Goal: Task Accomplishment & Management: Manage account settings

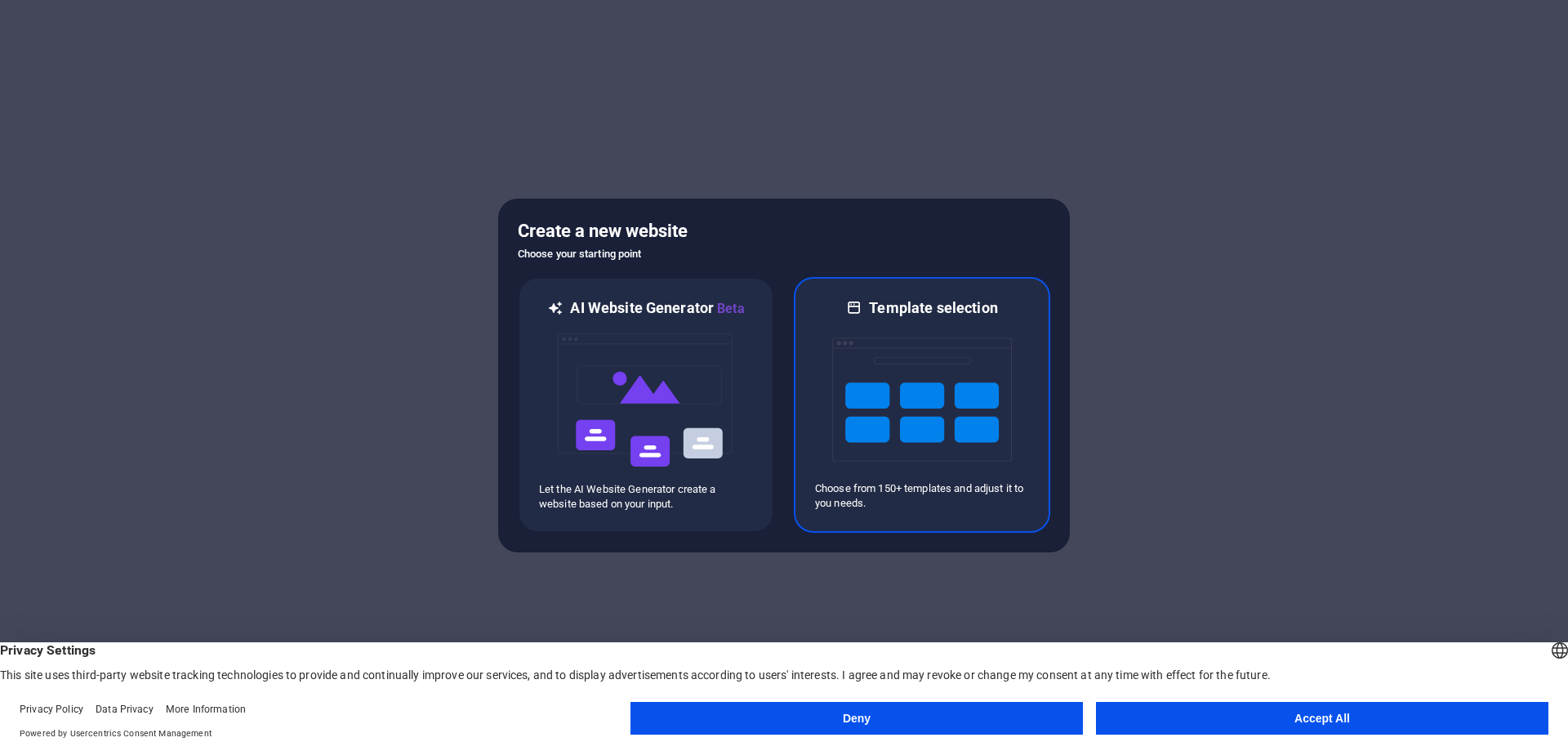
click at [904, 499] on p "Choose from 150+ templates and adjust it to you needs." at bounding box center [923, 495] width 214 height 30
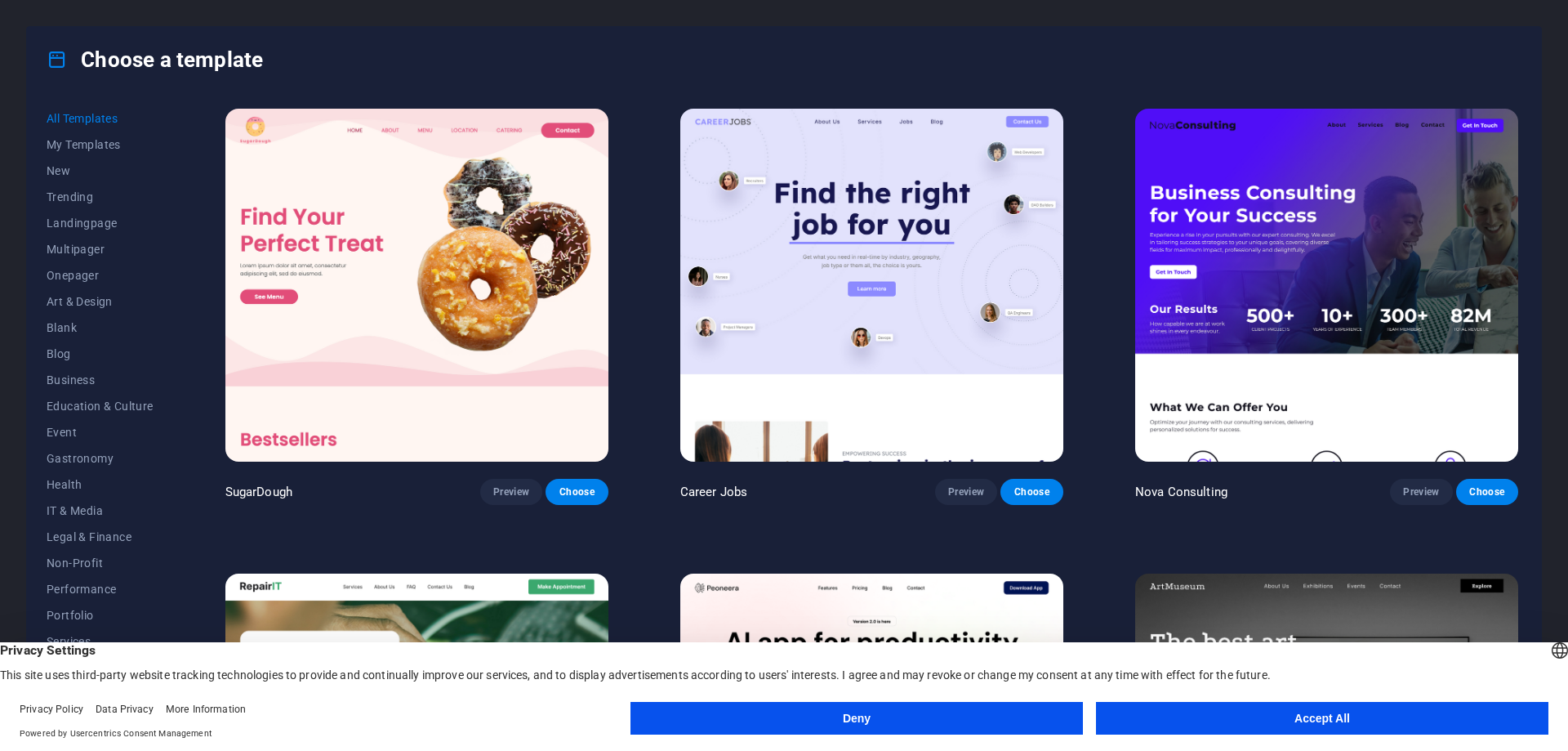
click at [1171, 709] on button "Accept All" at bounding box center [1323, 718] width 453 height 33
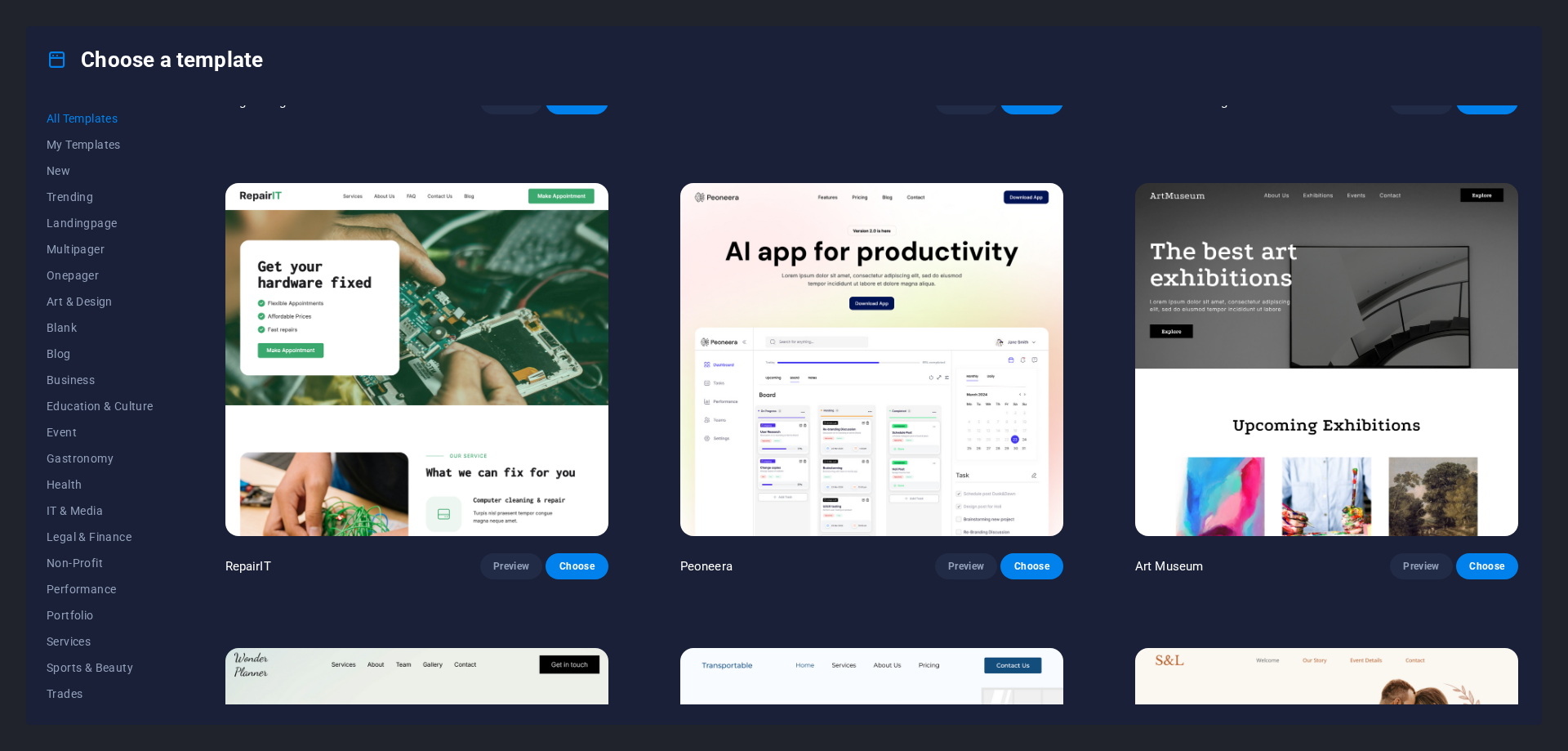
scroll to position [408, 0]
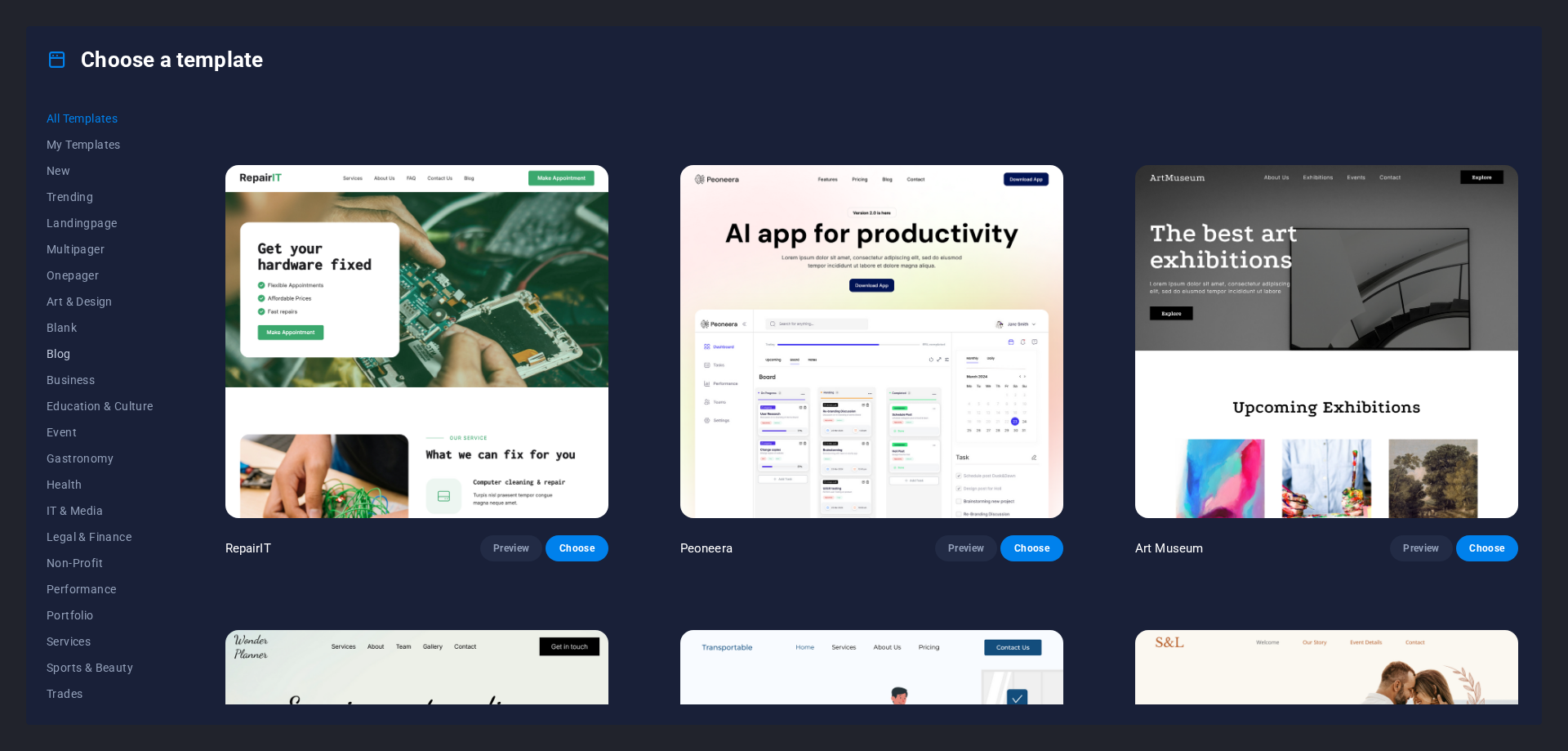
click at [73, 356] on span "Blog" at bounding box center [100, 354] width 107 height 13
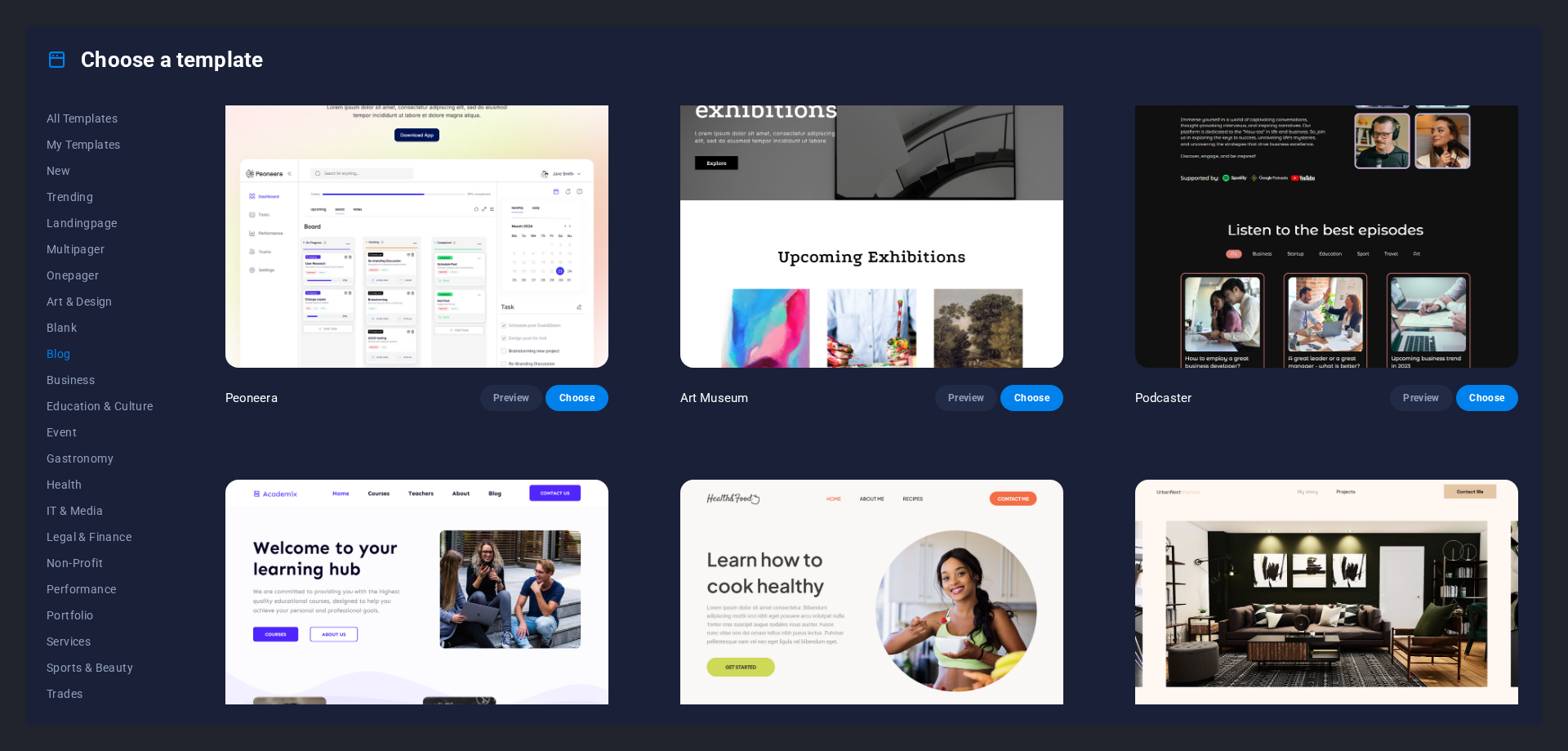
scroll to position [572, 0]
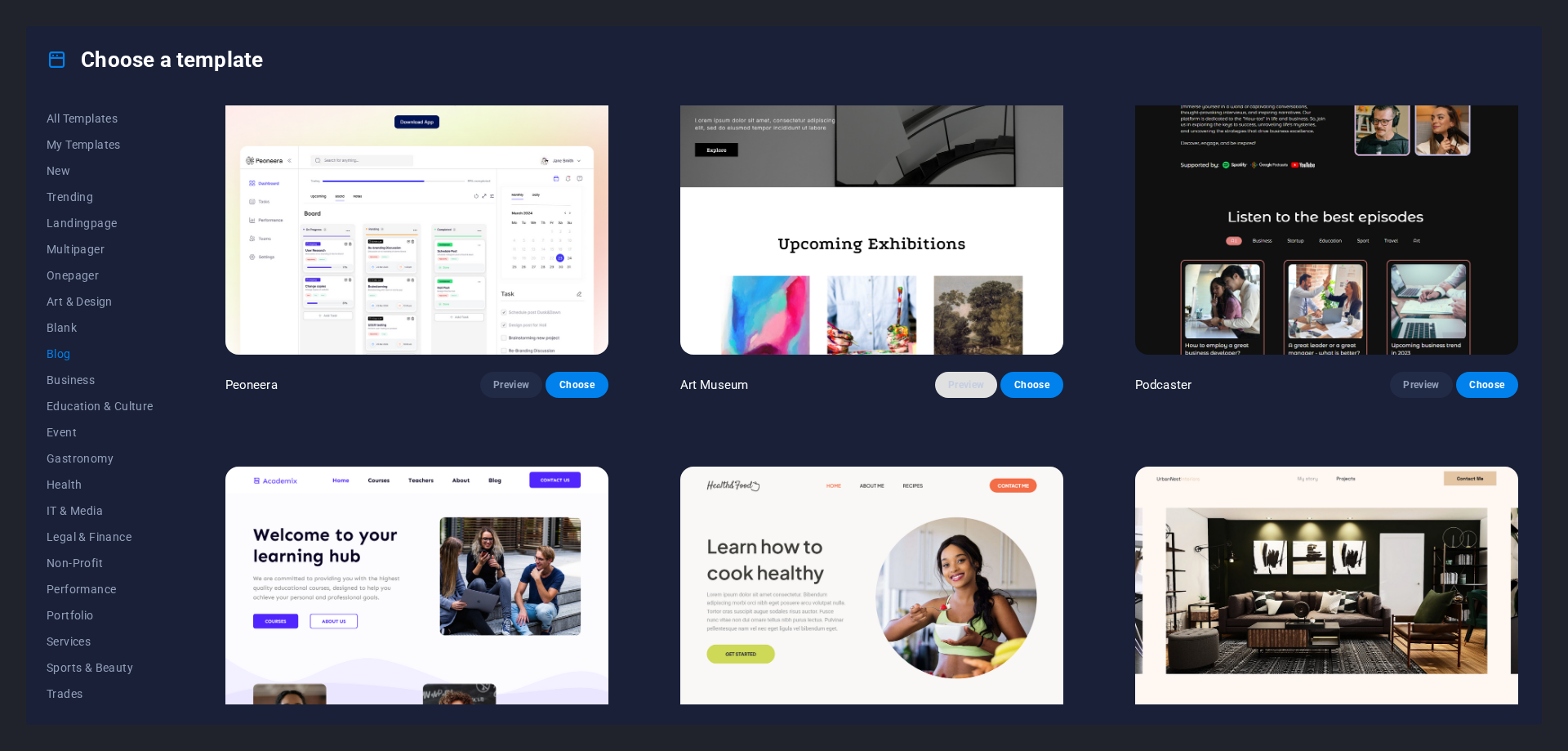
click at [971, 378] on span "Preview" at bounding box center [966, 384] width 36 height 13
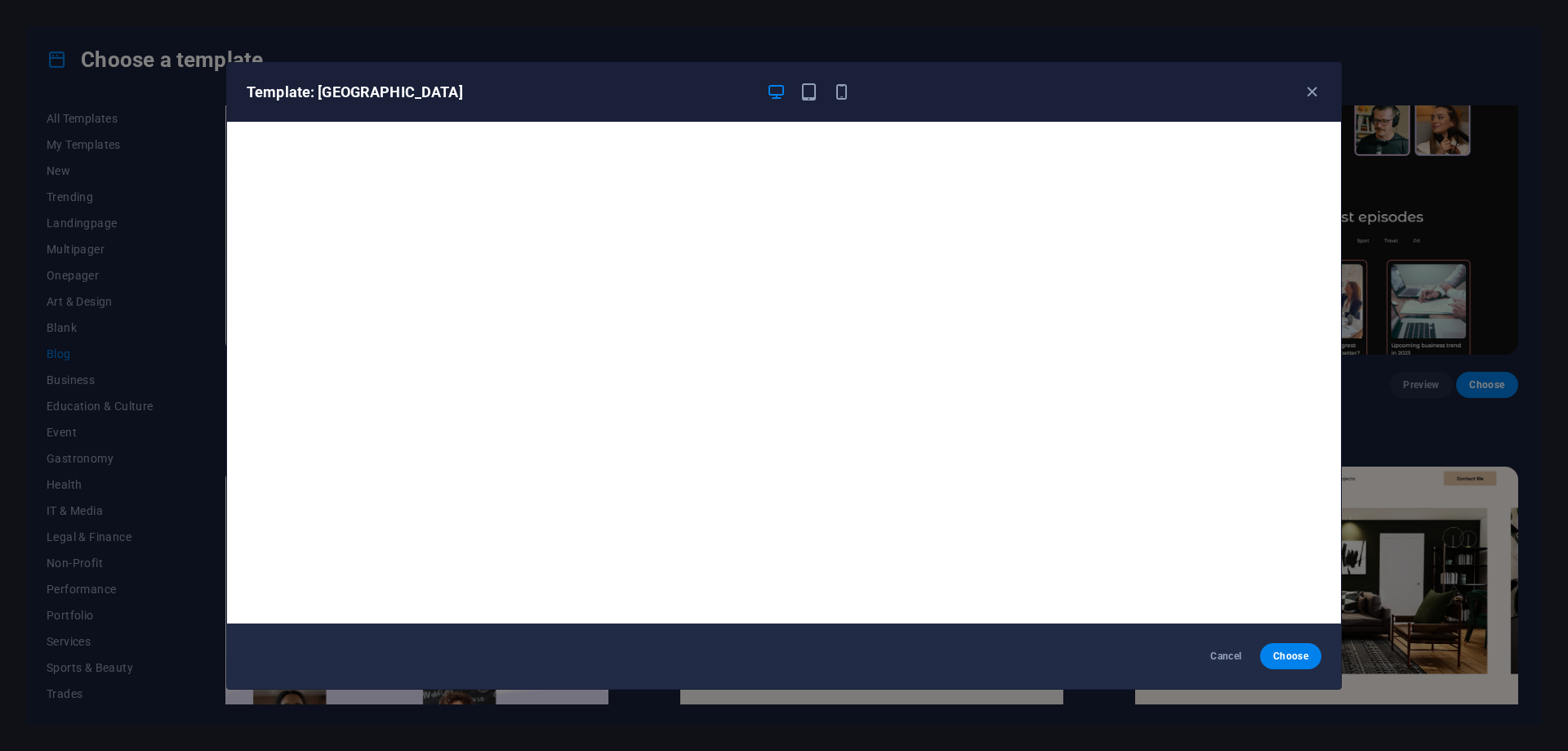
drag, startPoint x: 816, startPoint y: 91, endPoint x: 826, endPoint y: 92, distance: 10.0
click at [816, 91] on icon "button" at bounding box center [809, 92] width 19 height 19
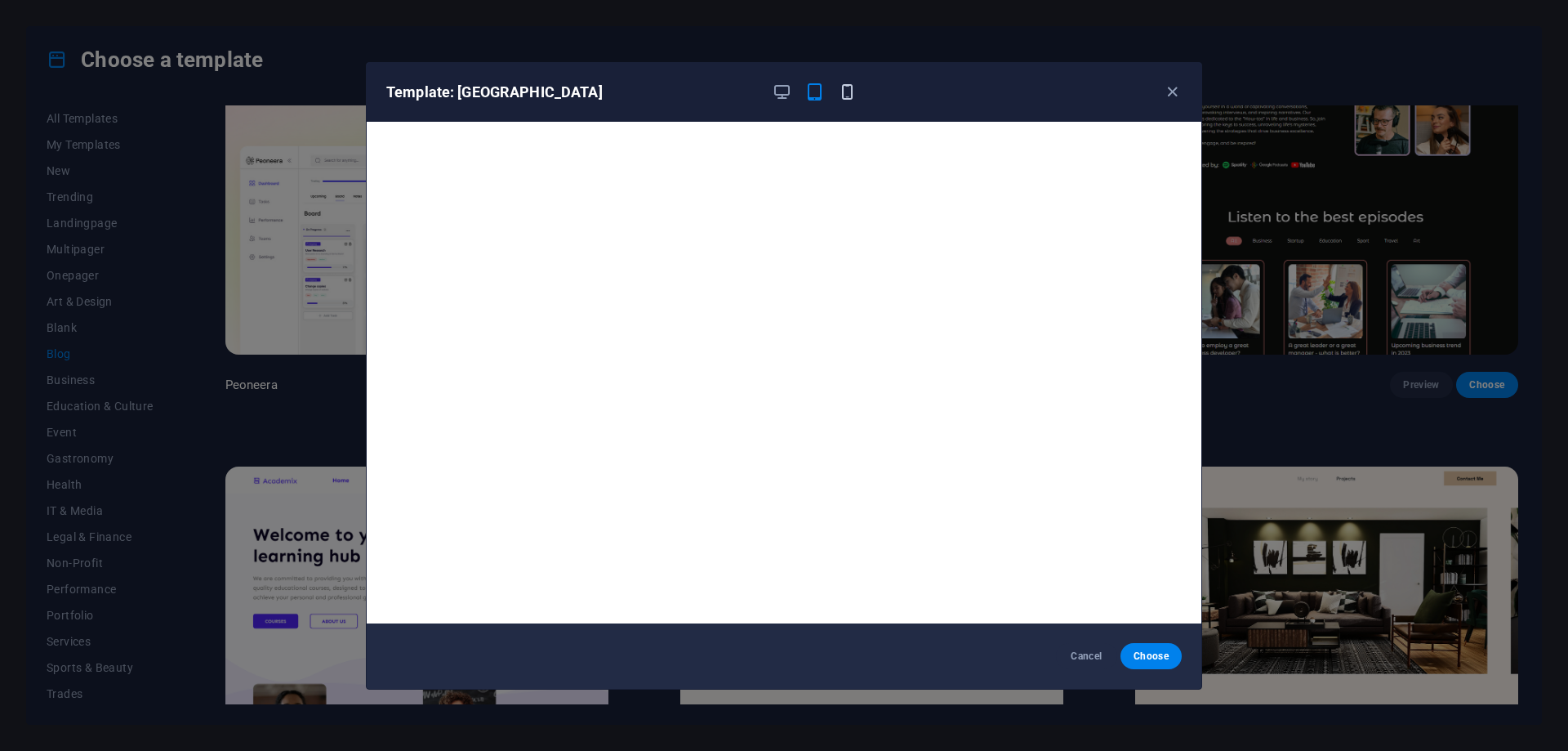
click at [847, 94] on icon "button" at bounding box center [848, 92] width 19 height 19
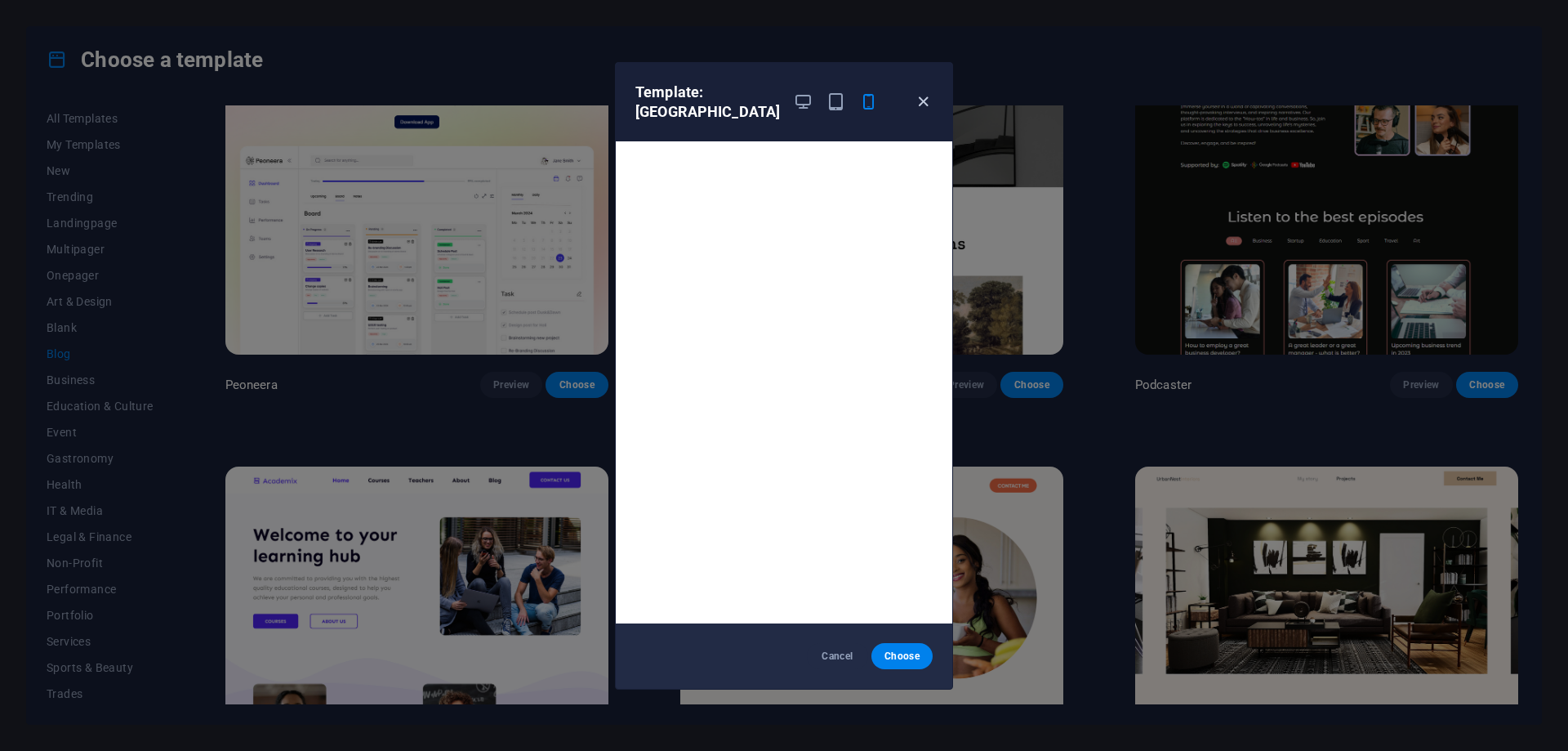
click at [921, 100] on icon "button" at bounding box center [924, 101] width 19 height 19
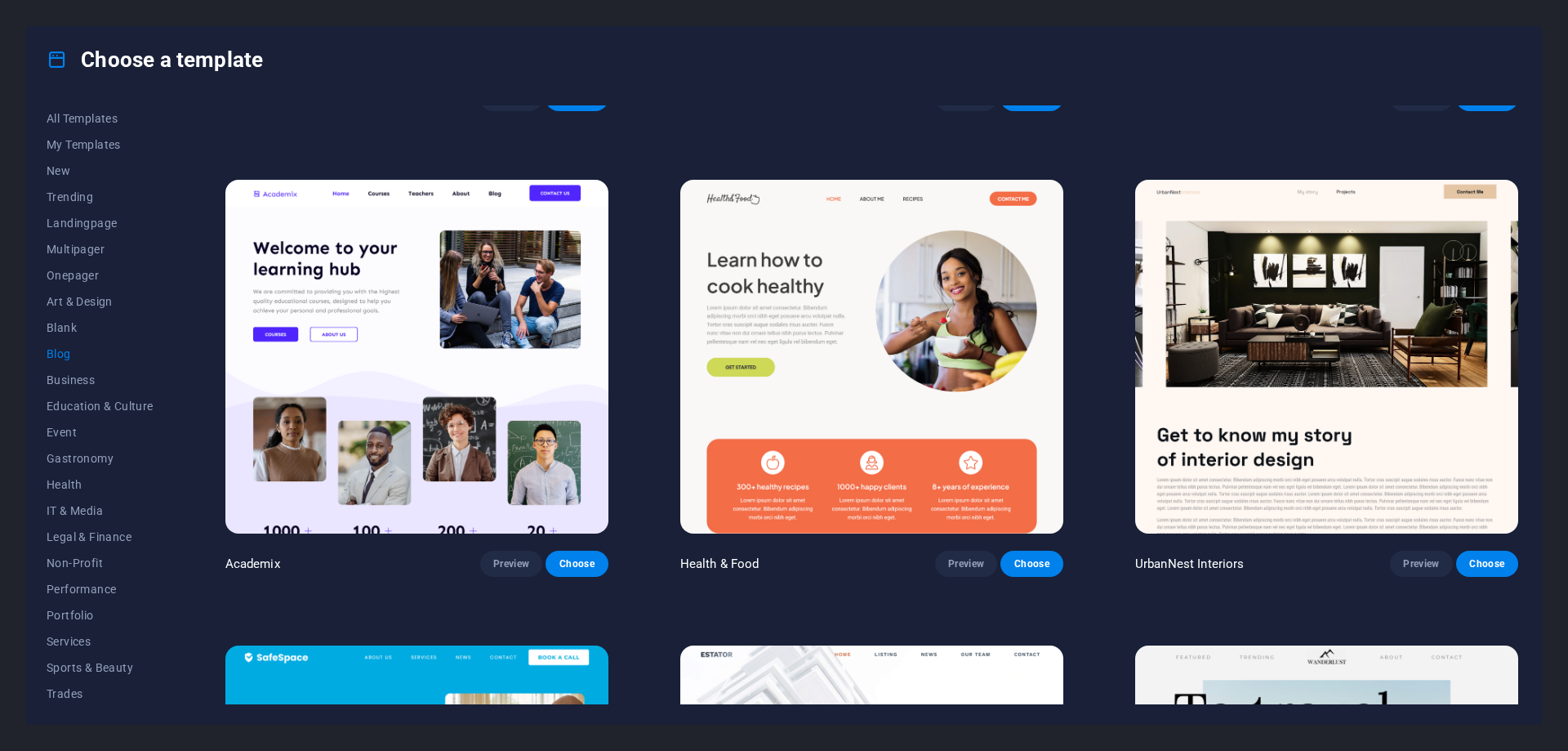
scroll to position [899, 0]
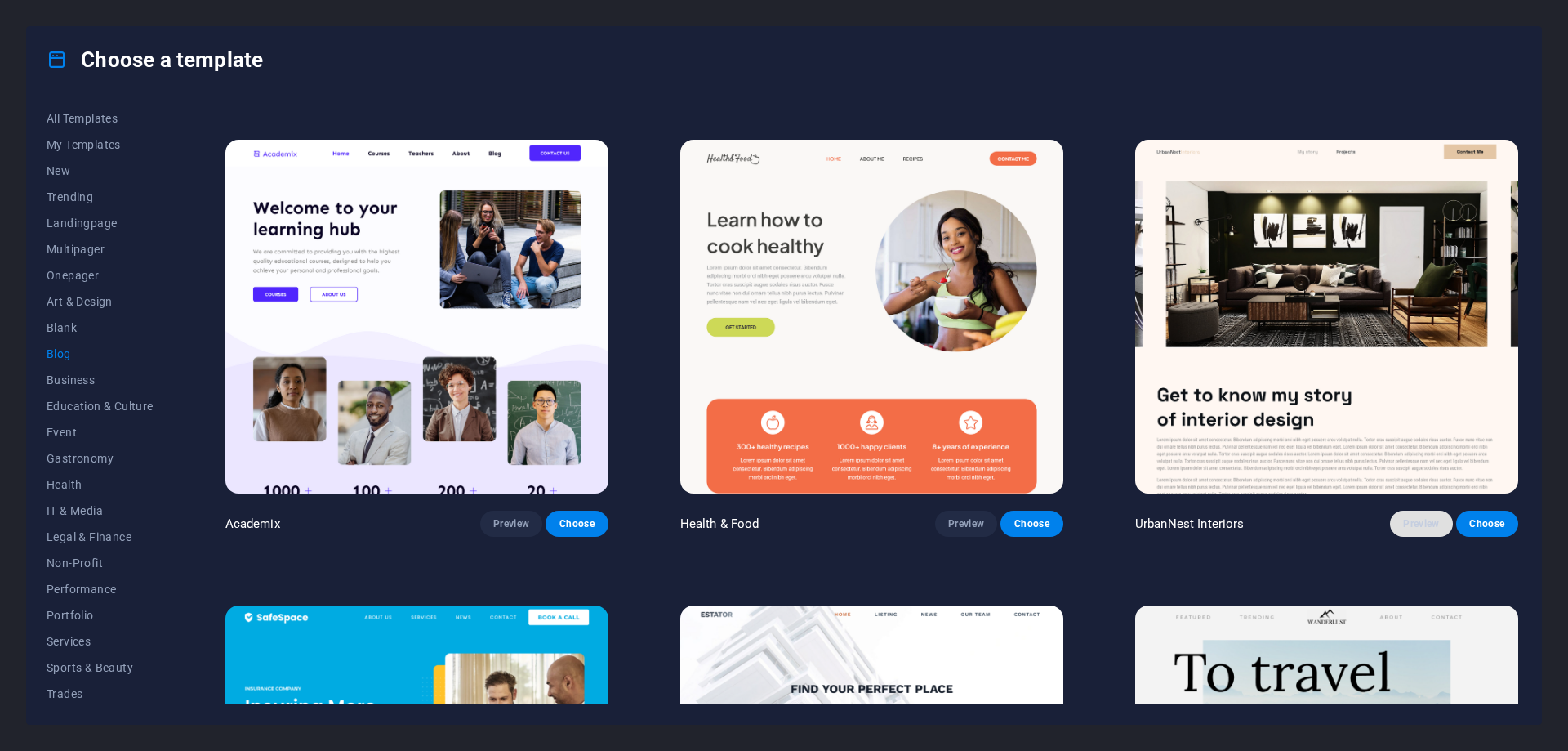
click at [1410, 522] on span "Preview" at bounding box center [1421, 523] width 36 height 13
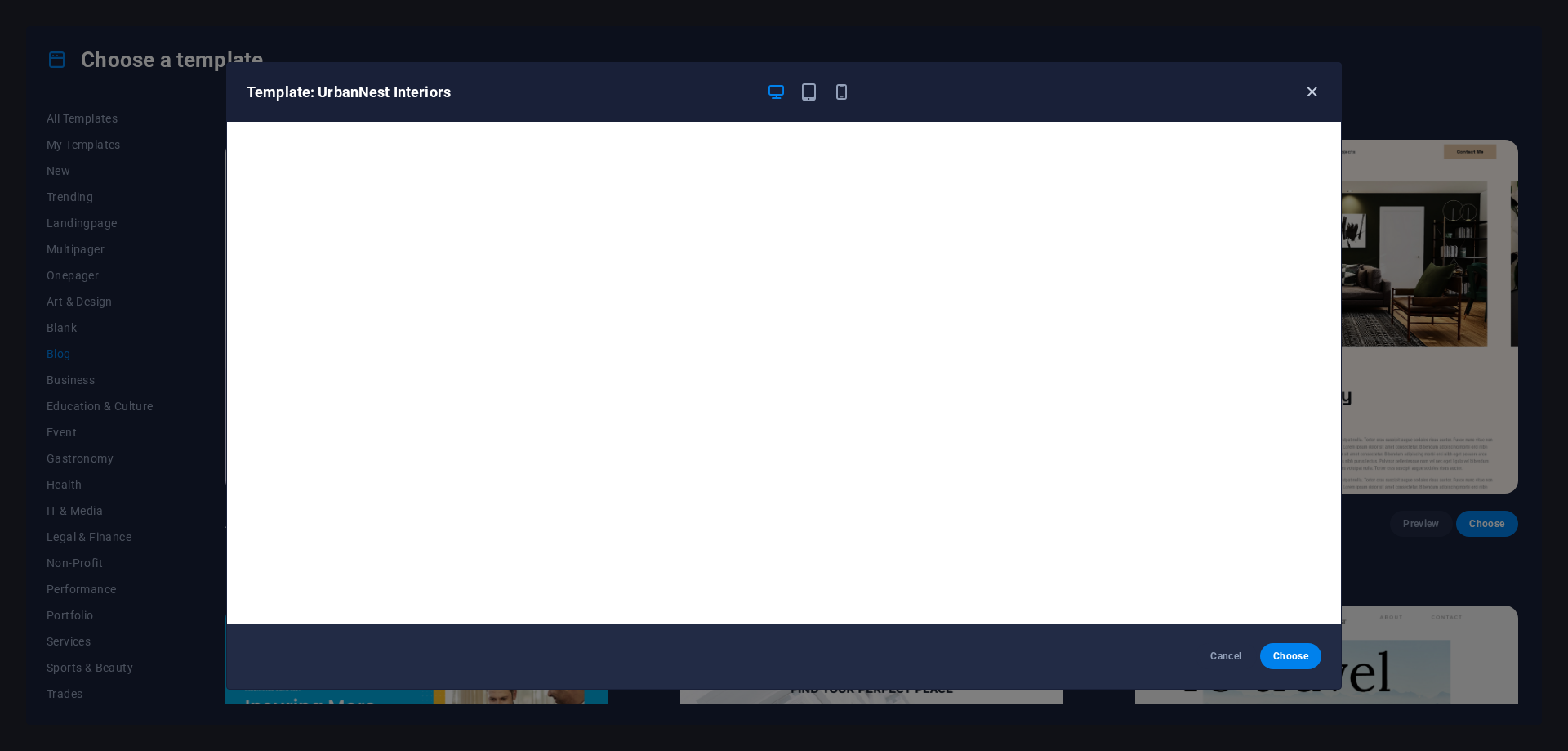
click at [1312, 95] on icon "button" at bounding box center [1312, 92] width 19 height 19
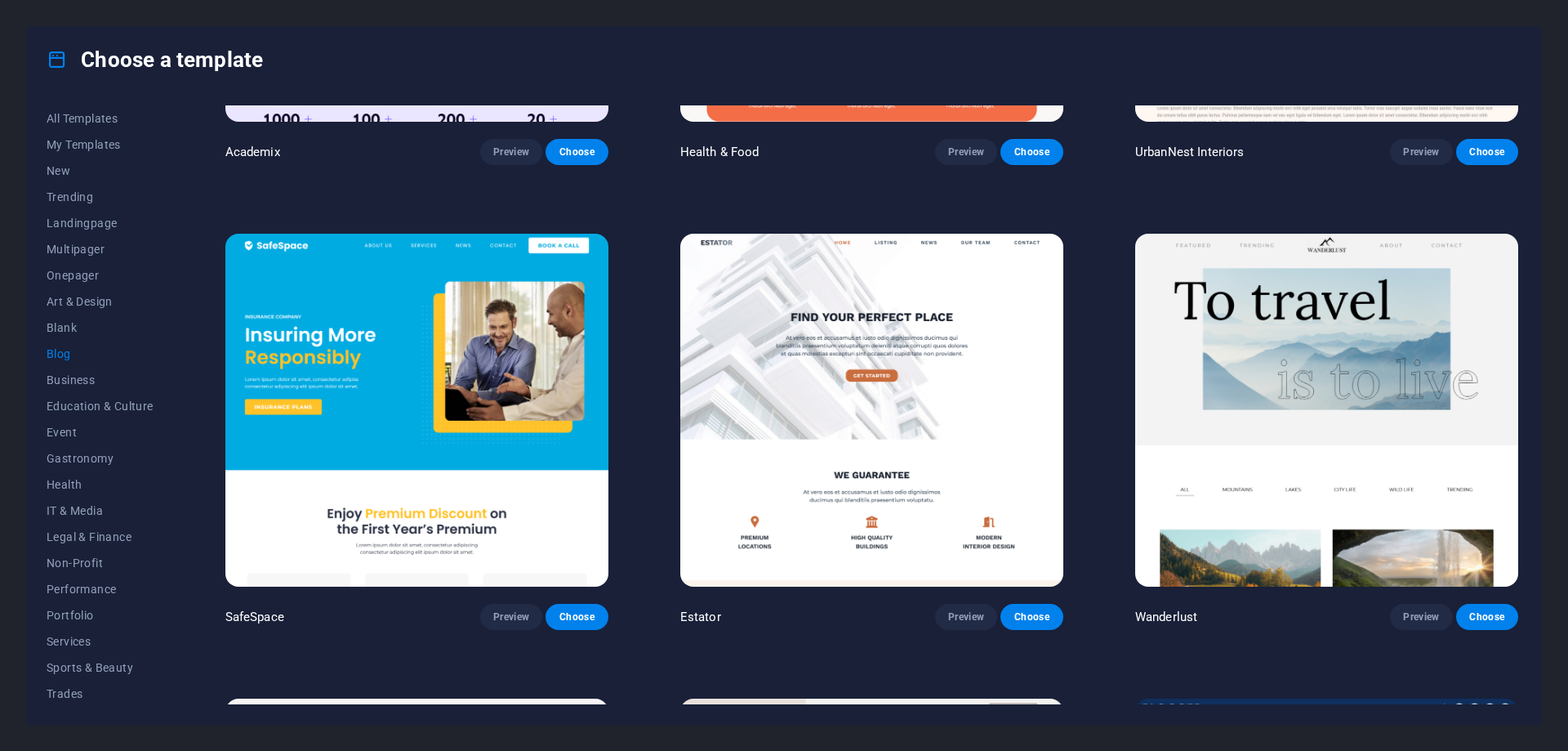
scroll to position [1308, 0]
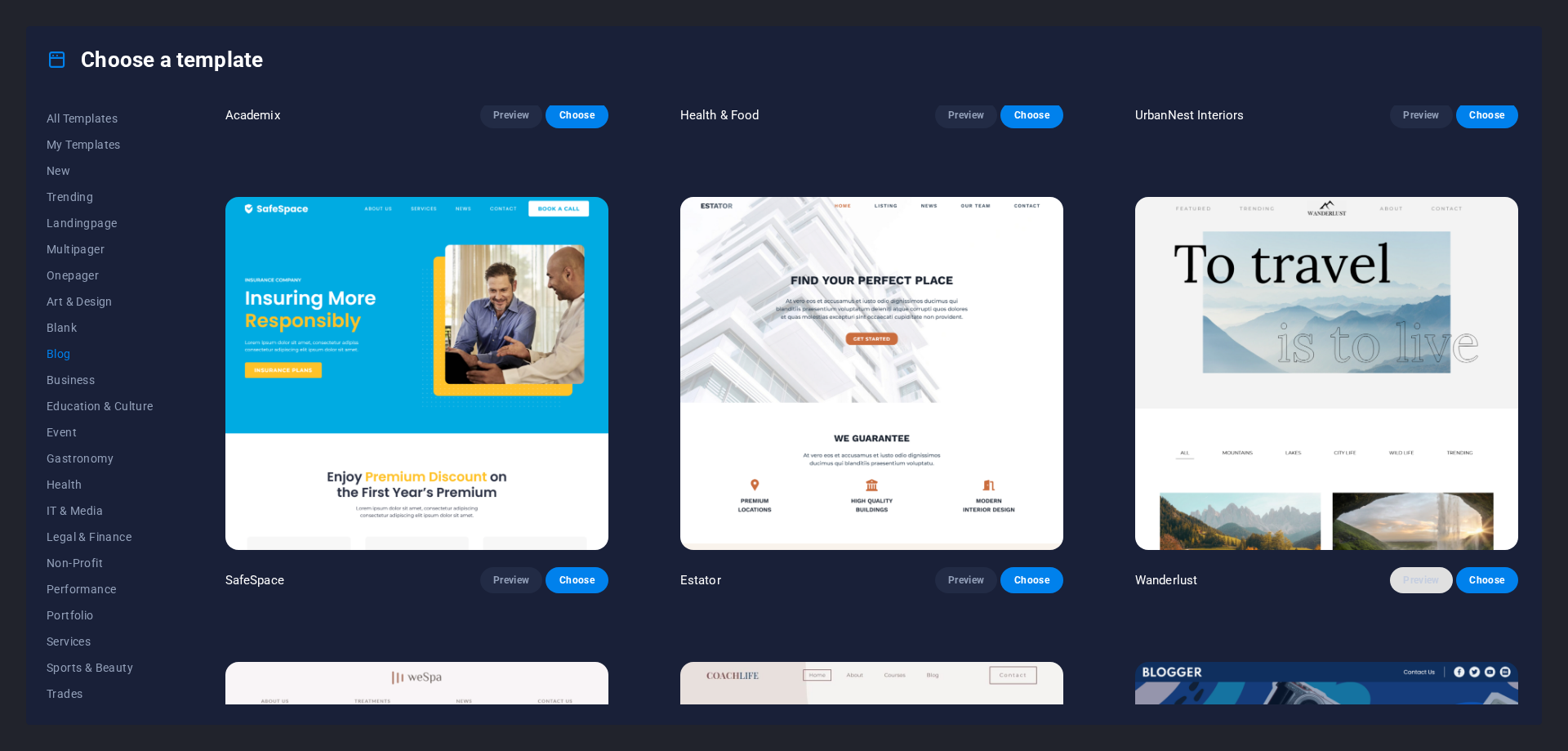
click at [1413, 574] on span "Preview" at bounding box center [1421, 580] width 36 height 13
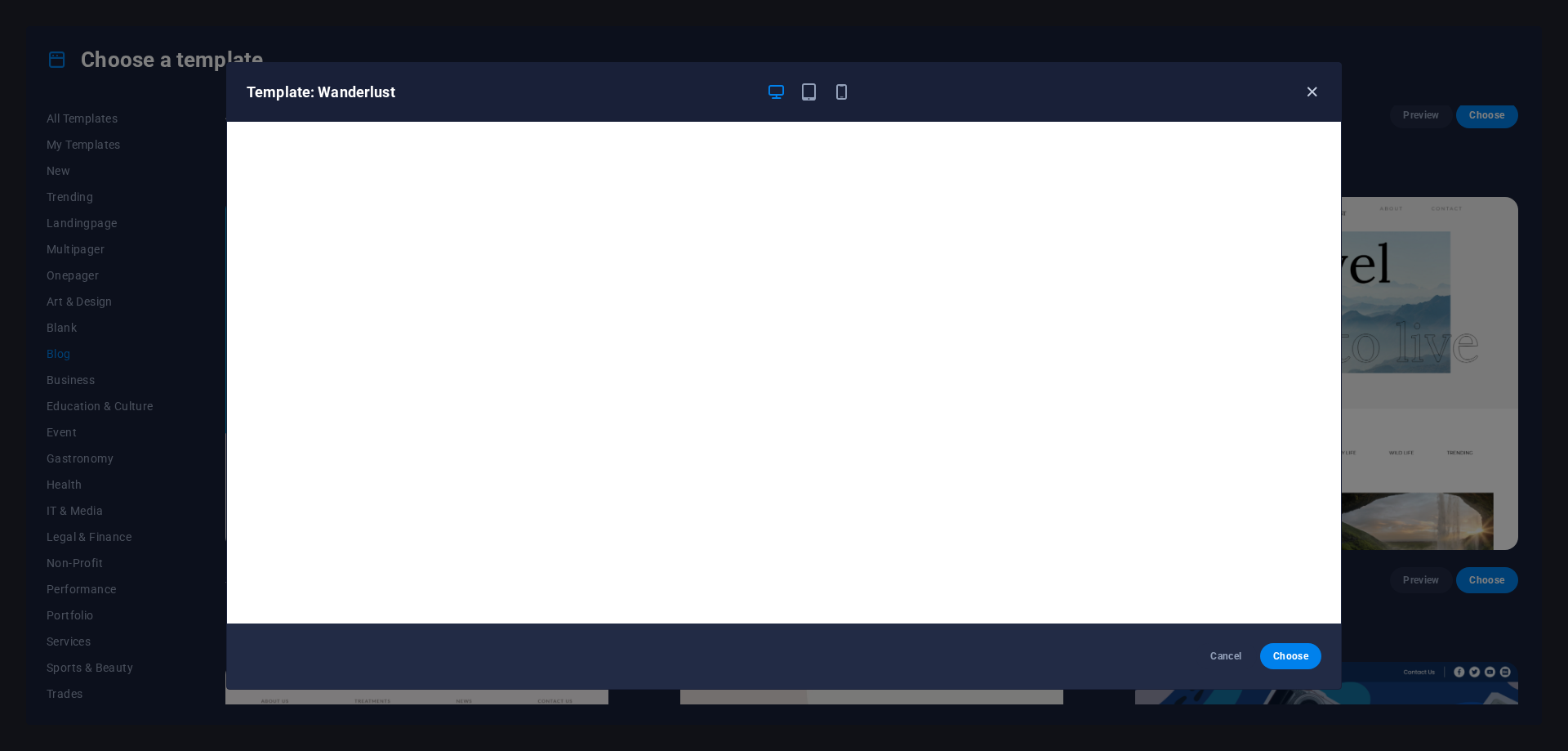
click at [1313, 89] on icon "button" at bounding box center [1312, 92] width 19 height 19
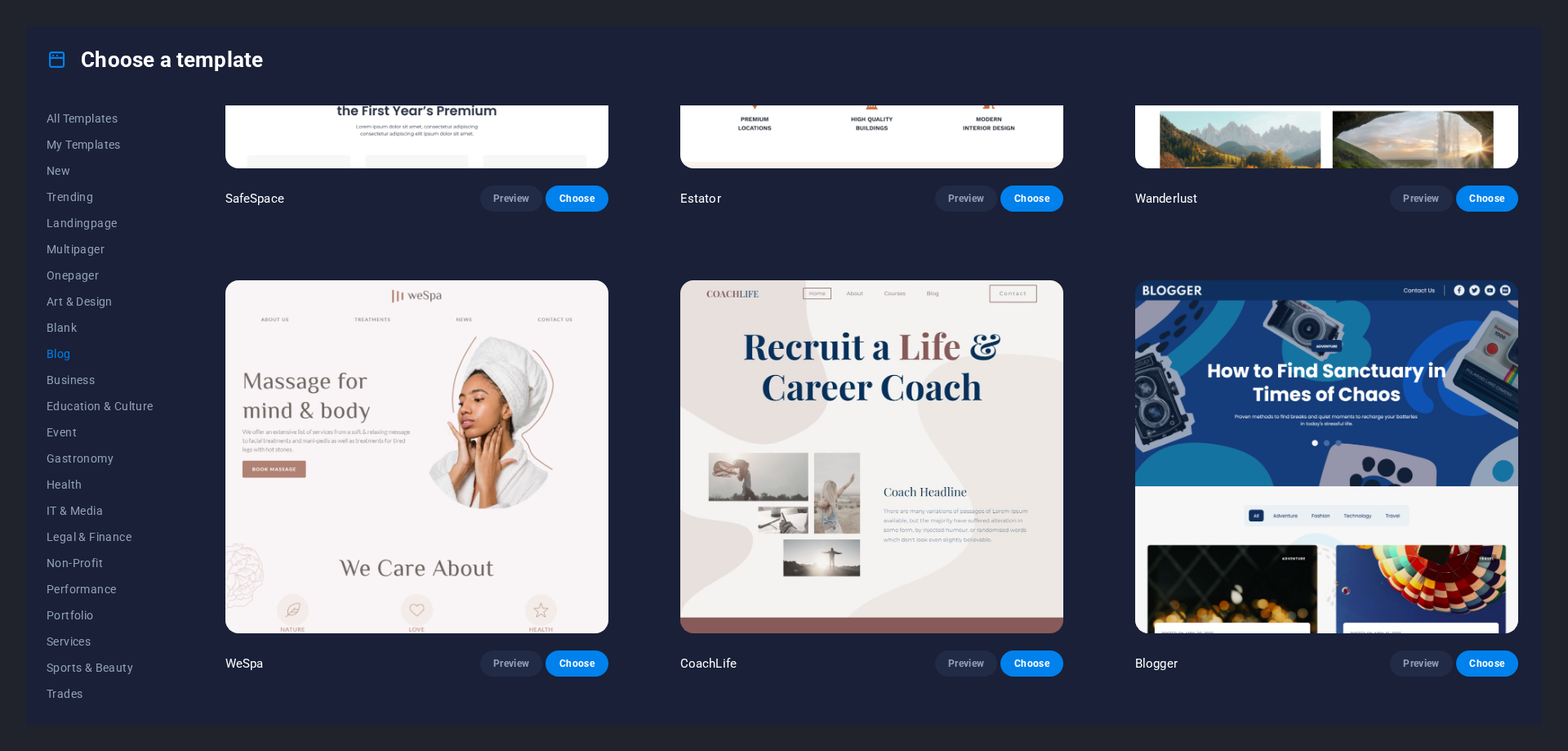
scroll to position [1716, 0]
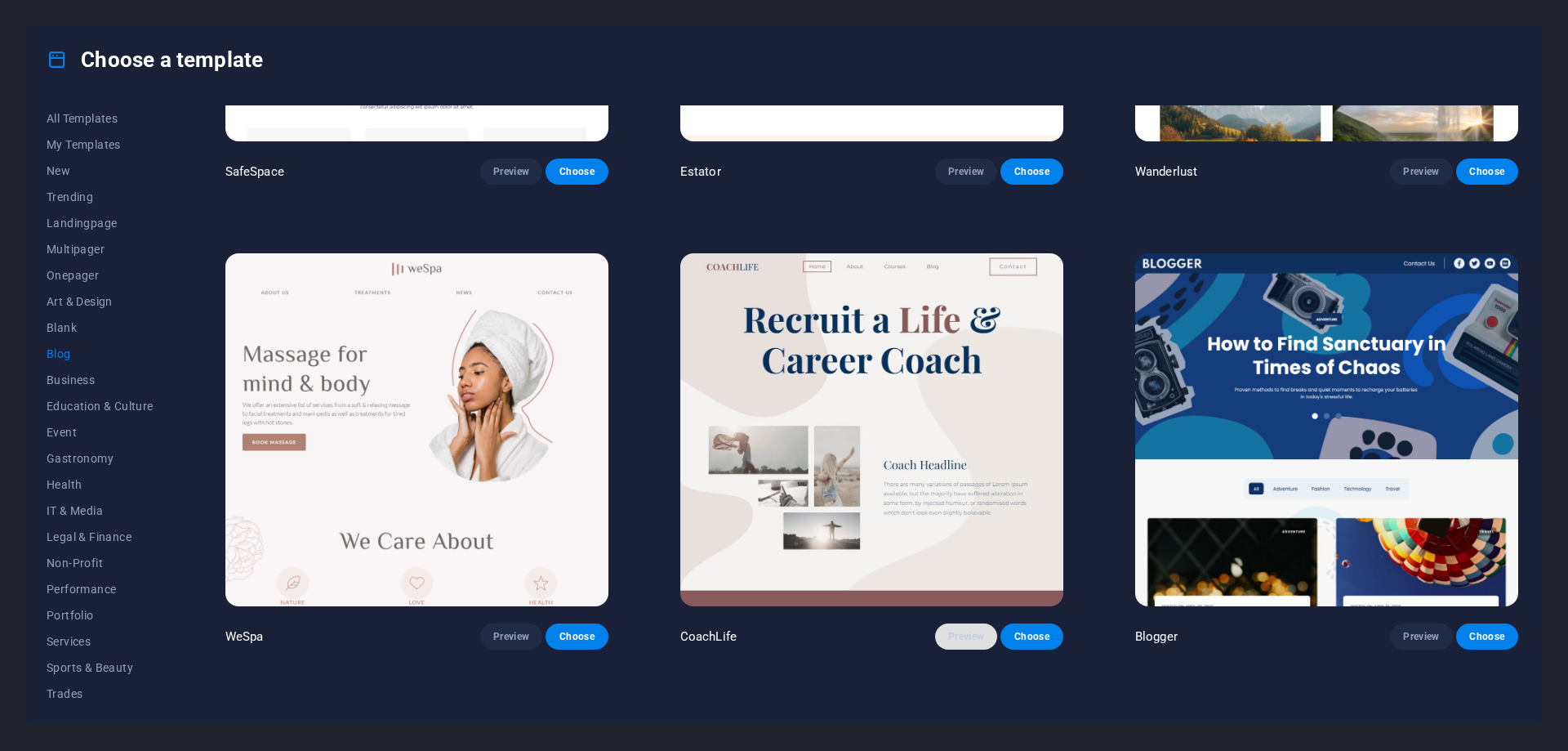
click at [959, 624] on button "Preview" at bounding box center [967, 636] width 62 height 26
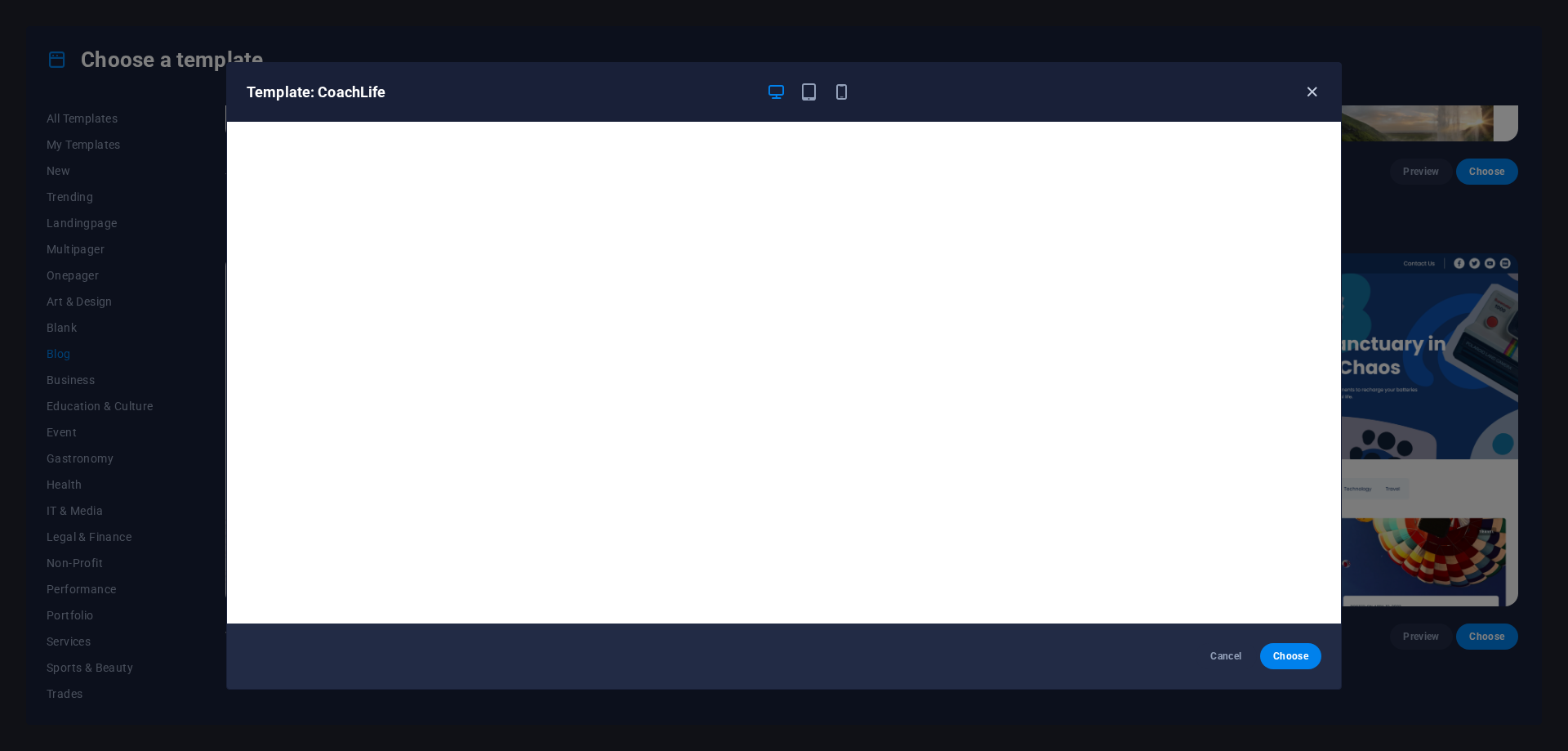
click at [1309, 93] on icon "button" at bounding box center [1312, 92] width 19 height 19
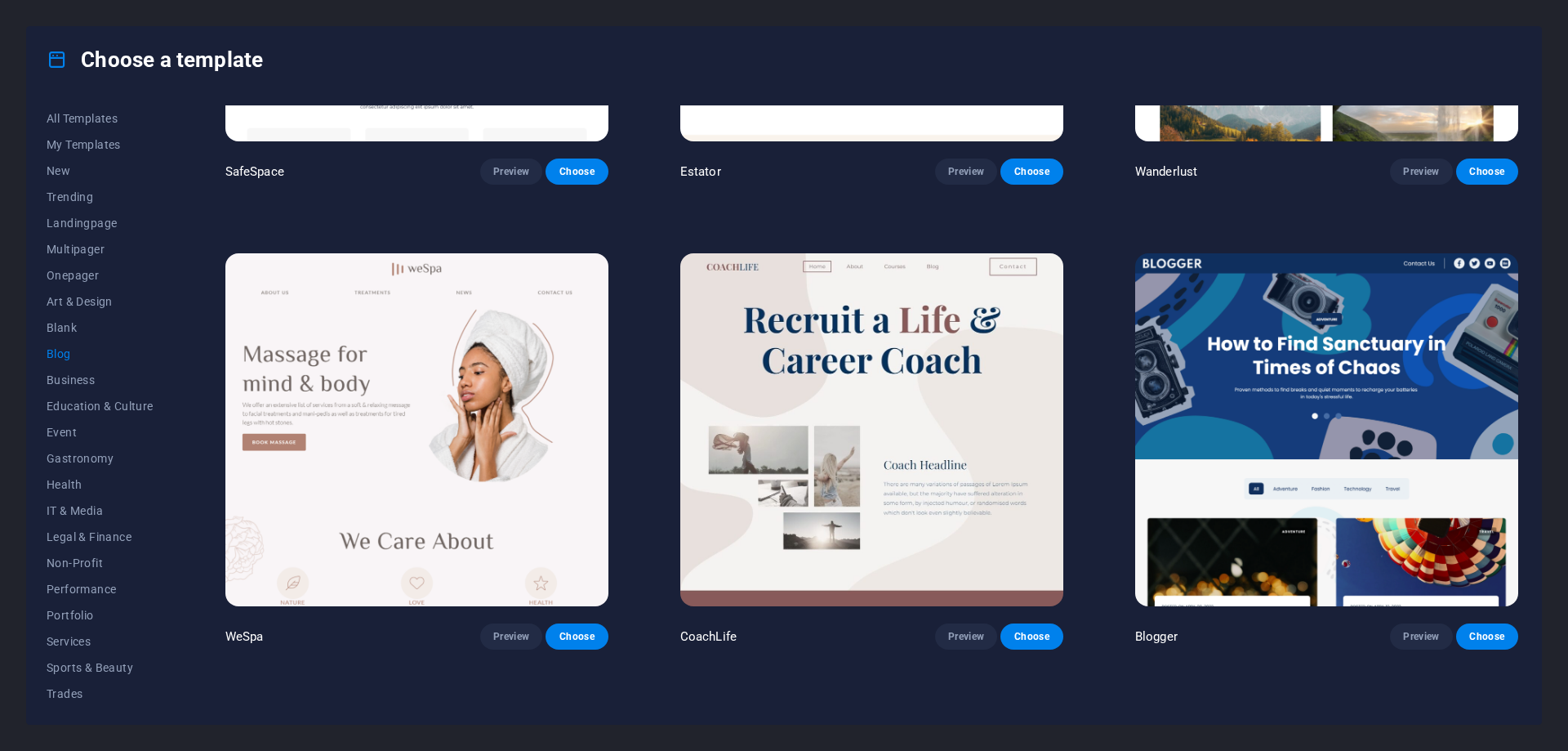
click at [66, 352] on span "Blog" at bounding box center [100, 354] width 107 height 13
click at [100, 403] on span "Education & Culture" at bounding box center [100, 406] width 107 height 13
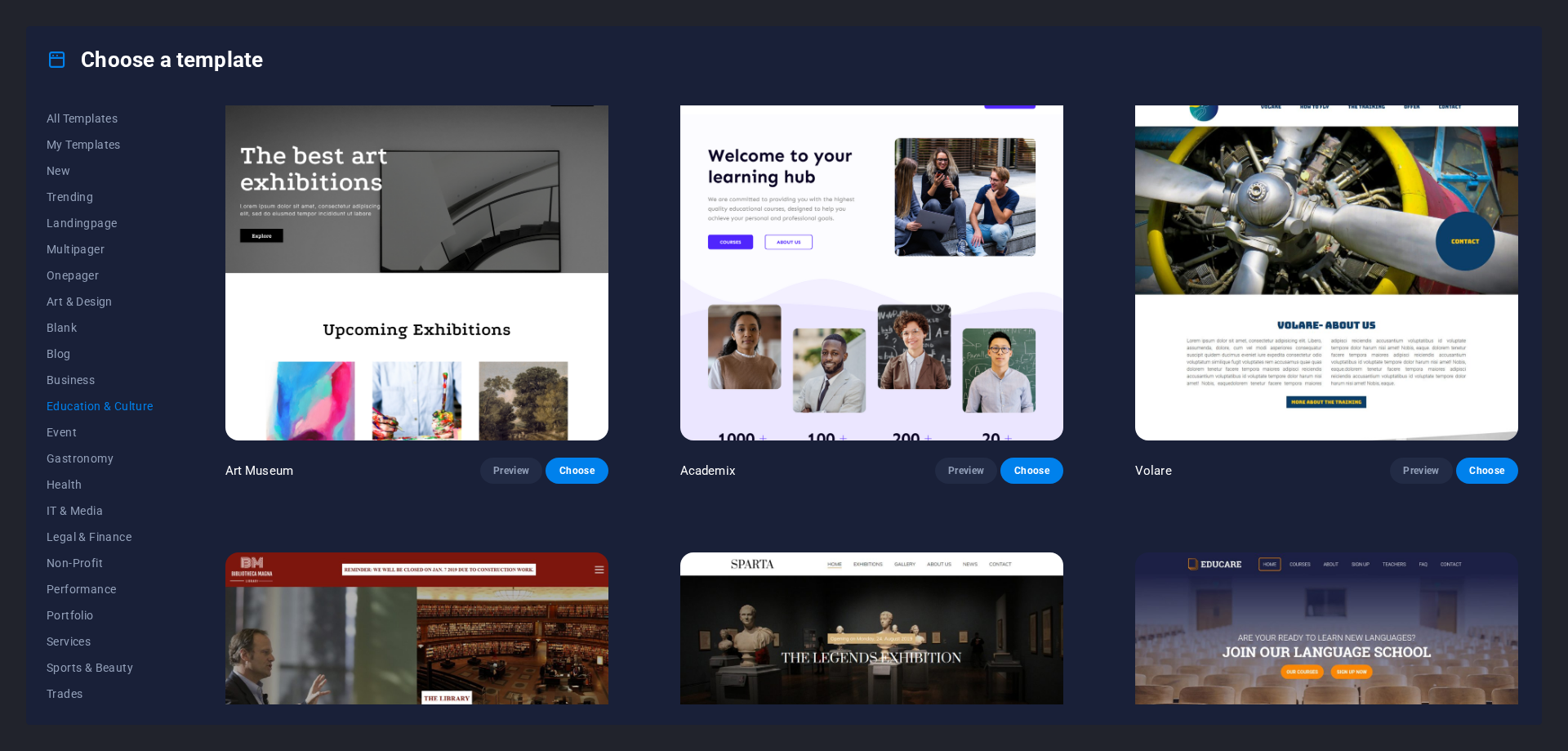
scroll to position [0, 0]
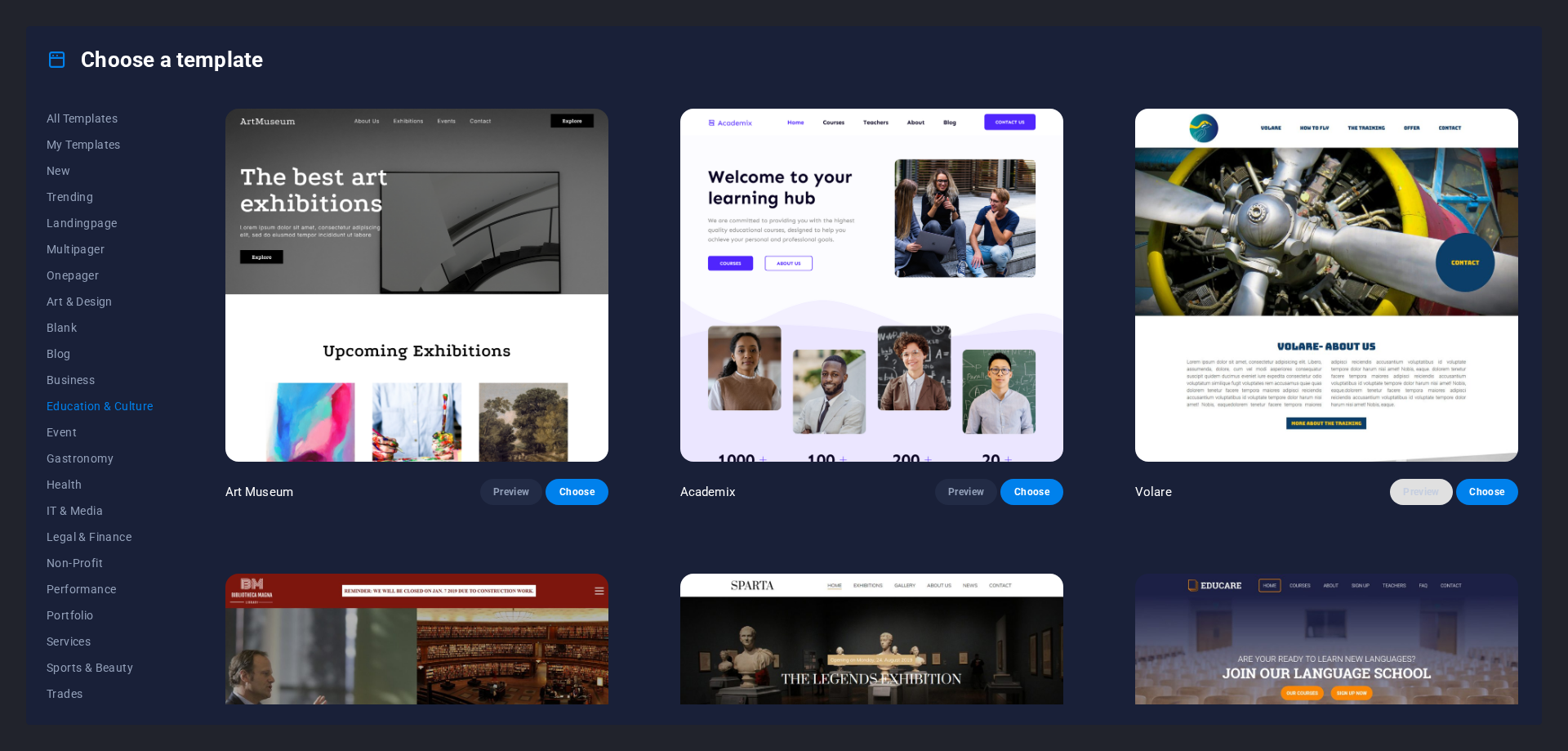
click at [1408, 485] on span "Preview" at bounding box center [1421, 491] width 36 height 13
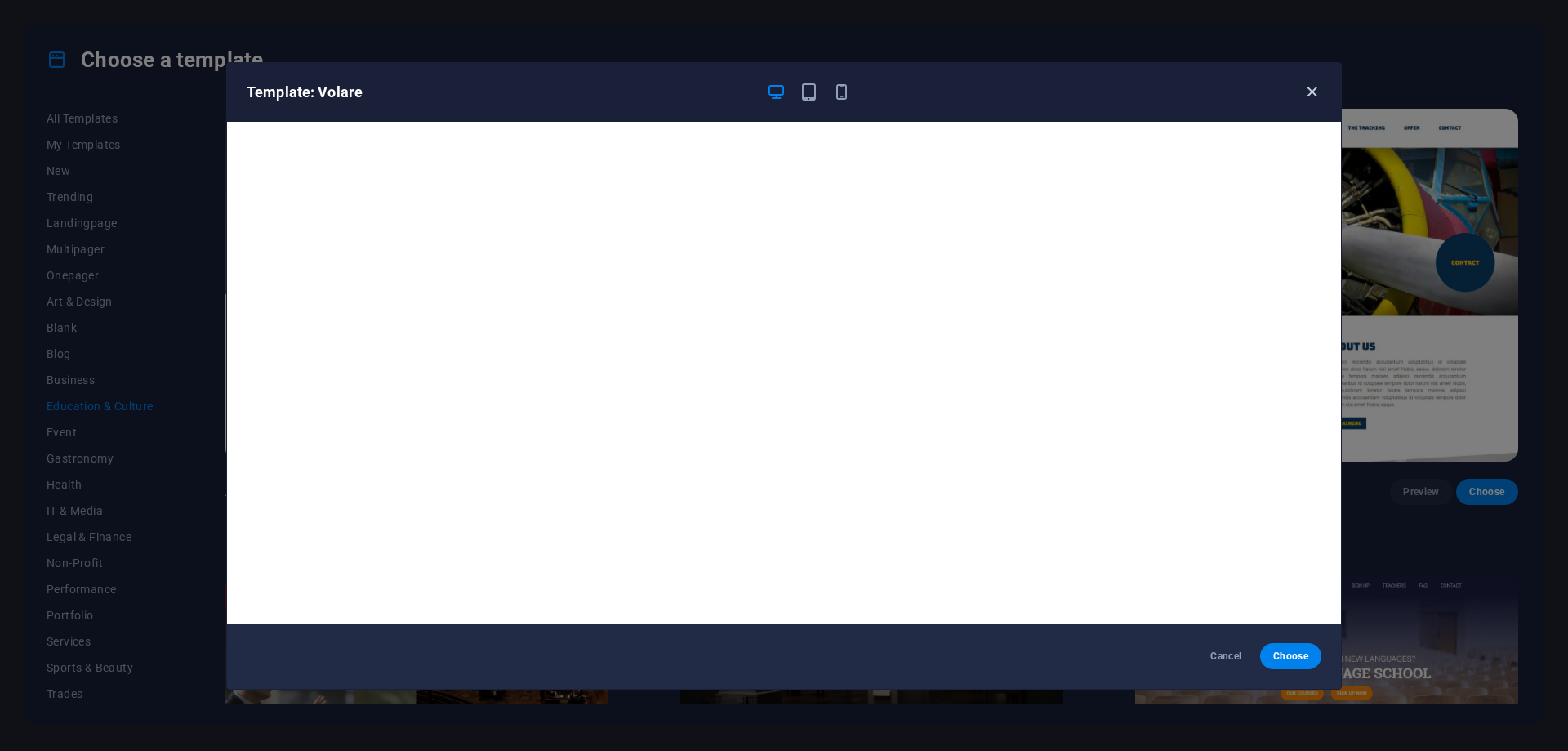
click at [1306, 97] on icon "button" at bounding box center [1312, 92] width 19 height 19
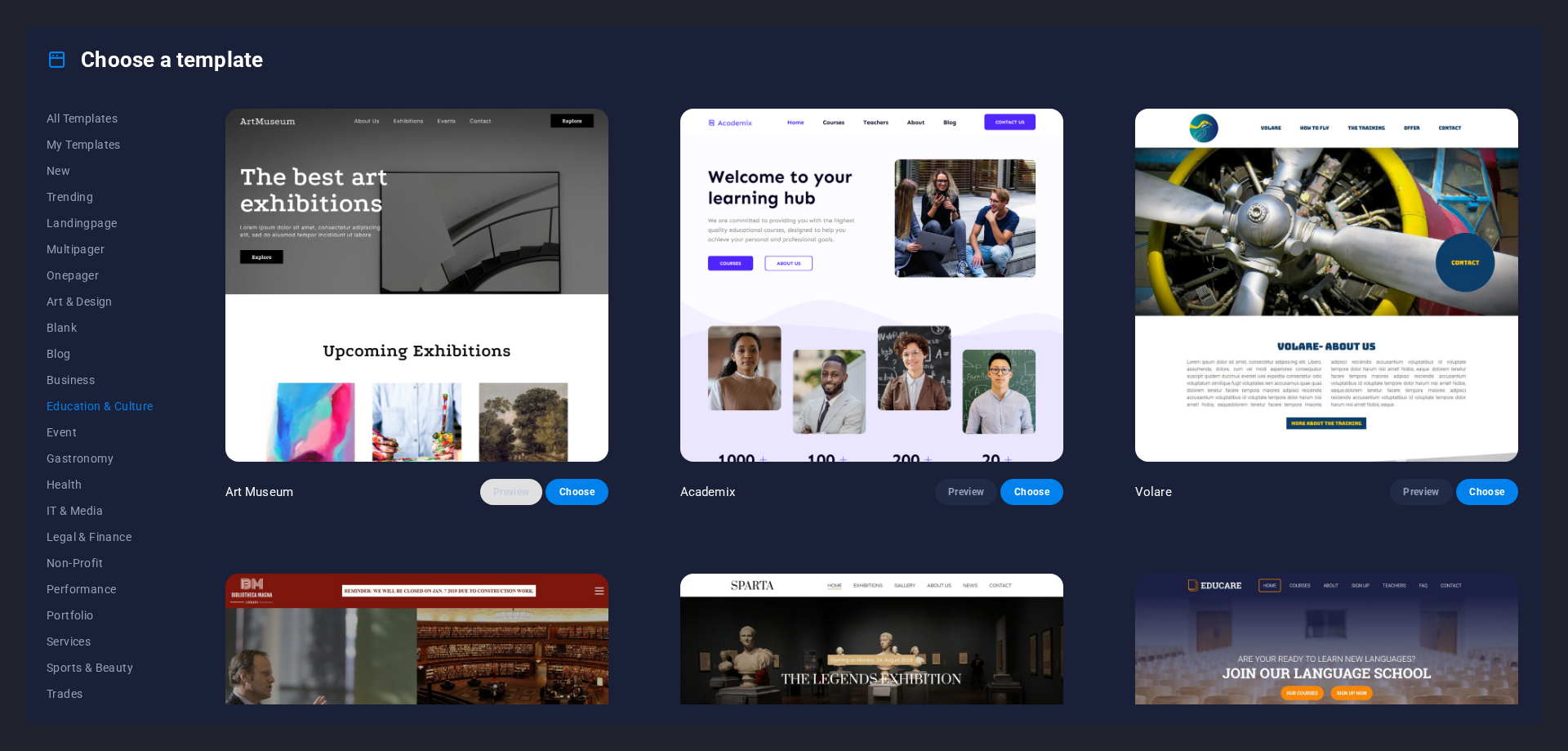
click at [520, 487] on span "Preview" at bounding box center [511, 491] width 36 height 13
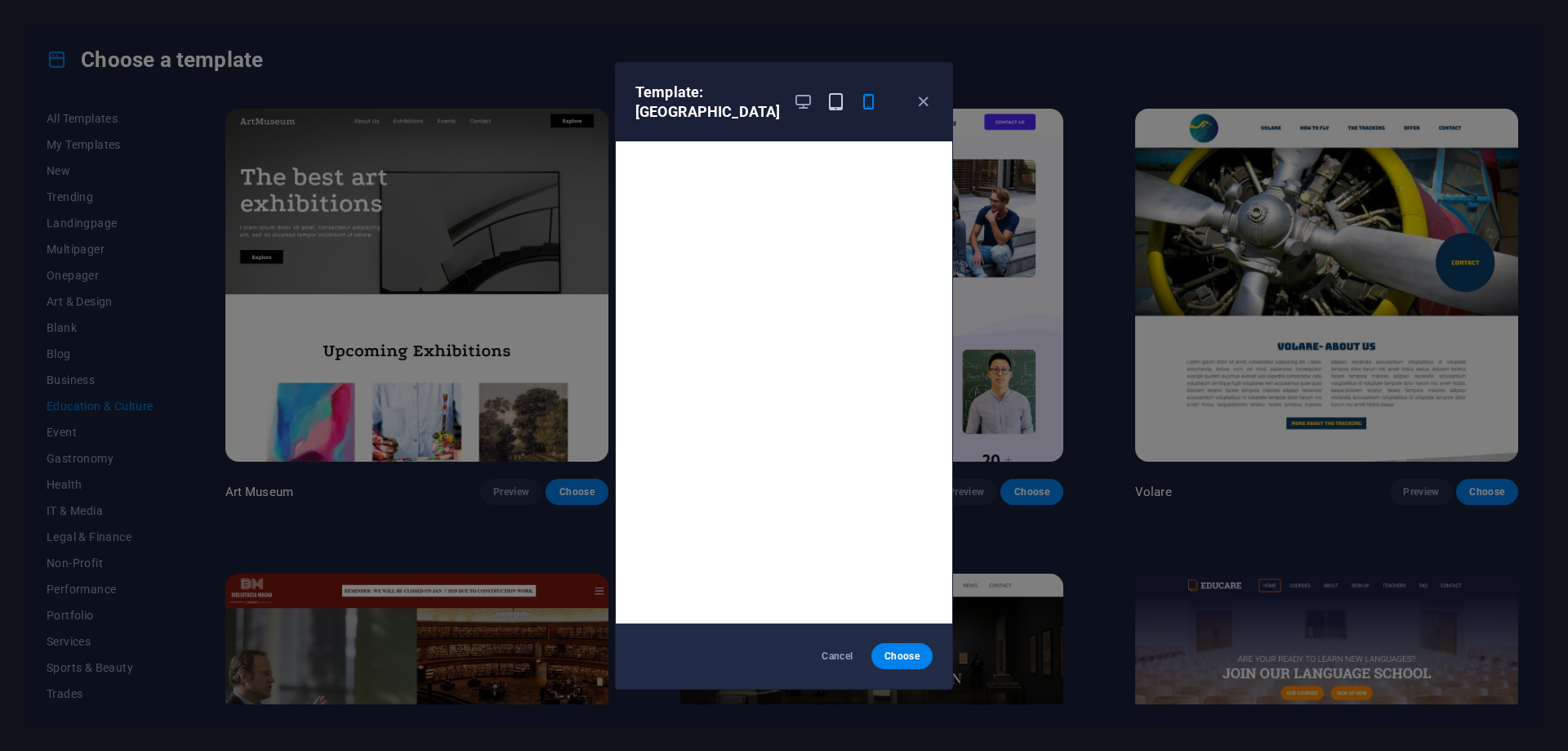
click at [827, 107] on icon "button" at bounding box center [836, 101] width 19 height 19
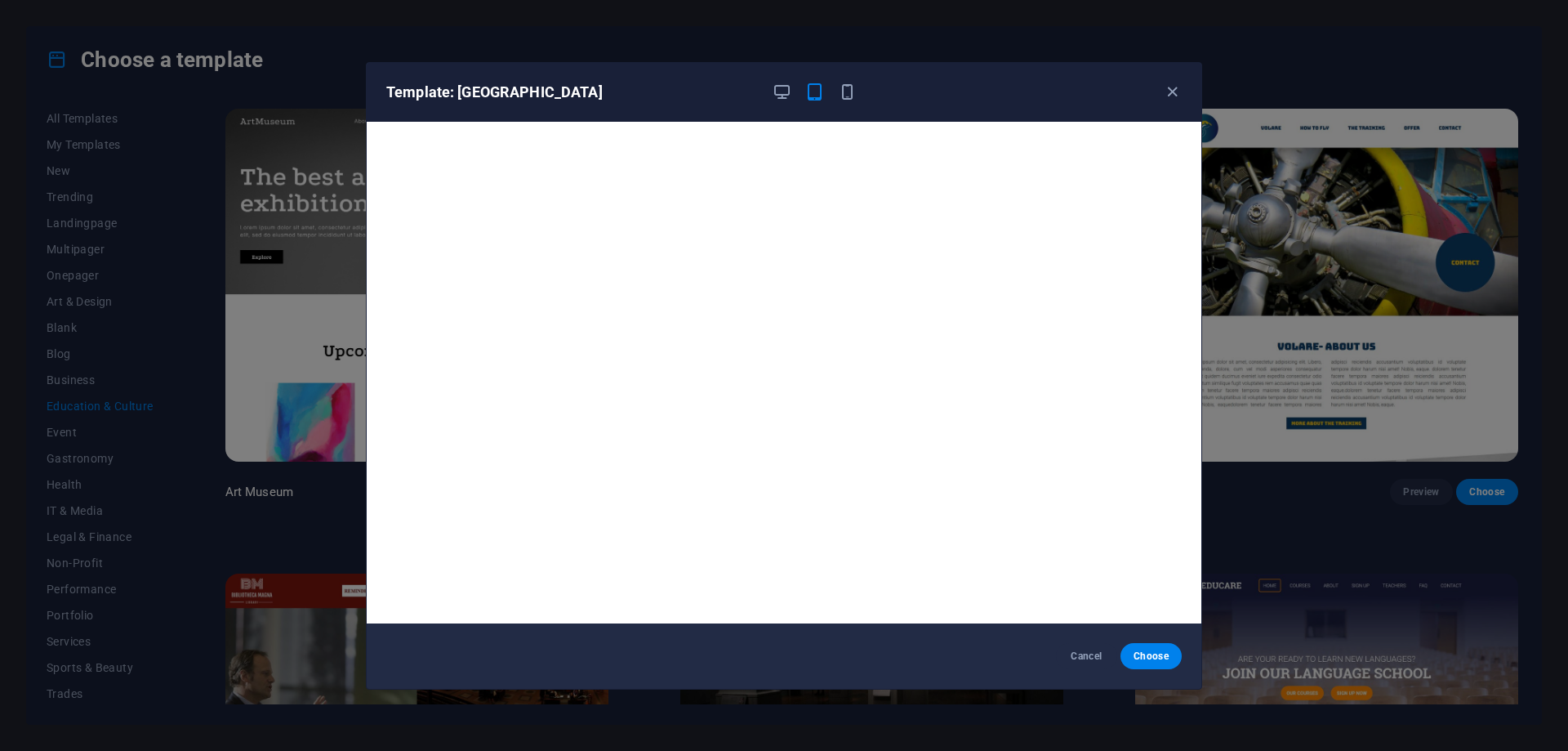
click at [771, 89] on div "Template: Art Museum" at bounding box center [774, 92] width 776 height 19
click at [779, 89] on icon "button" at bounding box center [782, 92] width 19 height 19
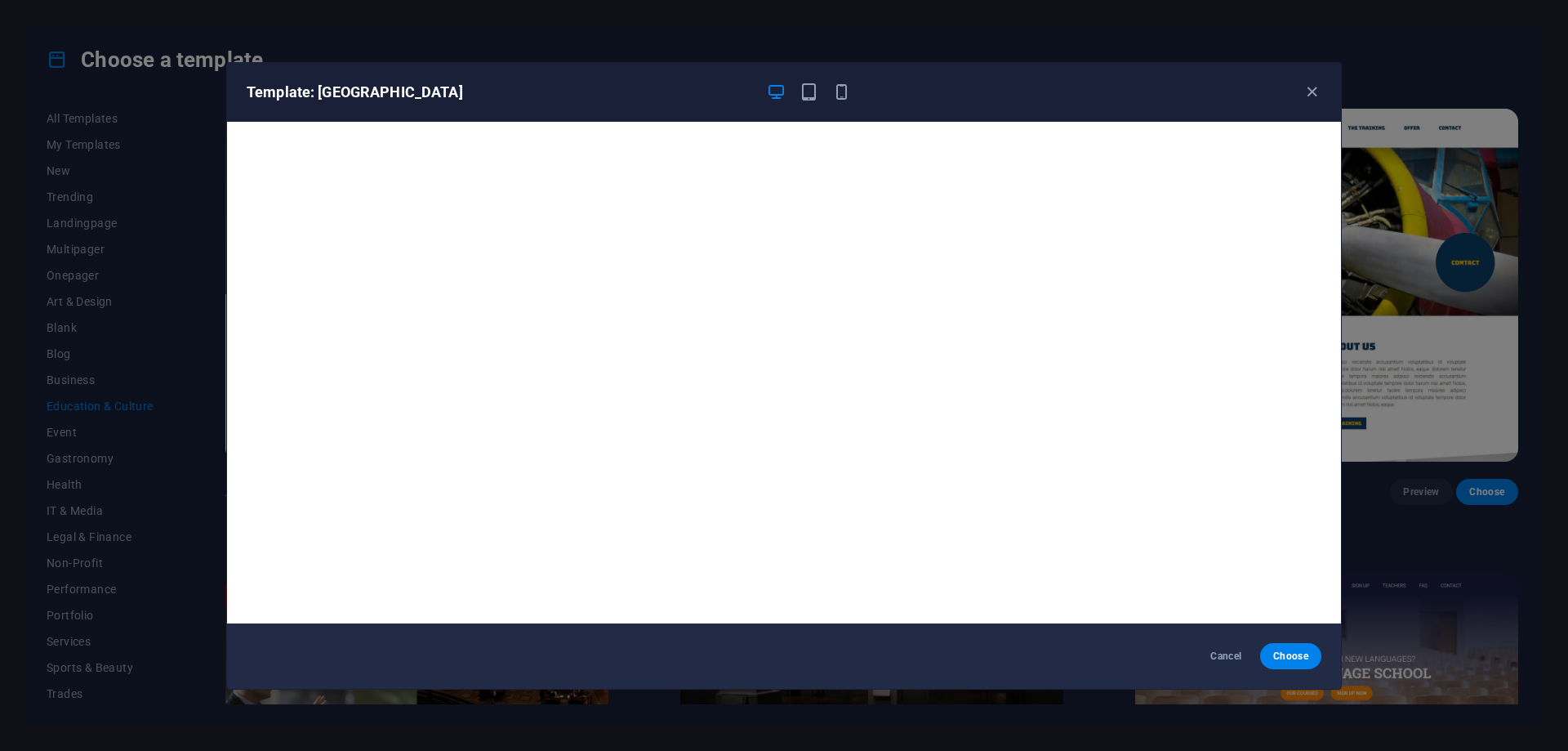
drag, startPoint x: 1309, startPoint y: 95, endPoint x: 1295, endPoint y: 103, distance: 16.1
click at [1310, 95] on icon "button" at bounding box center [1312, 92] width 19 height 19
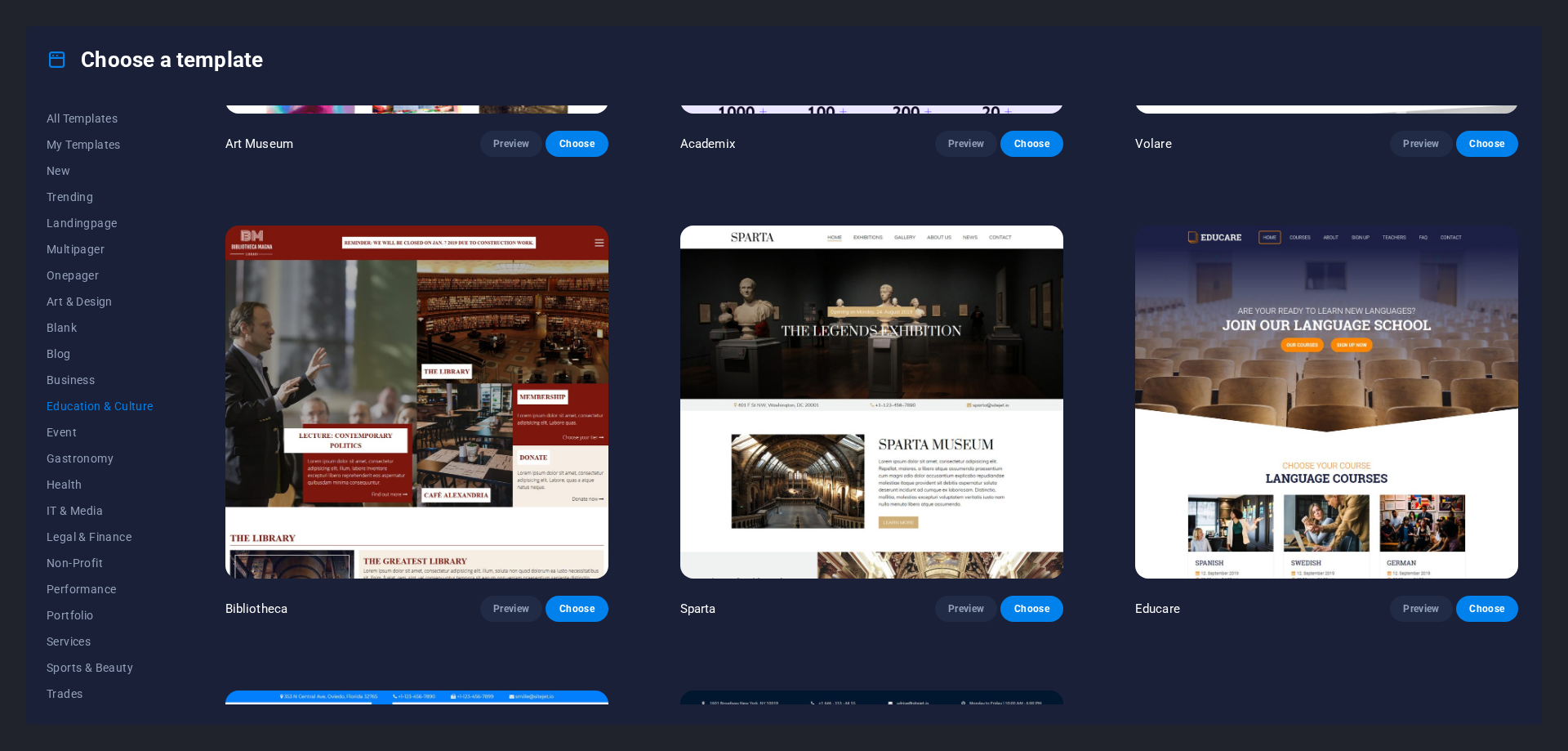
scroll to position [490, 0]
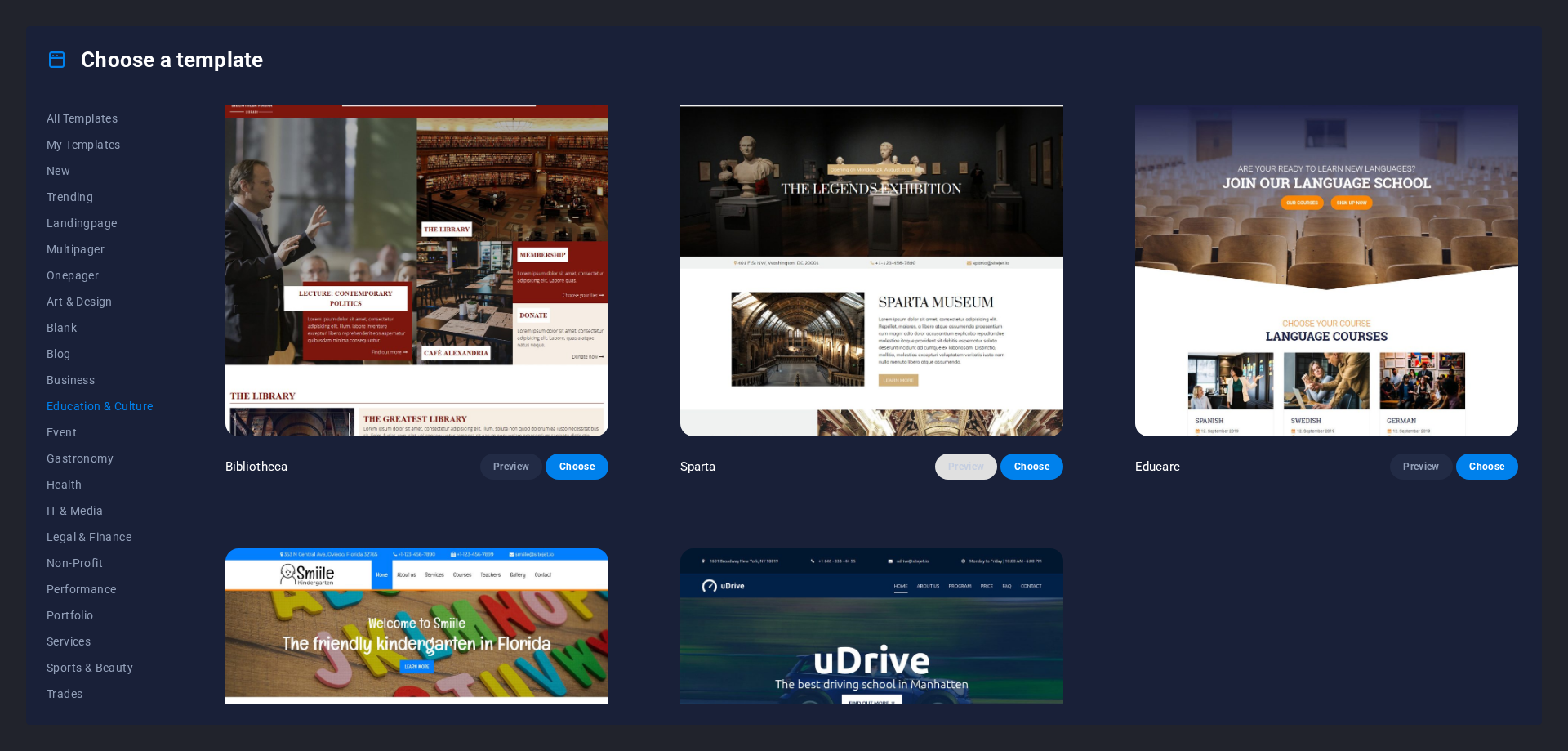
click at [940, 466] on button "Preview" at bounding box center [967, 467] width 62 height 26
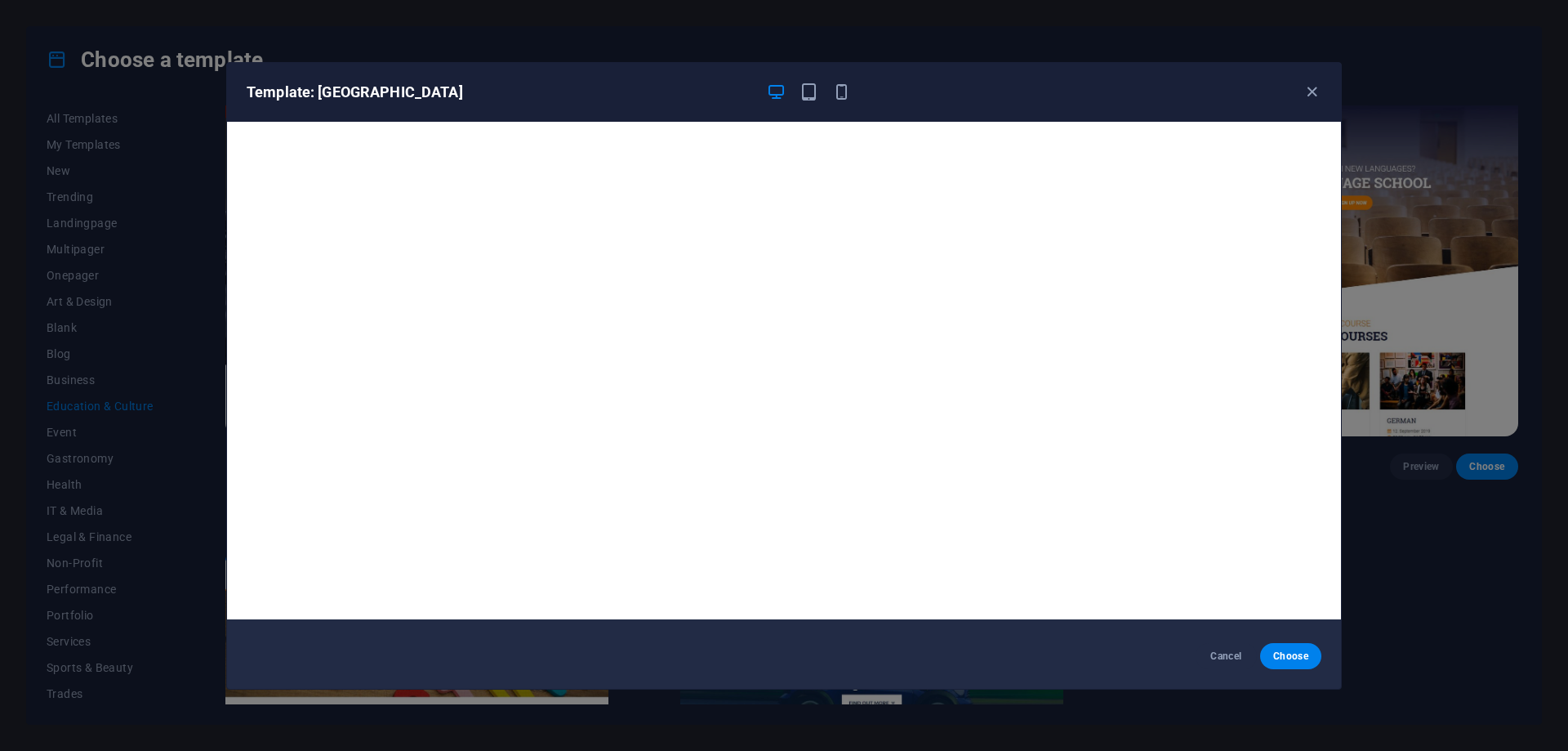
scroll to position [0, 0]
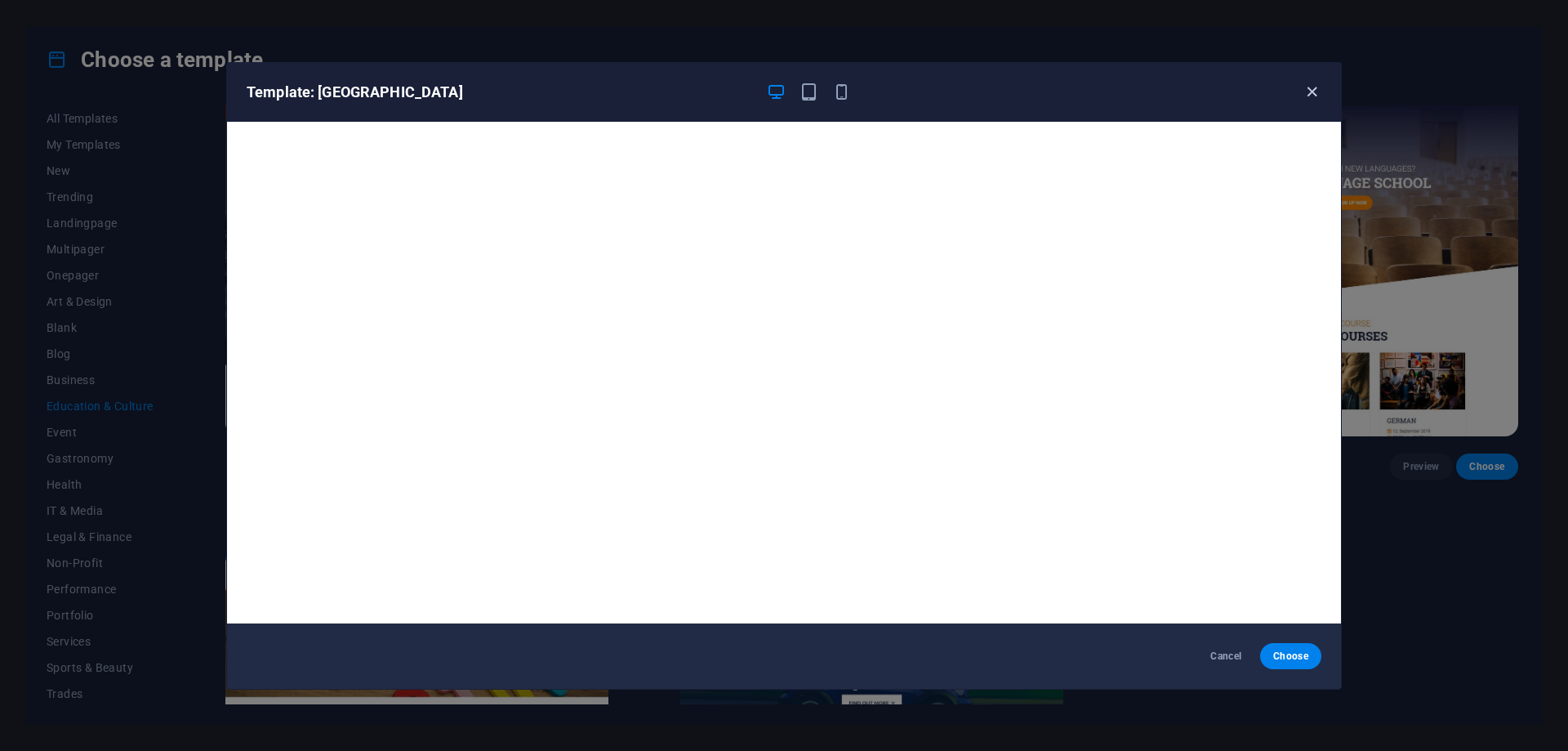
click at [1310, 96] on icon "button" at bounding box center [1312, 92] width 19 height 19
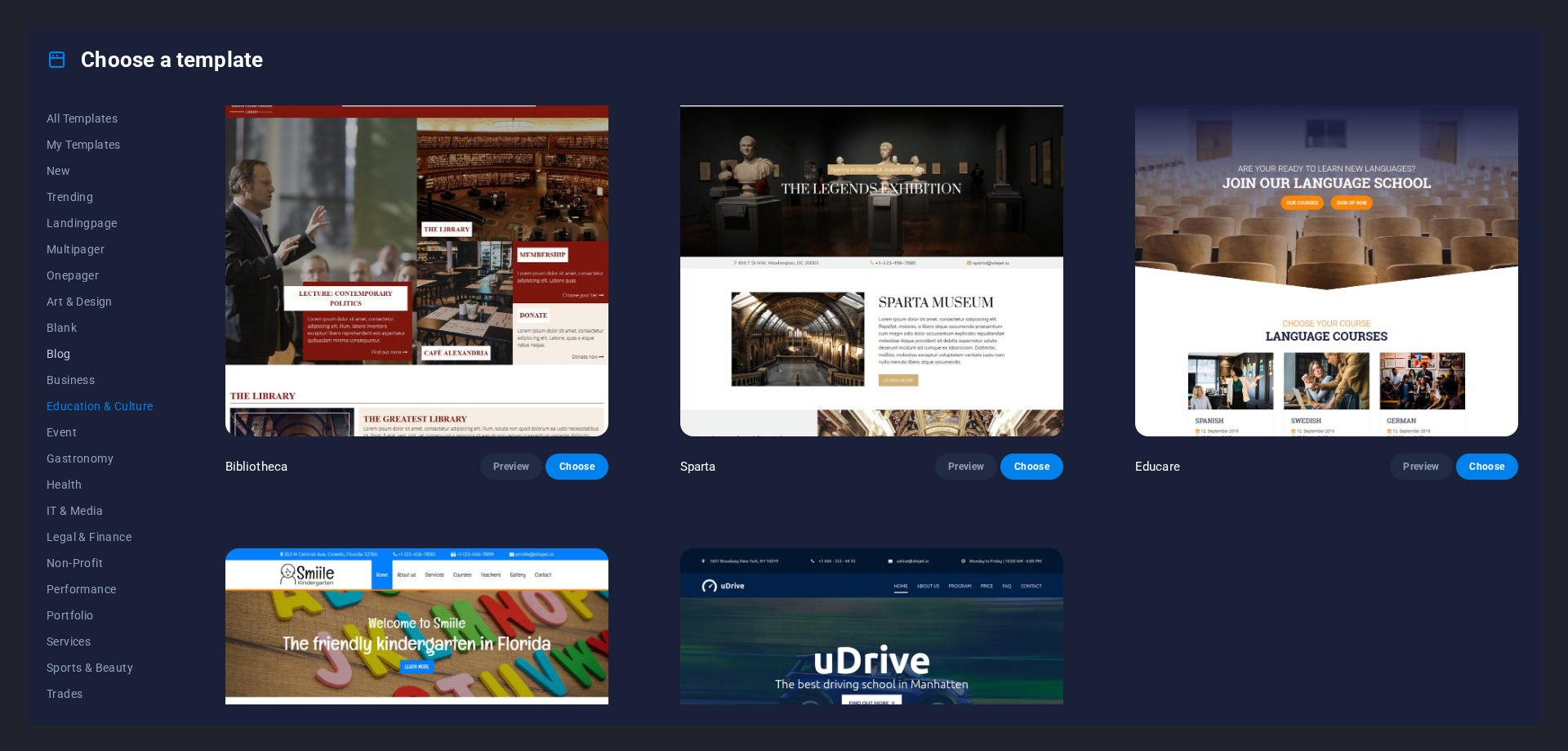
click at [68, 355] on span "Blog" at bounding box center [100, 354] width 107 height 13
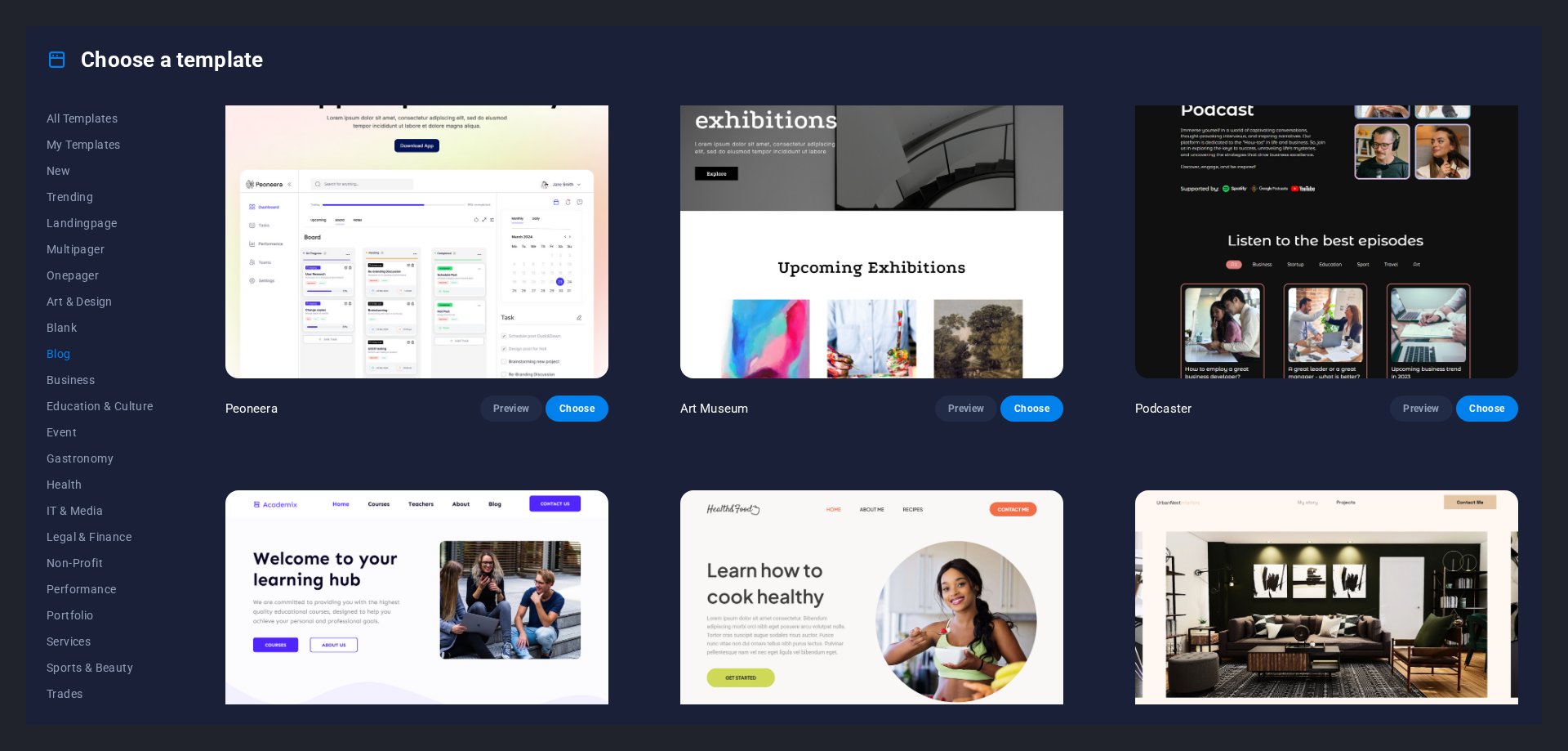
scroll to position [572, 0]
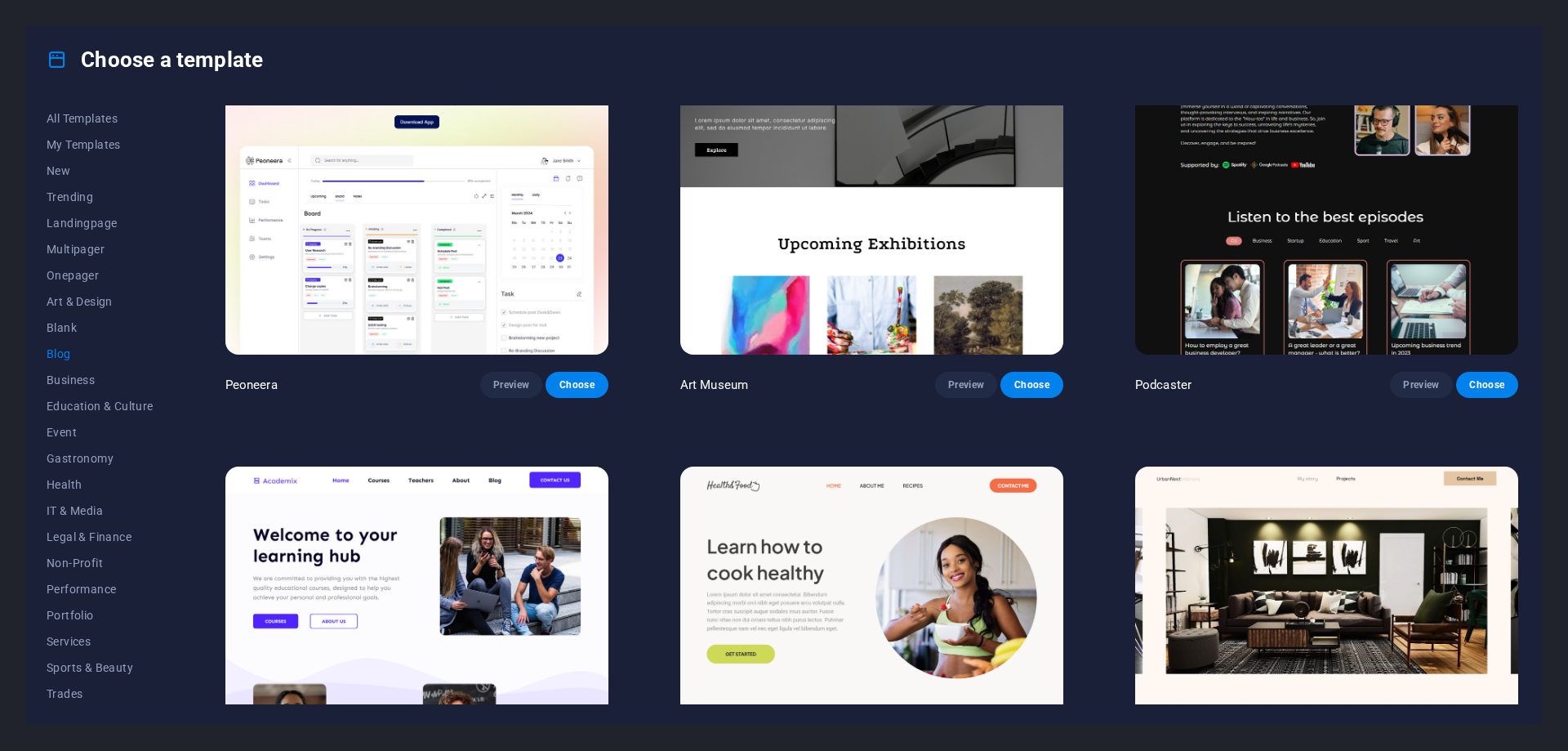
click at [477, 609] on img at bounding box center [417, 643] width 383 height 353
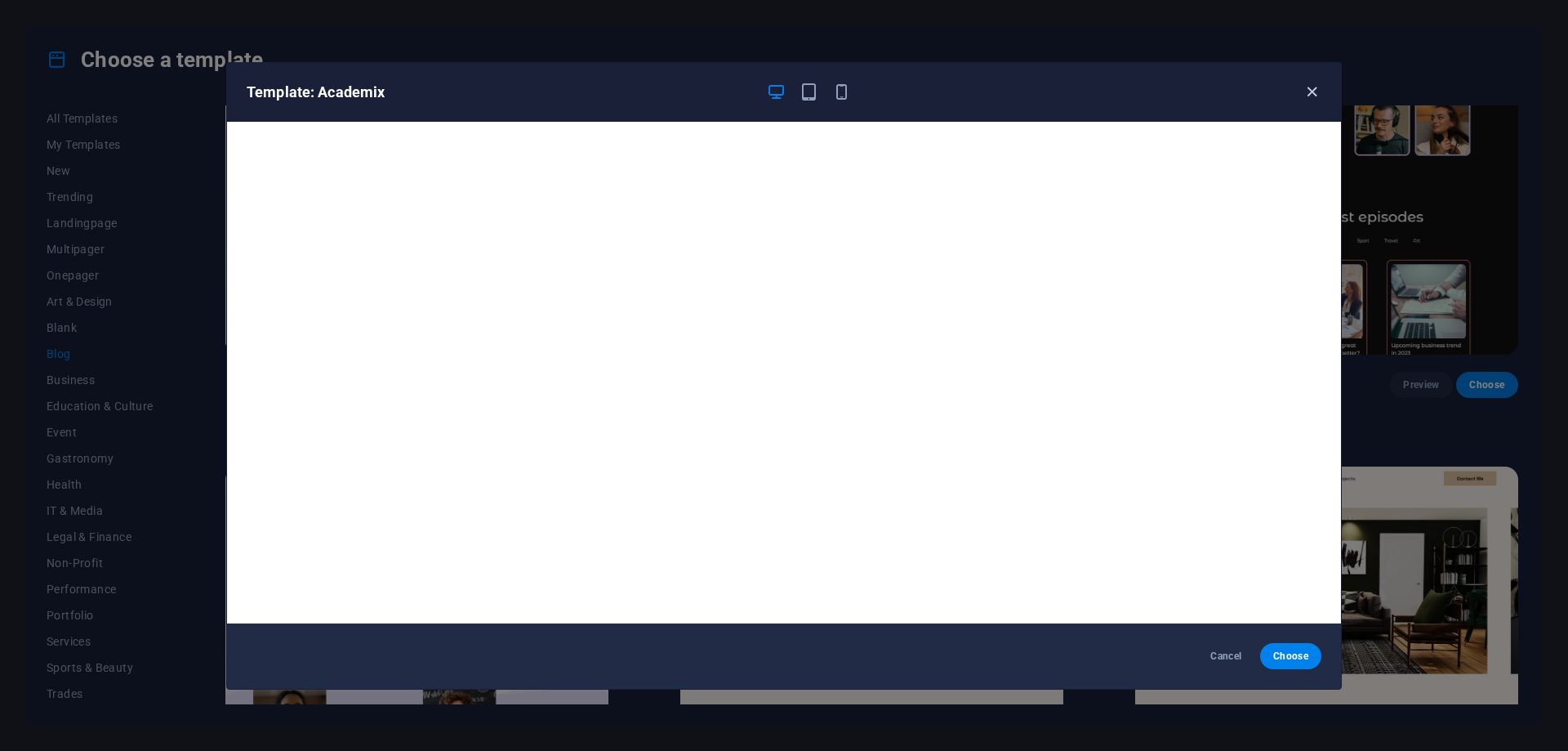
click at [1317, 91] on icon "button" at bounding box center [1312, 92] width 19 height 19
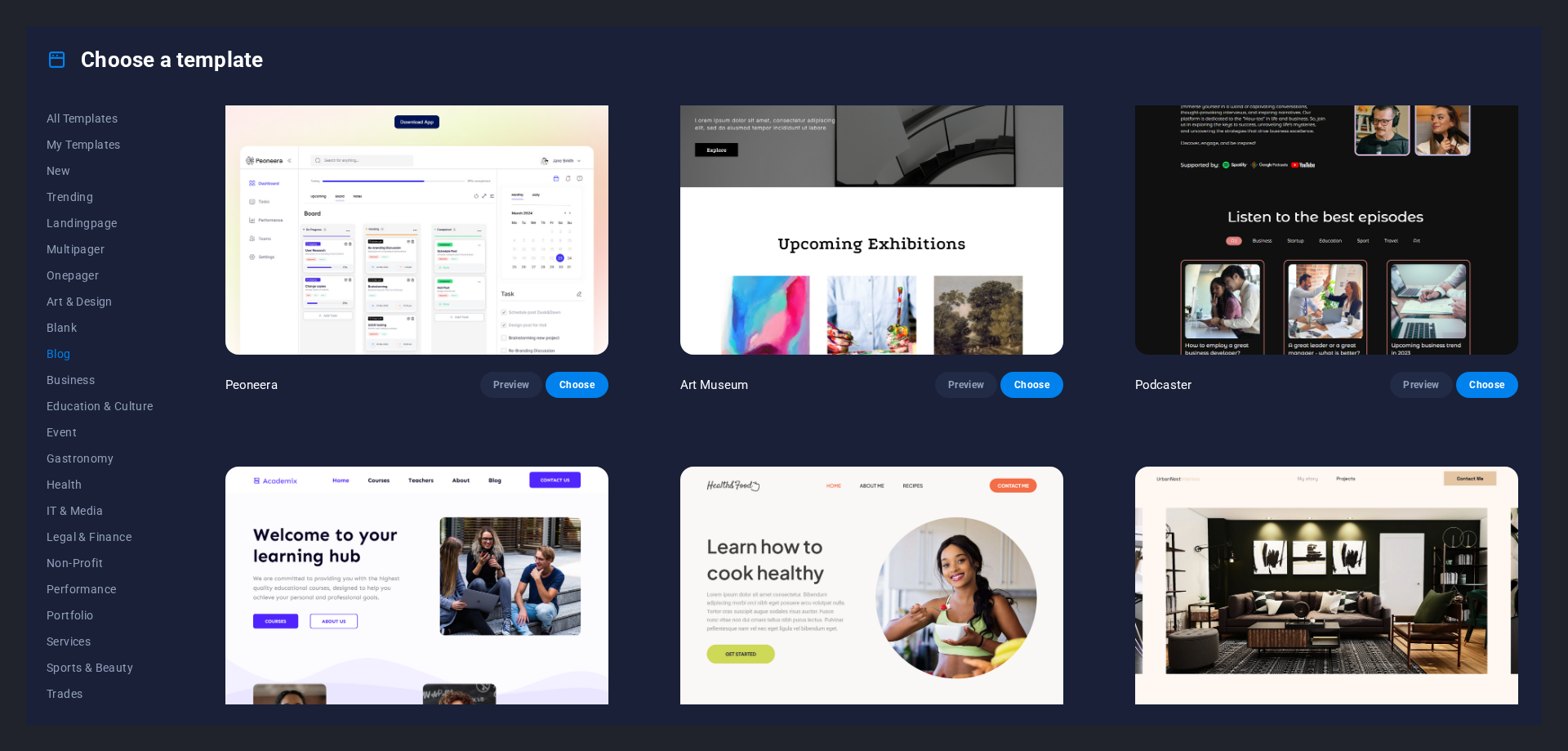
scroll to position [490, 0]
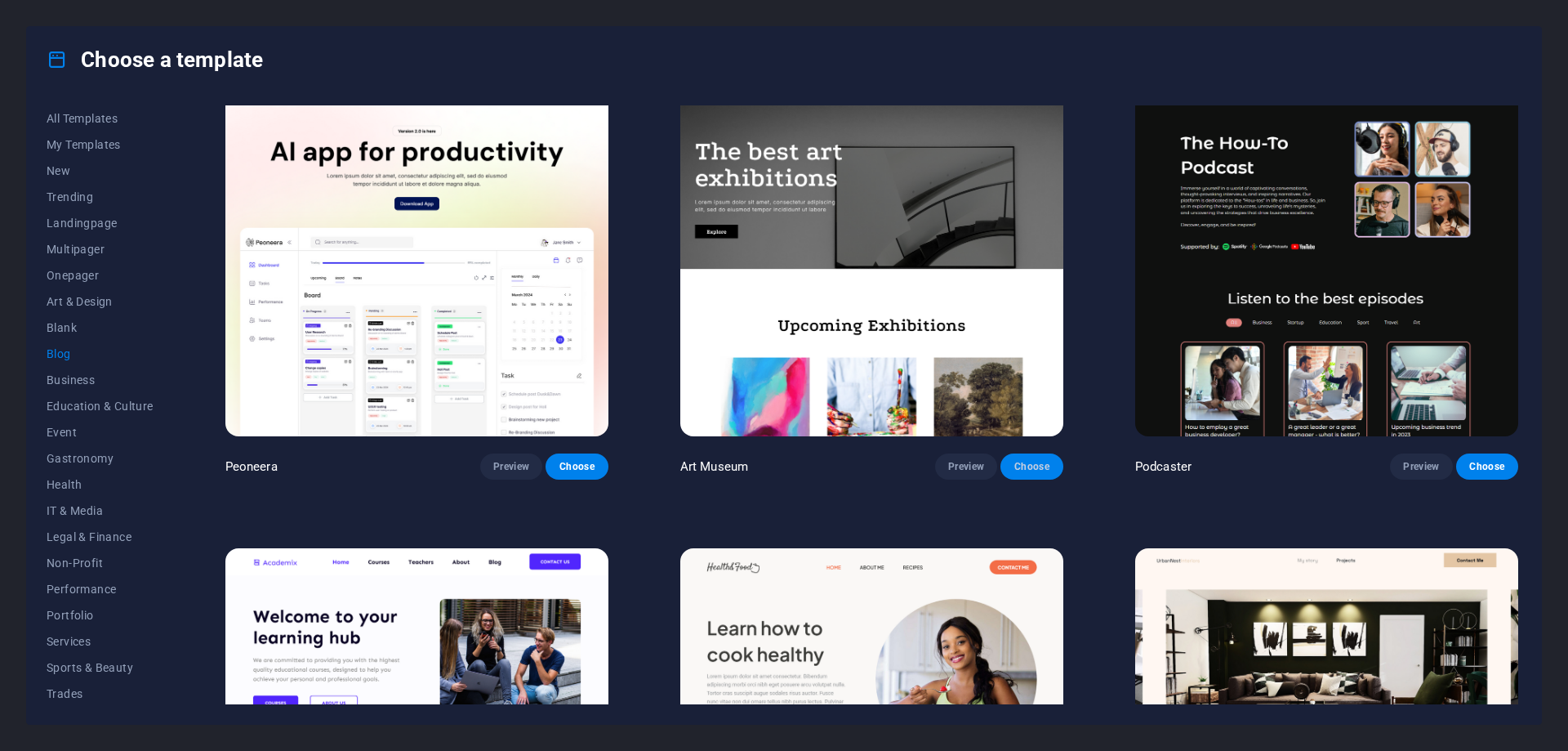
click at [1027, 465] on span "Choose" at bounding box center [1032, 466] width 36 height 13
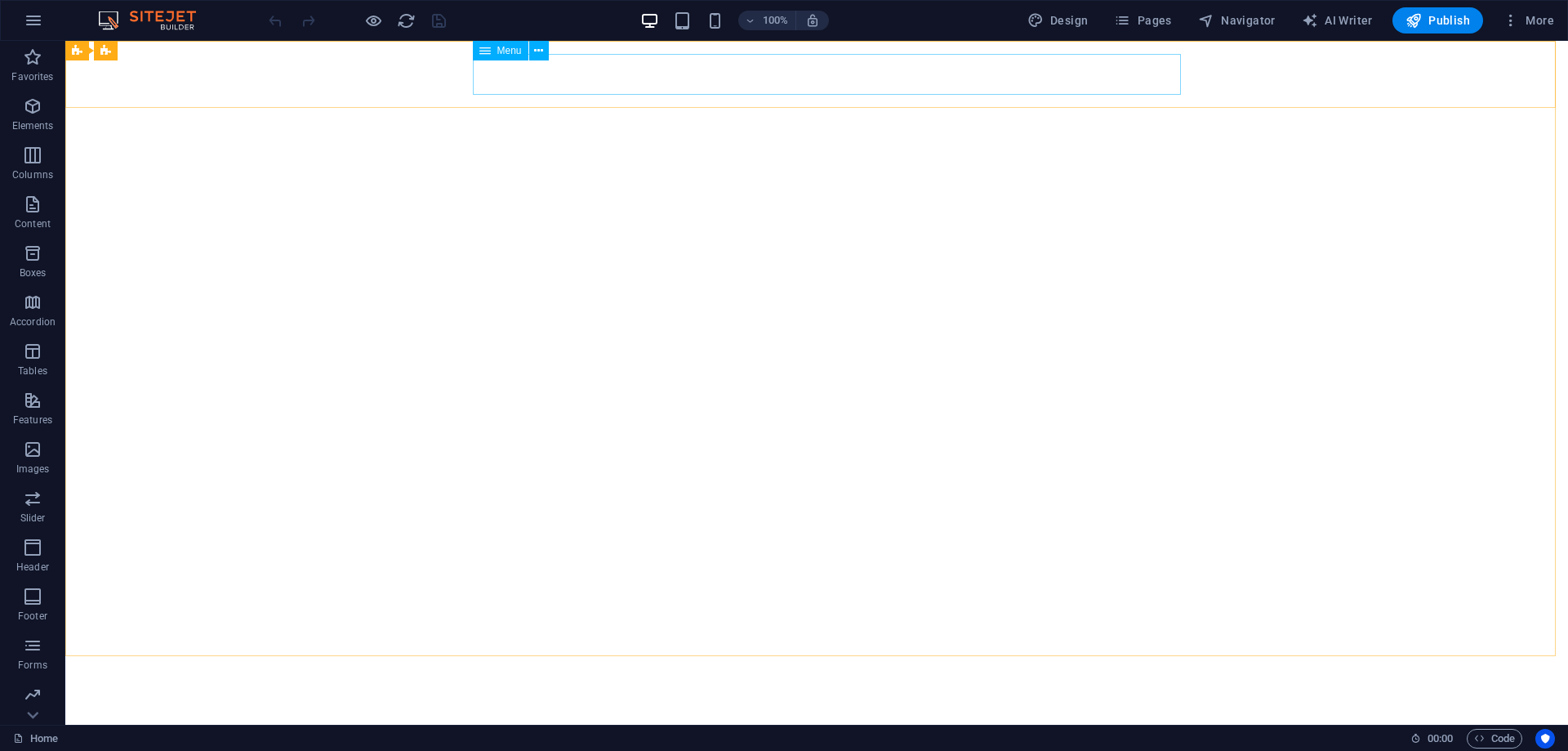
click at [494, 51] on div "Menu" at bounding box center [501, 50] width 56 height 19
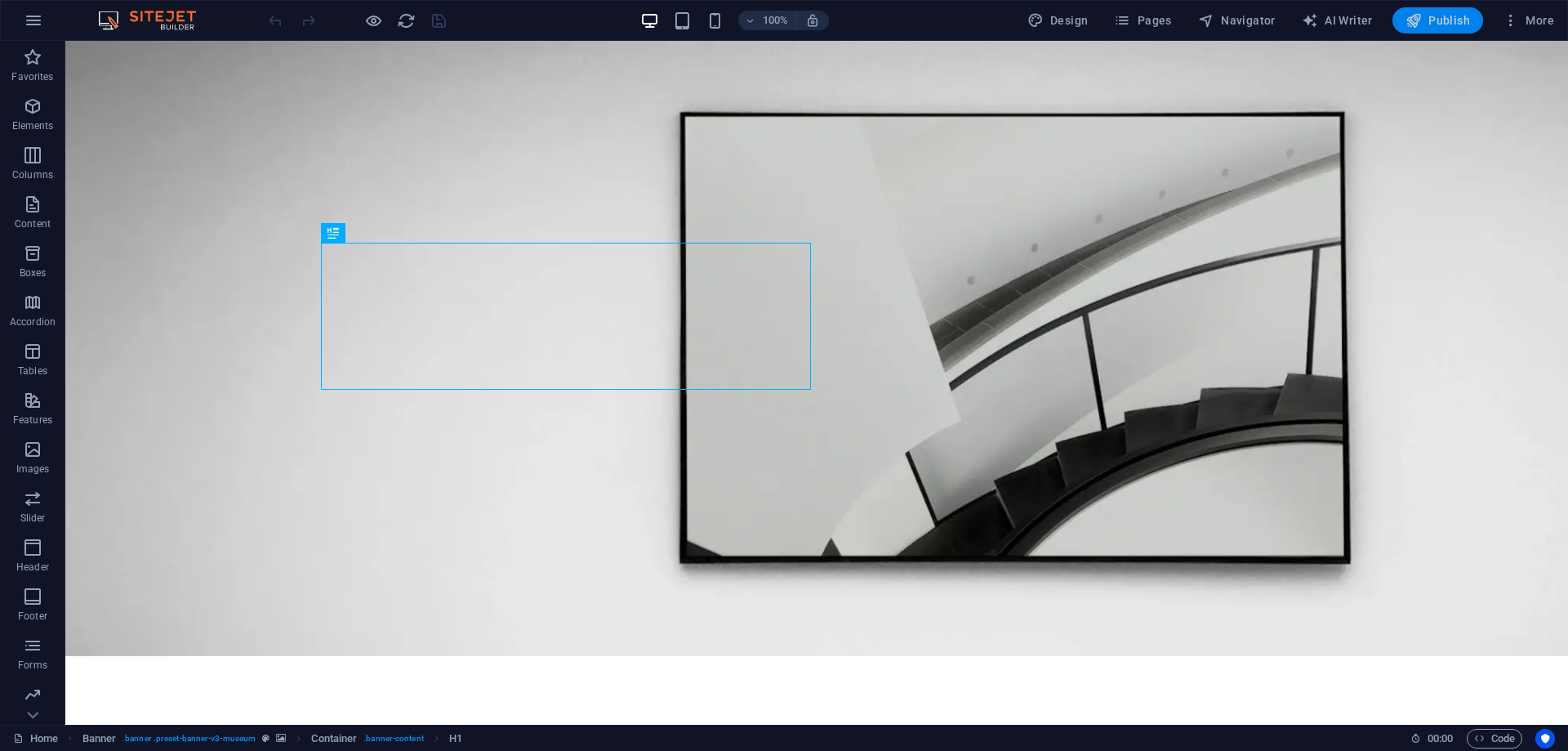
click at [1436, 11] on button "Publish" at bounding box center [1438, 20] width 91 height 26
click at [384, 56] on icon at bounding box center [385, 54] width 9 height 17
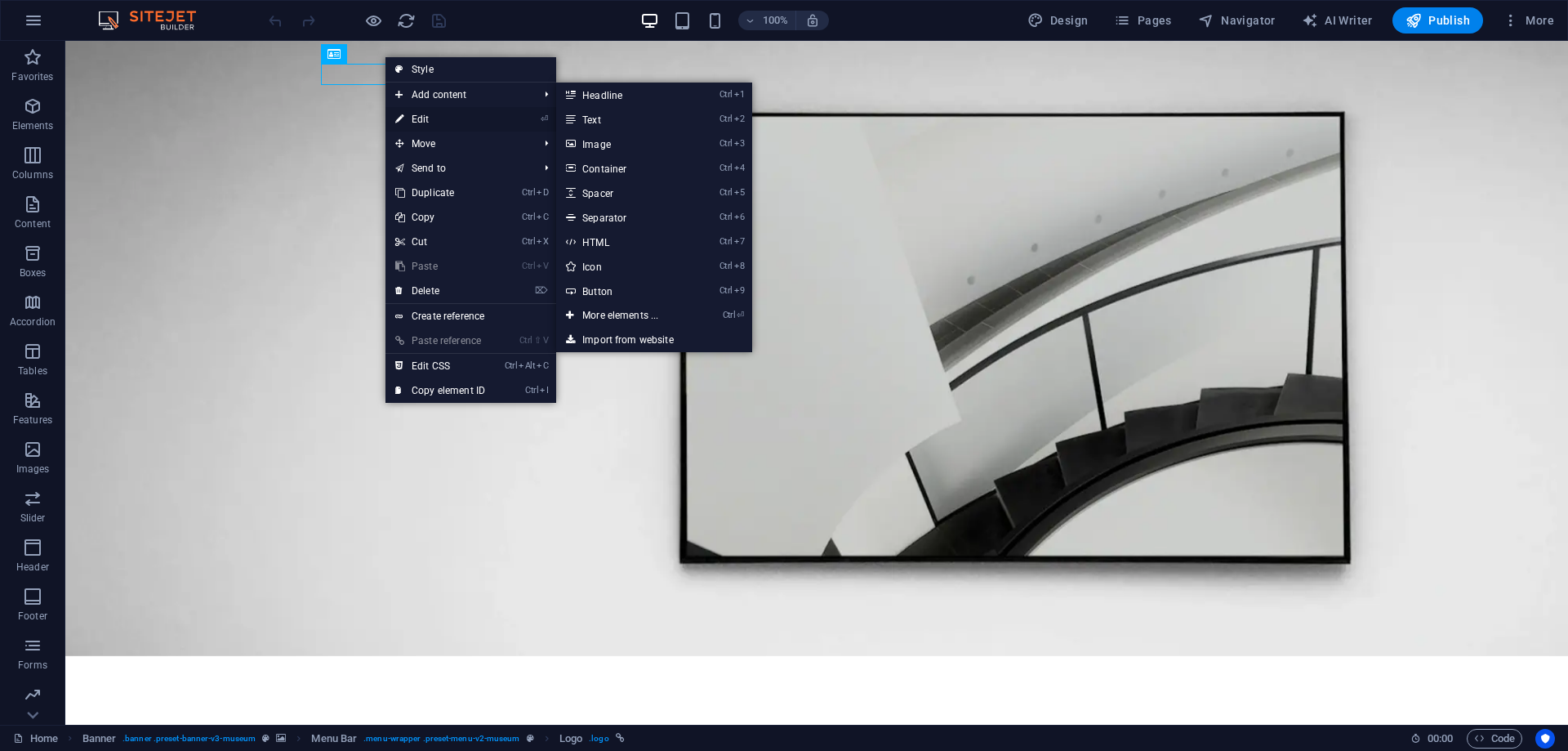
click at [417, 113] on link "⏎ Edit" at bounding box center [440, 119] width 110 height 24
select select "px"
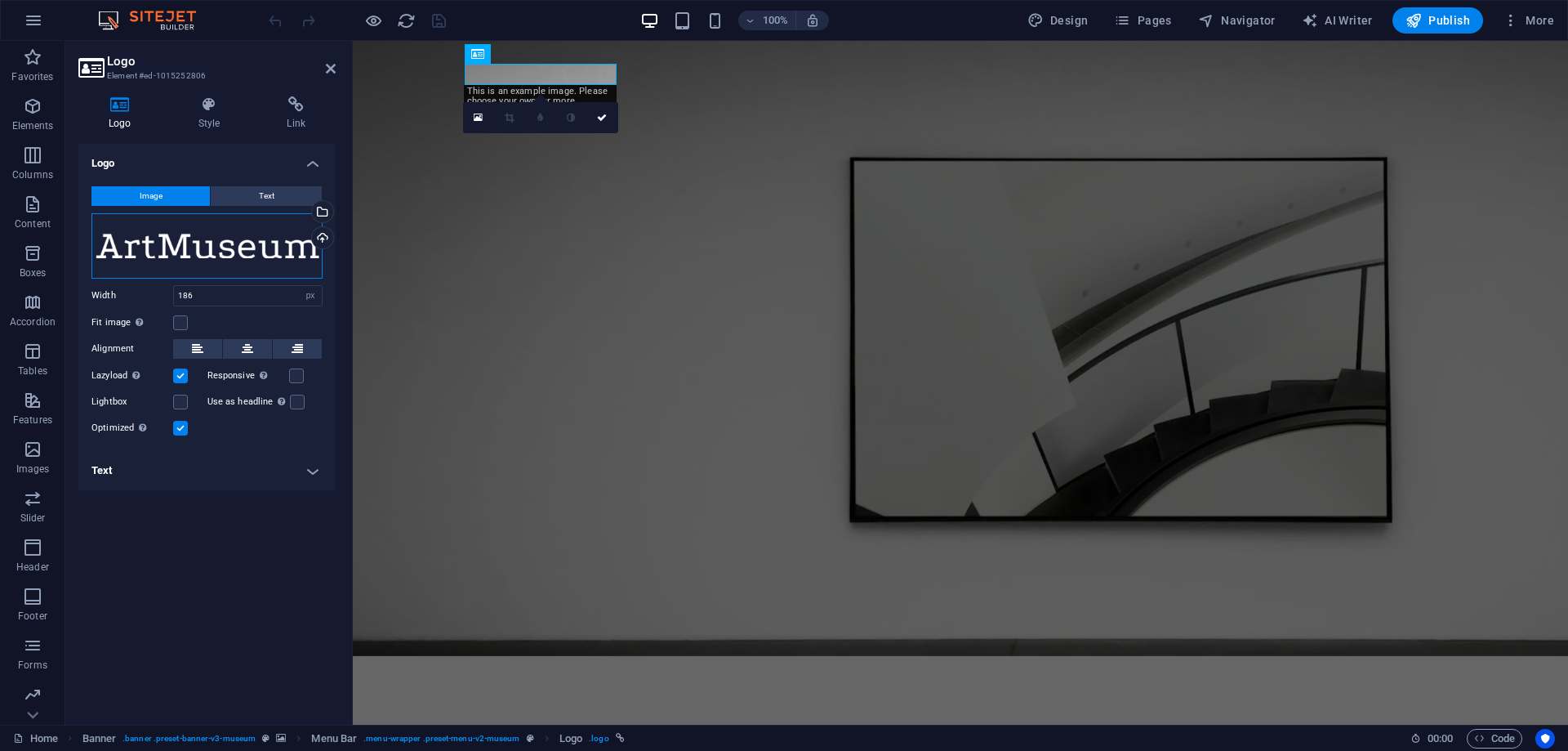
click at [229, 240] on div "Drag files here, click to choose files or select files from Files or our free s…" at bounding box center [207, 246] width 231 height 65
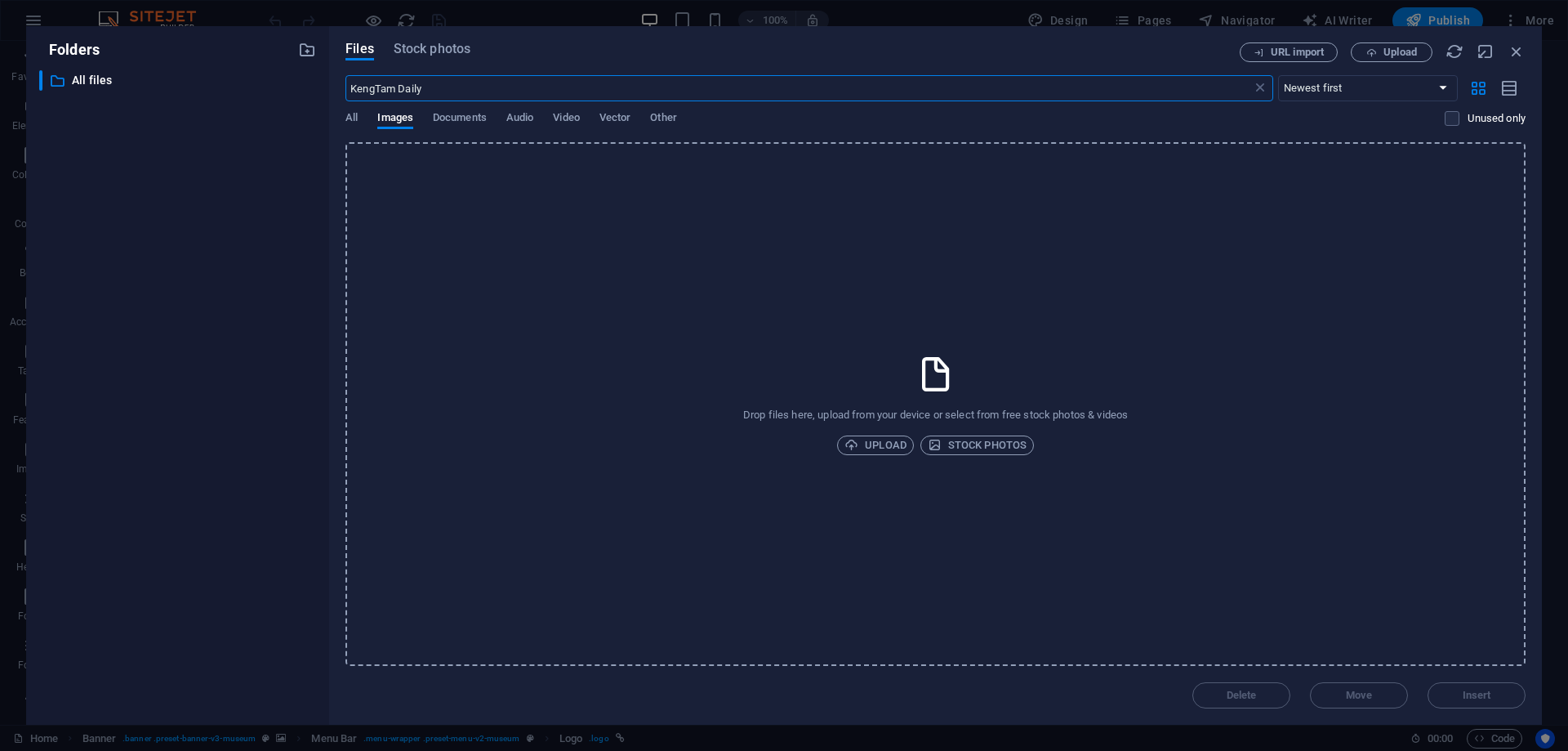
type input "KengTam Daily"
click at [281, 206] on div "​ All files All files" at bounding box center [177, 391] width 277 height 641
click at [1511, 51] on icon "button" at bounding box center [1517, 51] width 18 height 18
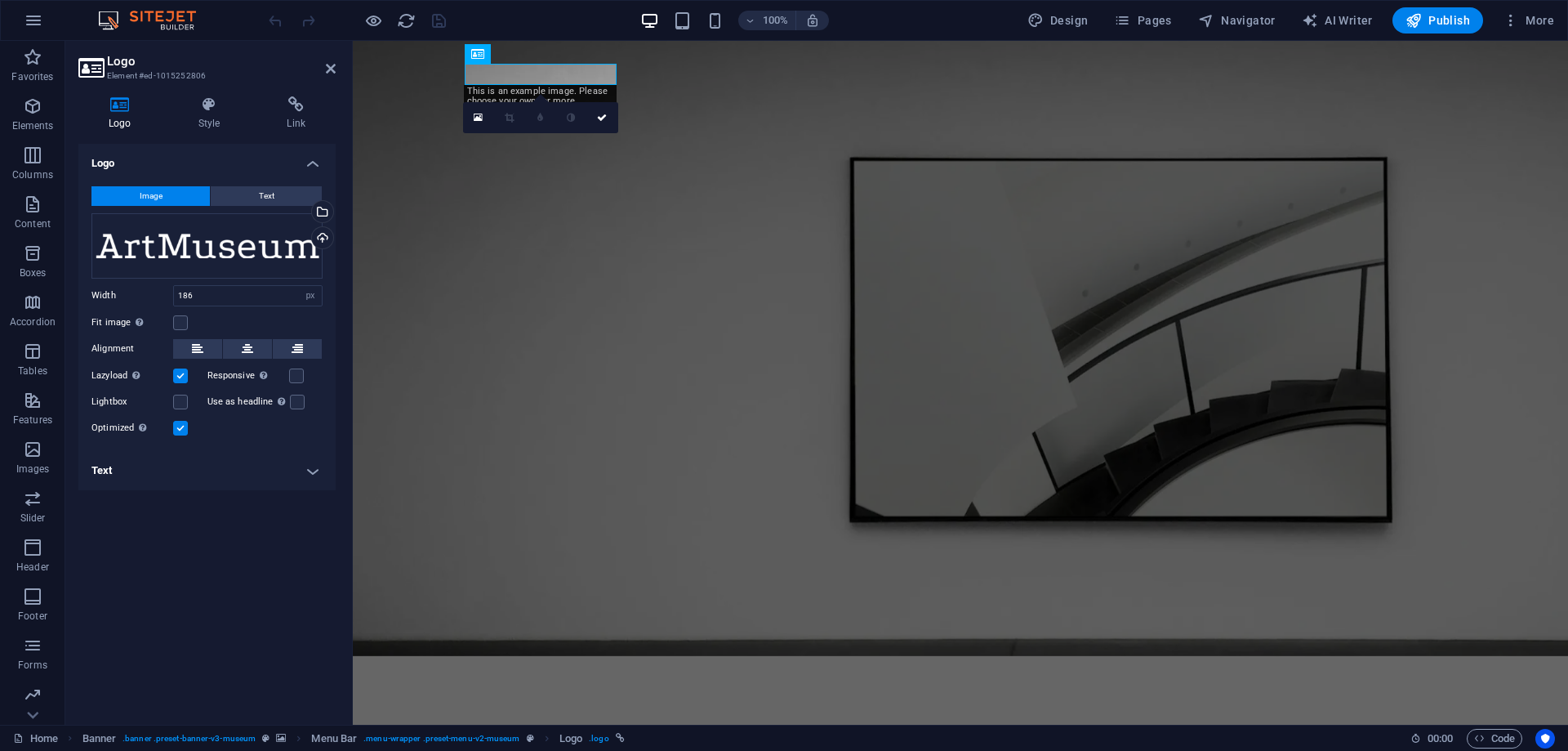
click at [182, 581] on div "Logo Image Text Drag files here, click to choose files or select files from Fil…" at bounding box center [207, 427] width 257 height 568
click at [180, 599] on div "Logo Image Text Drag files here, click to choose files or select files from Fil…" at bounding box center [207, 427] width 257 height 568
click at [26, 213] on icon "button" at bounding box center [32, 203] width 19 height 19
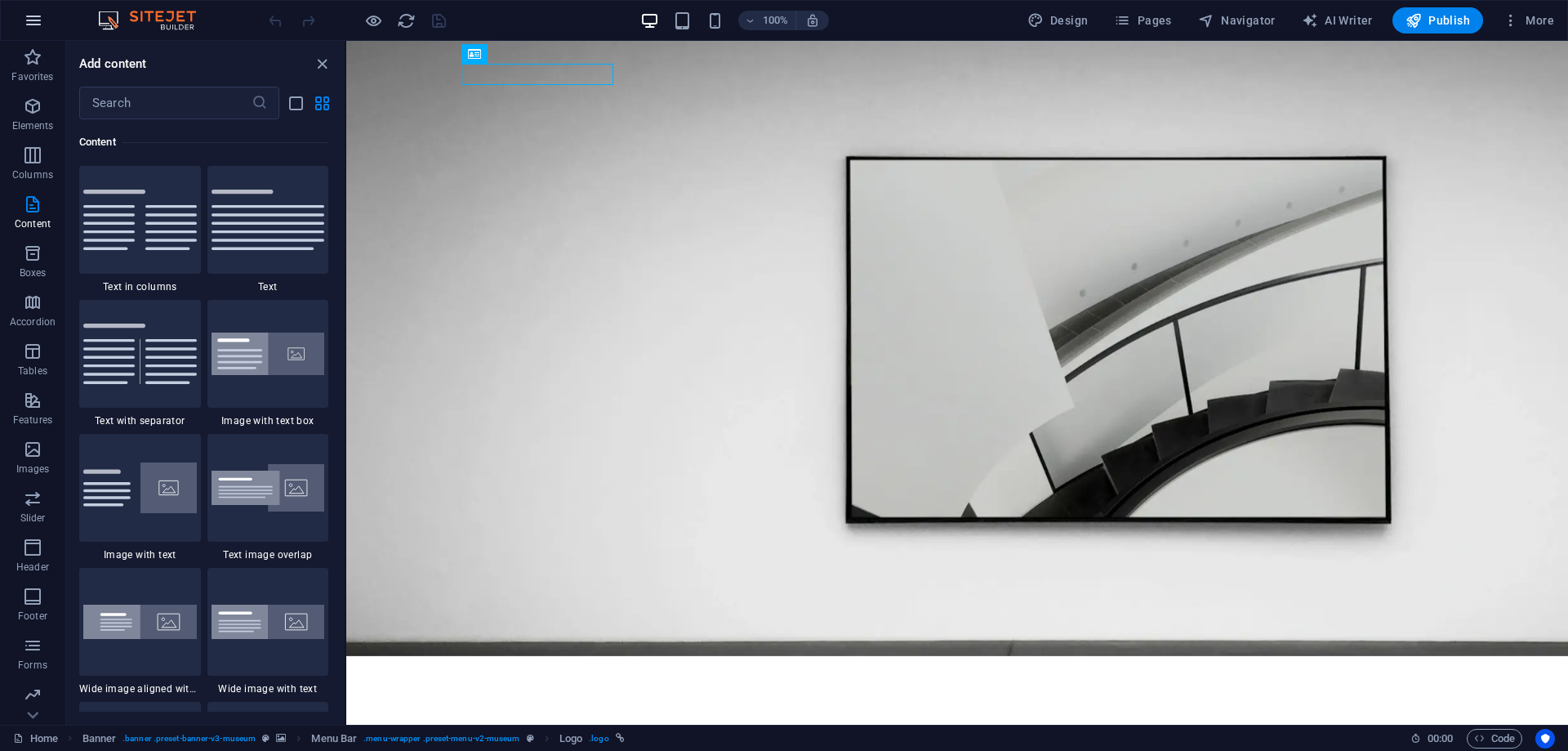
click at [30, 35] on button "button" at bounding box center [33, 20] width 39 height 39
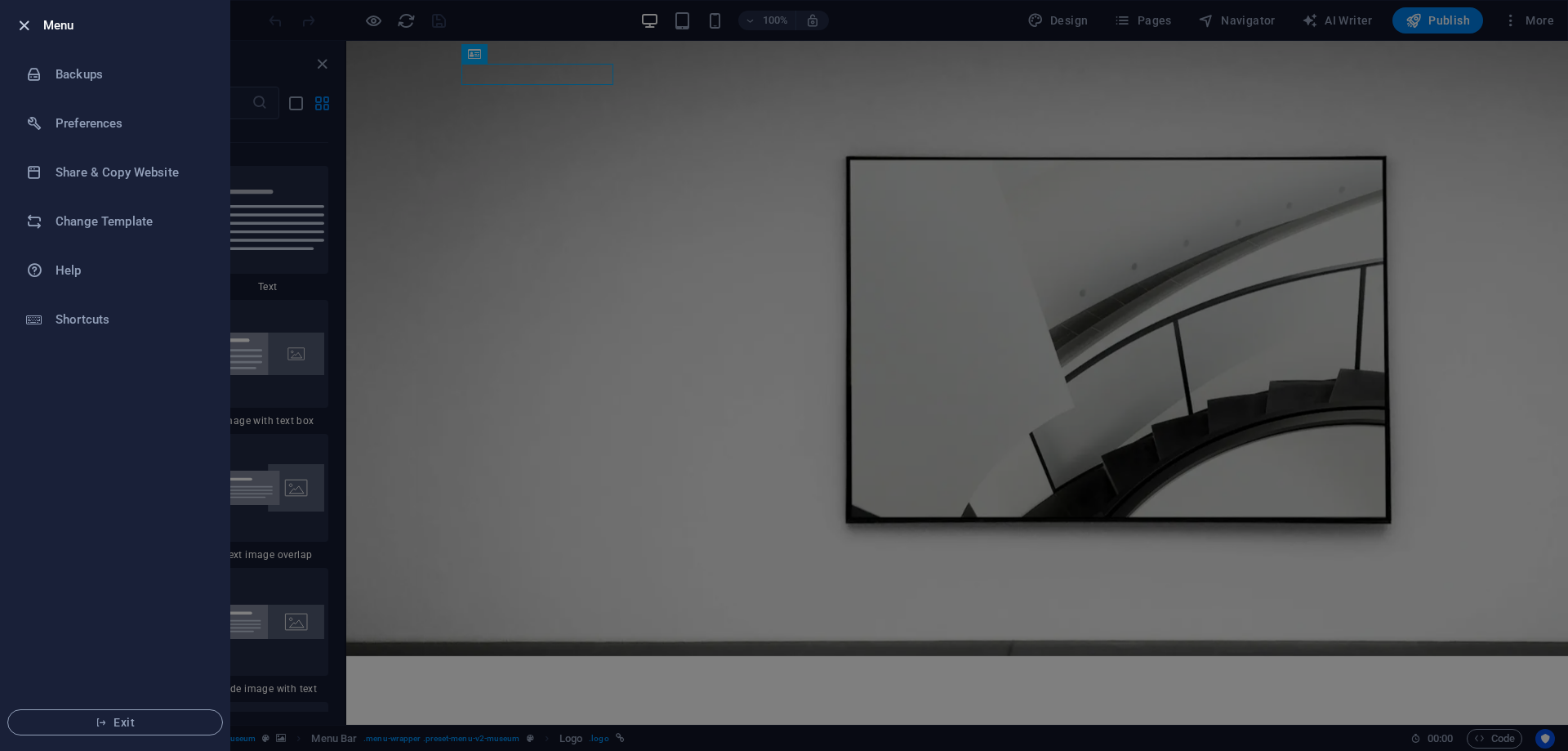
click at [28, 24] on icon "button" at bounding box center [24, 25] width 19 height 19
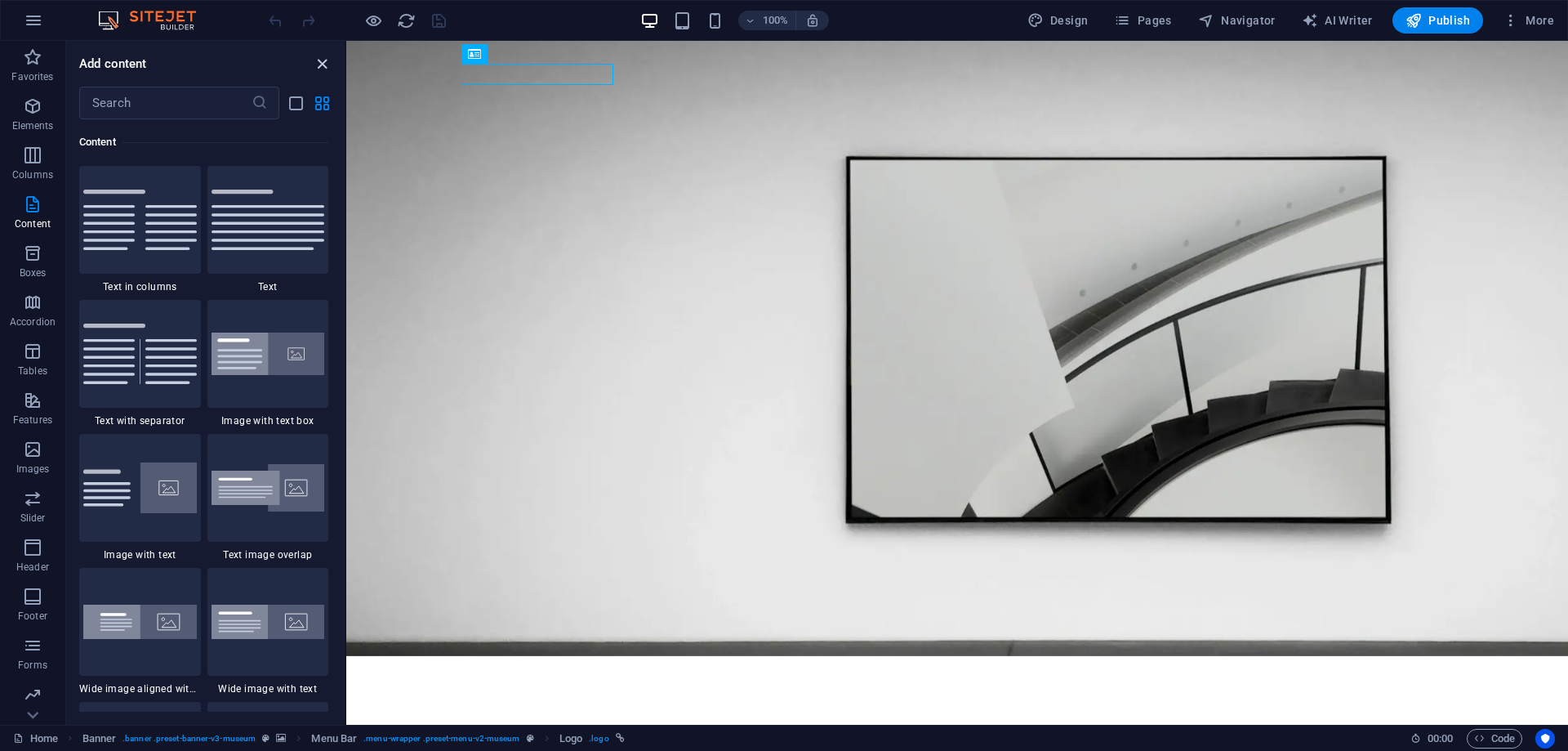
click at [326, 61] on icon "close panel" at bounding box center [322, 64] width 19 height 19
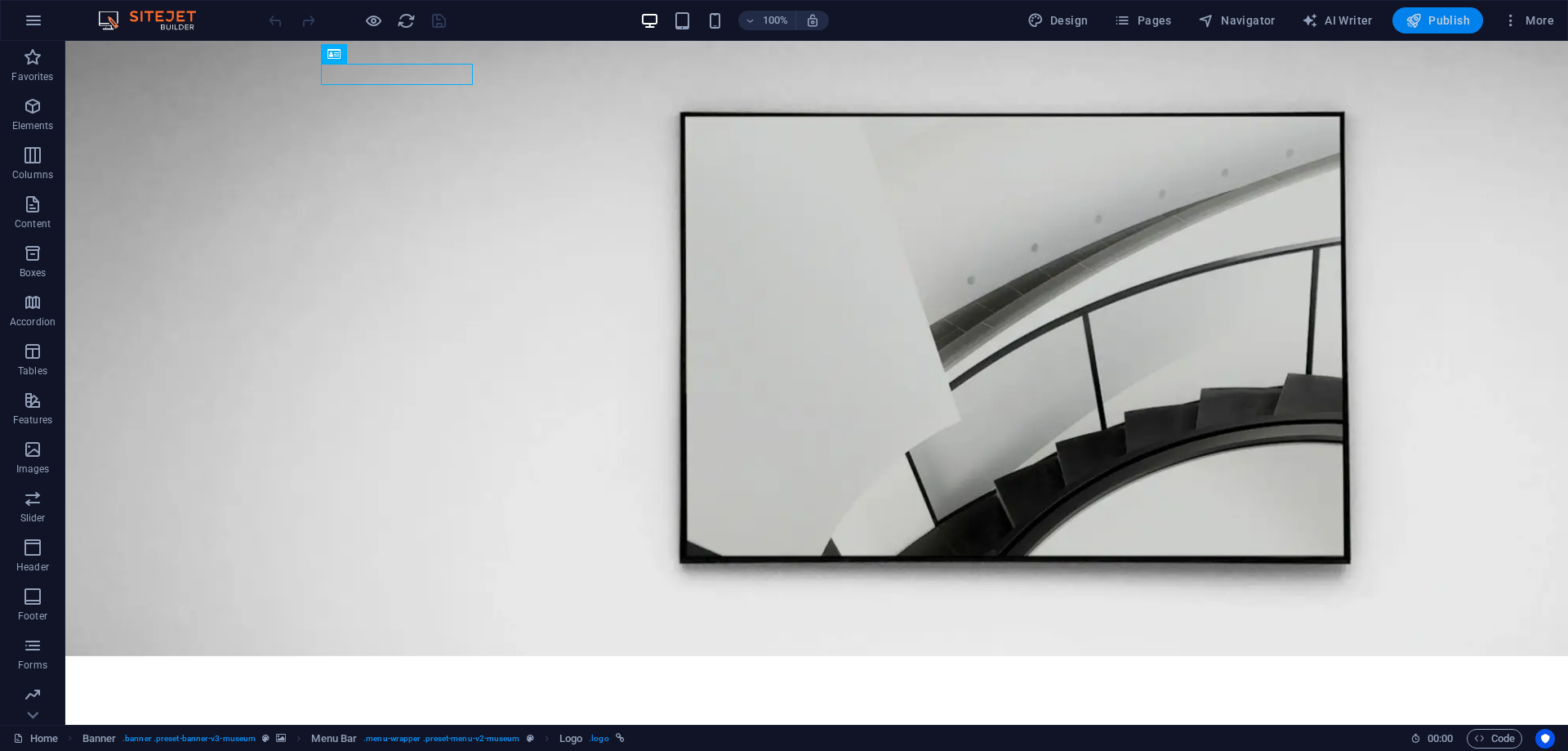
click at [1454, 13] on button "Publish" at bounding box center [1438, 20] width 91 height 26
click at [38, 15] on icon "button" at bounding box center [33, 20] width 19 height 19
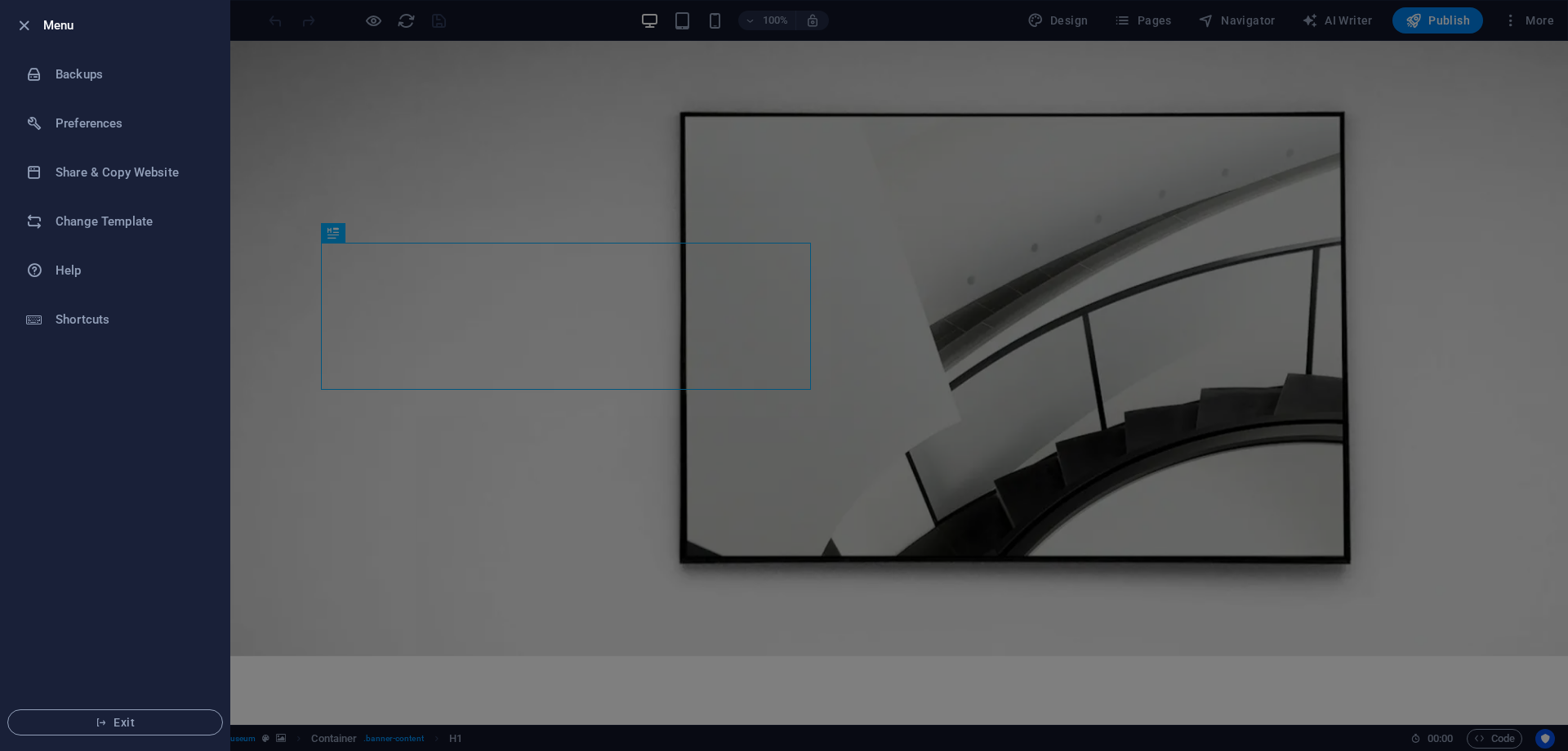
click at [29, 41] on li "Menu" at bounding box center [115, 25] width 229 height 49
click at [26, 24] on icon "button" at bounding box center [24, 25] width 19 height 19
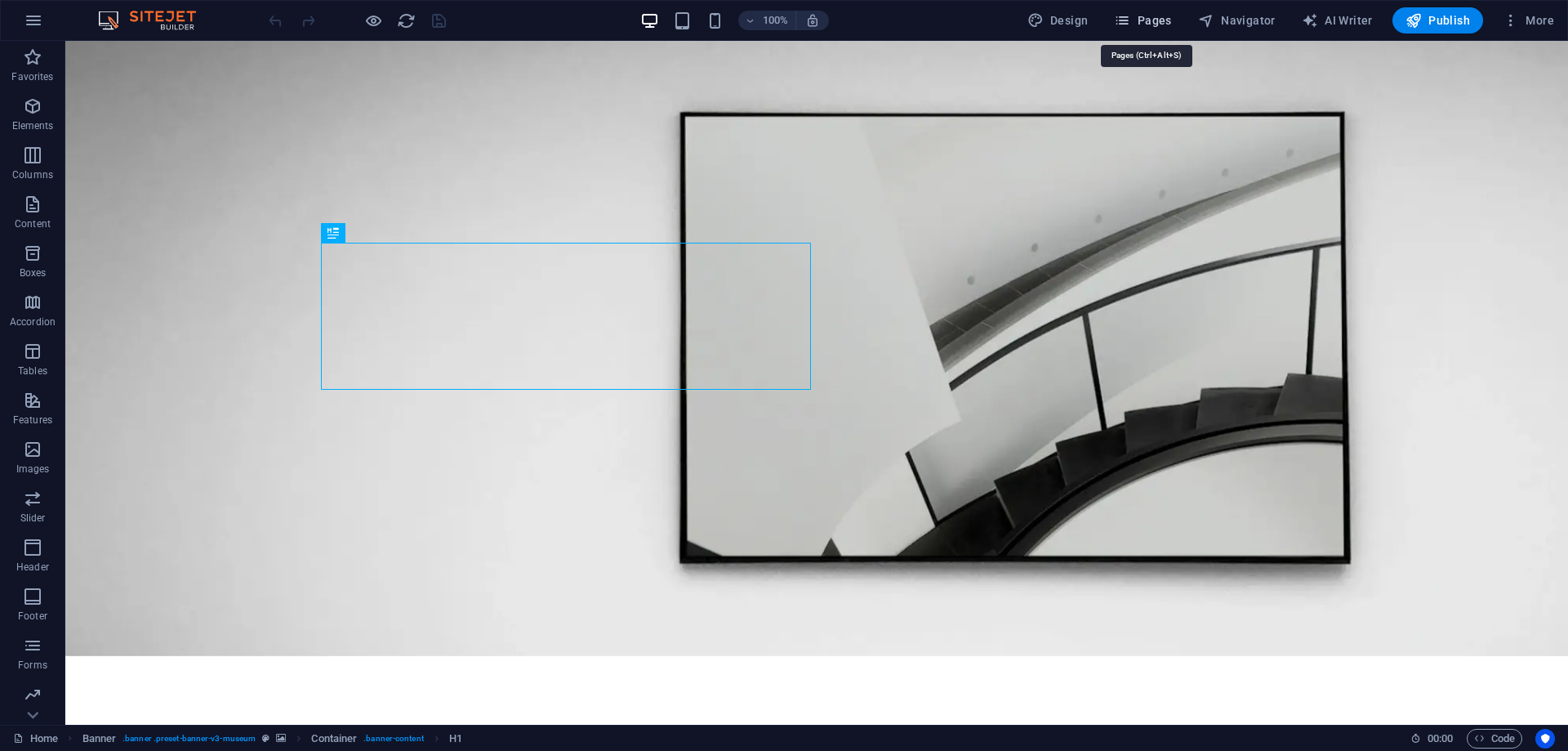
click at [1151, 20] on span "Pages" at bounding box center [1143, 20] width 57 height 16
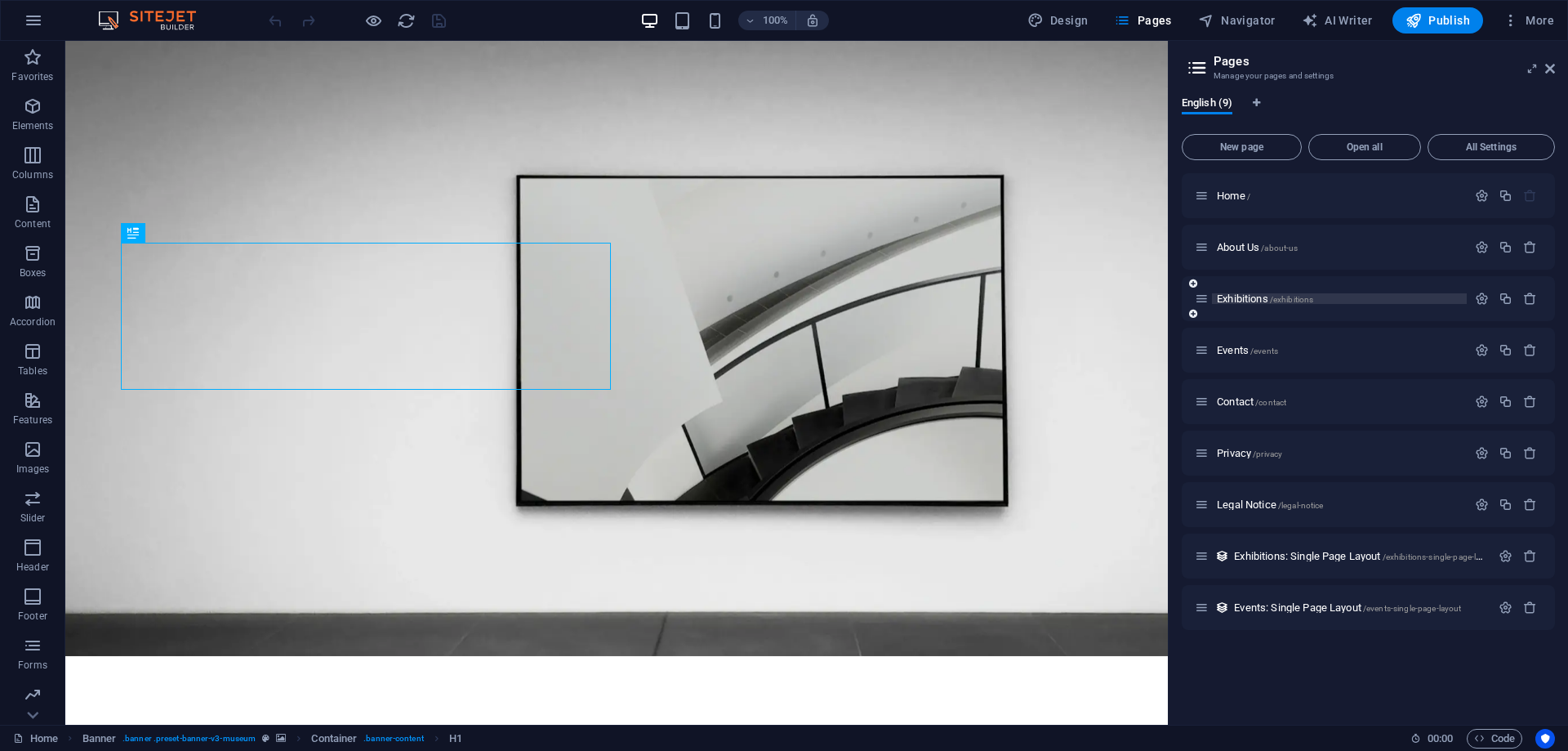
click at [1257, 298] on span "Exhibitions /exhibitions" at bounding box center [1265, 299] width 96 height 13
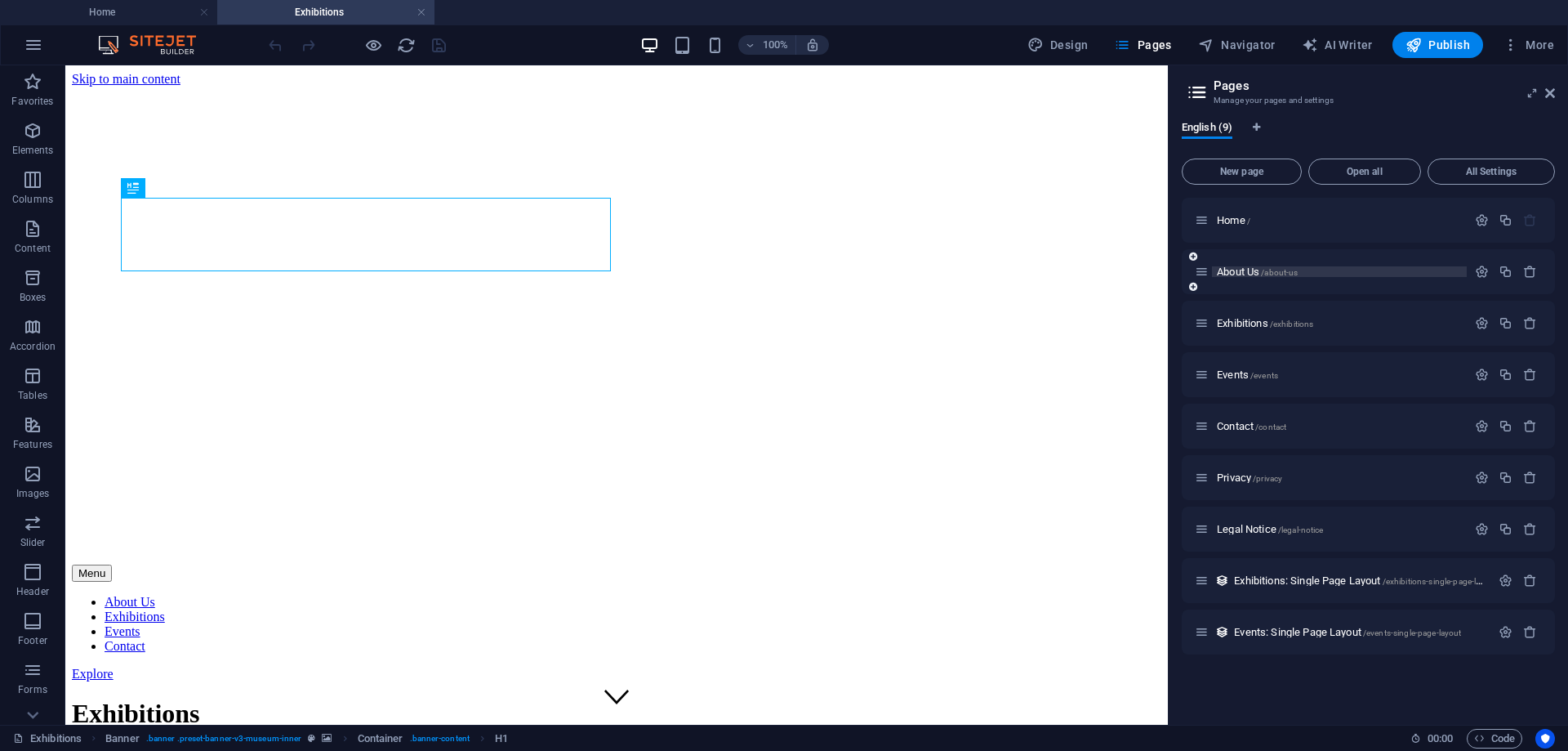
click at [1444, 268] on p "About Us /about-us" at bounding box center [1339, 272] width 245 height 11
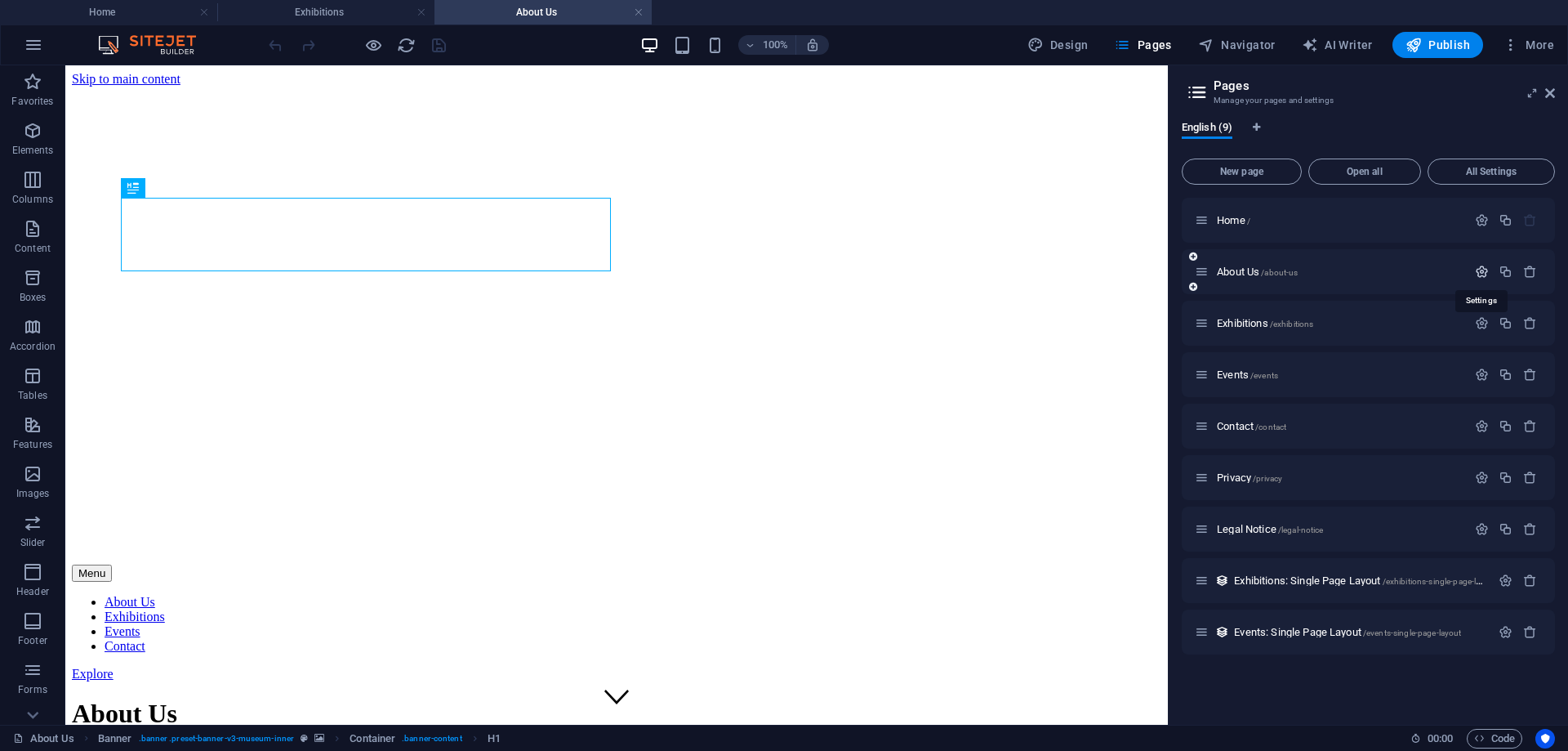
click at [1478, 270] on icon "button" at bounding box center [1482, 272] width 13 height 14
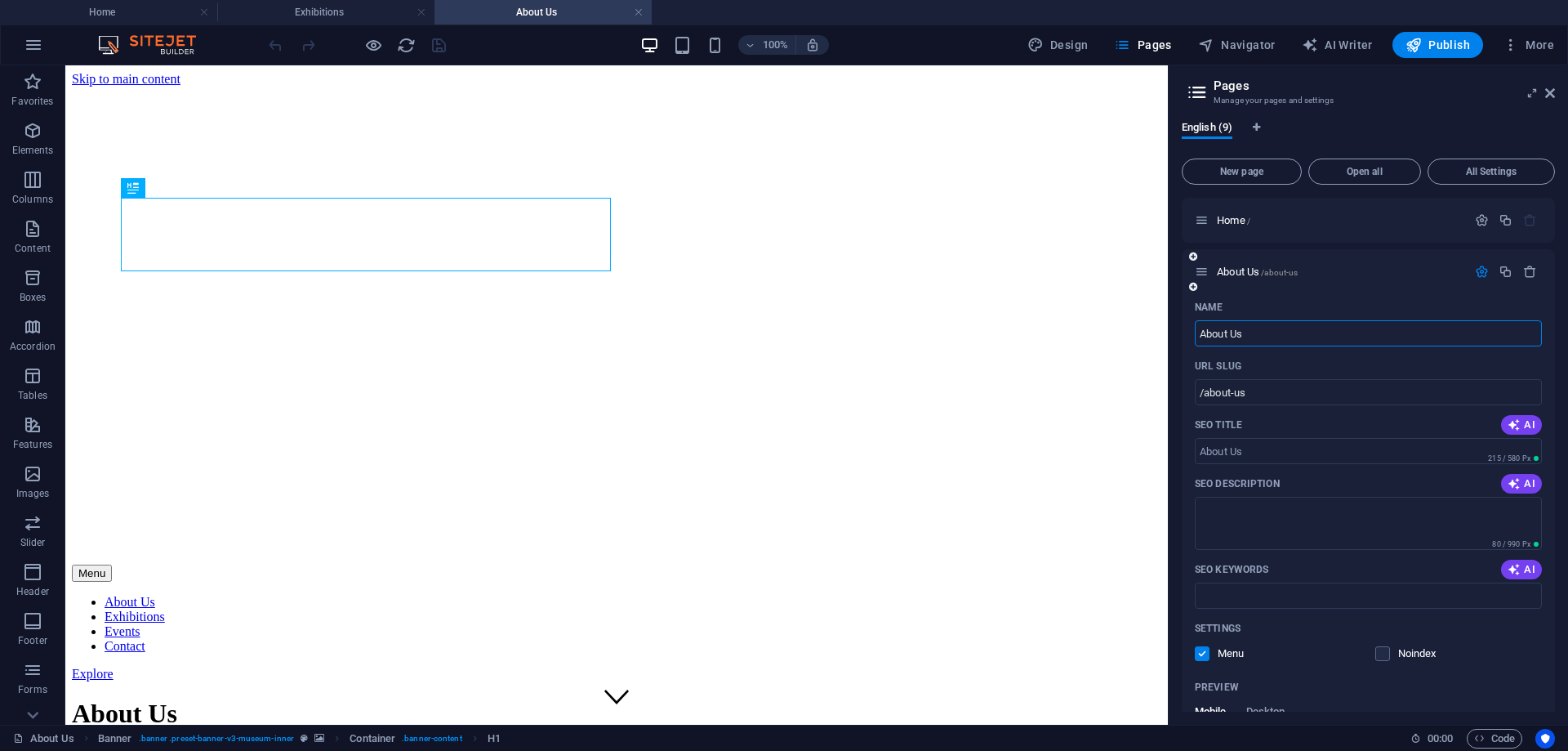
click at [1292, 316] on div "Name" at bounding box center [1369, 307] width 348 height 26
click at [1475, 272] on icon "button" at bounding box center [1482, 272] width 13 height 14
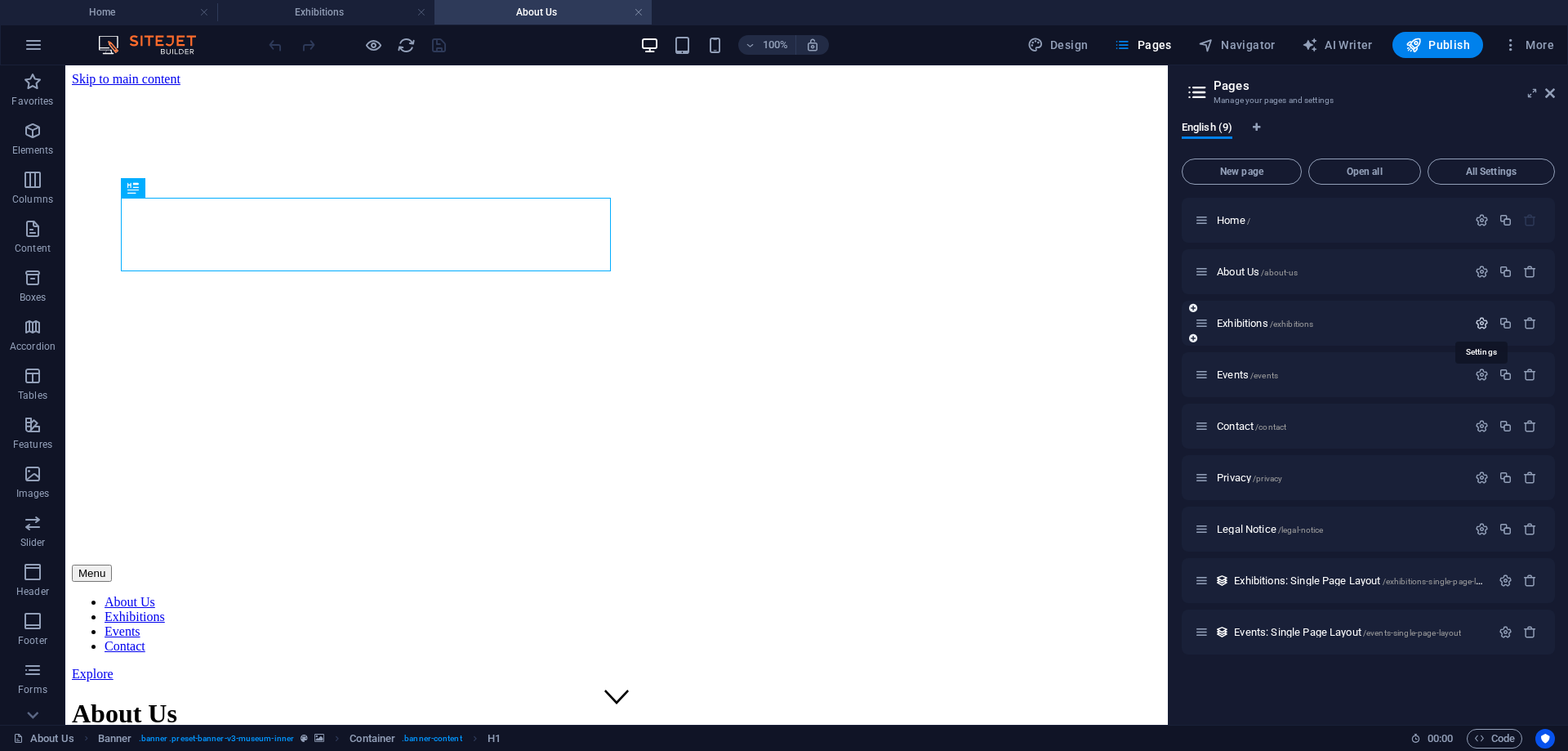
click at [1480, 325] on icon "button" at bounding box center [1482, 323] width 13 height 14
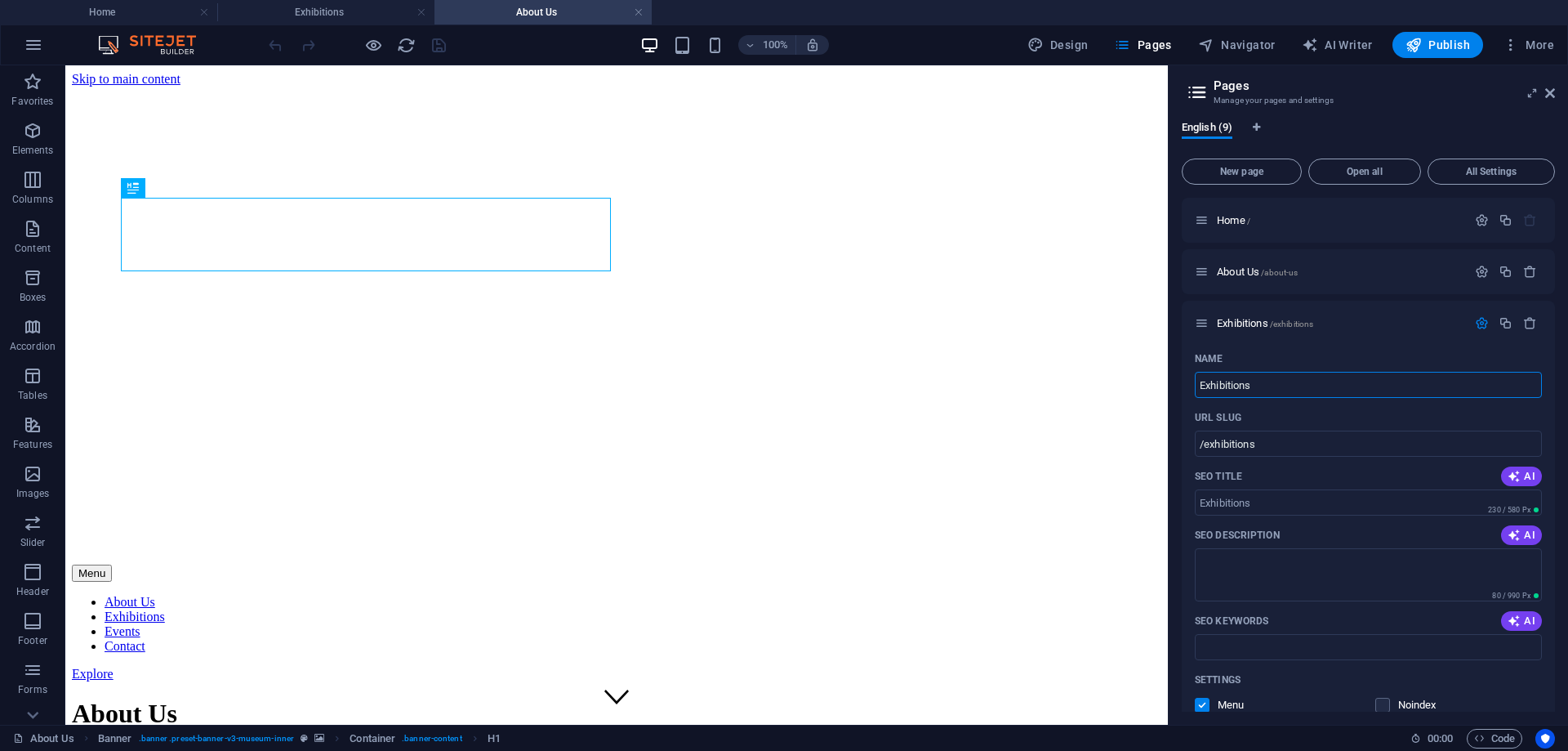
drag, startPoint x: 1327, startPoint y: 386, endPoint x: 1170, endPoint y: 392, distance: 157.1
click at [1170, 392] on aside "Pages Manage your pages and settings English (9) New page Open all All Settings…" at bounding box center [1368, 395] width 401 height 660
type input "Lifestyle"
type input "/lifestyle"
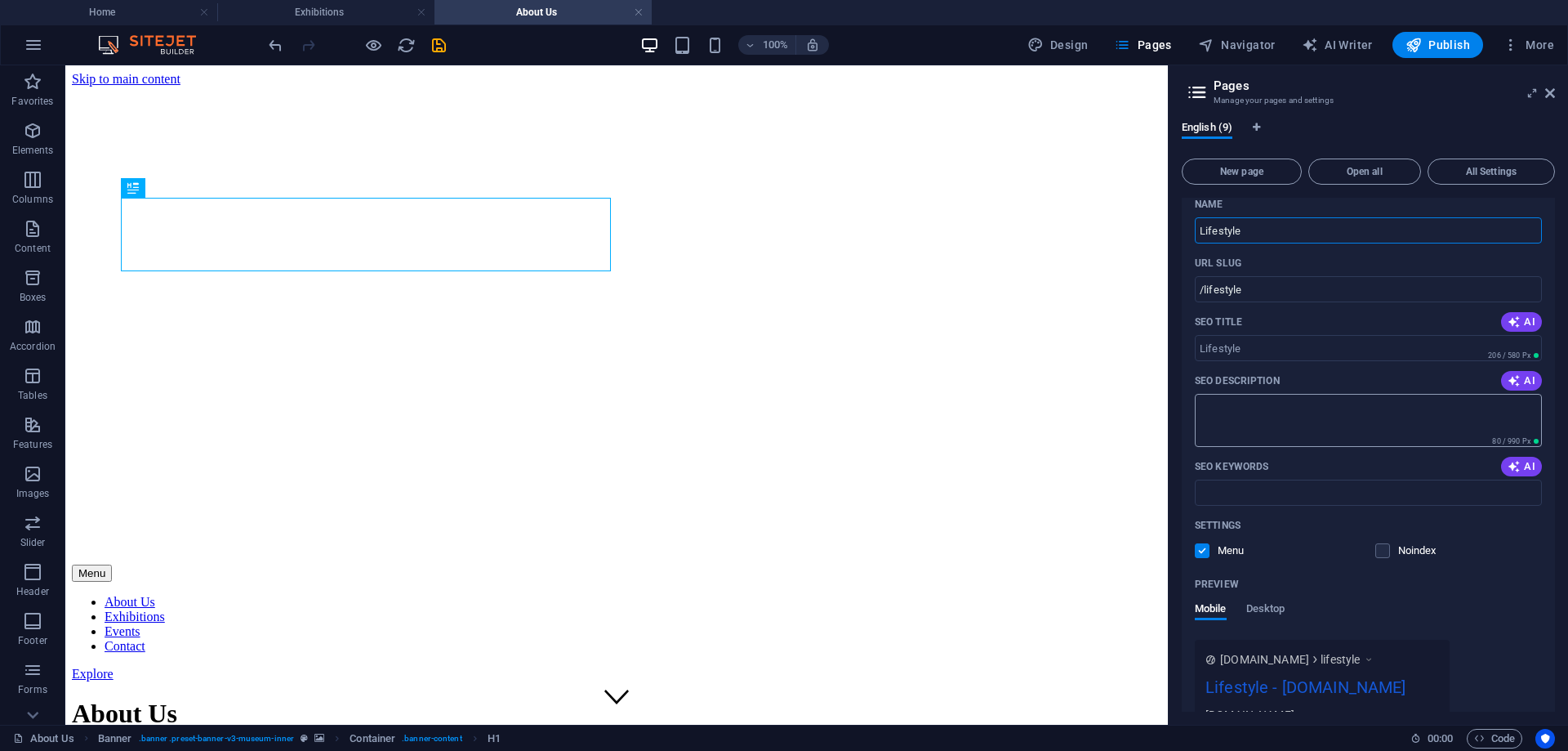
scroll to position [164, 0]
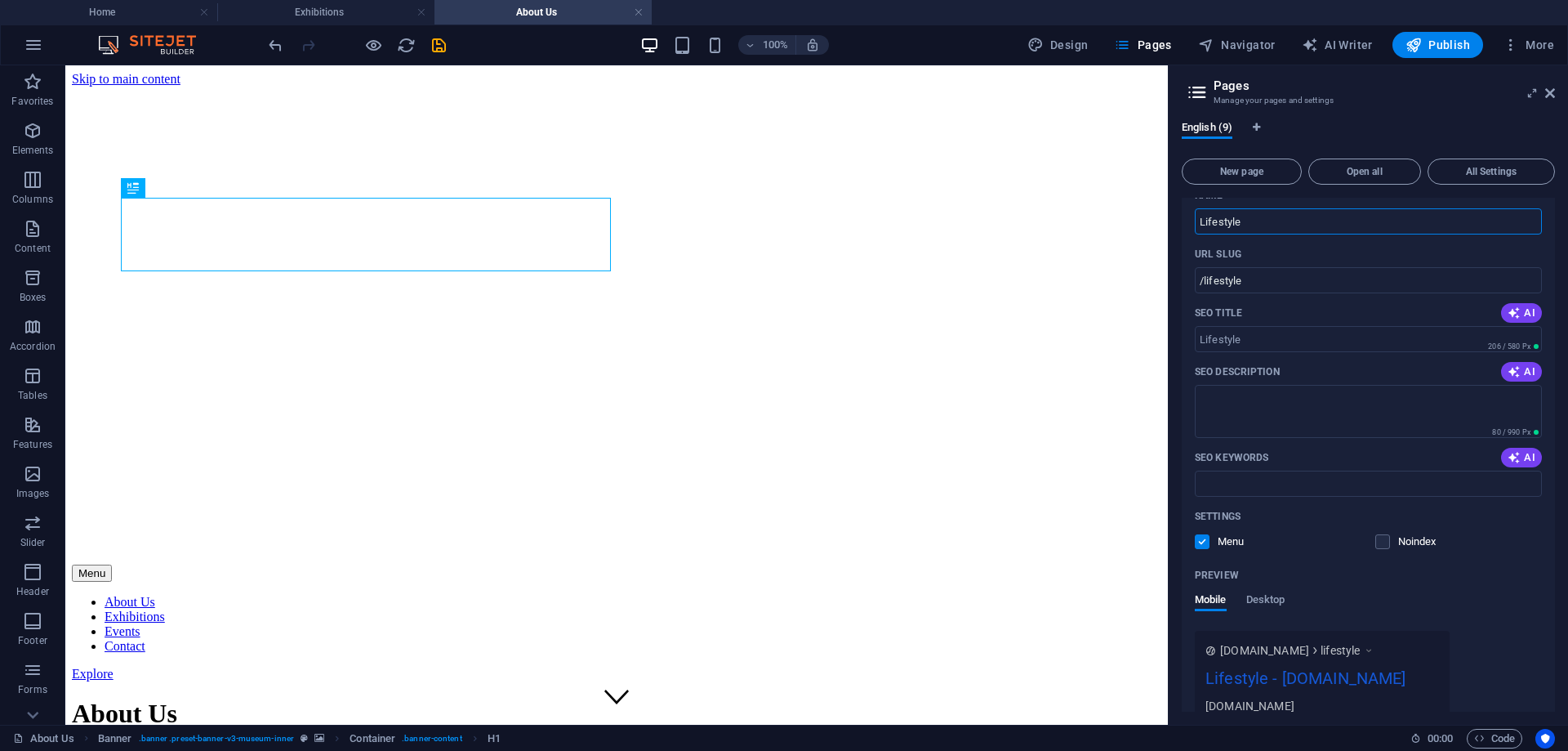
type input "Lifestyle"
click at [1498, 525] on div "Settings" at bounding box center [1369, 516] width 348 height 26
click at [1361, 334] on input "SEO Title" at bounding box center [1369, 338] width 348 height 26
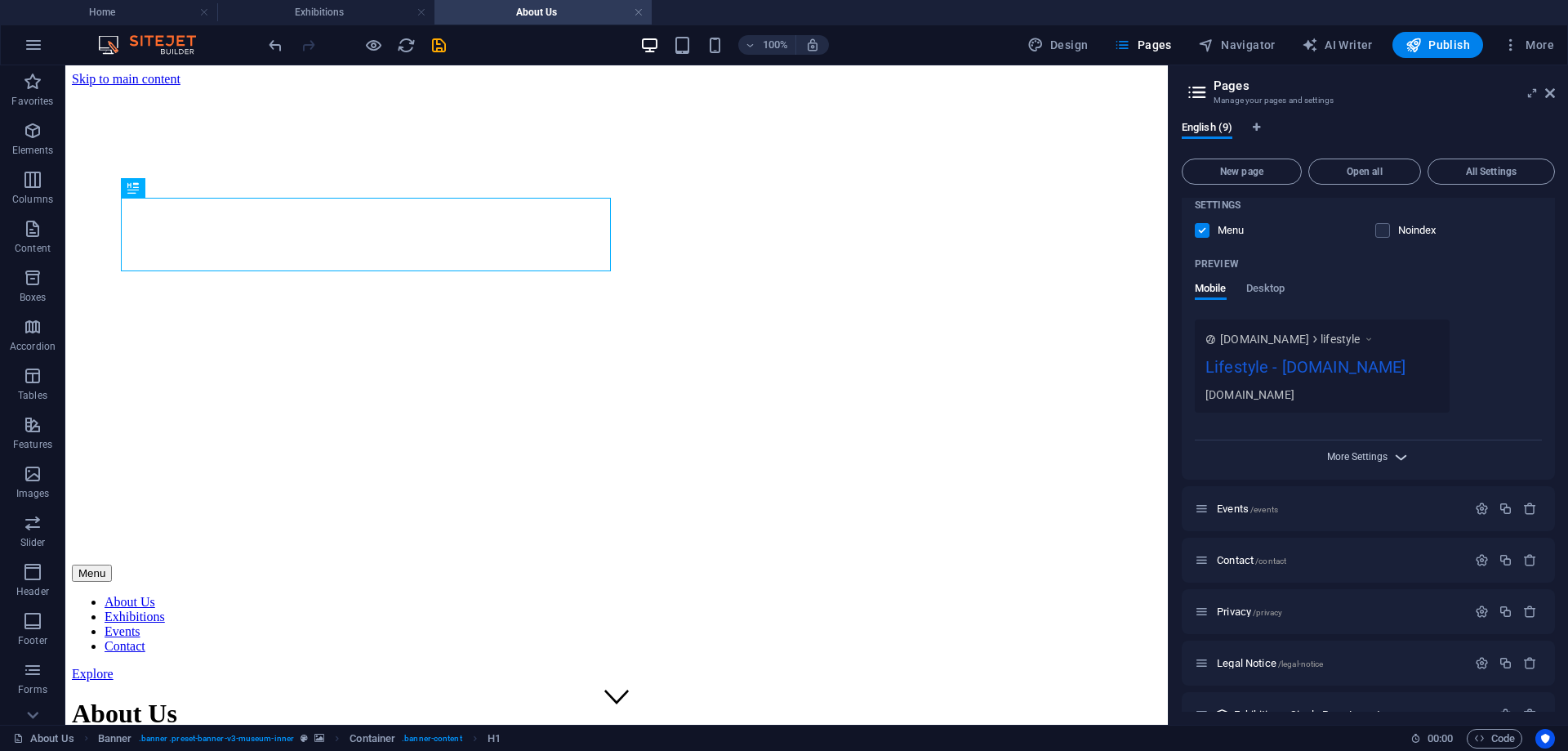
scroll to position [490, 0]
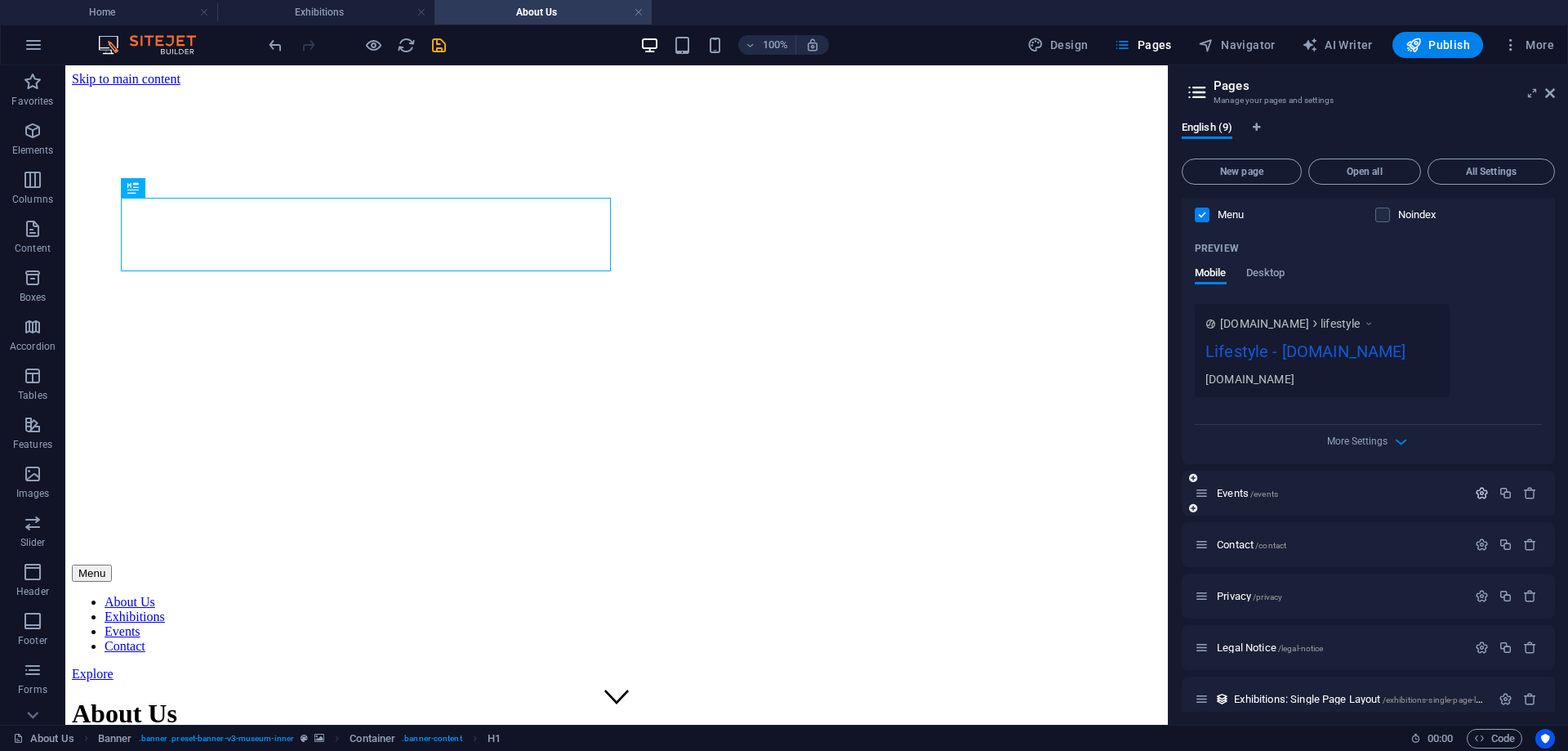
click at [1477, 488] on icon "button" at bounding box center [1482, 493] width 13 height 14
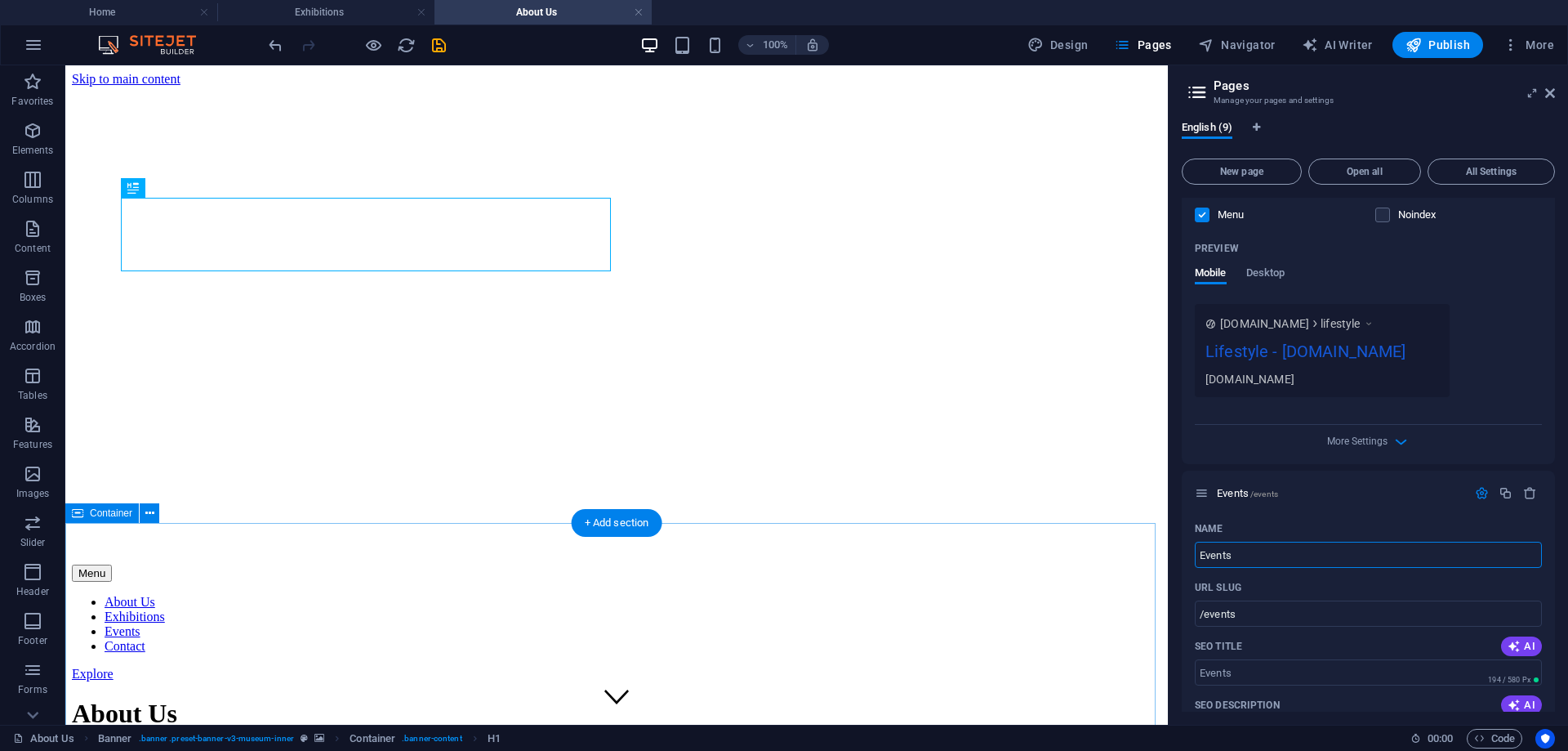
drag, startPoint x: 1329, startPoint y: 621, endPoint x: 1140, endPoint y: 558, distance: 199.2
type input "Guide"
type input "/guide"
type input "Guides"
type input "/guides"
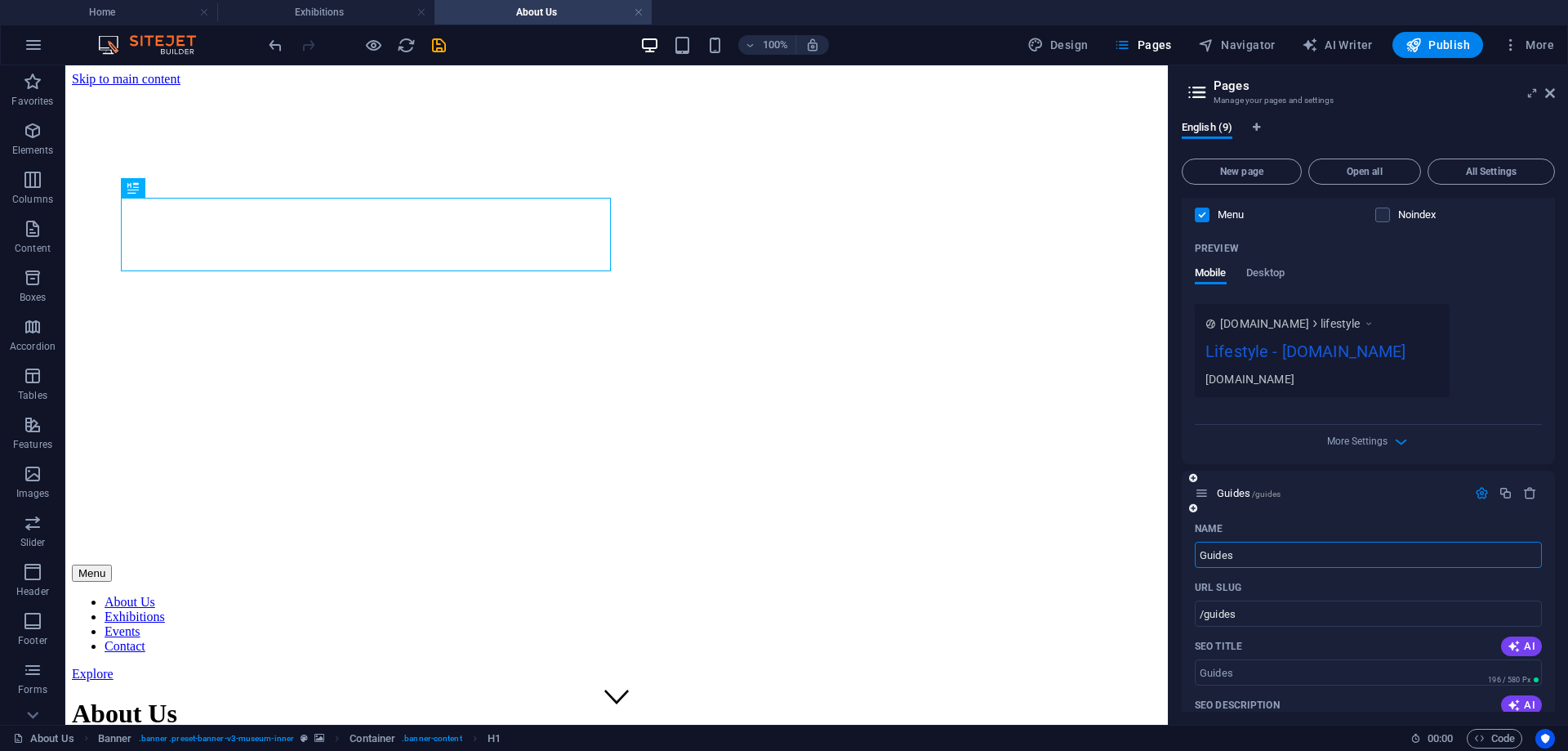
drag, startPoint x: 1258, startPoint y: 559, endPoint x: 1204, endPoint y: 559, distance: 54.0
click at [1204, 559] on input "Guides" at bounding box center [1369, 554] width 348 height 26
type input "Governemnt"
type input "/governemnt"
type input "Governement"
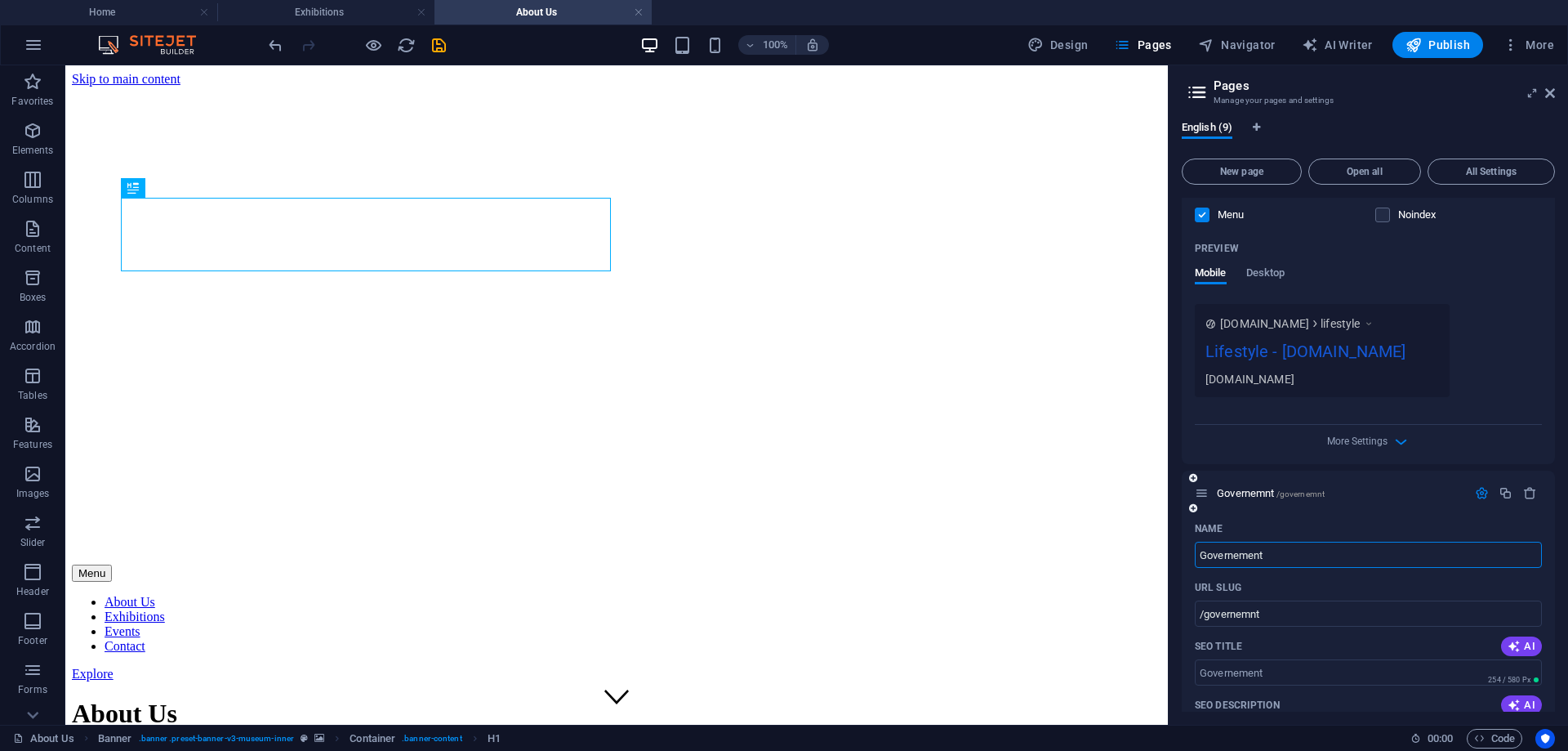
type input "/governement"
click at [1237, 550] on input "Governement" at bounding box center [1369, 554] width 348 height 26
type input "Government"
type input "/government"
type input "Government"
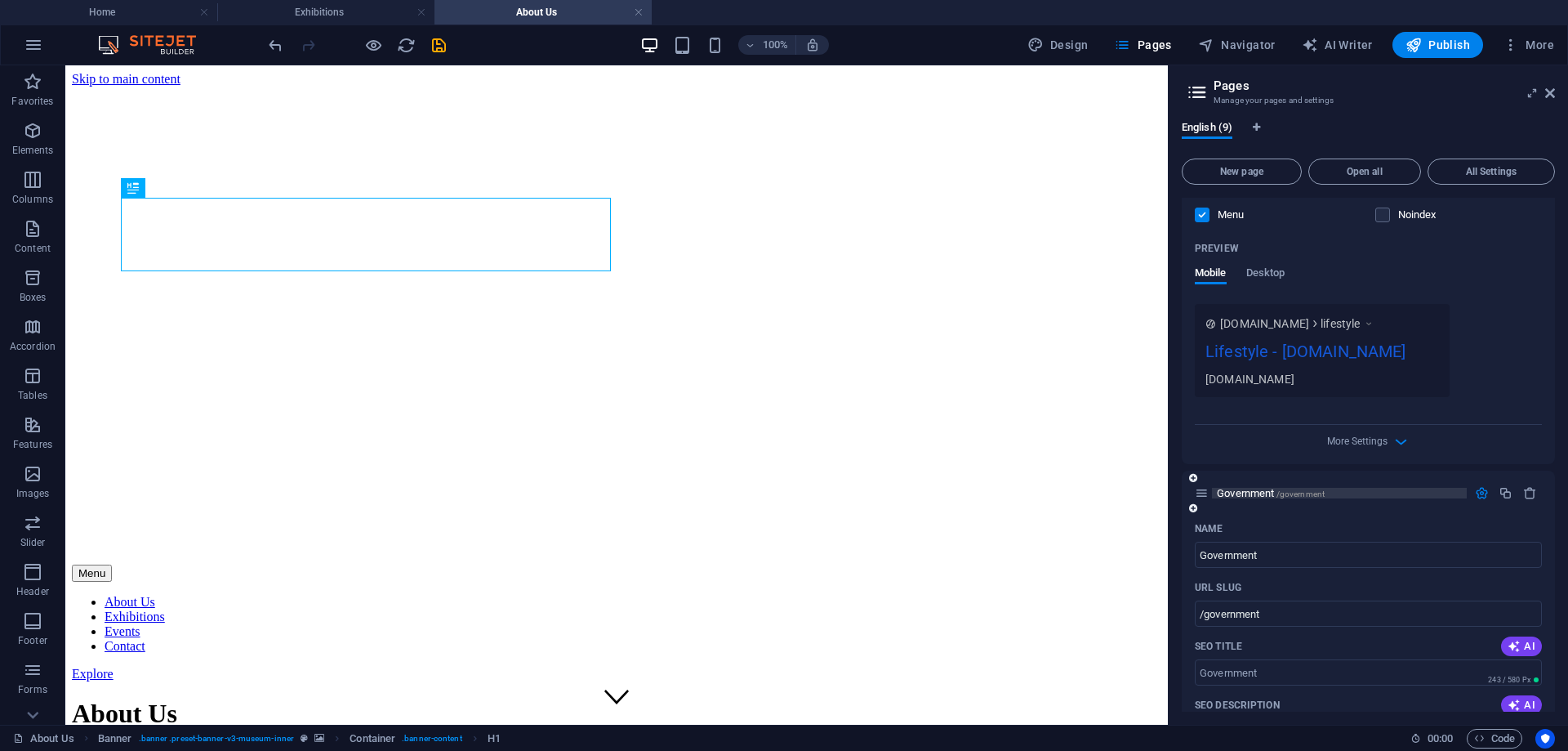
click at [1395, 491] on p "Government /government" at bounding box center [1339, 493] width 245 height 11
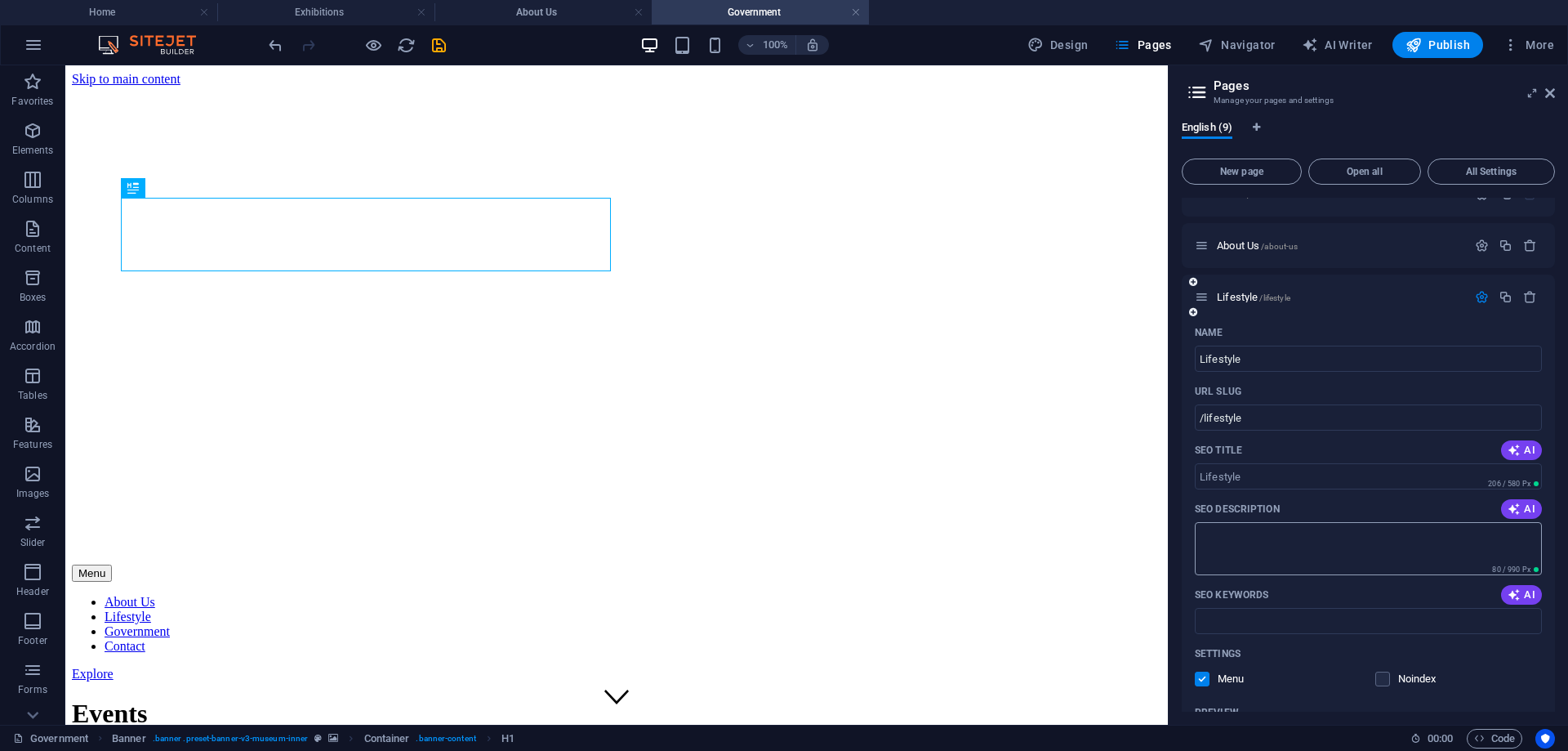
scroll to position [0, 0]
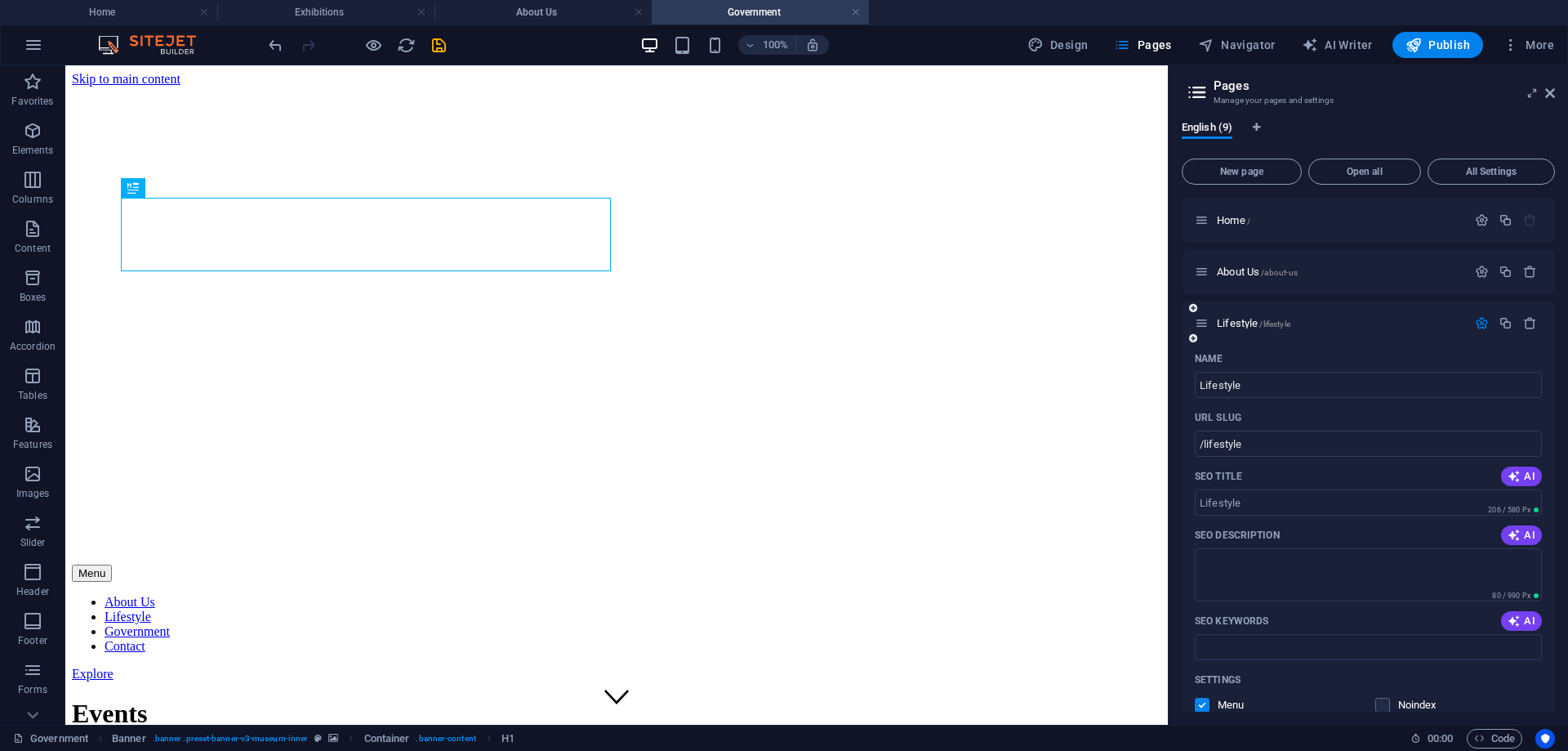
click at [1479, 321] on icon "button" at bounding box center [1482, 323] width 13 height 14
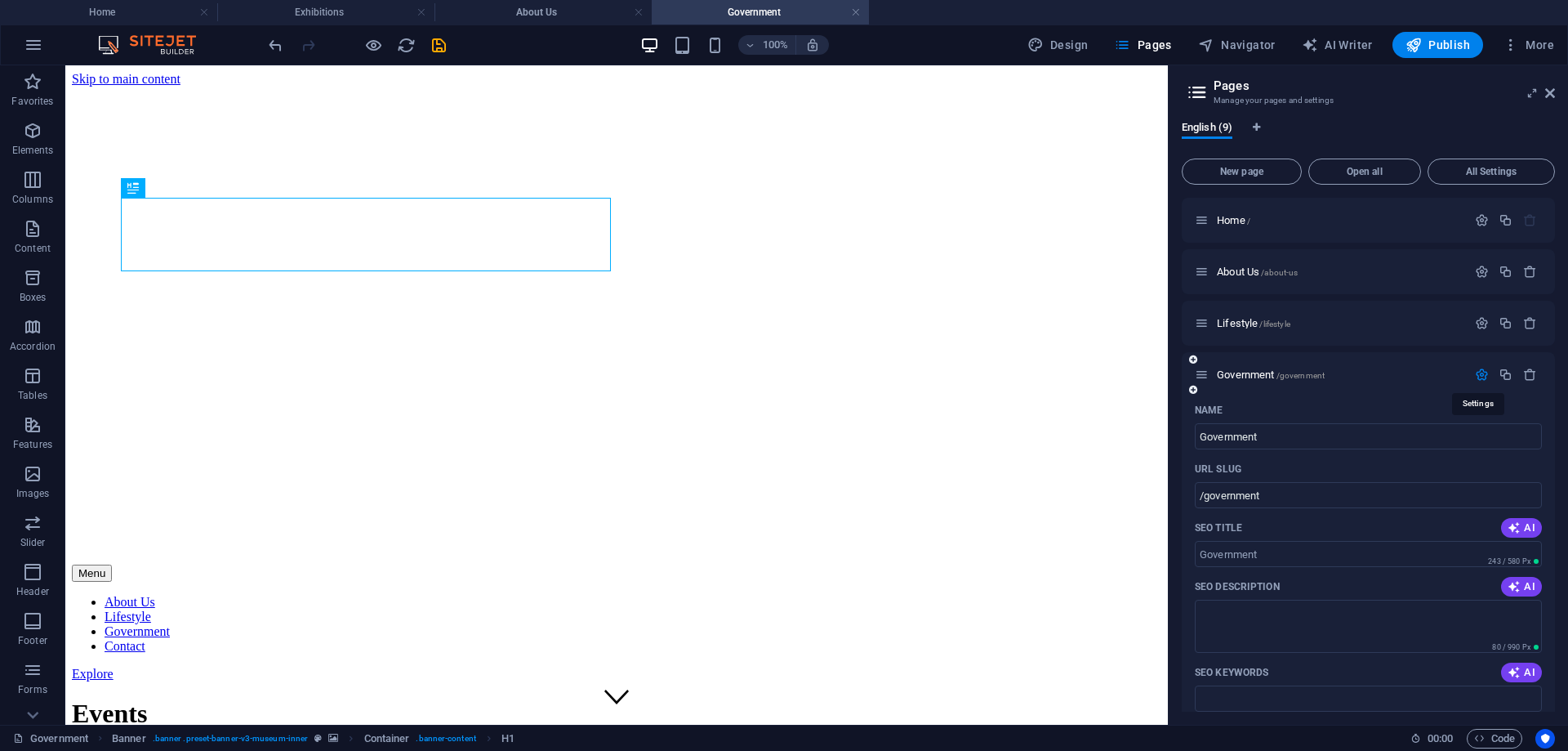
click at [1478, 371] on icon "button" at bounding box center [1482, 375] width 13 height 14
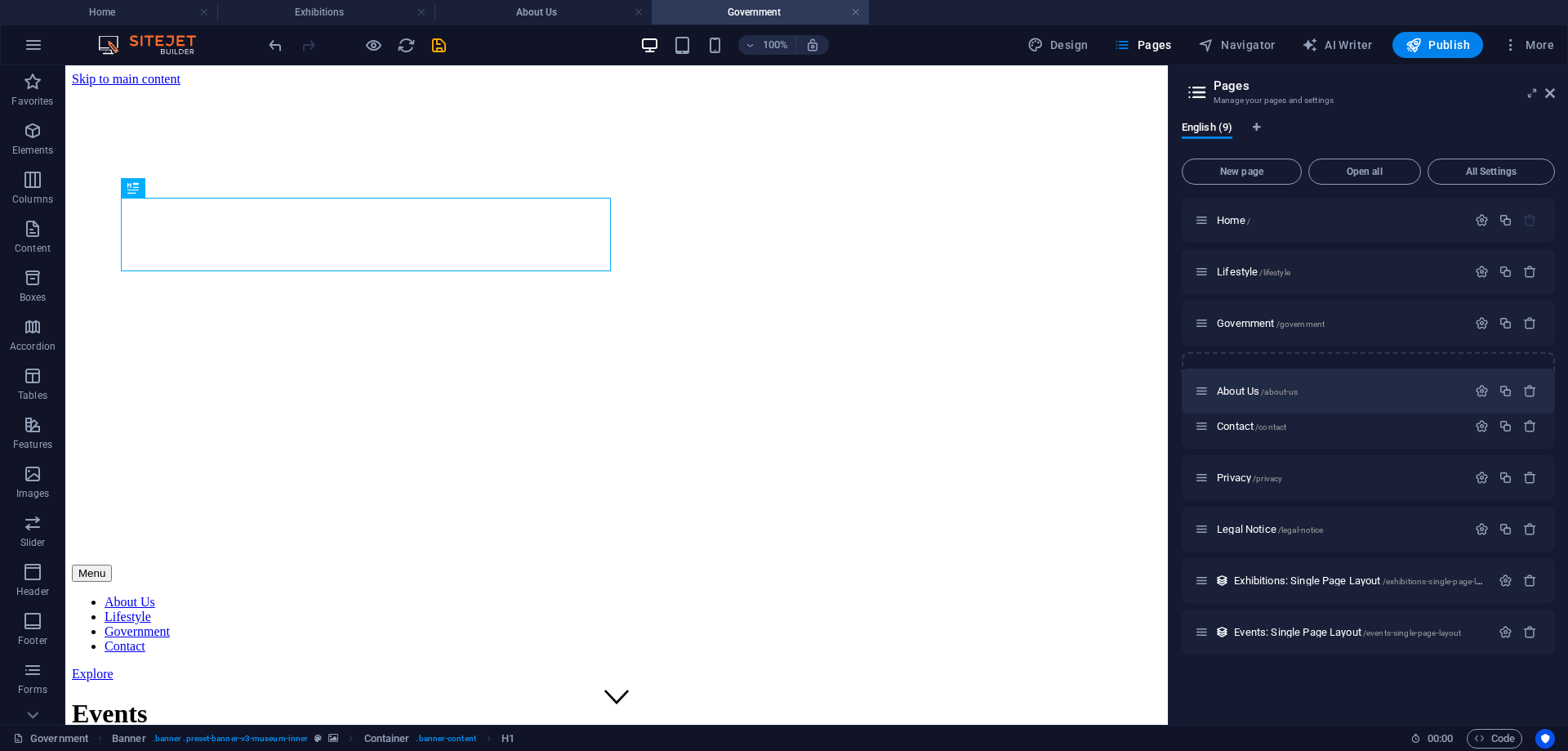
drag, startPoint x: 1202, startPoint y: 275, endPoint x: 1207, endPoint y: 394, distance: 119.1
click at [1206, 394] on div "Home / About Us /about-us Lifestyle /lifestyle Government /government Contact /…" at bounding box center [1368, 425] width 374 height 457
click at [1237, 170] on span "New page" at bounding box center [1242, 172] width 105 height 10
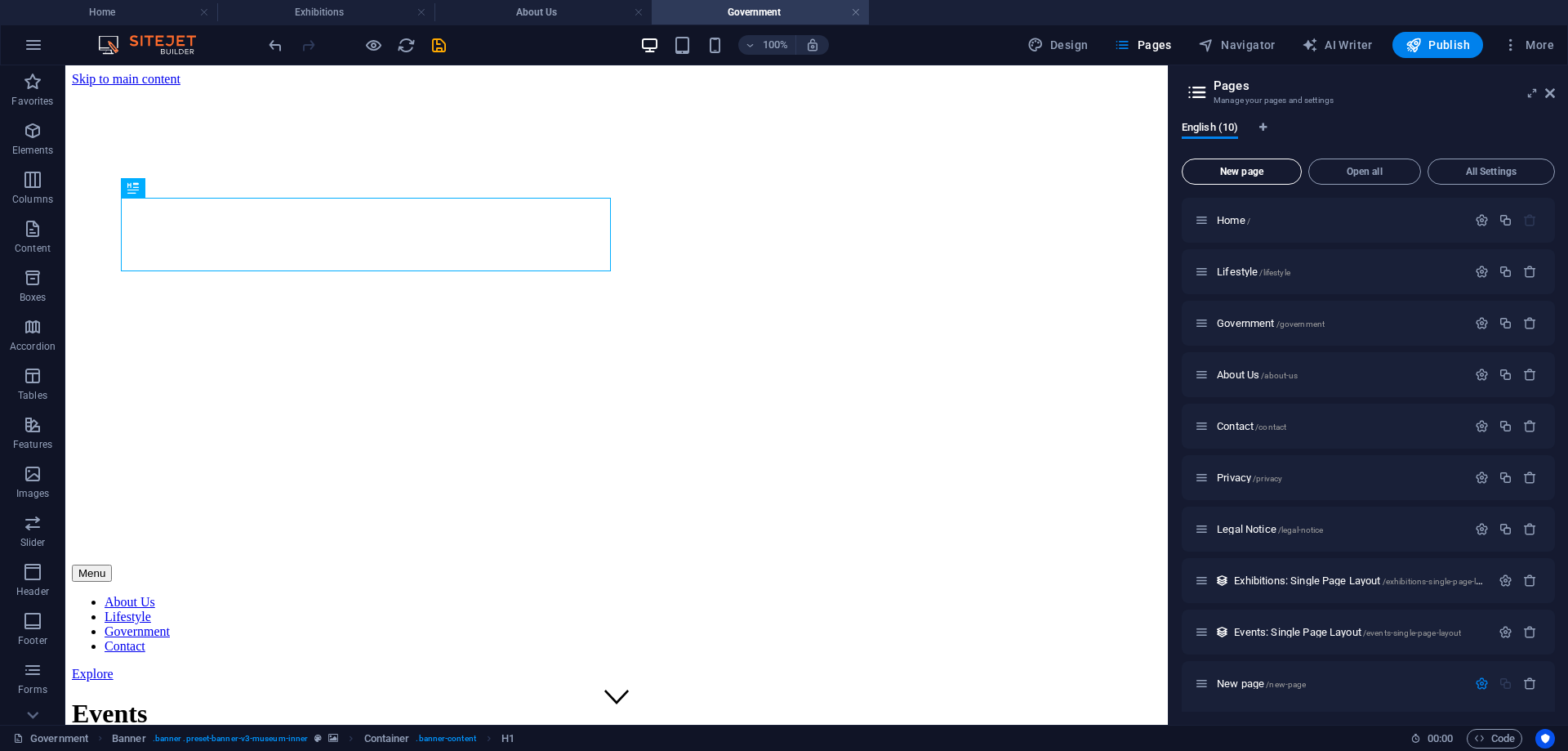
scroll to position [291, 0]
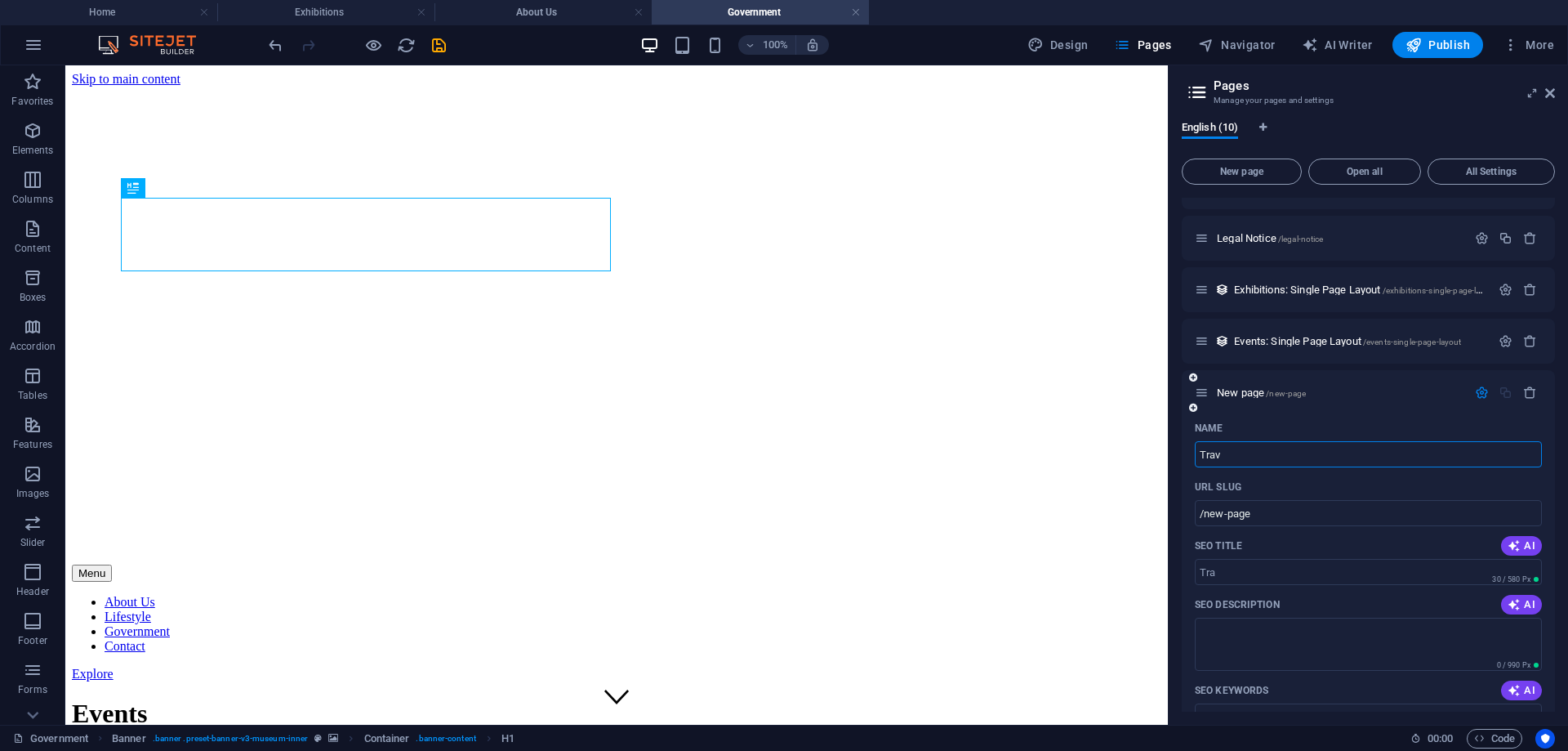
type input "Trave"
type input "/tra"
type input "Travel"
type input "/travel"
type input "Travel"
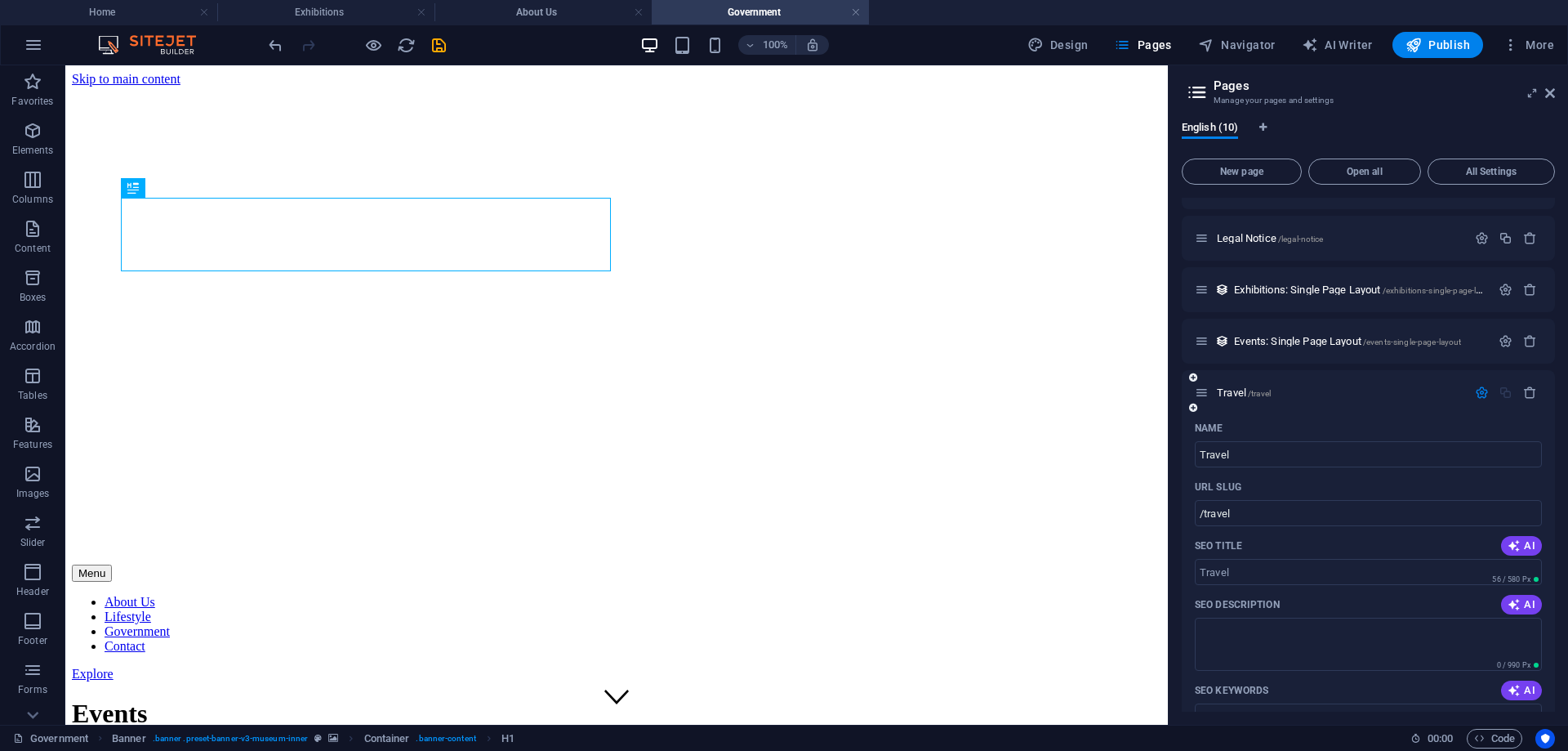
click at [1475, 389] on icon "button" at bounding box center [1482, 392] width 13 height 14
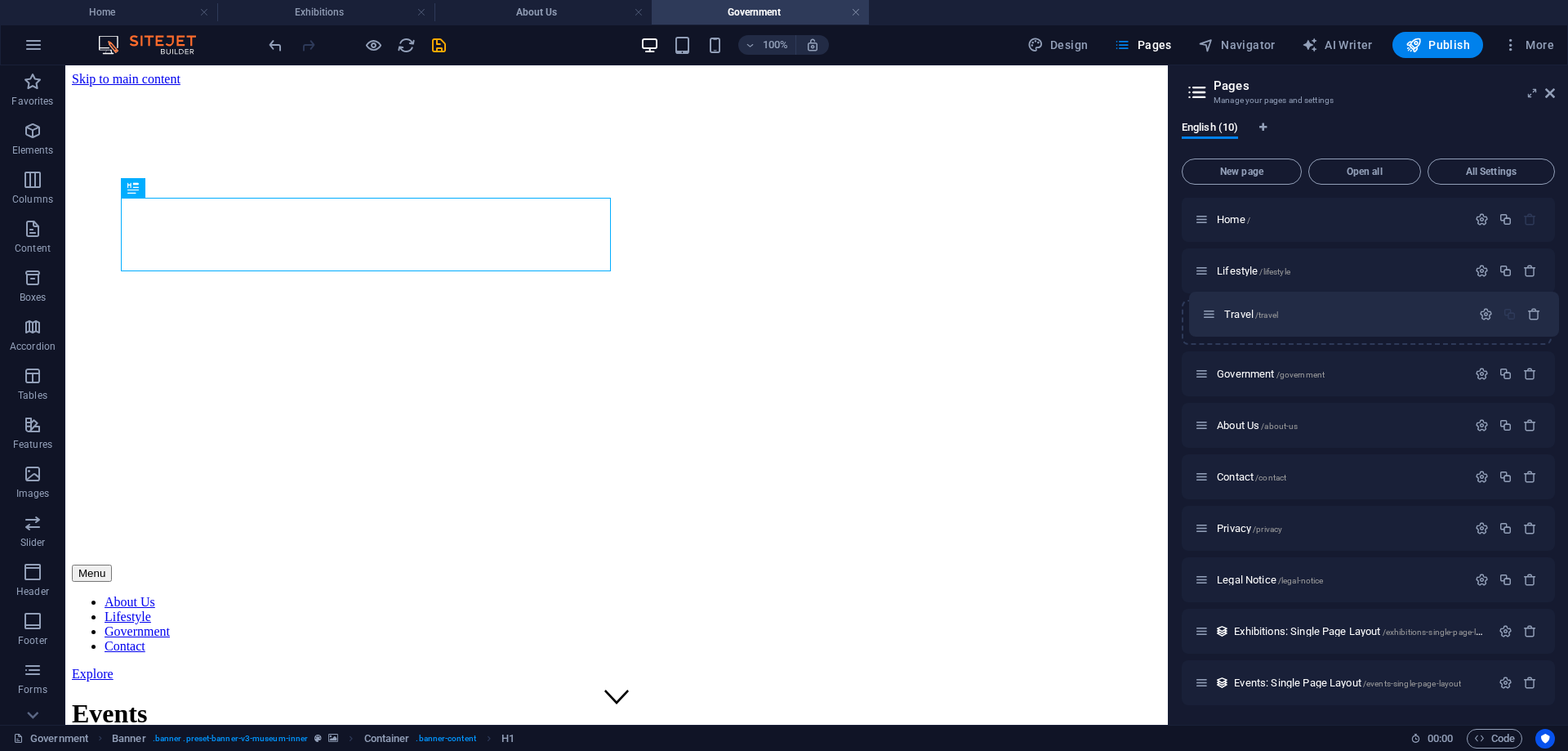
scroll to position [0, 0]
drag, startPoint x: 1202, startPoint y: 683, endPoint x: 1212, endPoint y: 327, distance: 356.1
click at [1212, 327] on div "Home / Lifestyle /lifestyle Government /government About Us /about-us Contact /…" at bounding box center [1368, 451] width 374 height 508
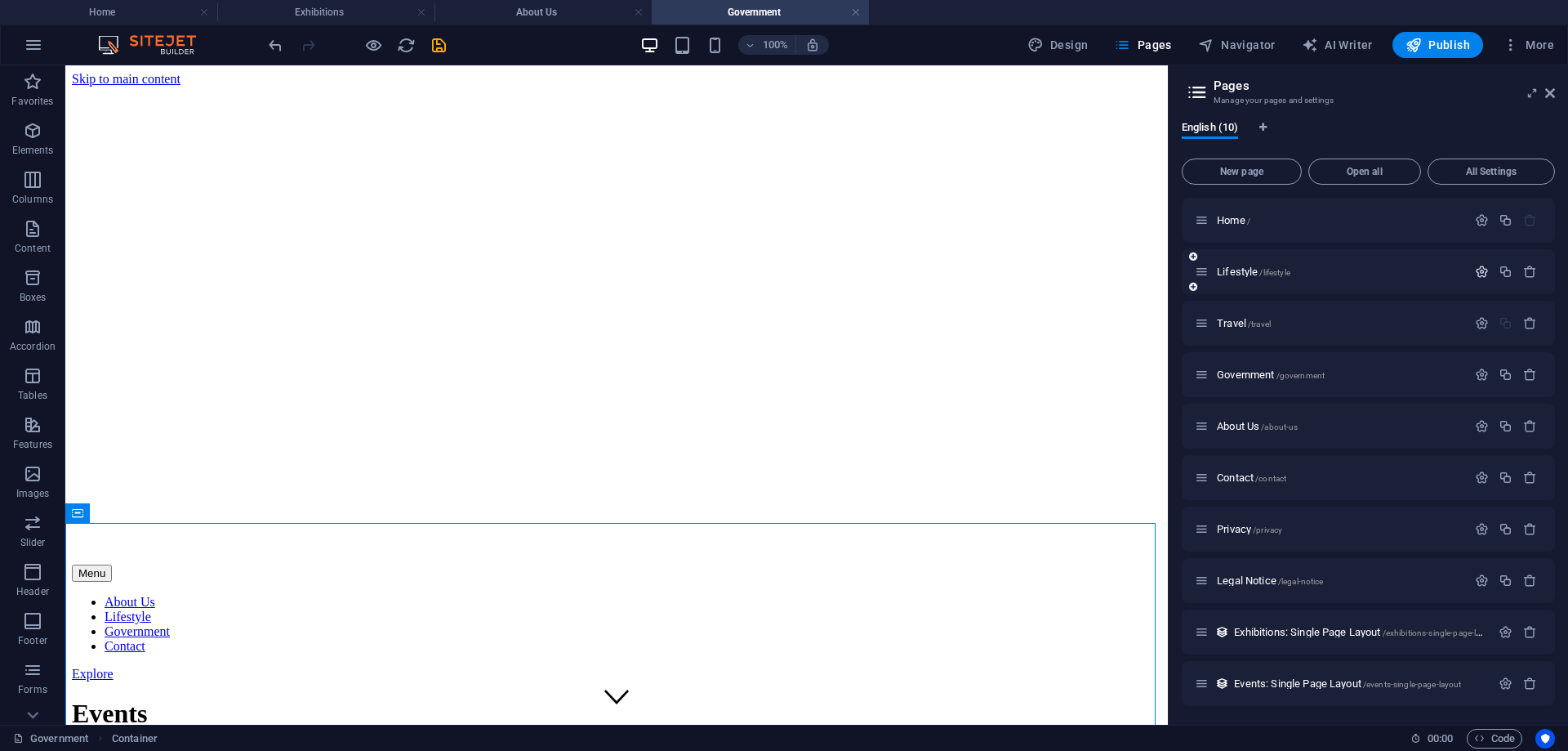
click at [1475, 269] on icon "button" at bounding box center [1482, 272] width 13 height 14
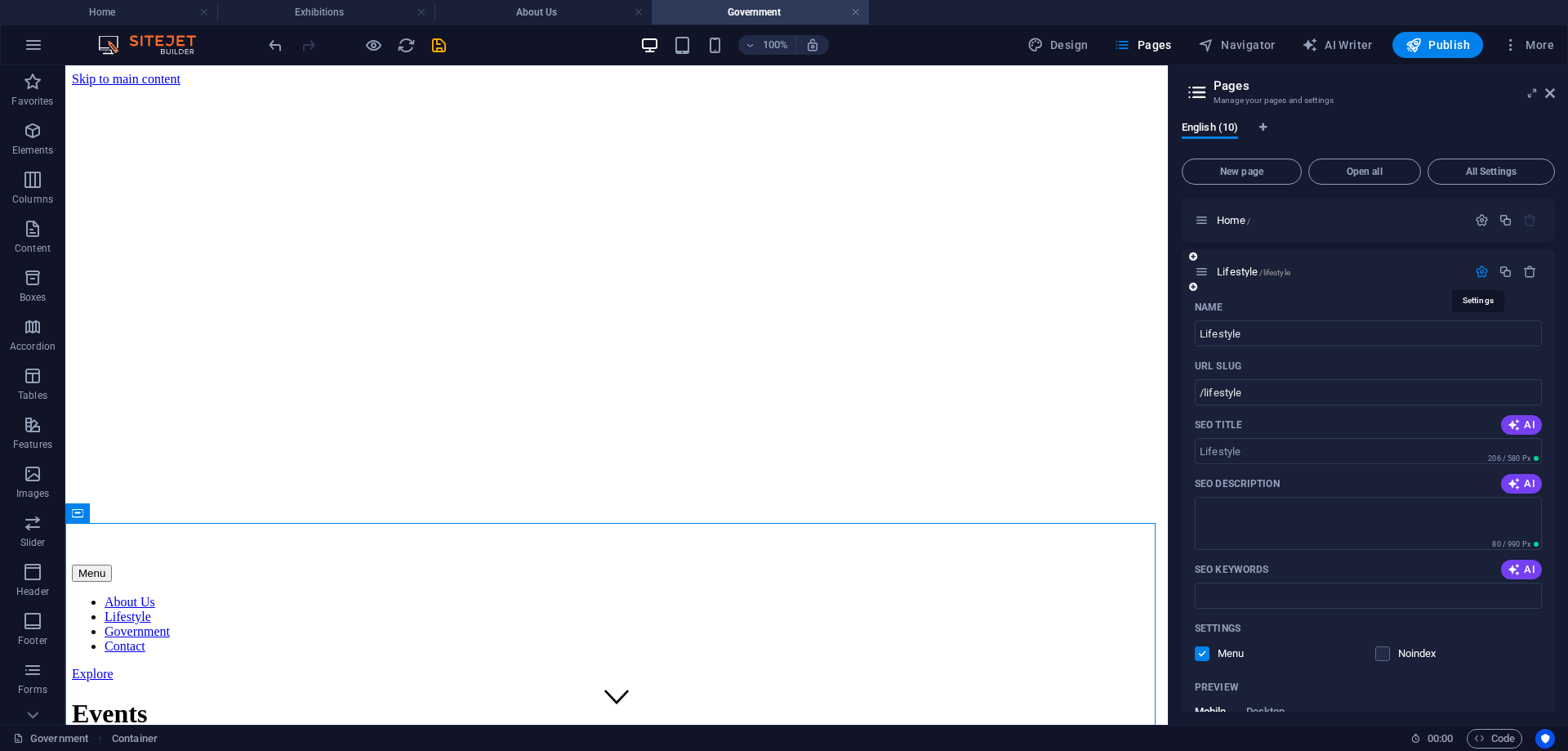
click at [1475, 269] on icon "button" at bounding box center [1482, 272] width 13 height 14
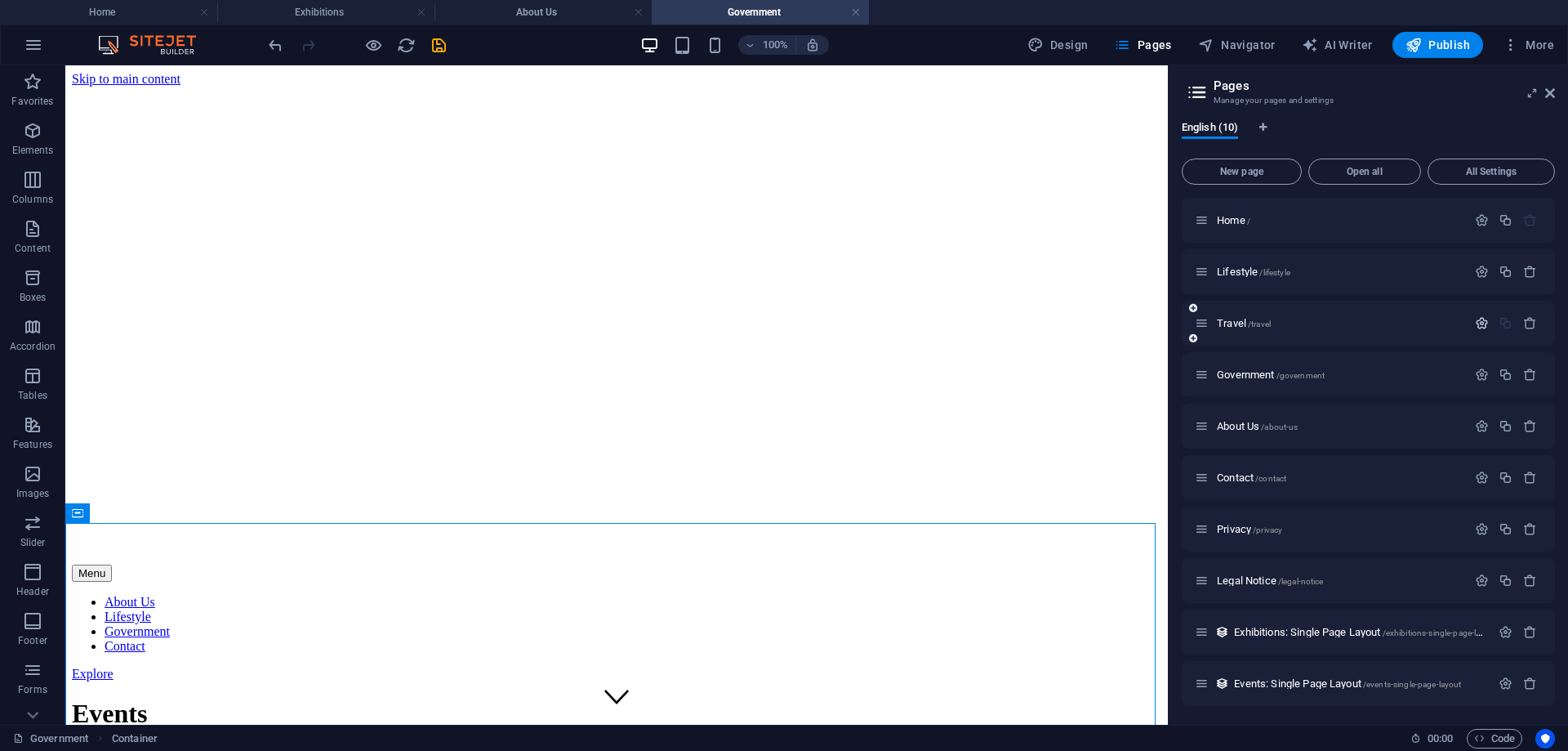
click at [1475, 324] on icon "button" at bounding box center [1482, 323] width 13 height 14
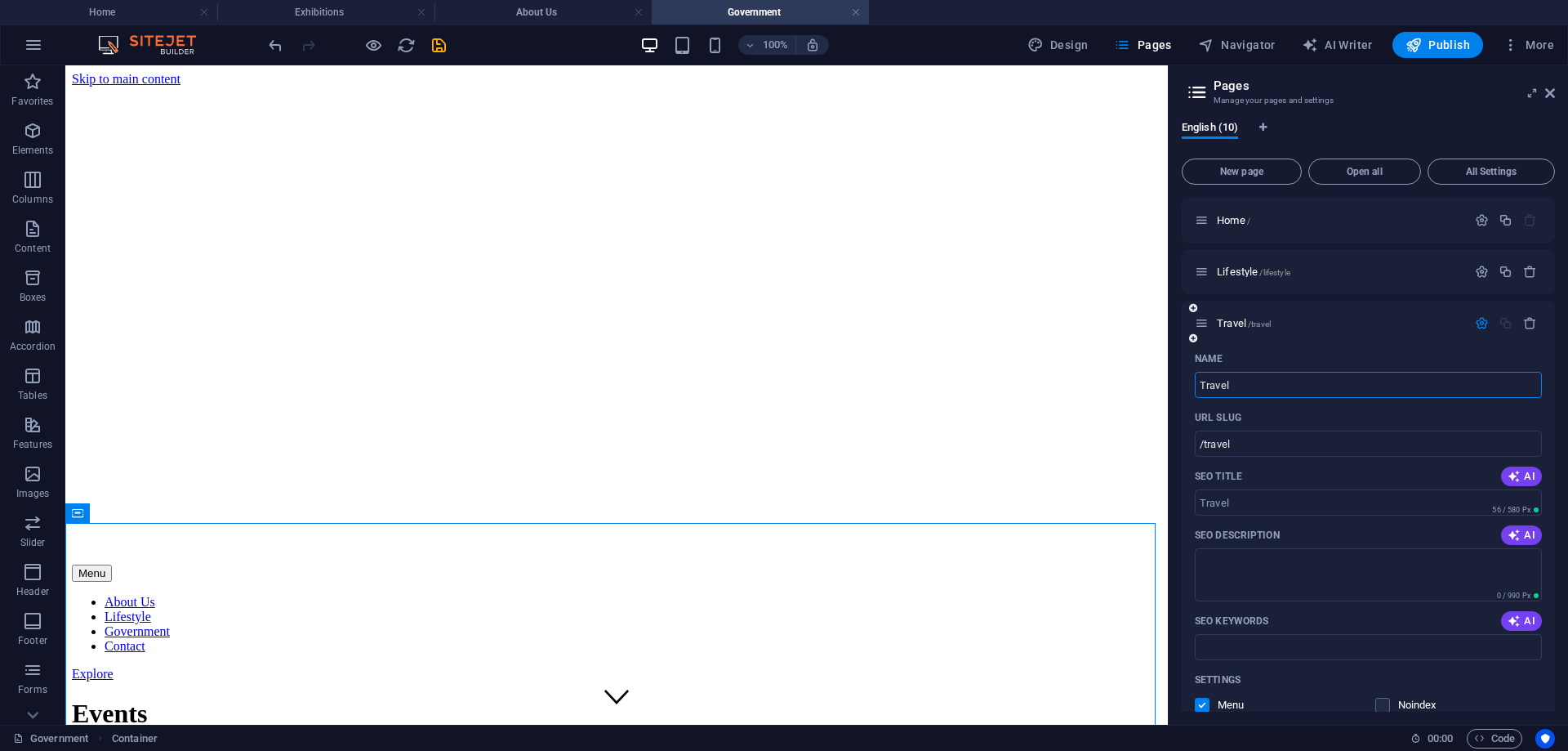
click at [1475, 324] on icon "button" at bounding box center [1482, 323] width 13 height 14
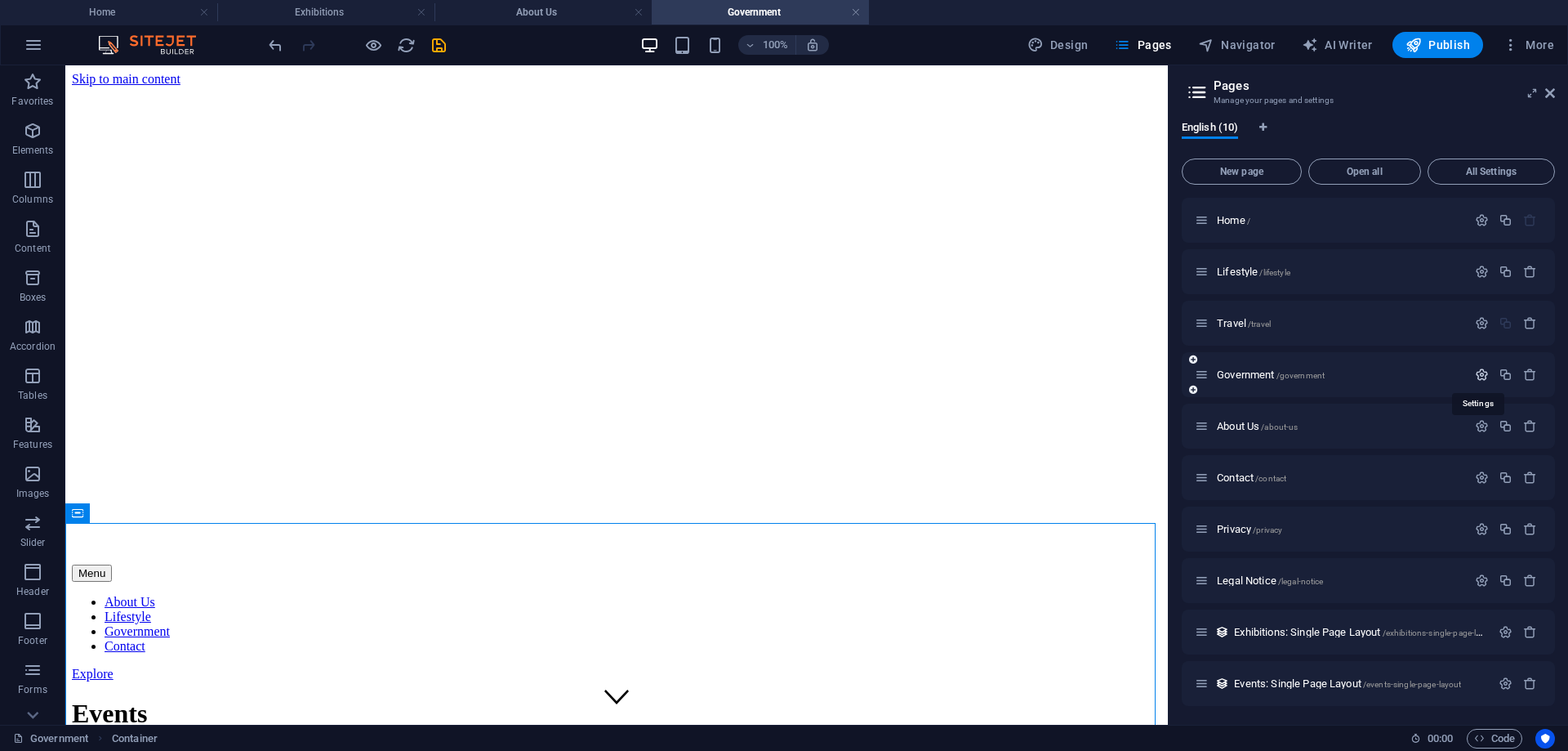
click at [1481, 370] on icon "button" at bounding box center [1482, 375] width 13 height 14
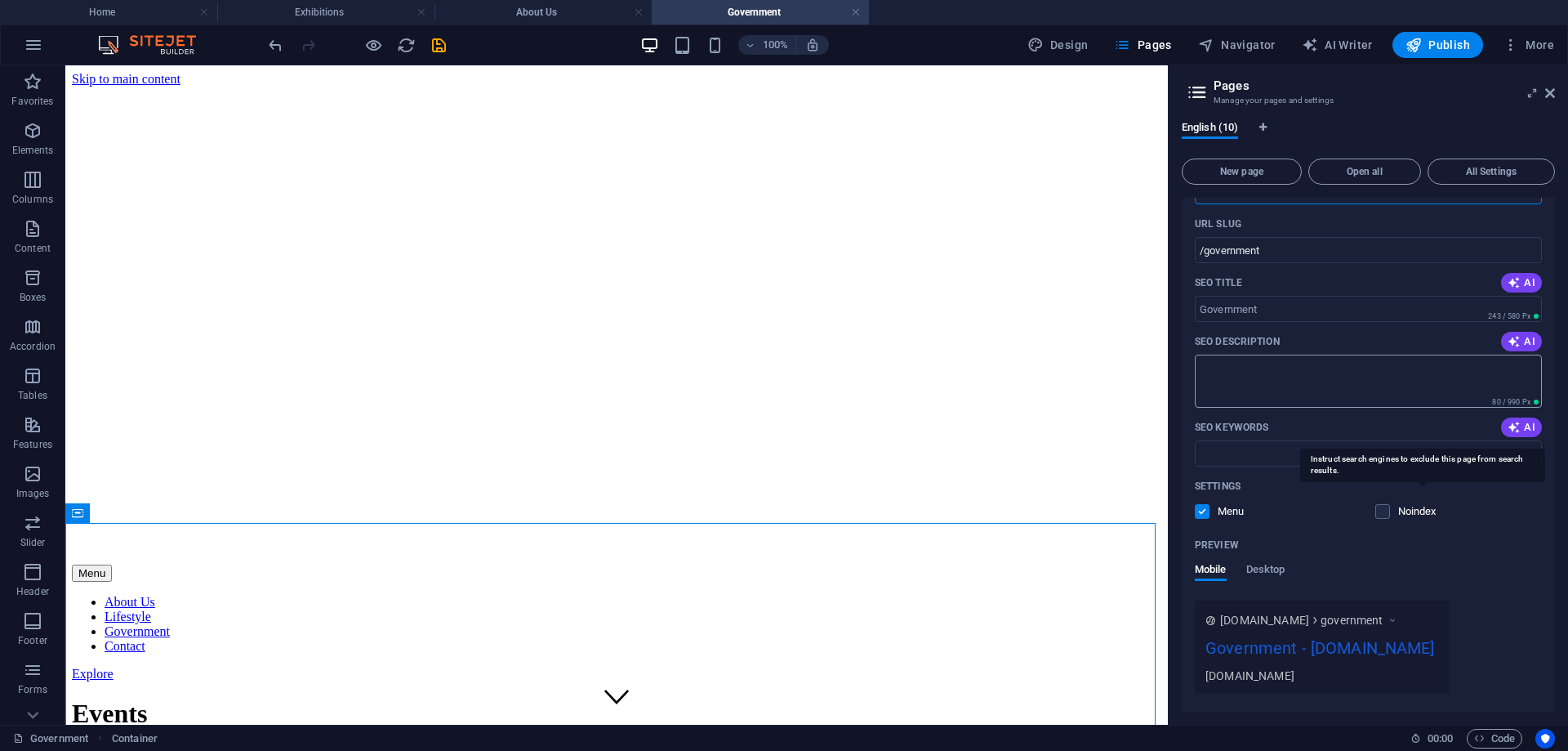
scroll to position [327, 0]
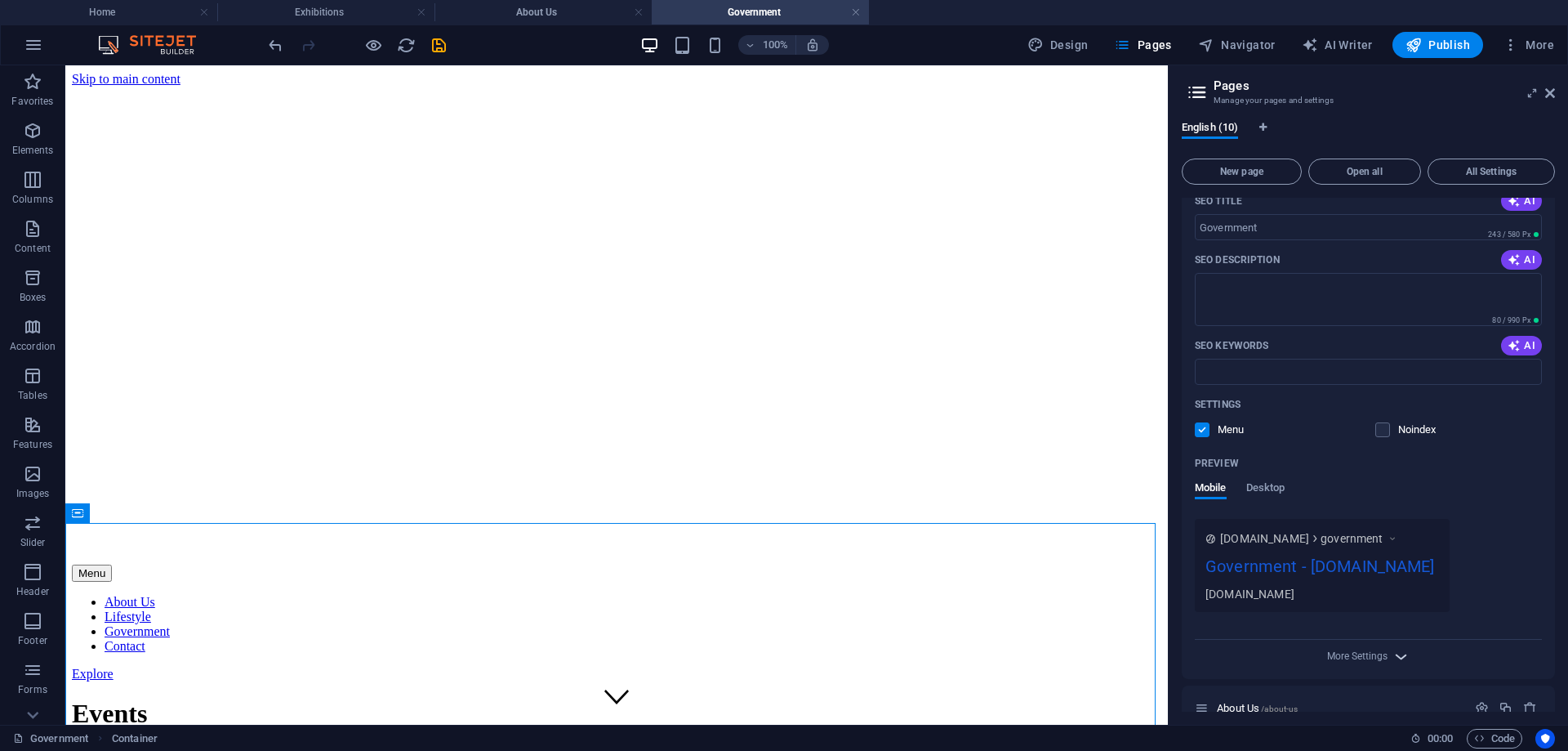
click at [1394, 651] on icon "button" at bounding box center [1401, 656] width 19 height 19
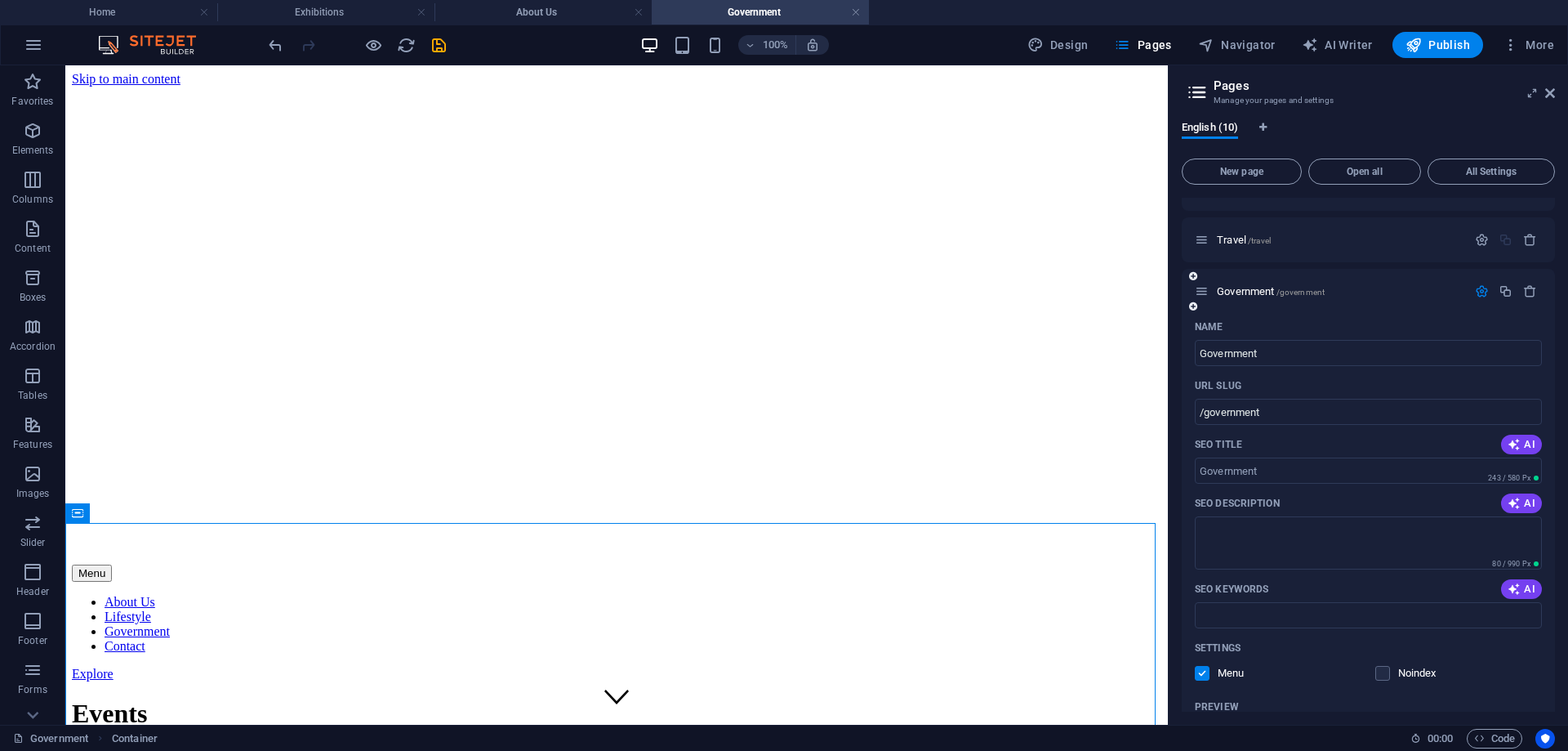
scroll to position [82, 0]
click at [1475, 294] on icon "button" at bounding box center [1482, 293] width 13 height 14
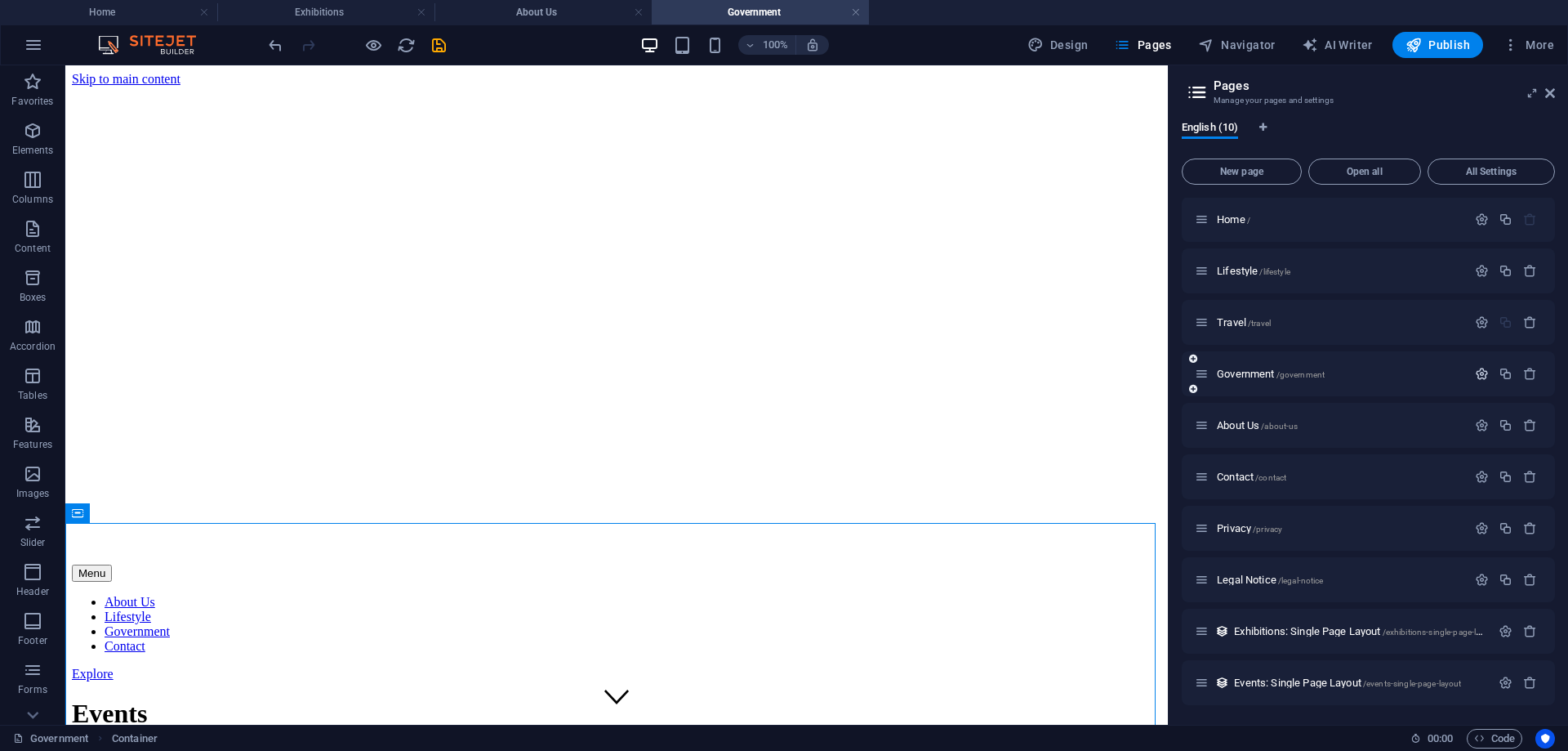
scroll to position [1, 0]
click at [1465, 123] on div "English (10)" at bounding box center [1368, 136] width 374 height 31
click at [1550, 88] on icon at bounding box center [1550, 93] width 10 height 13
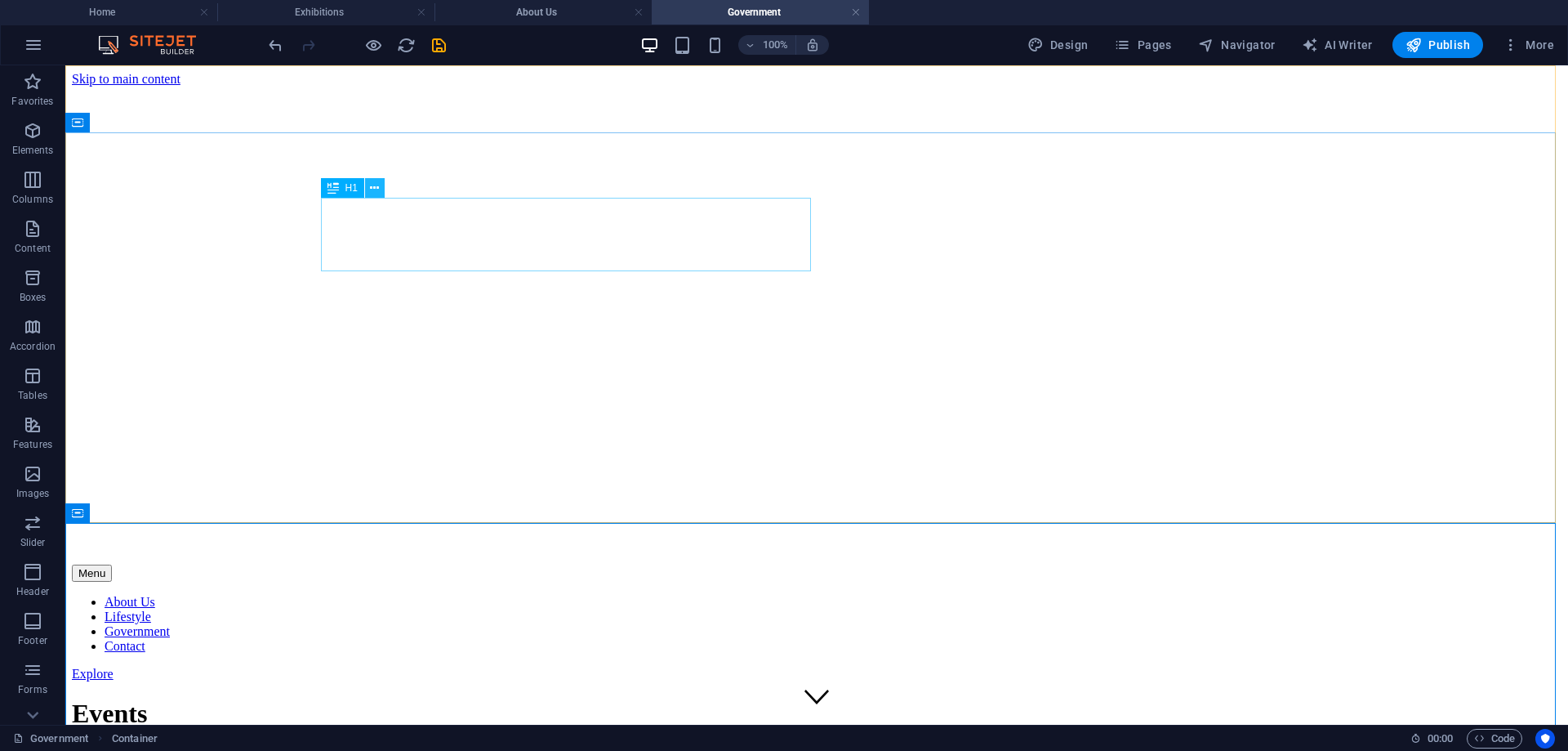
click at [376, 181] on icon at bounding box center [374, 188] width 9 height 17
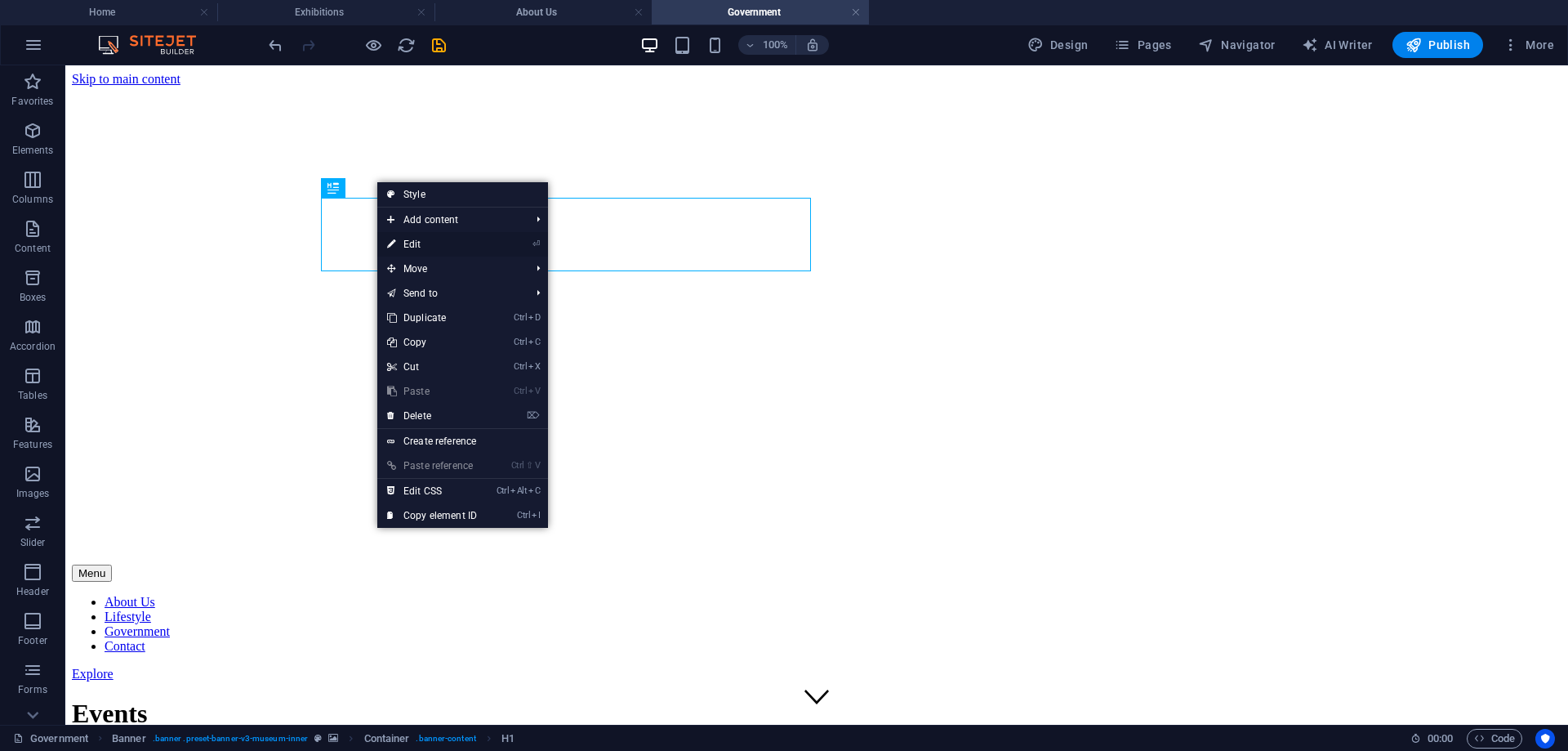
click at [423, 246] on link "⏎ Edit" at bounding box center [432, 244] width 110 height 24
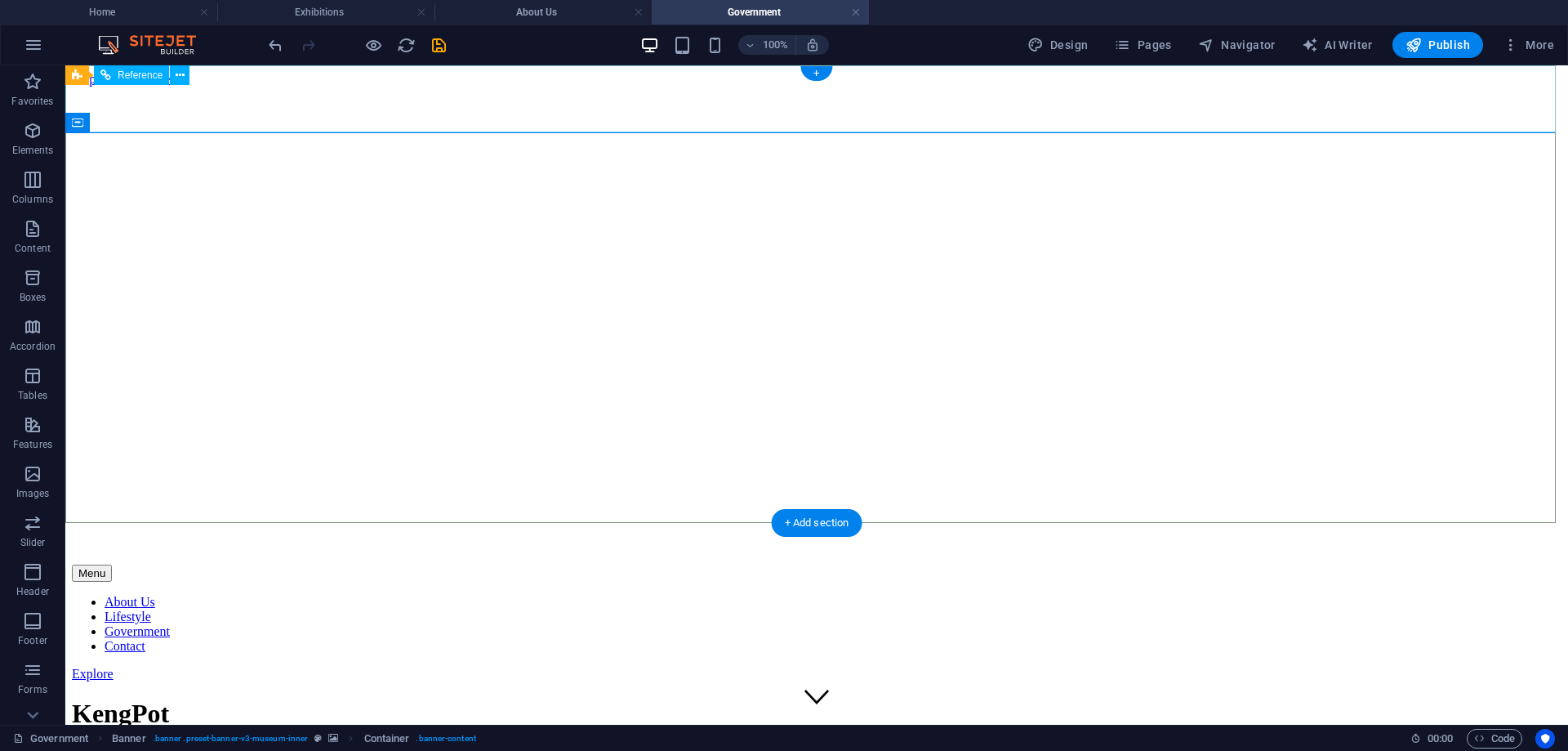
click at [413, 544] on div at bounding box center [816, 554] width 1490 height 20
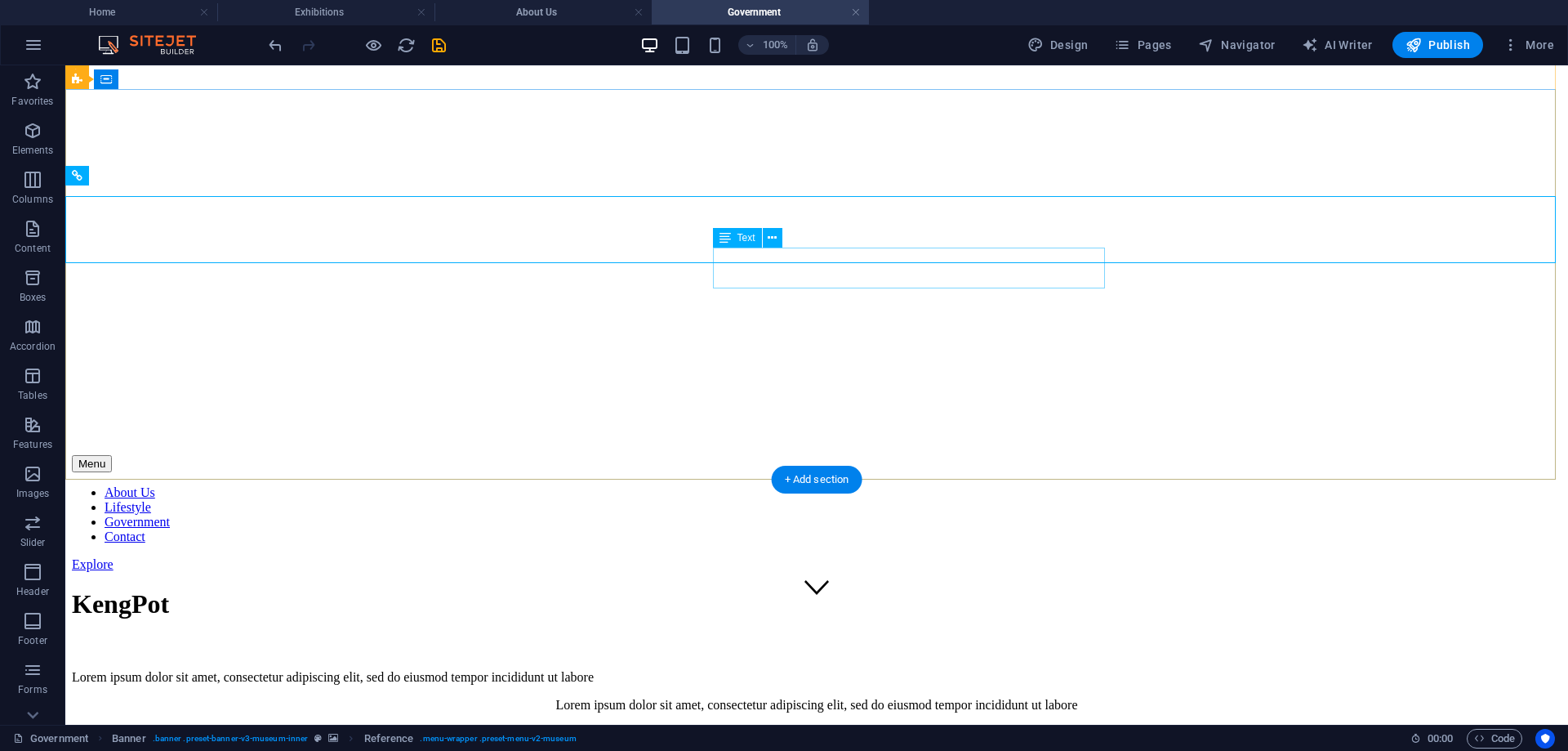
scroll to position [0, 0]
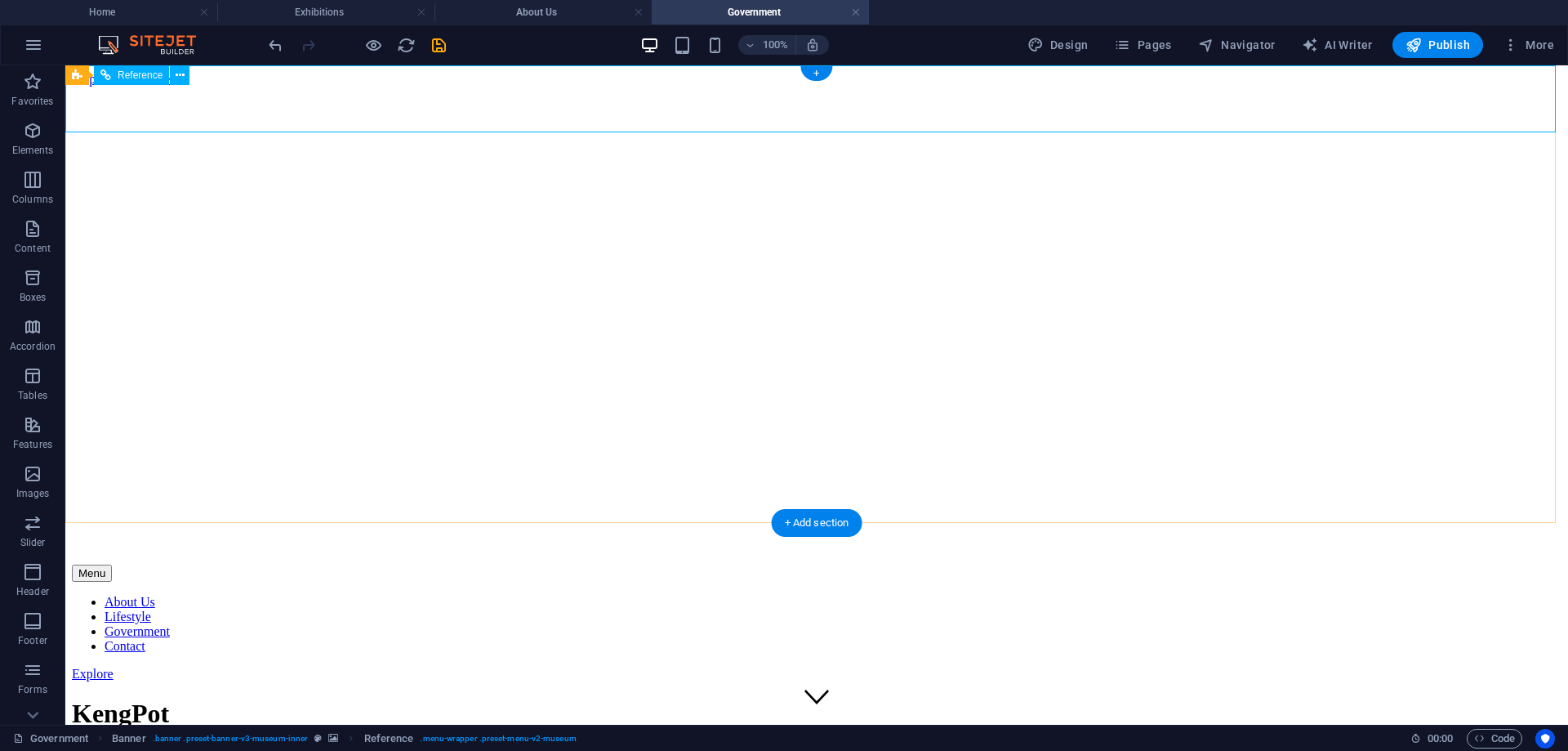
click at [376, 544] on div at bounding box center [816, 554] width 1490 height 20
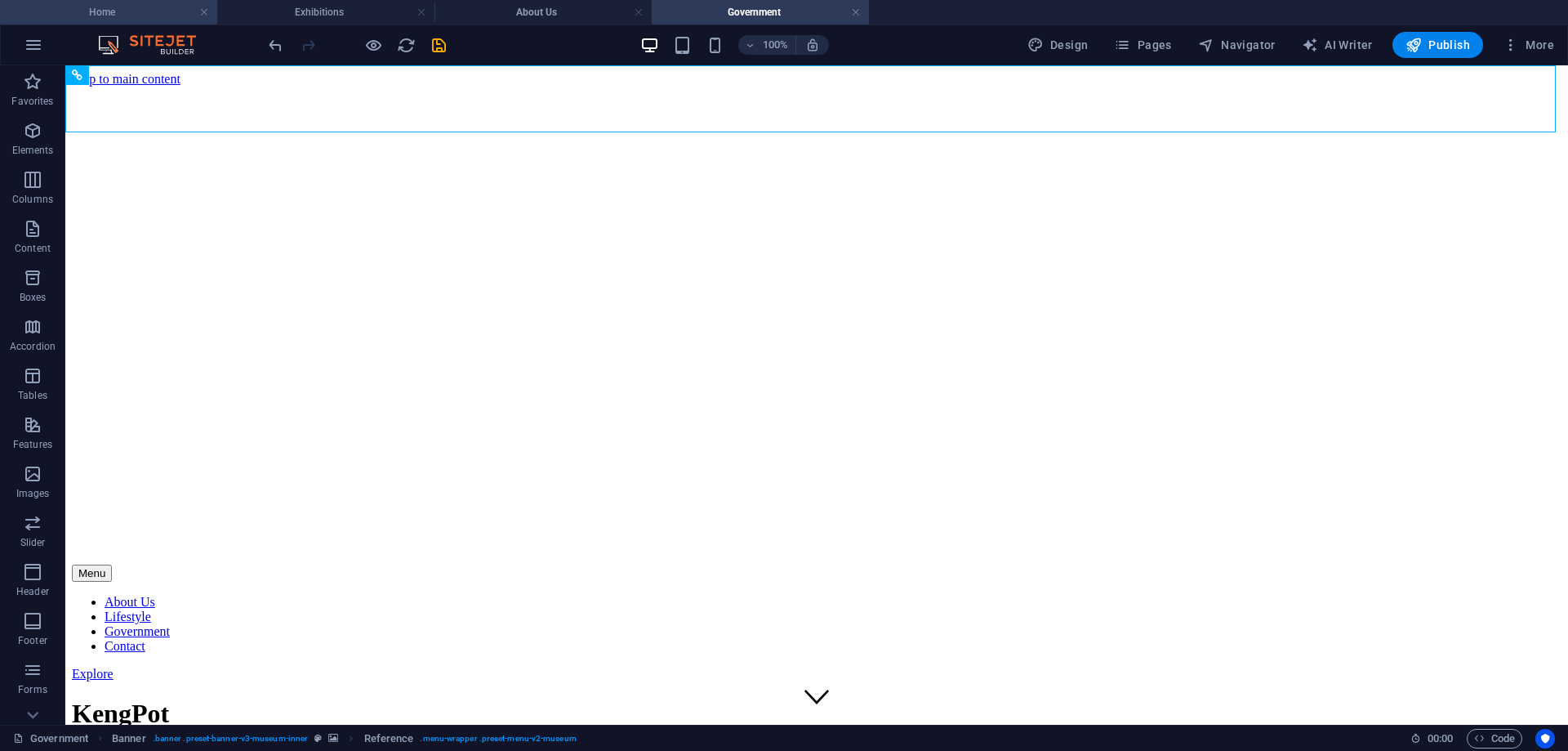
click at [94, 13] on h4 "Home" at bounding box center [109, 12] width 218 height 18
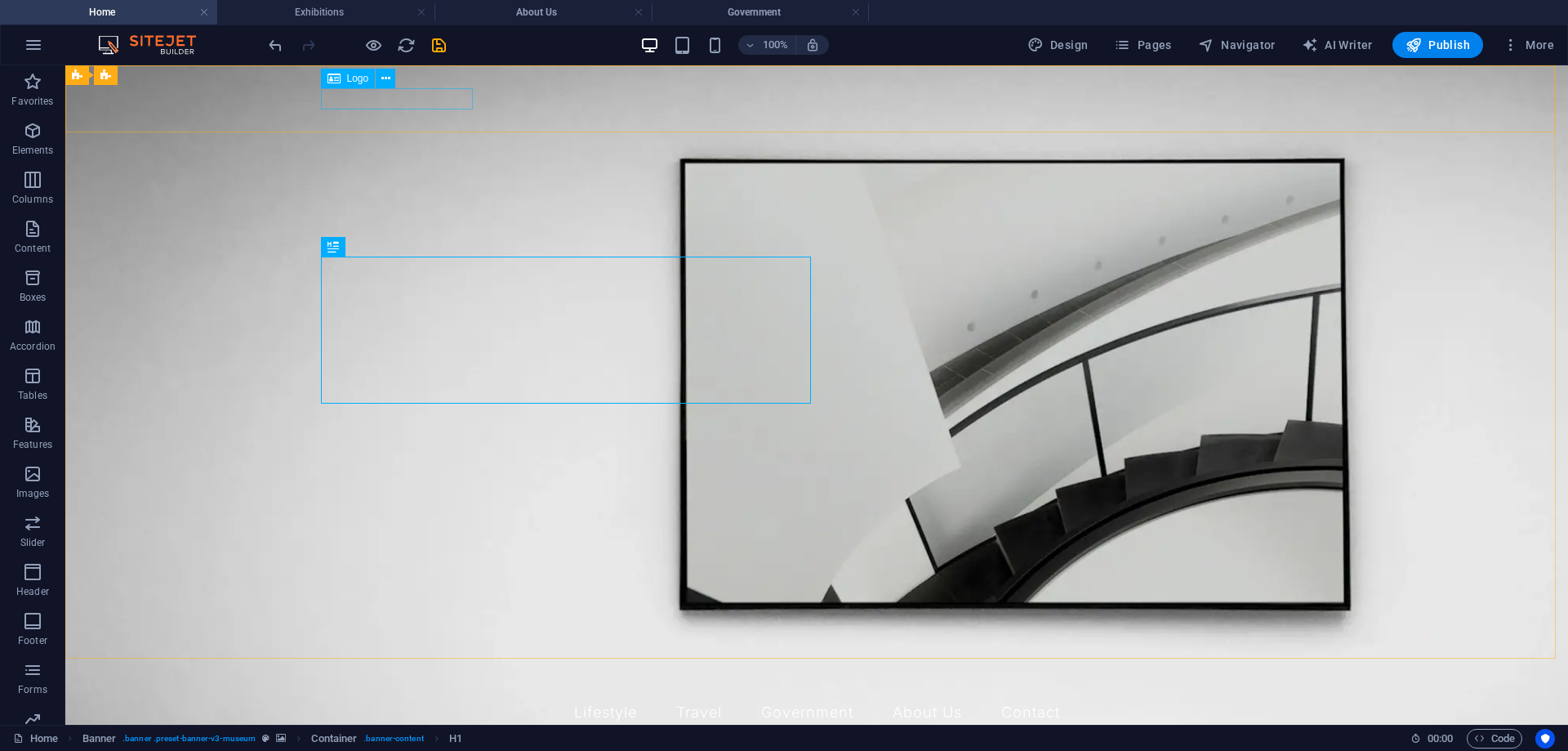
click at [340, 82] on icon at bounding box center [333, 78] width 13 height 19
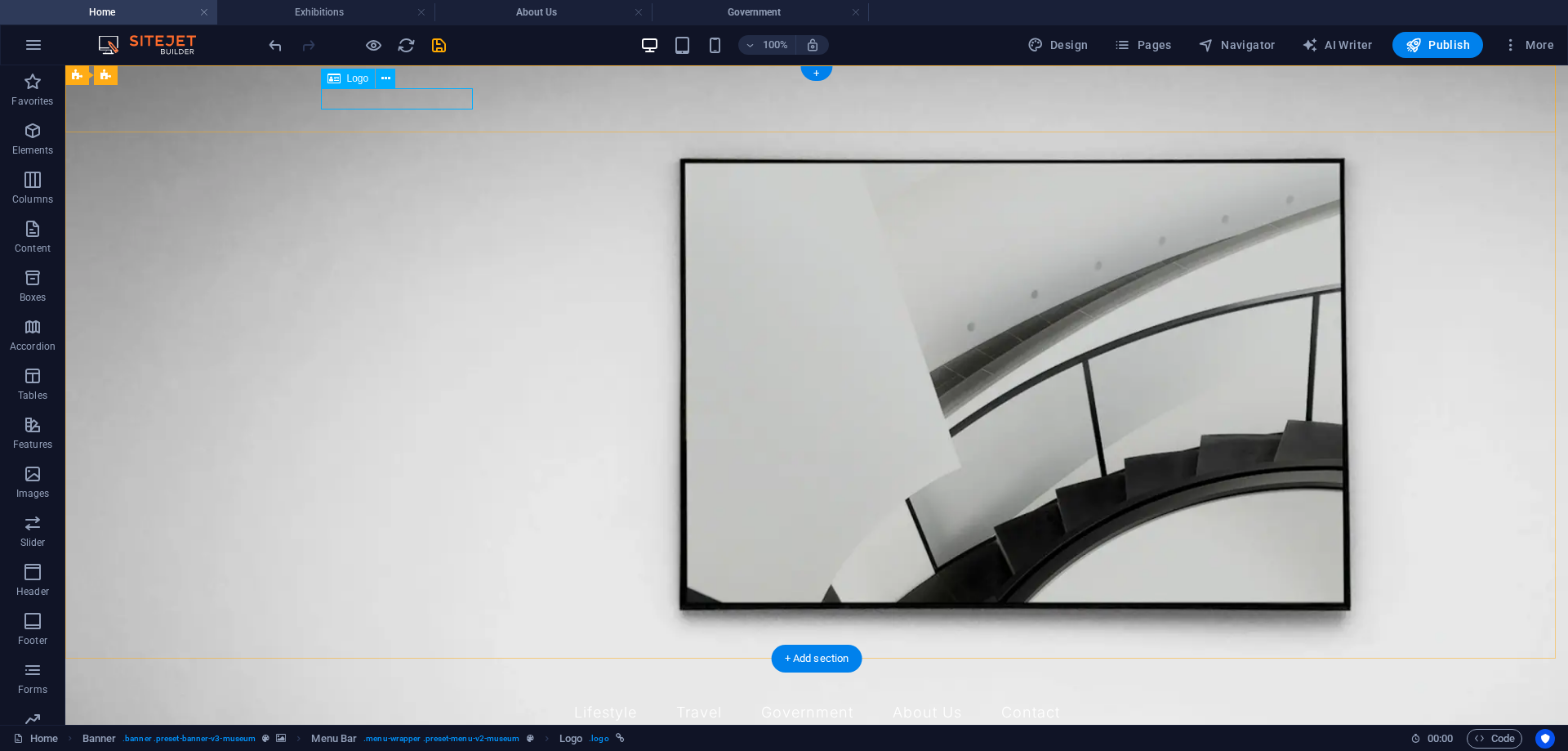
click at [356, 672] on div at bounding box center [816, 682] width 980 height 20
click at [385, 78] on icon at bounding box center [385, 78] width 9 height 17
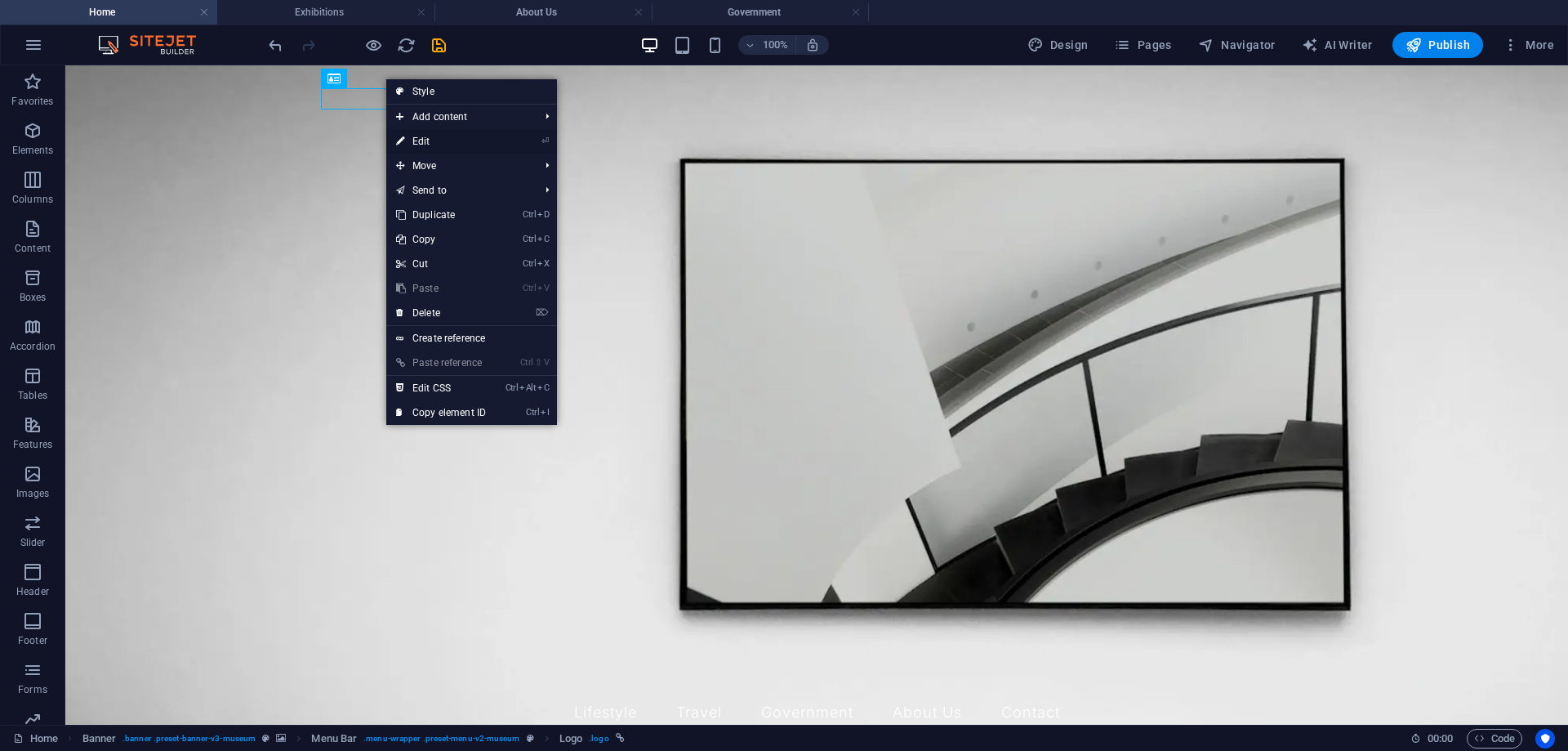
click at [420, 135] on link "⏎ Edit" at bounding box center [441, 141] width 110 height 24
select select "px"
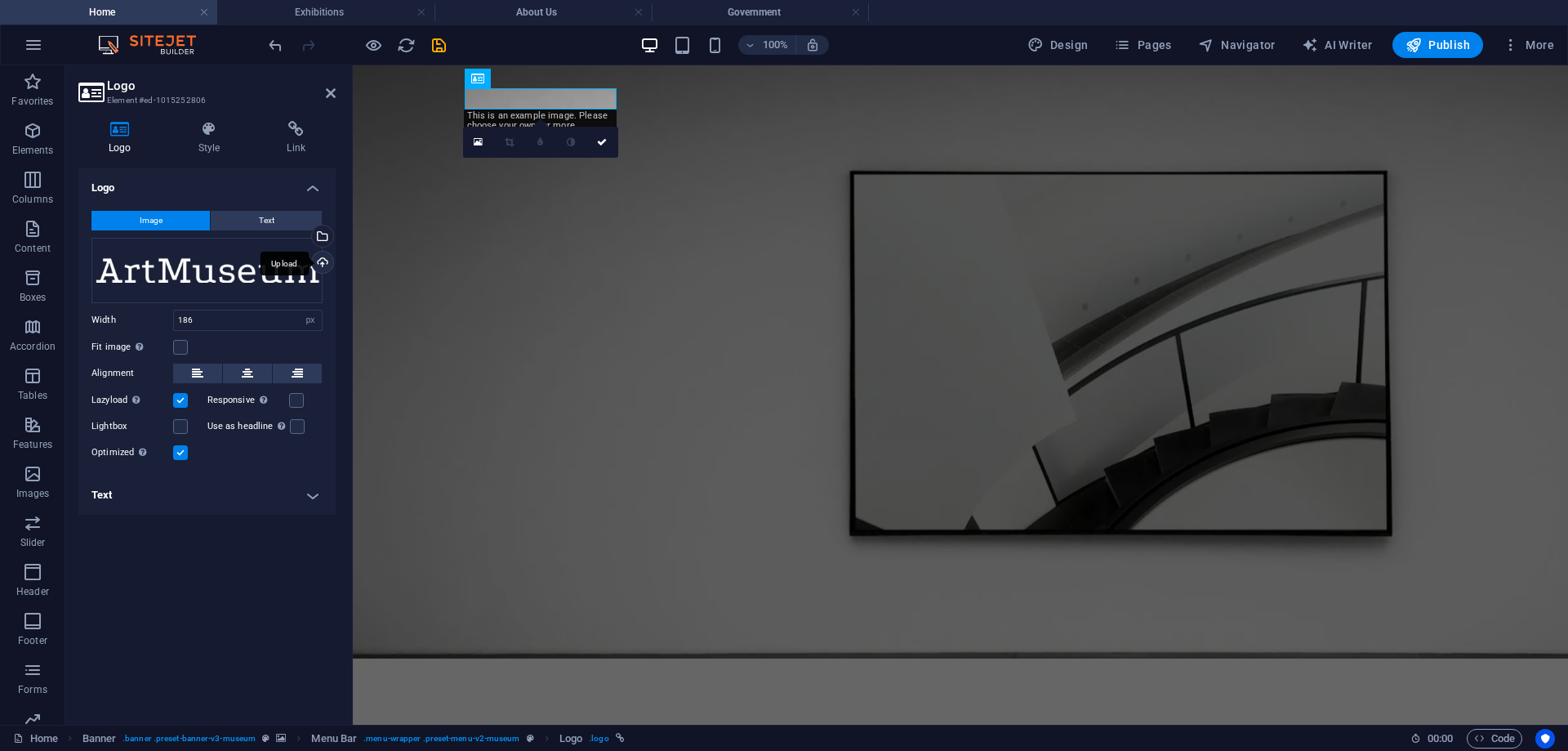
click at [319, 259] on div "Upload" at bounding box center [321, 263] width 24 height 24
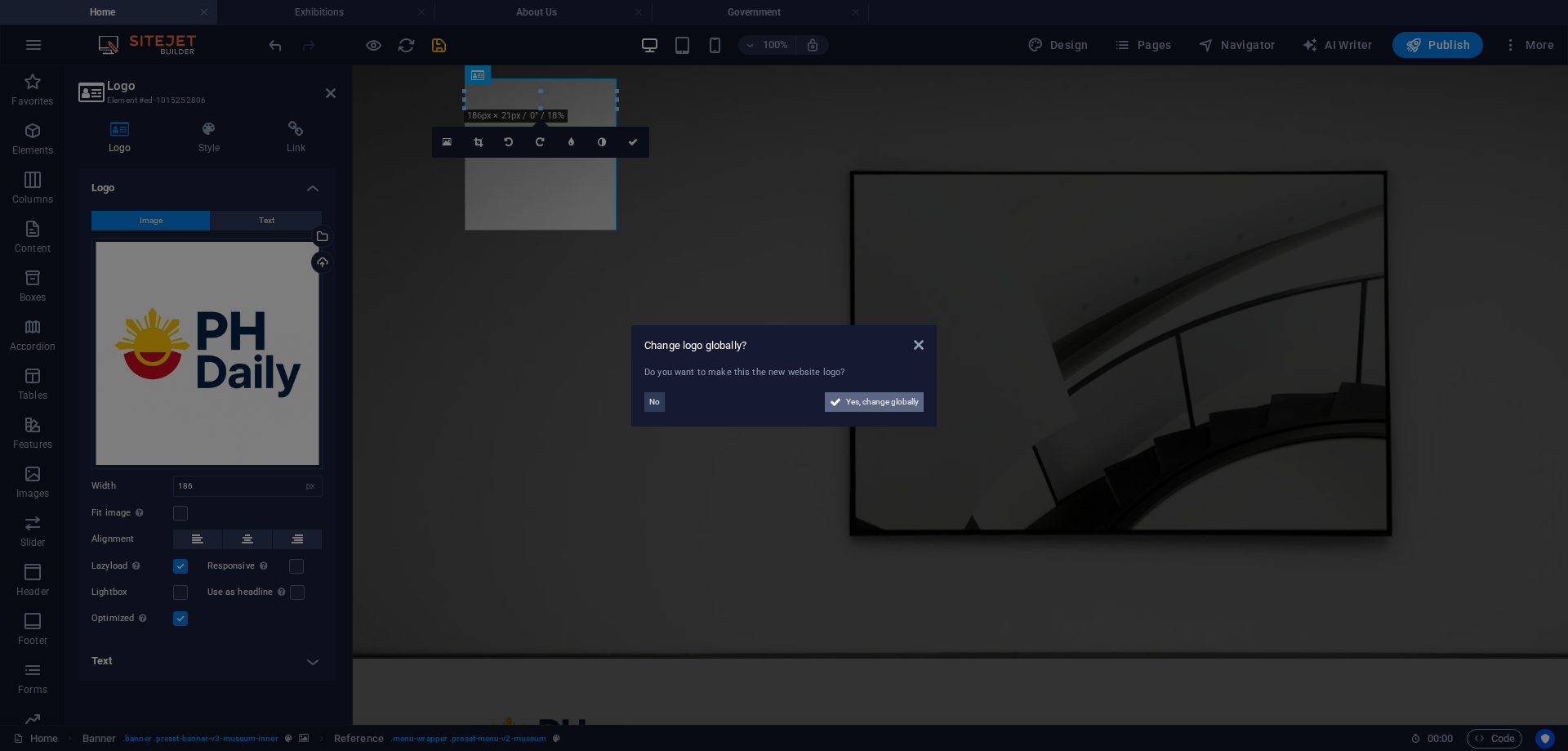
click at [846, 404] on span "Yes, change globally" at bounding box center [882, 402] width 73 height 19
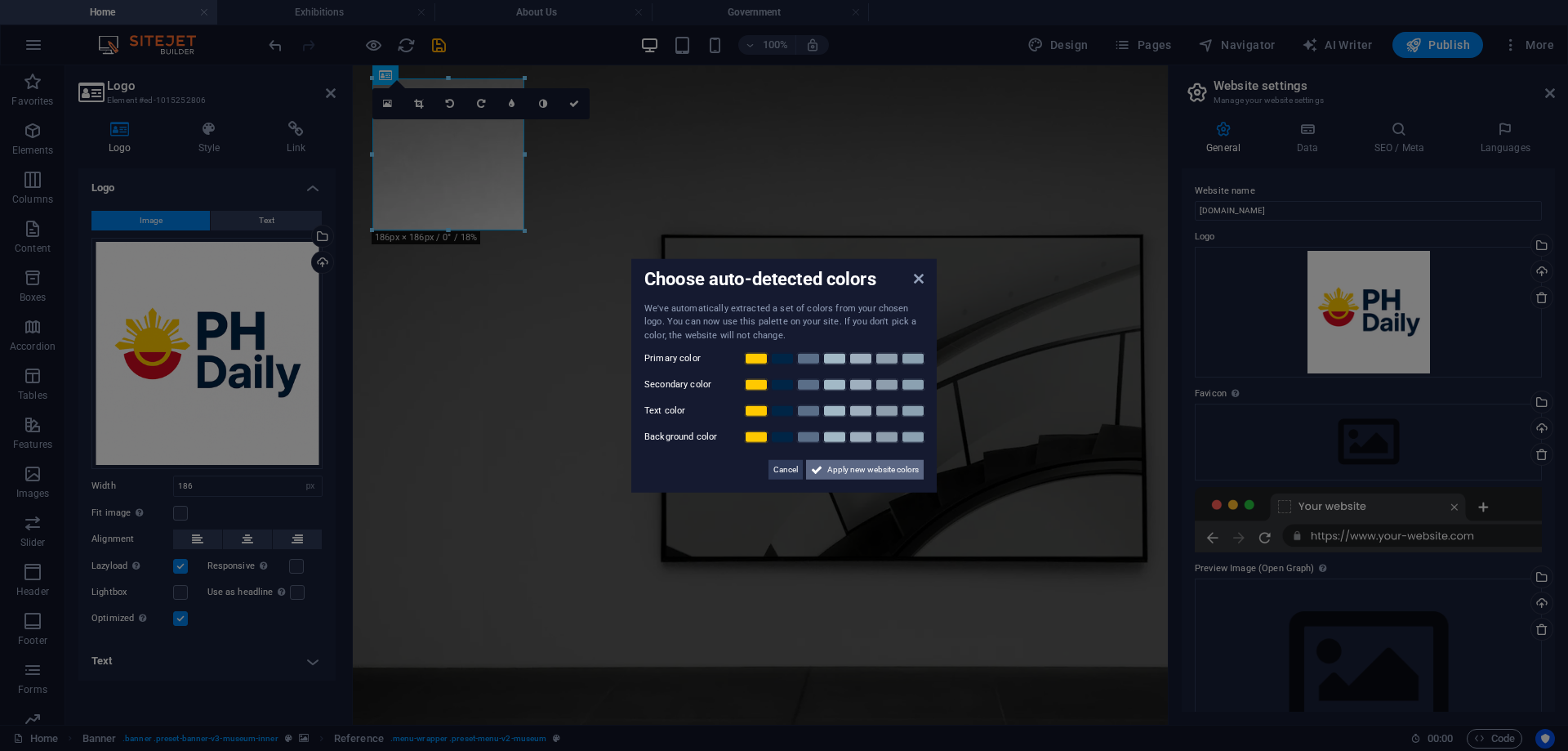
click at [846, 473] on span "Apply new website colors" at bounding box center [873, 469] width 91 height 19
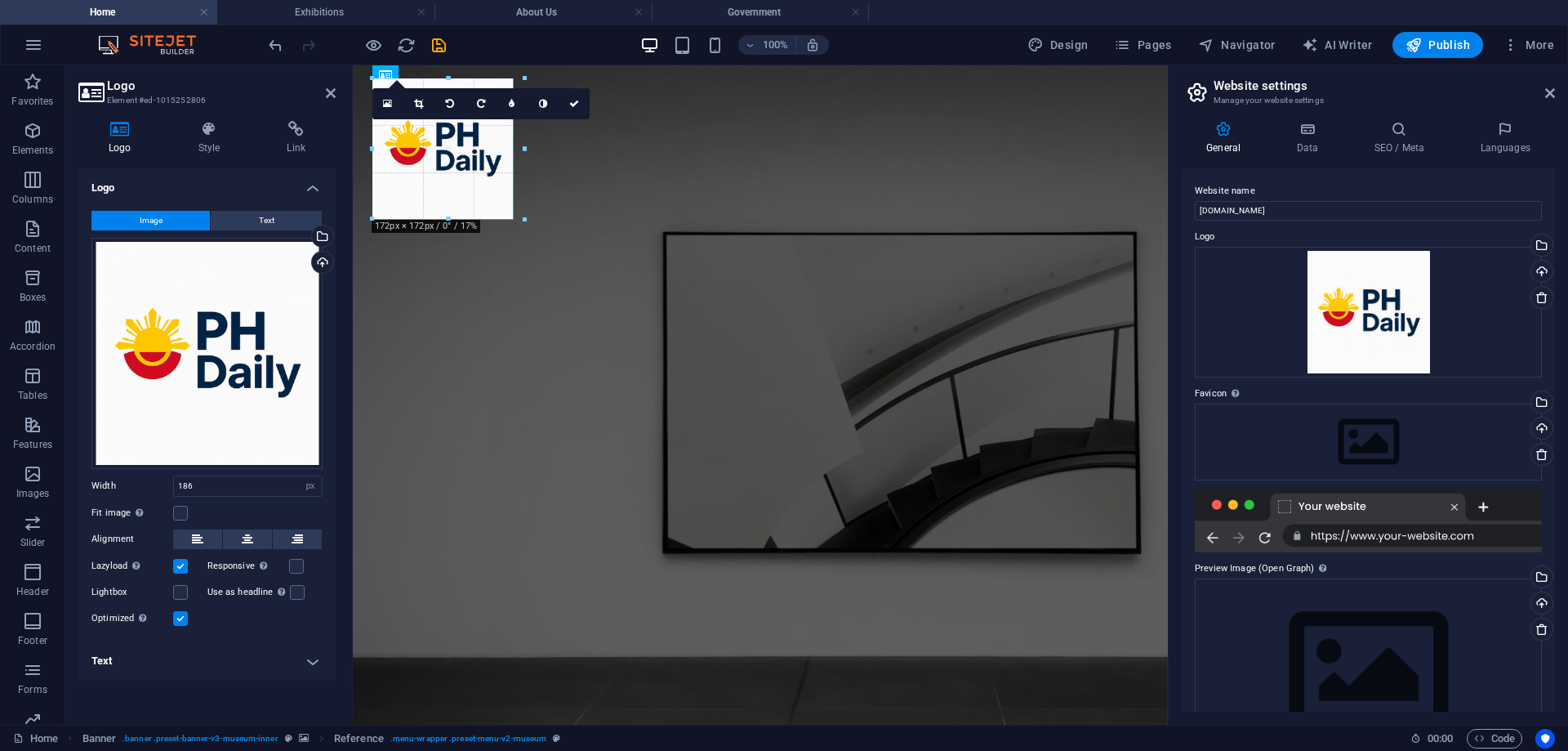
drag, startPoint x: 446, startPoint y: 232, endPoint x: 628, endPoint y: 232, distance: 182.0
click at [628, 232] on div "H1 Banner Container Banner Menu Bar Menu Bar Banner Logo 180 170 160 150 140 13…" at bounding box center [760, 395] width 816 height 660
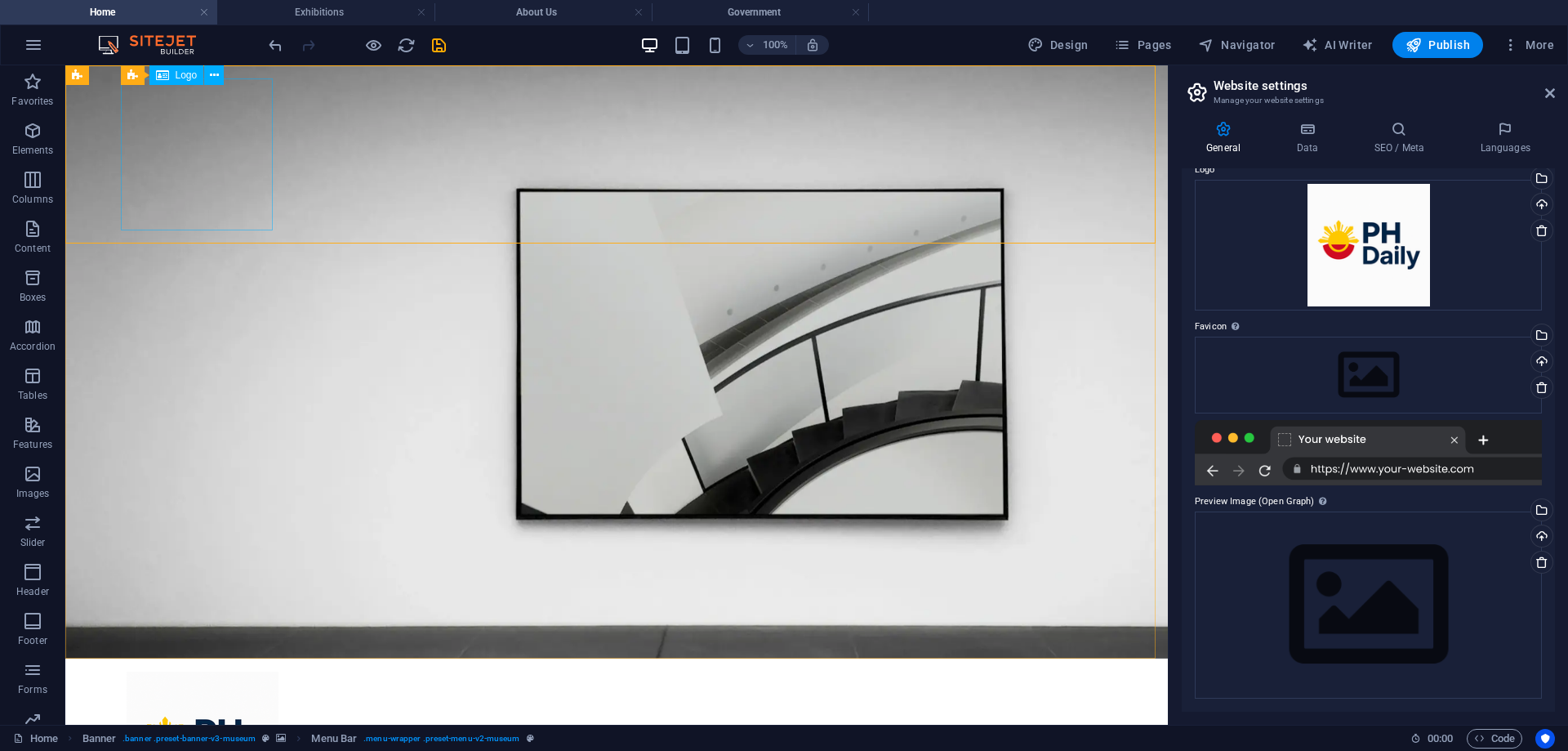
click at [182, 76] on span "Logo" at bounding box center [186, 75] width 22 height 10
click at [210, 75] on icon at bounding box center [214, 75] width 9 height 17
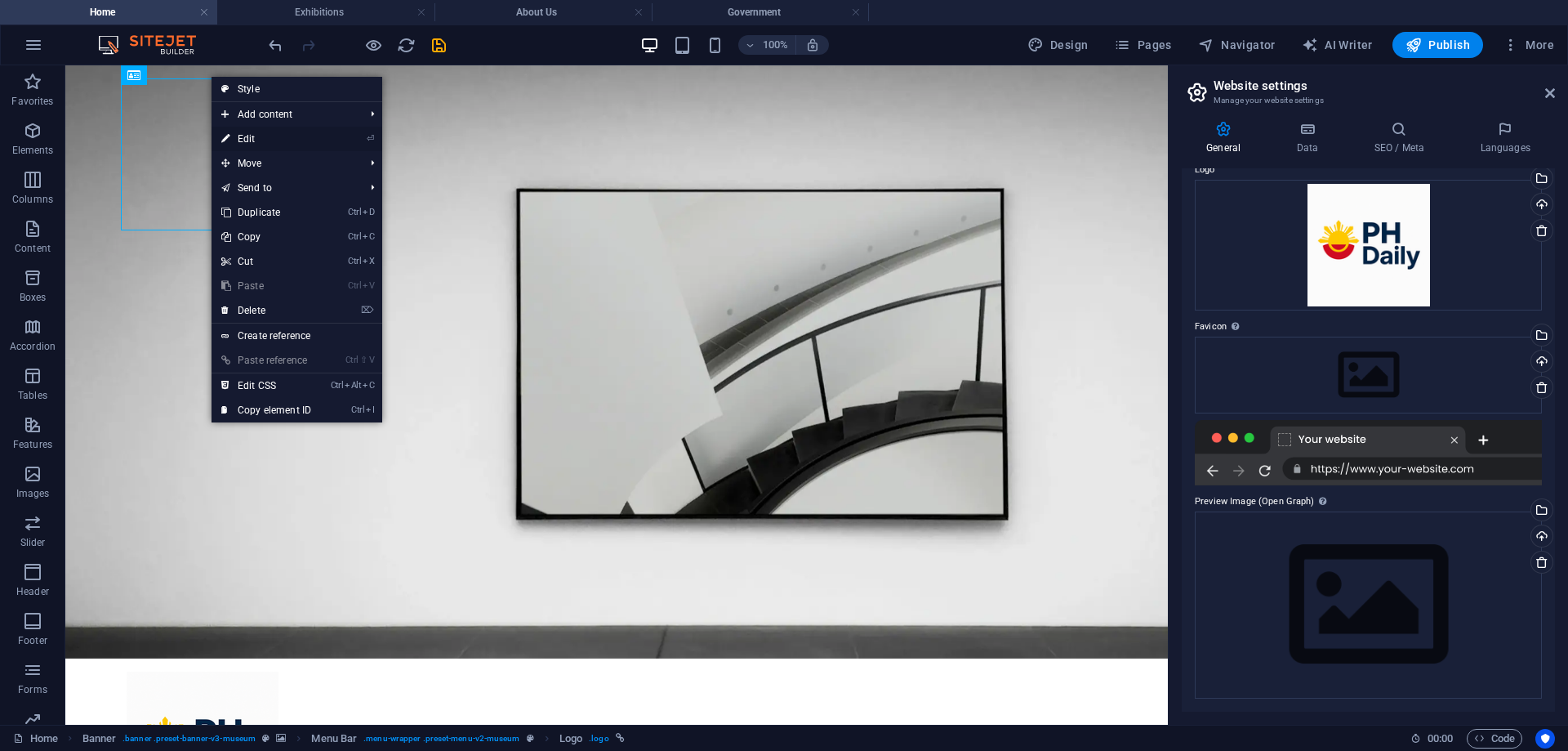
click at [265, 138] on link "⏎ Edit" at bounding box center [267, 138] width 110 height 24
select select "px"
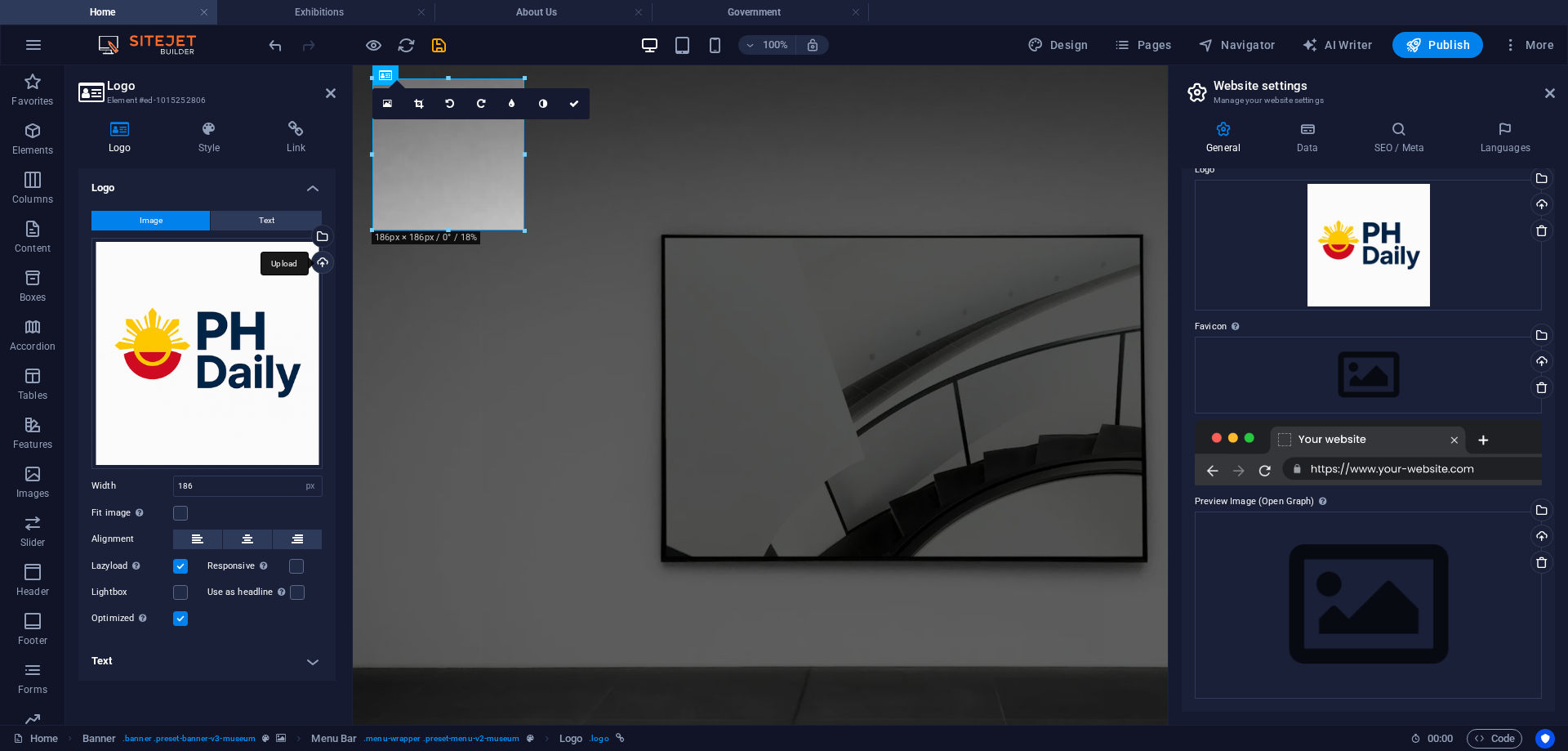
click at [323, 260] on div "Upload" at bounding box center [321, 263] width 24 height 24
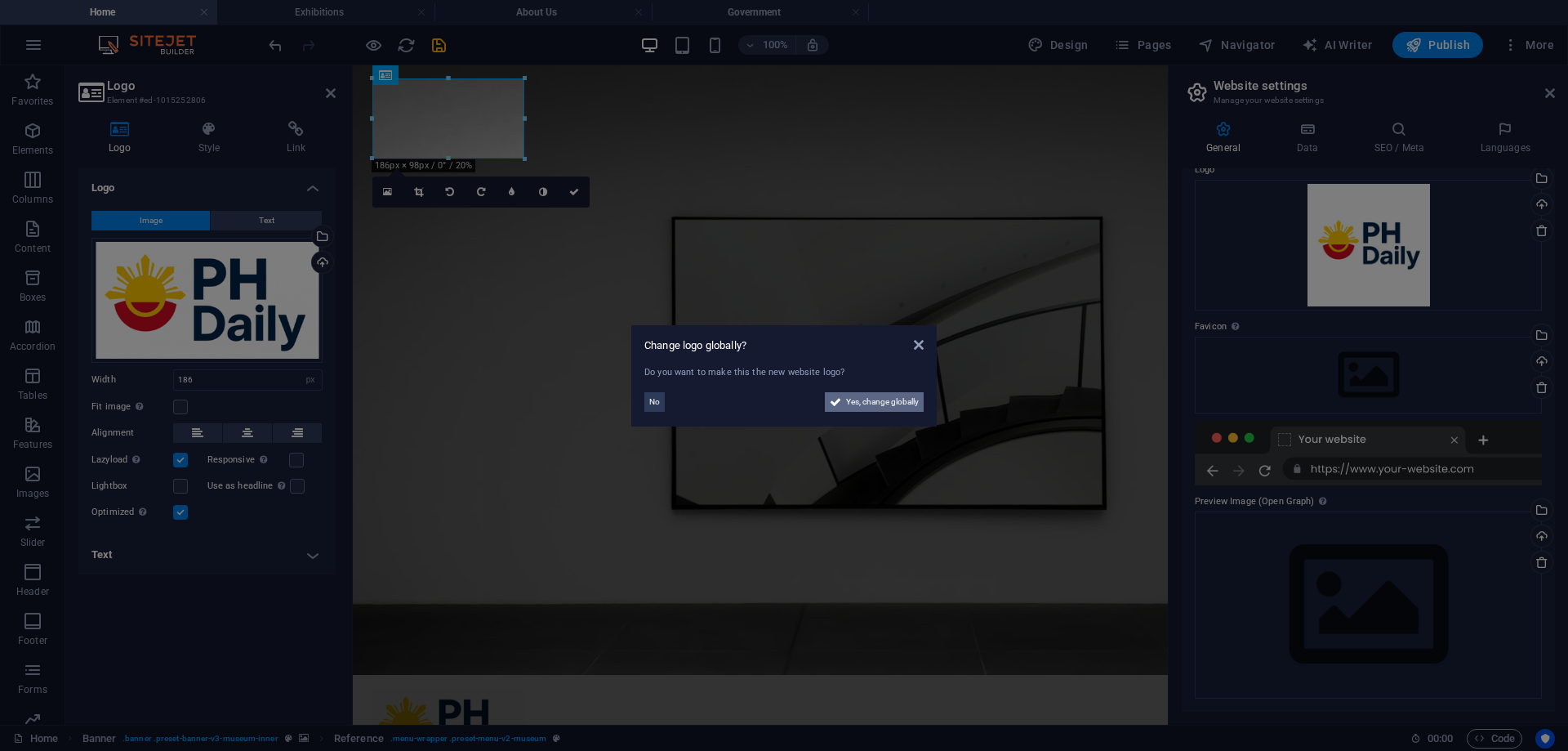
click at [843, 403] on button "Yes, change globally" at bounding box center [874, 402] width 99 height 19
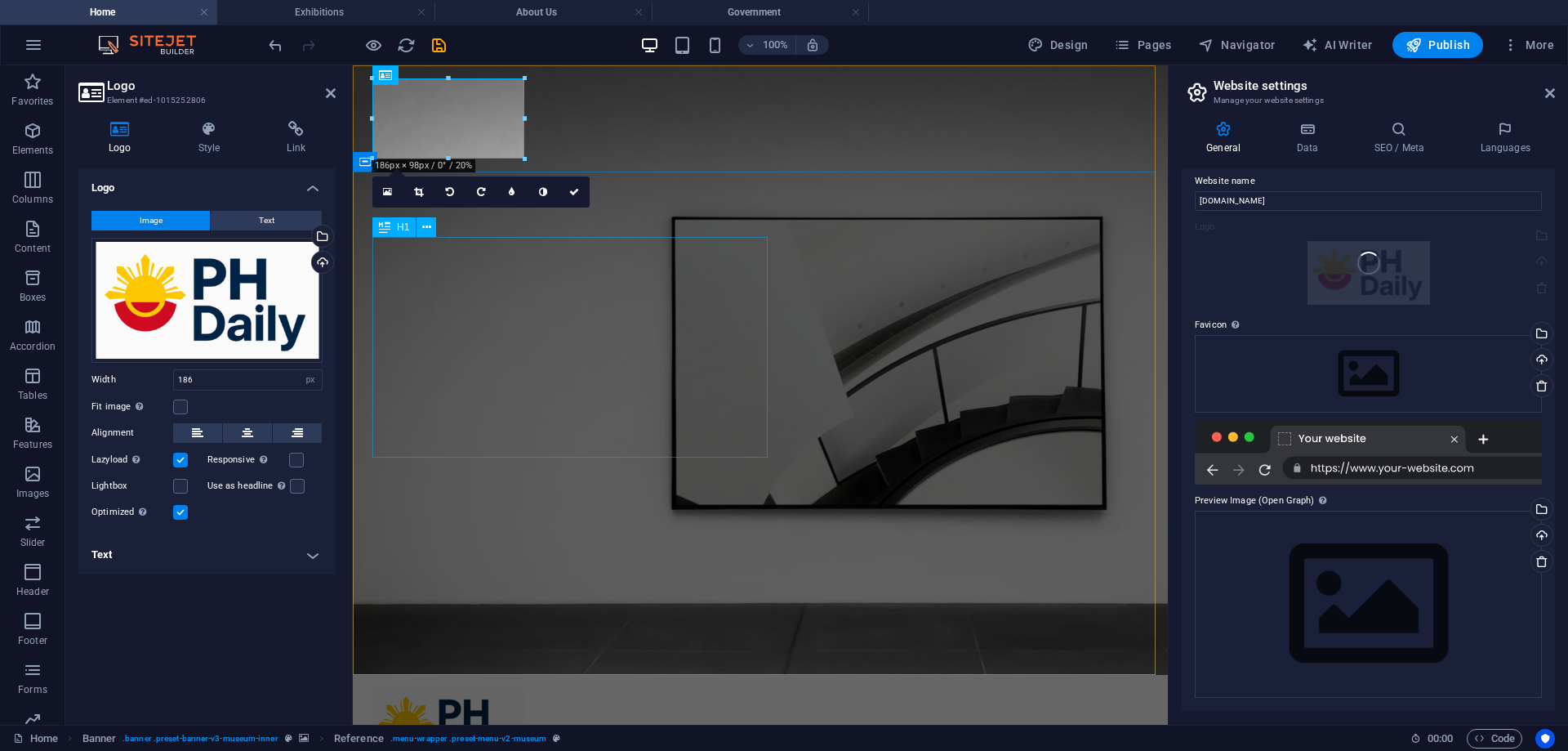
scroll to position [10, 0]
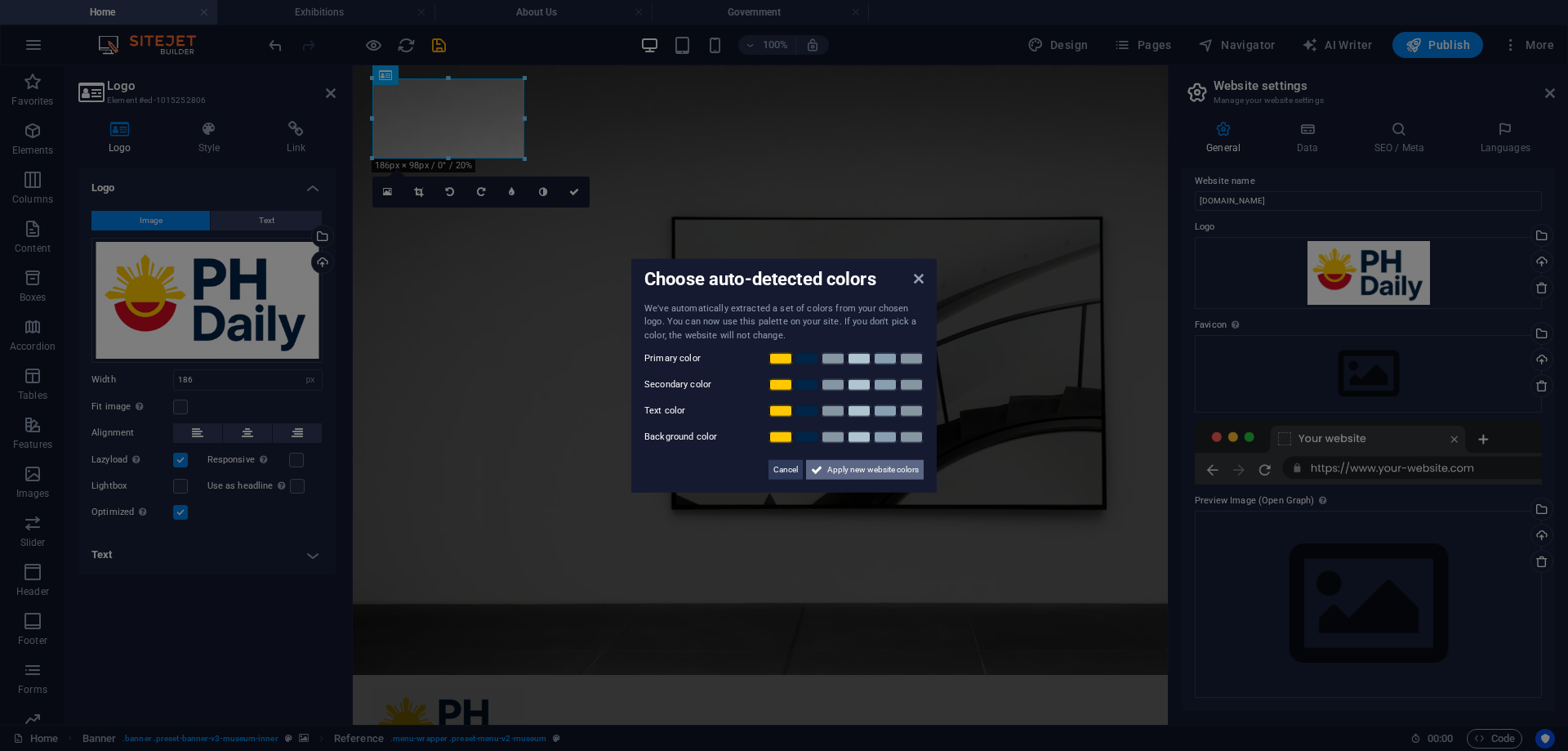
click at [907, 466] on span "Apply new website colors" at bounding box center [873, 469] width 91 height 19
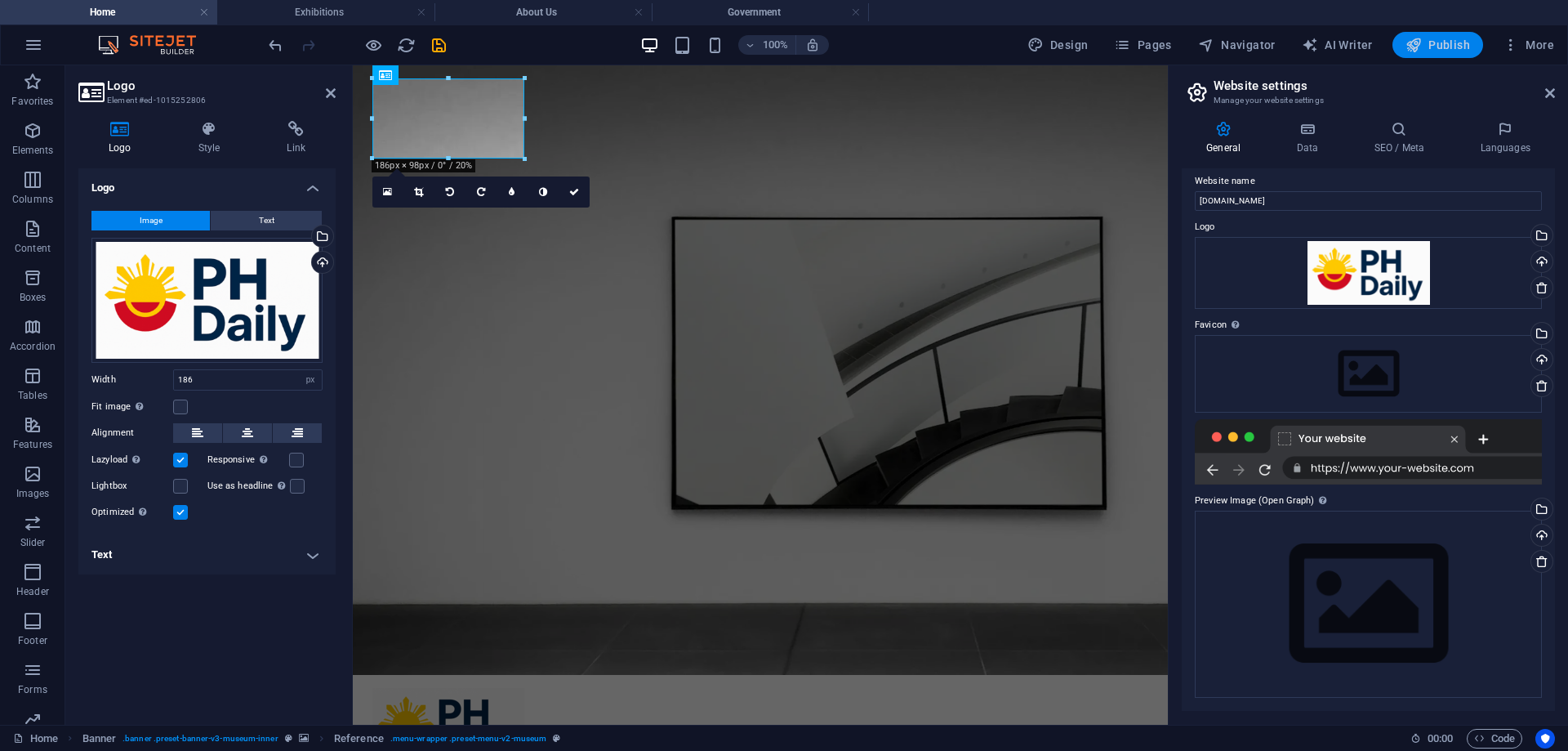
click at [1447, 42] on span "Publish" at bounding box center [1438, 45] width 65 height 16
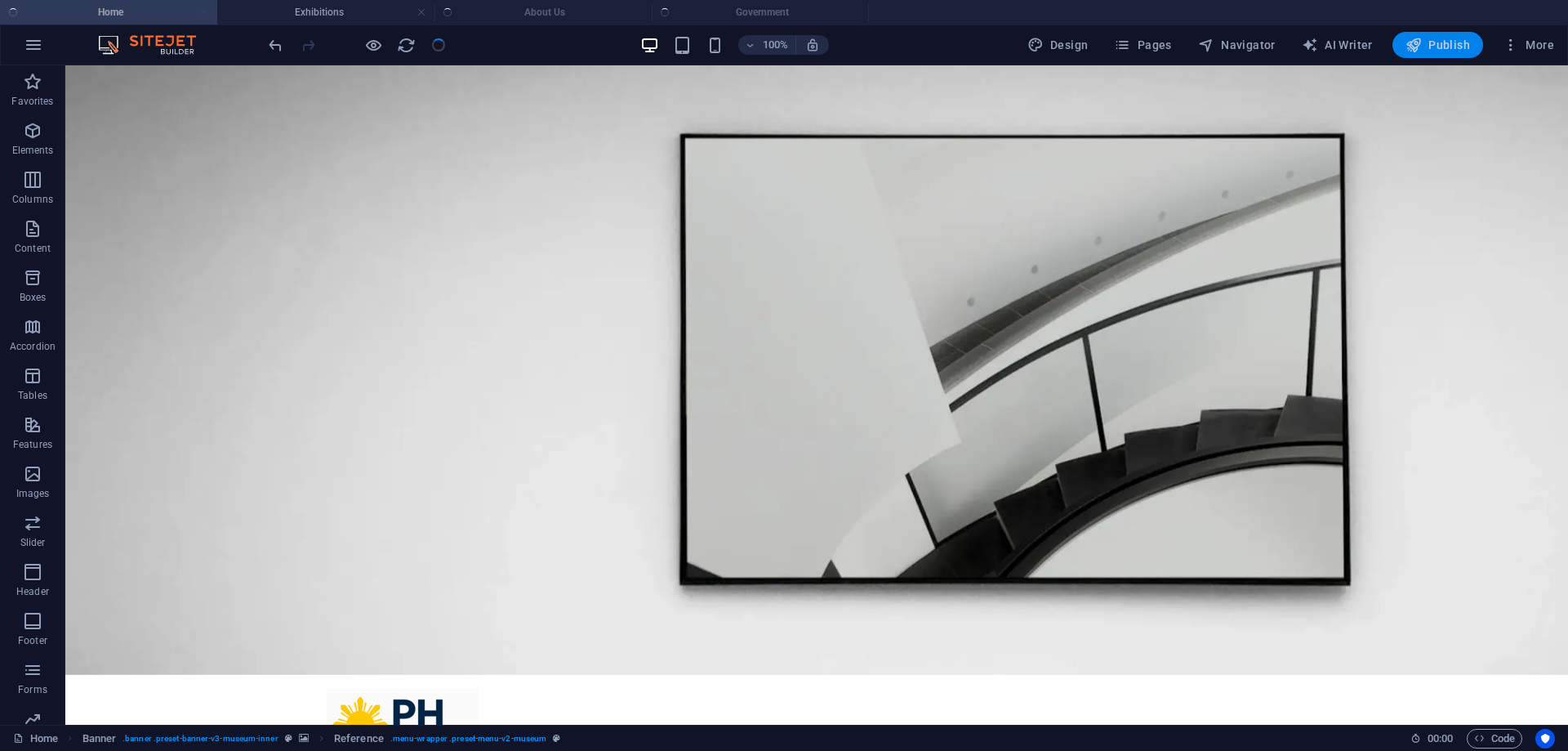
checkbox input "false"
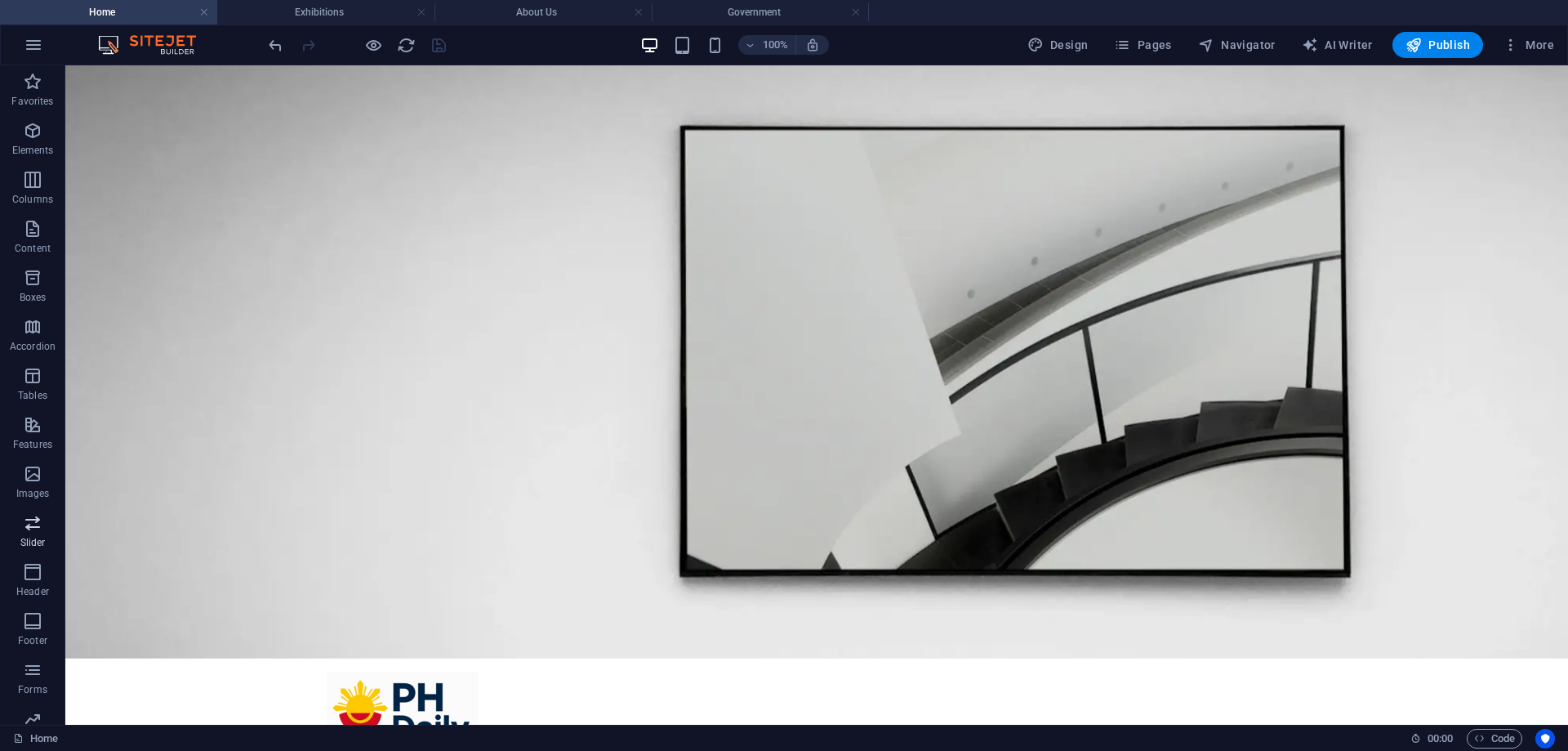
scroll to position [76, 0]
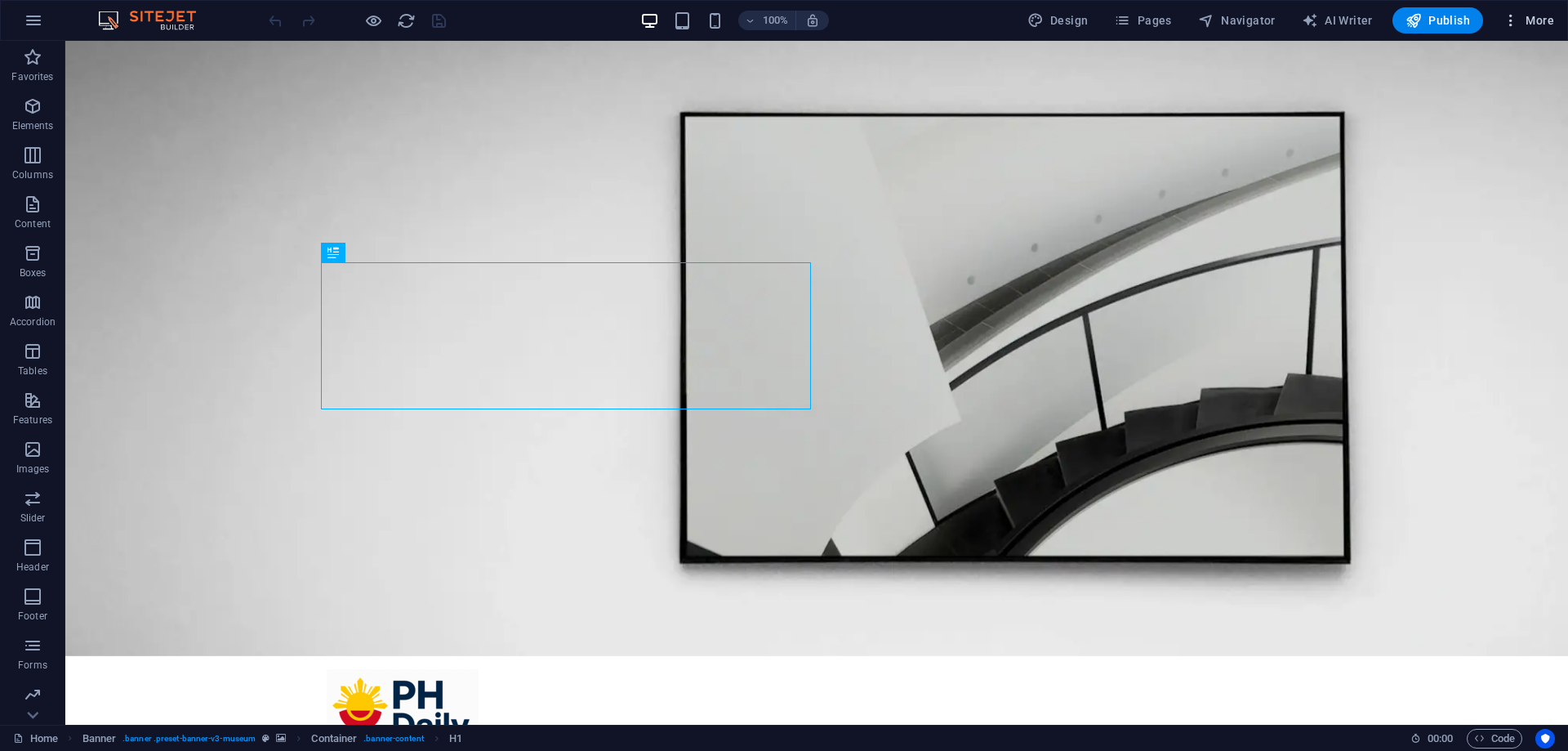
click at [1528, 18] on span "More" at bounding box center [1528, 20] width 51 height 16
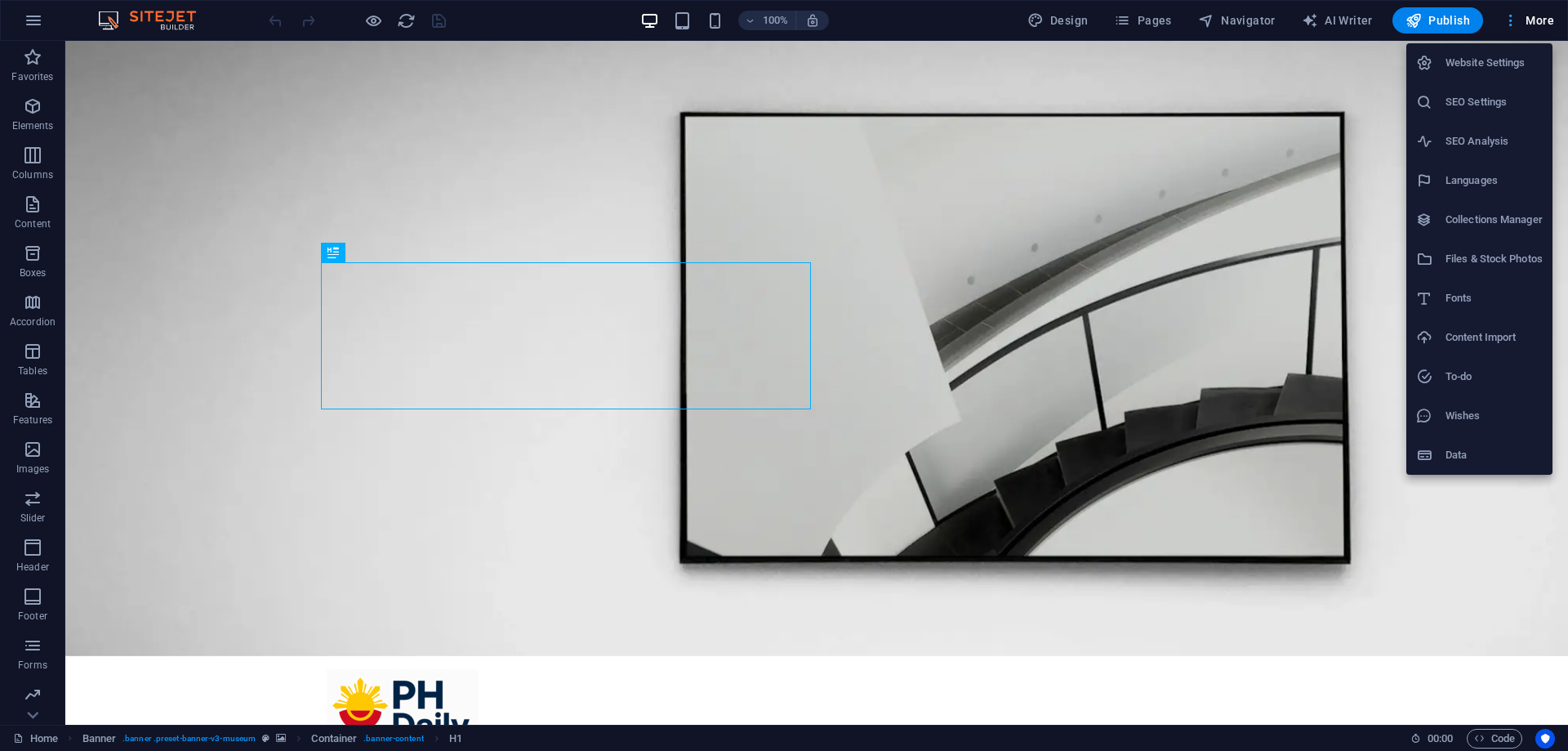
click at [1528, 18] on div at bounding box center [784, 376] width 1568 height 751
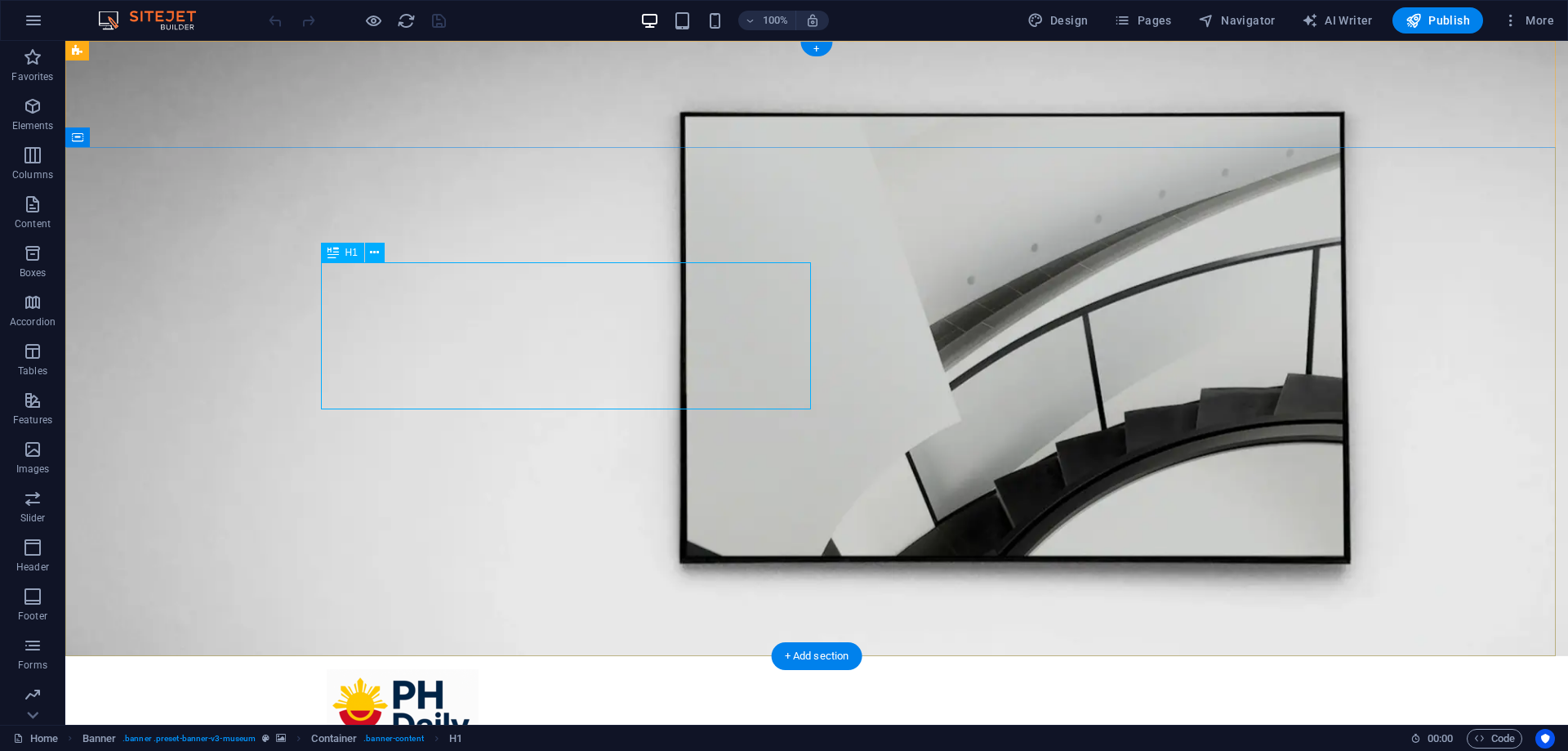
click at [384, 252] on button at bounding box center [374, 252] width 19 height 19
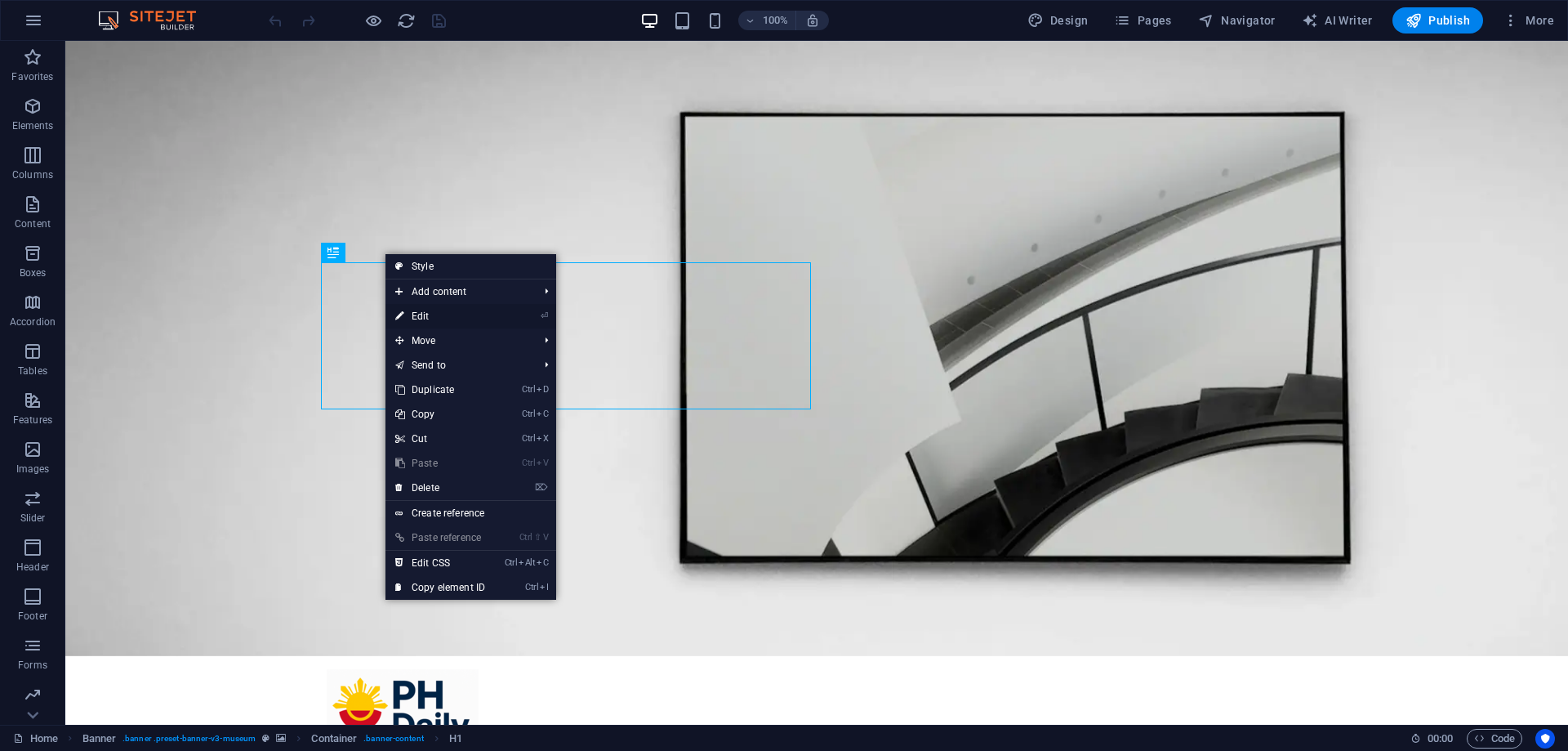
drag, startPoint x: 439, startPoint y: 314, endPoint x: 99, endPoint y: 284, distance: 341.3
click at [439, 314] on link "⏎ Edit" at bounding box center [440, 316] width 110 height 24
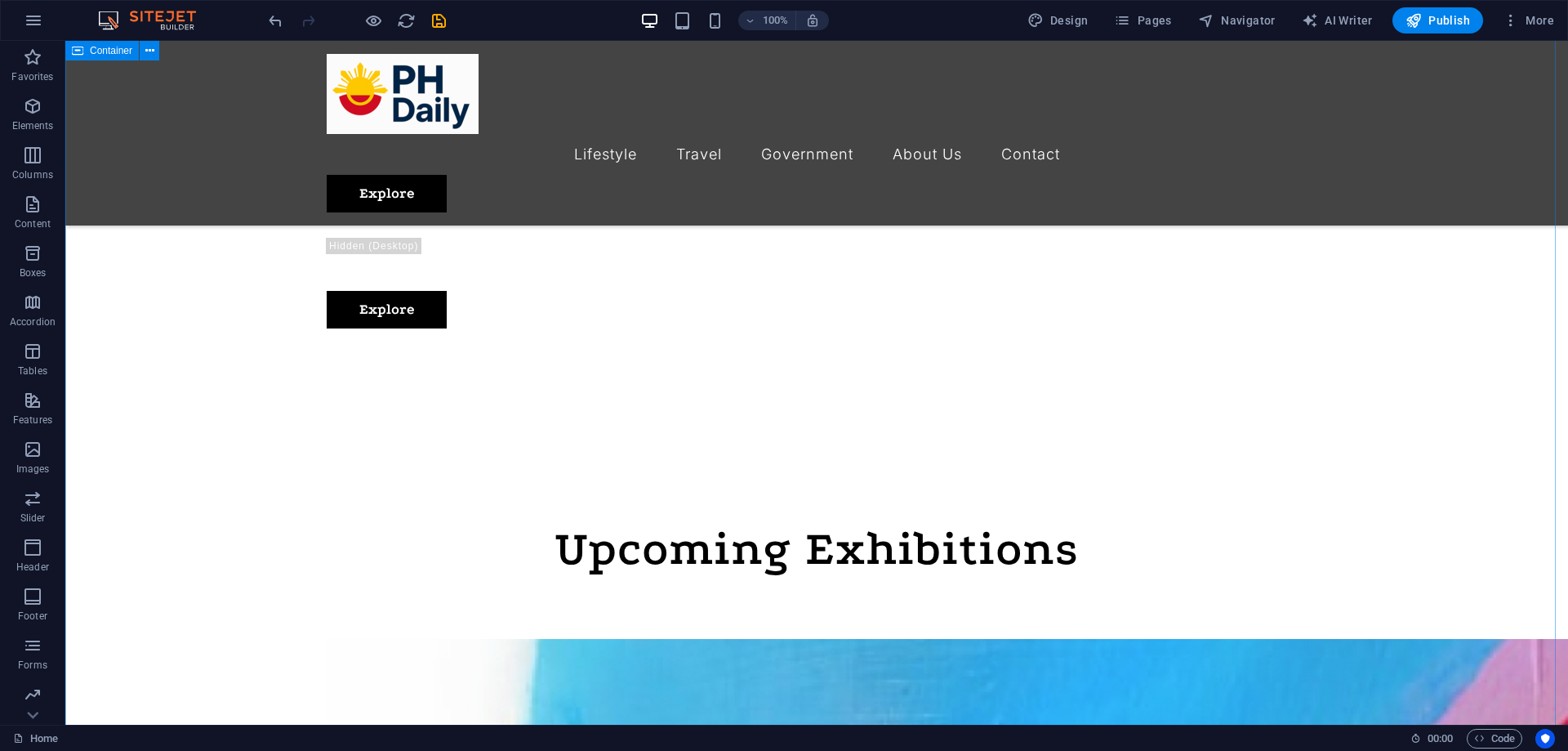
scroll to position [817, 0]
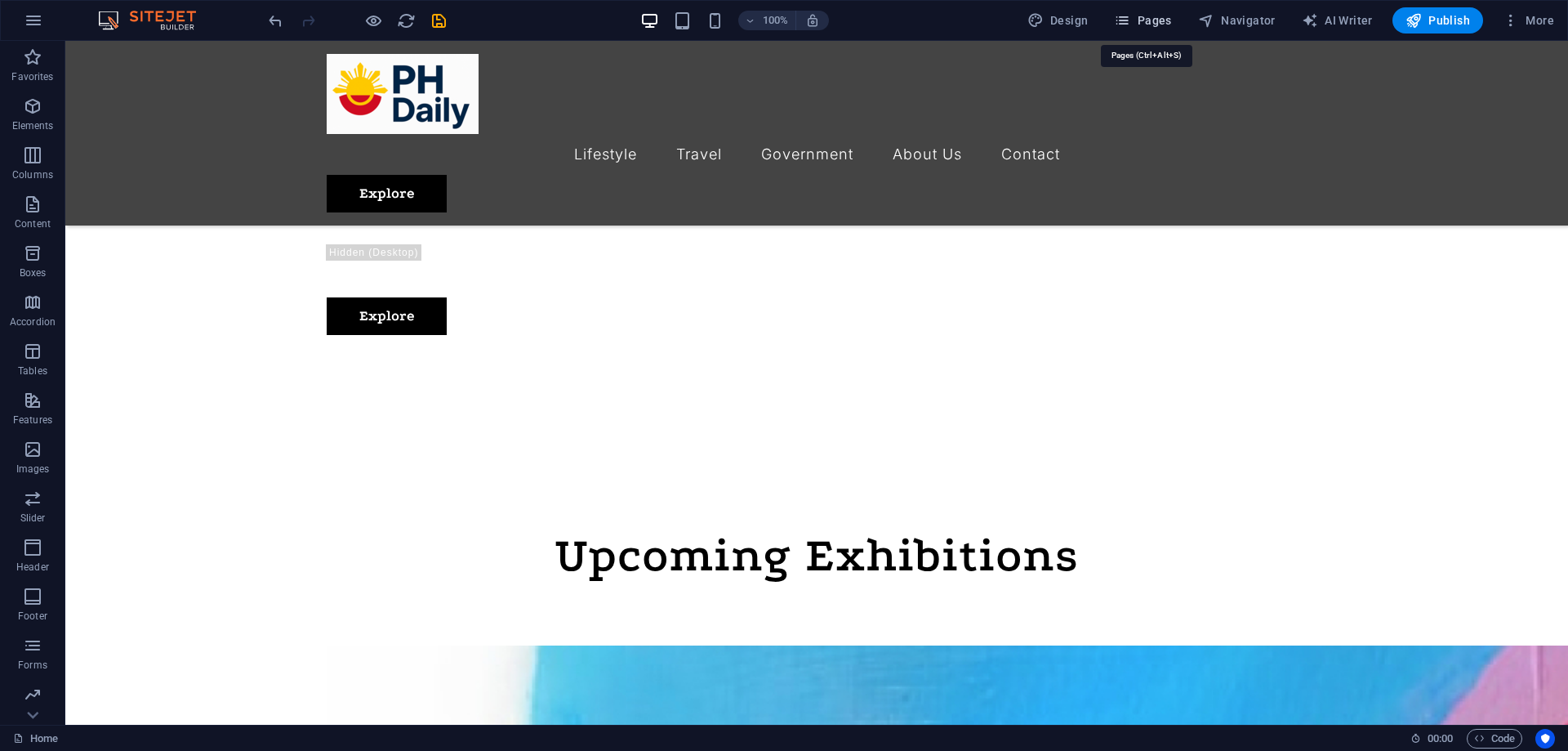
click at [1130, 17] on icon "button" at bounding box center [1122, 20] width 16 height 16
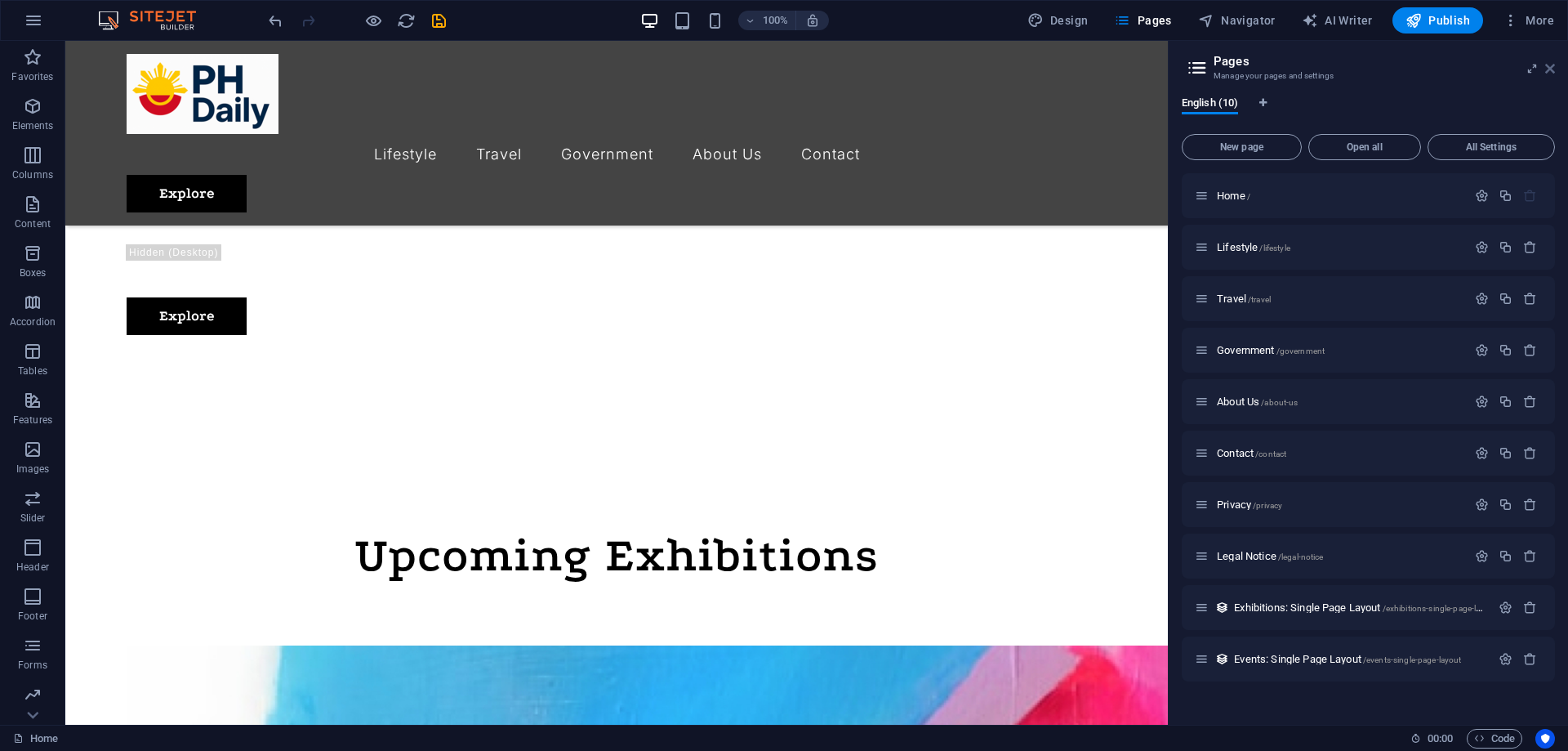
click at [1550, 64] on icon at bounding box center [1550, 68] width 10 height 13
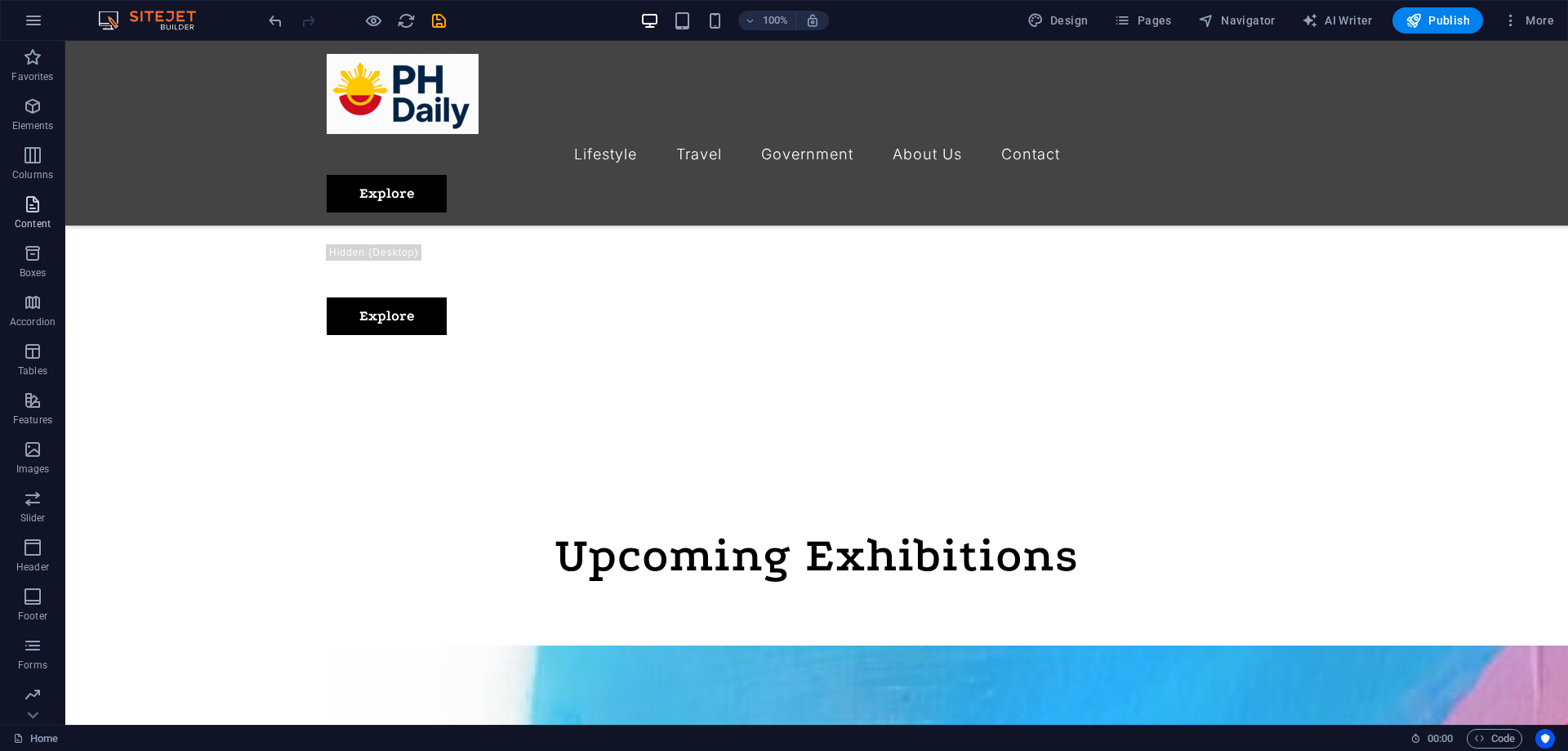
click at [39, 214] on span "Content" at bounding box center [32, 213] width 65 height 39
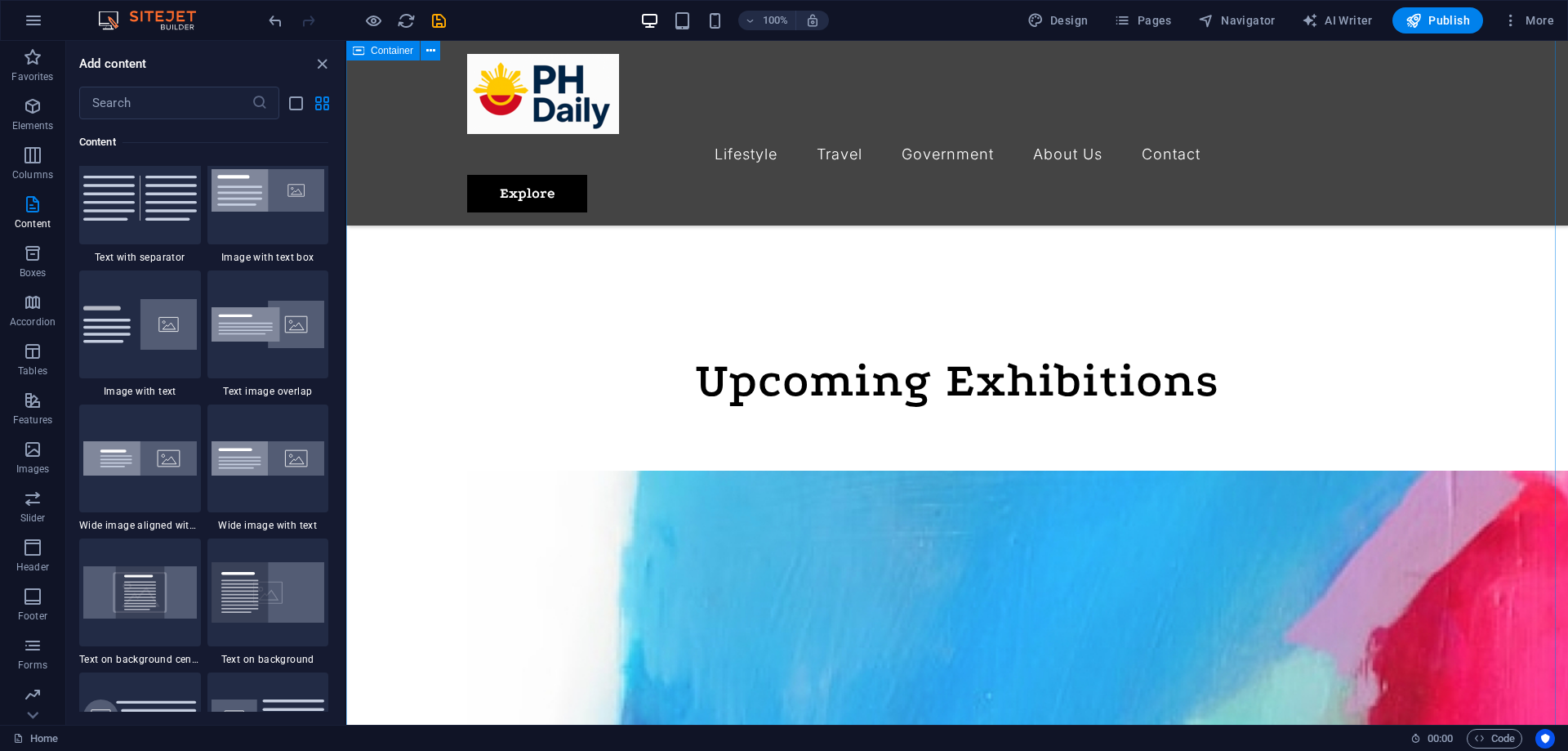
scroll to position [981, 0]
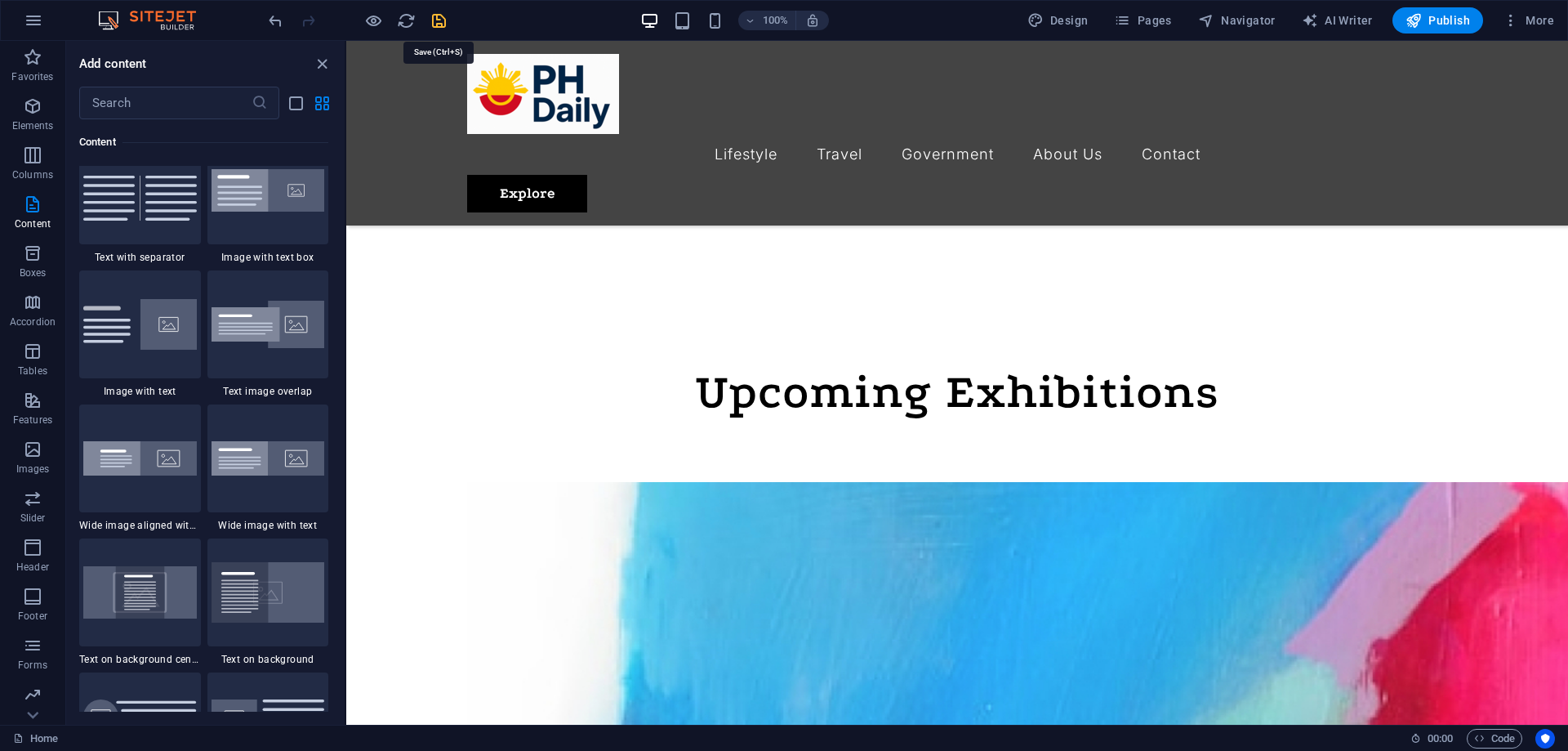
click at [434, 24] on icon "save" at bounding box center [439, 21] width 19 height 19
checkbox input "false"
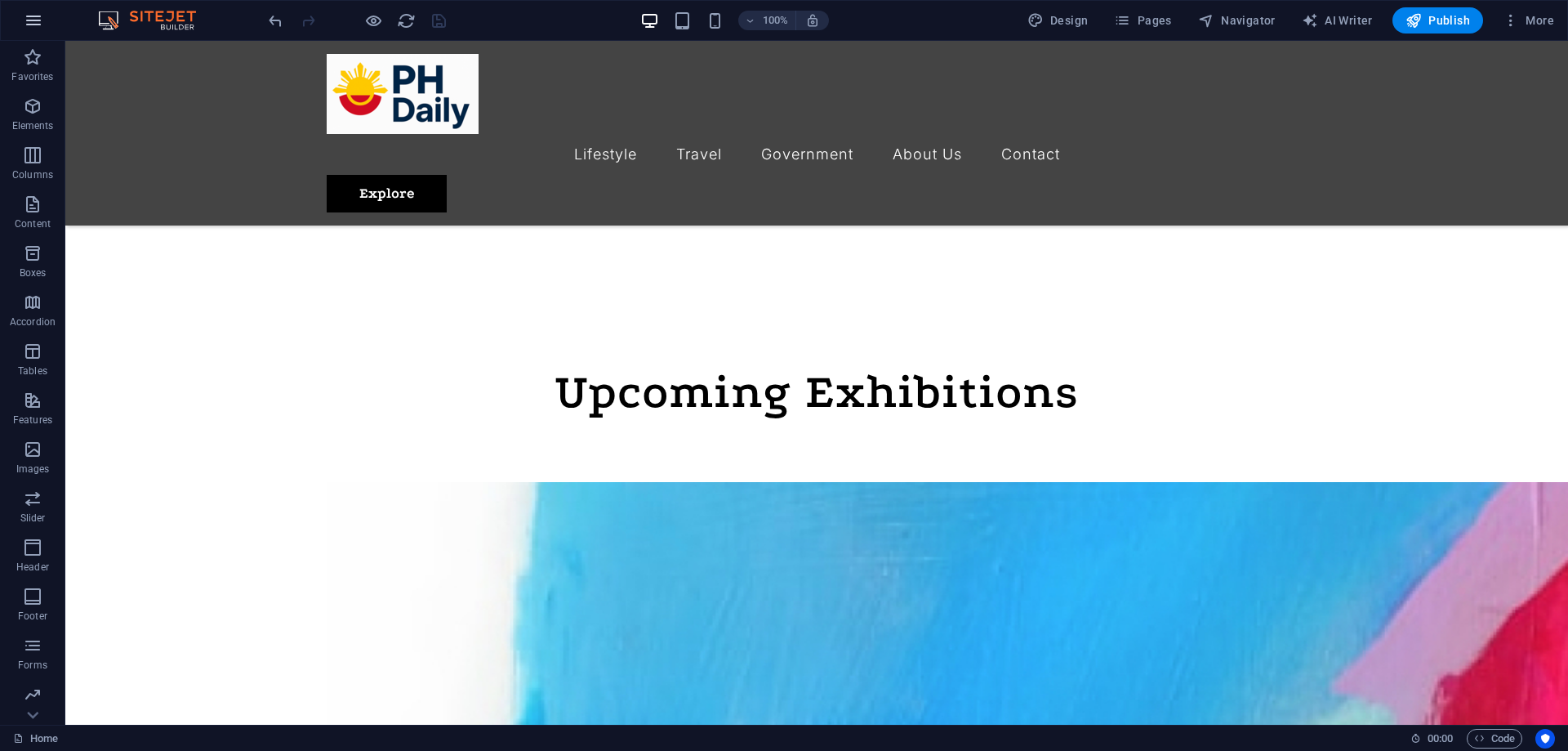
click at [30, 27] on icon "button" at bounding box center [33, 20] width 19 height 19
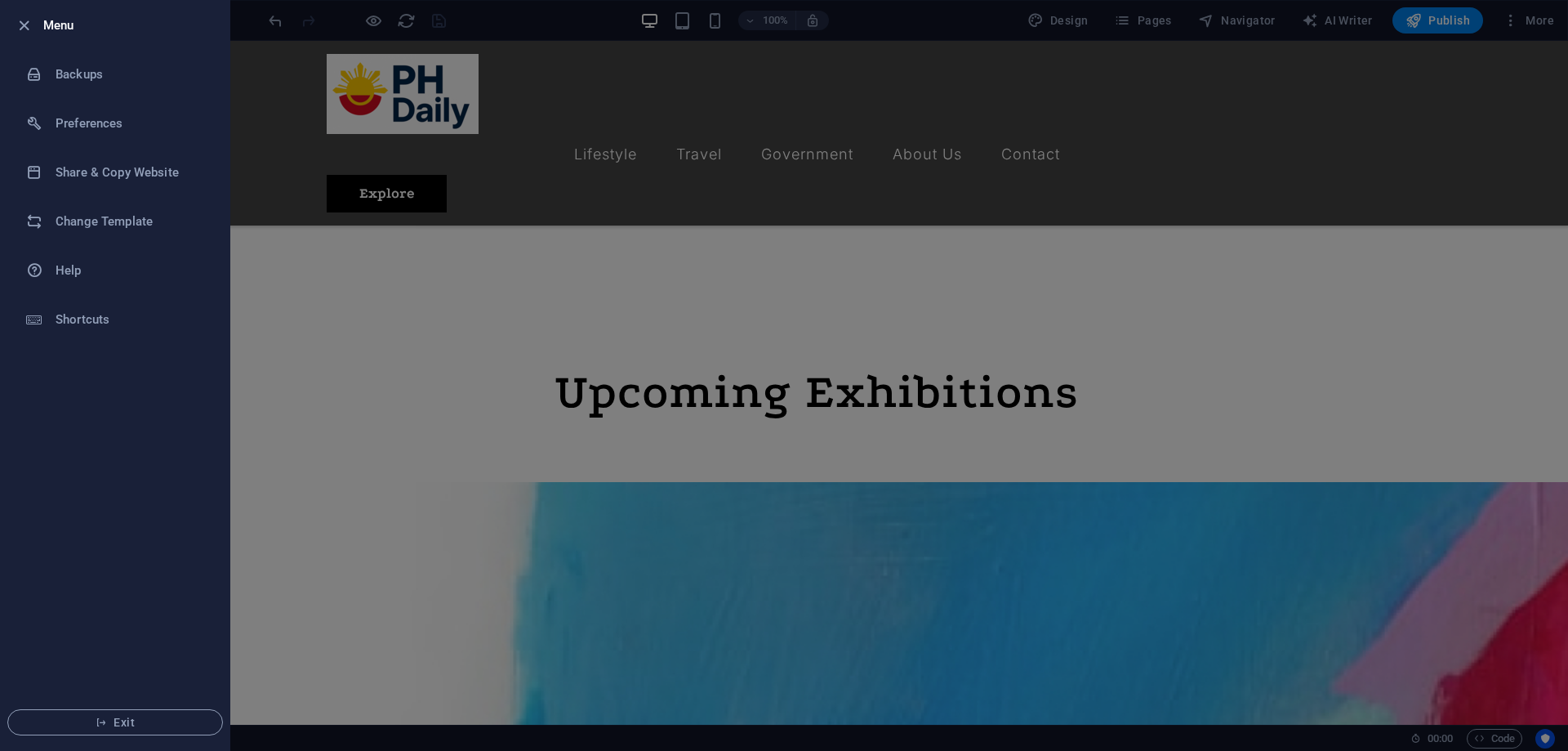
click at [303, 259] on div at bounding box center [784, 376] width 1568 height 751
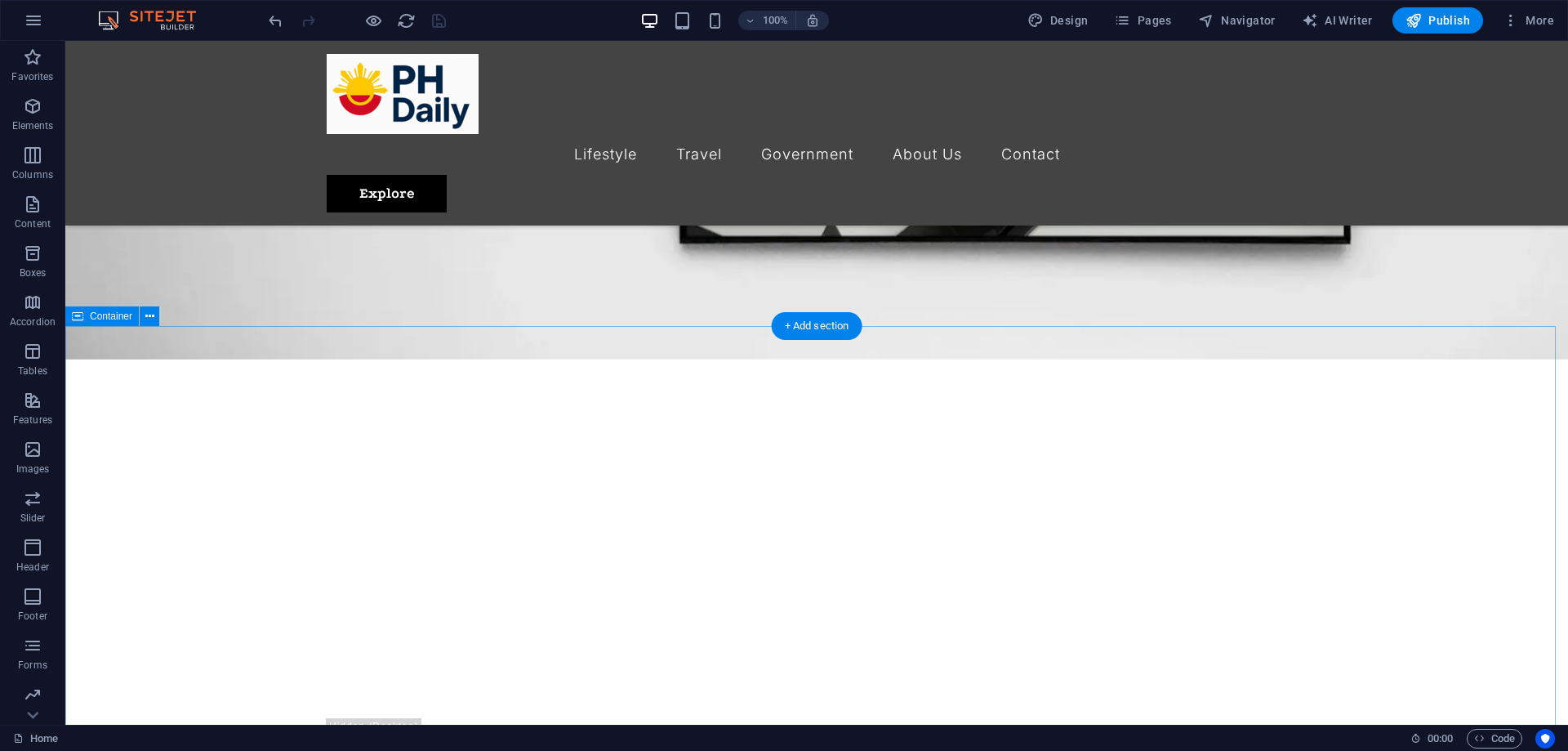
scroll to position [327, 0]
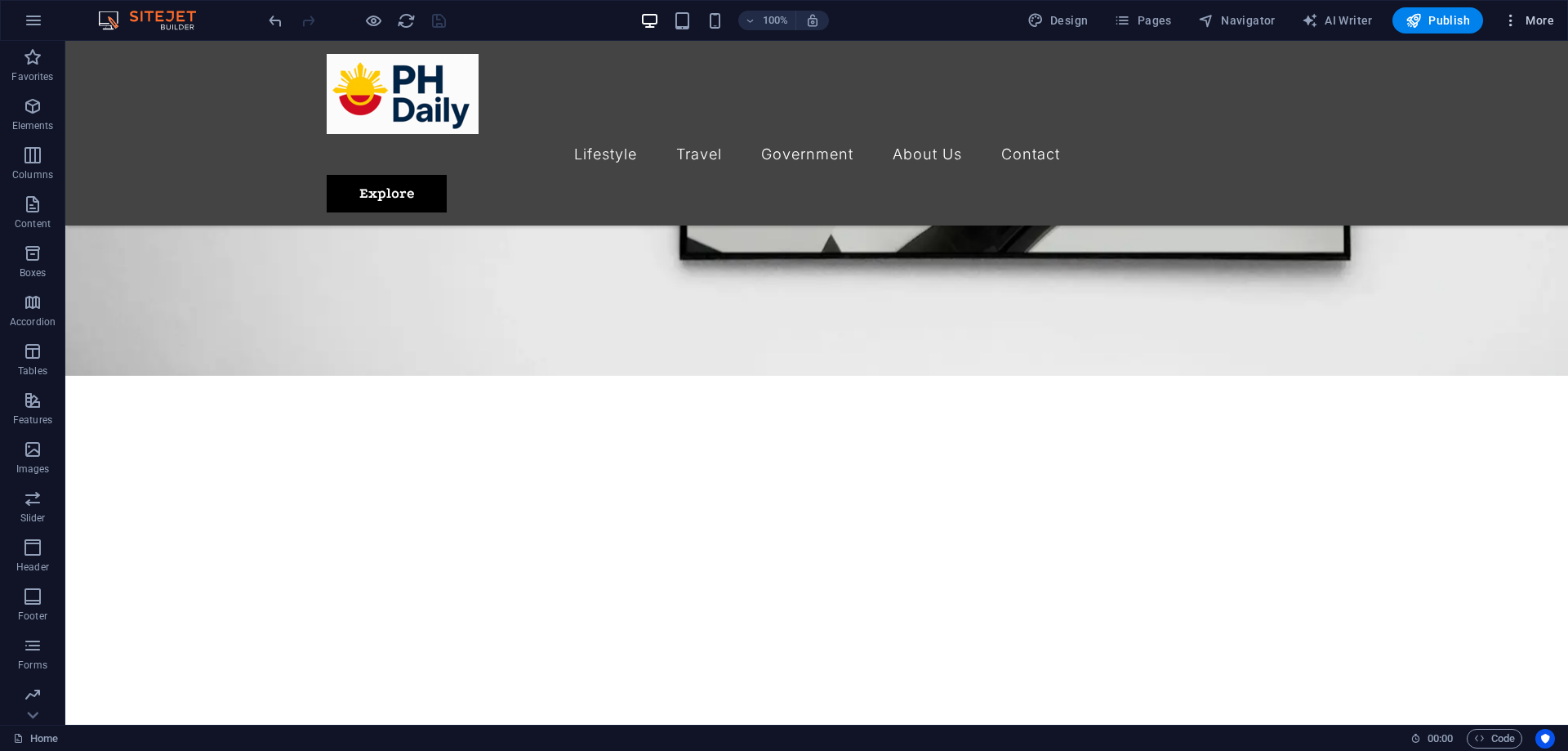
click at [1538, 22] on span "More" at bounding box center [1528, 20] width 51 height 16
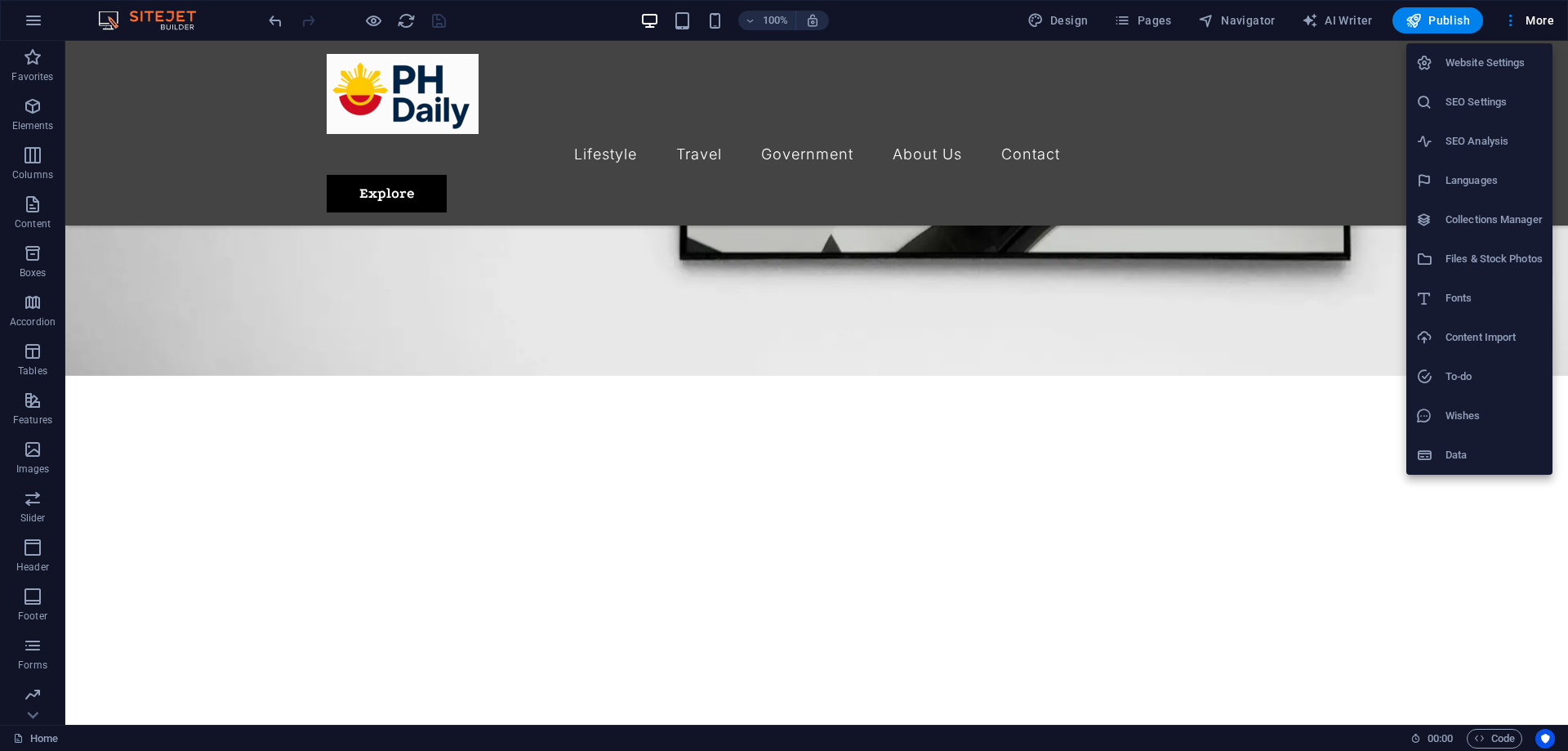
click at [1511, 338] on h6 "Content Import" at bounding box center [1494, 337] width 97 height 19
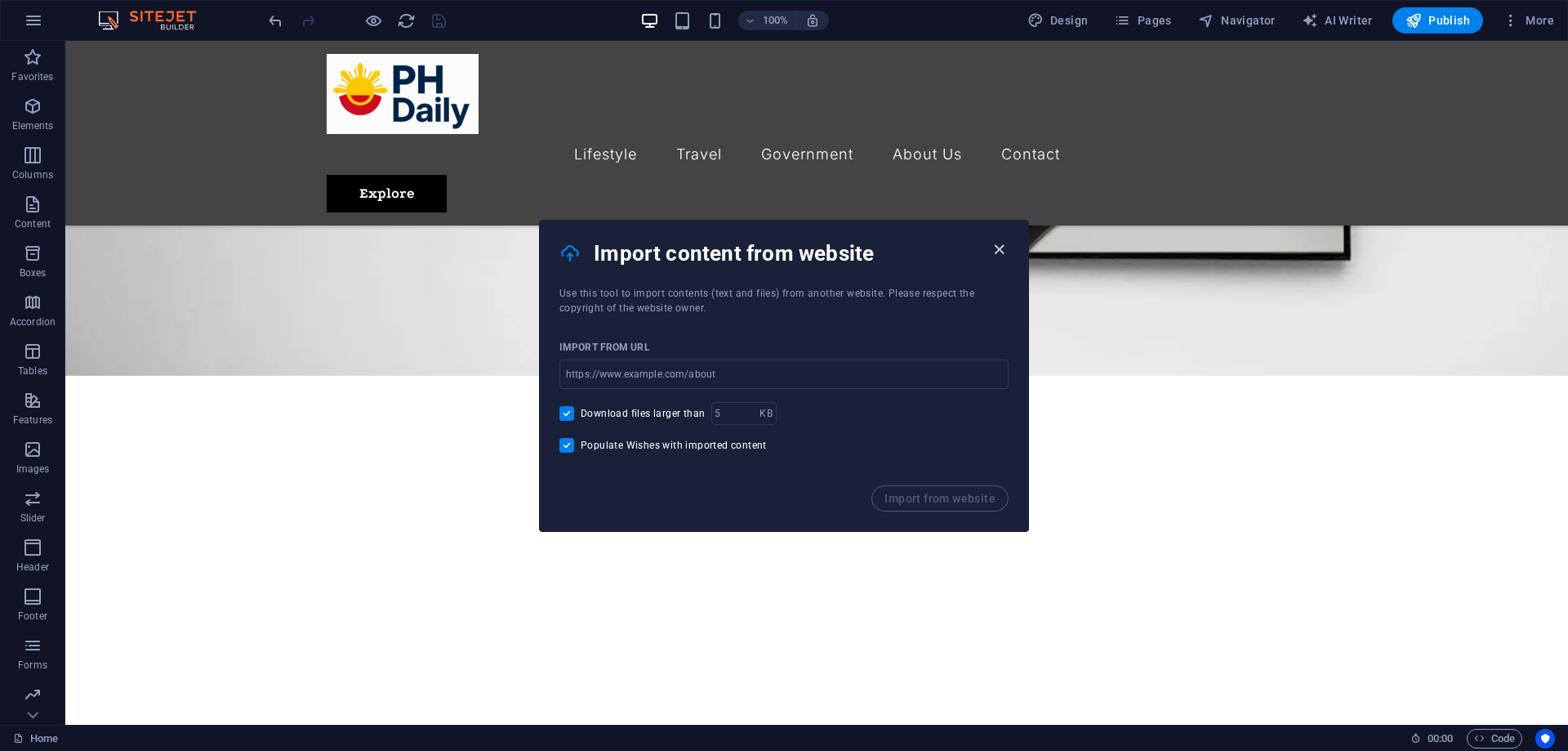
click at [997, 246] on icon "button" at bounding box center [1000, 250] width 19 height 19
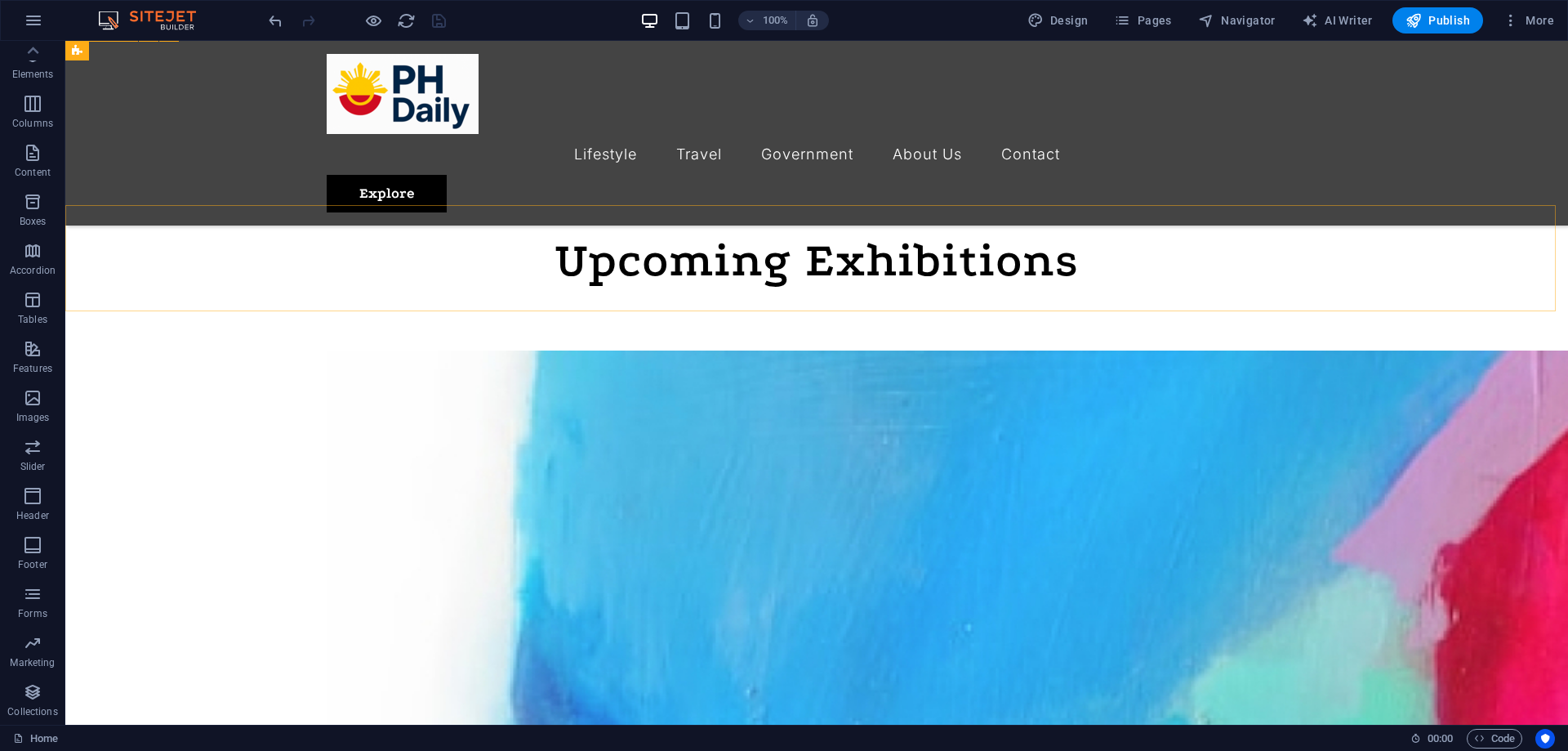
scroll to position [1062, 0]
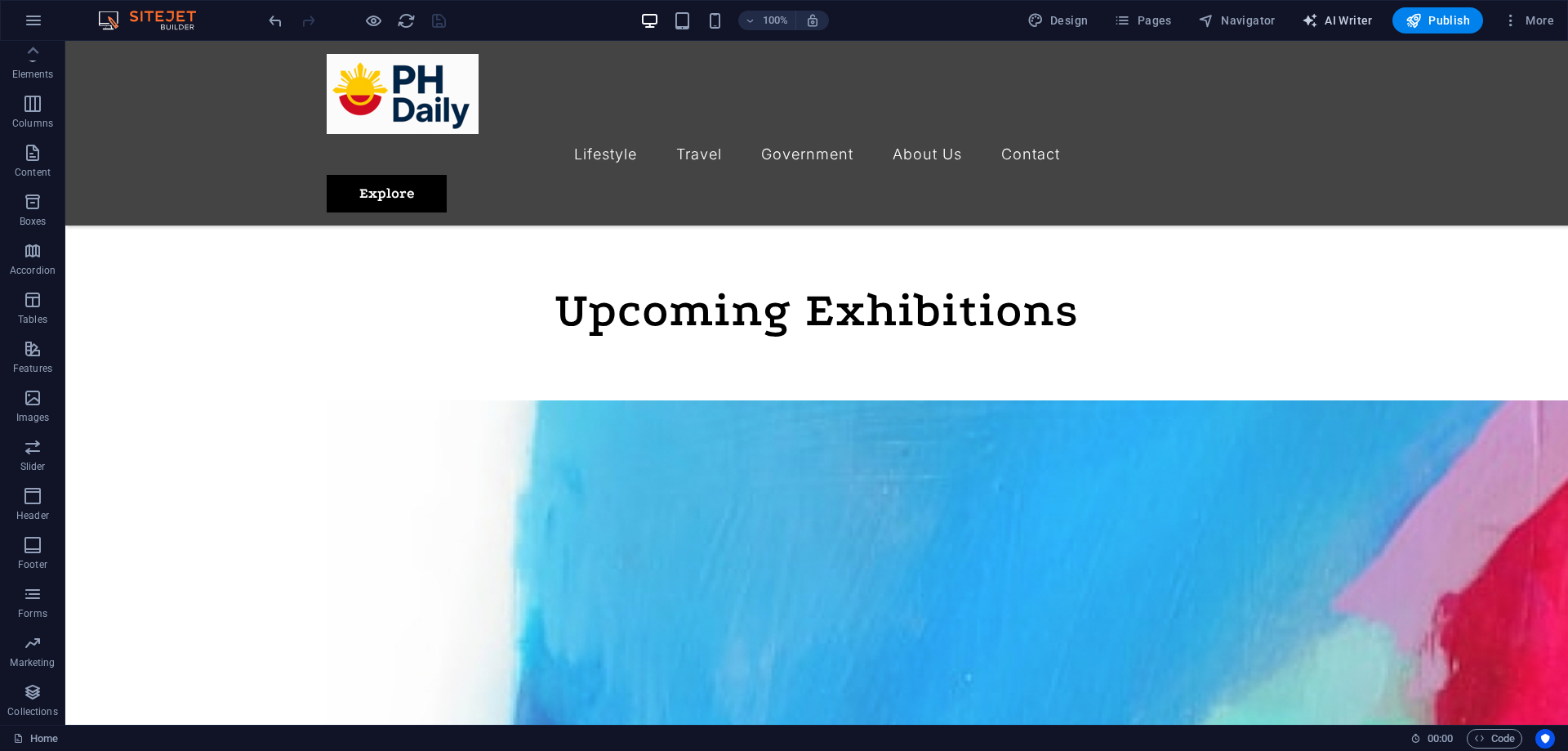
click at [1339, 16] on span "AI Writer" at bounding box center [1338, 20] width 71 height 16
select select "English"
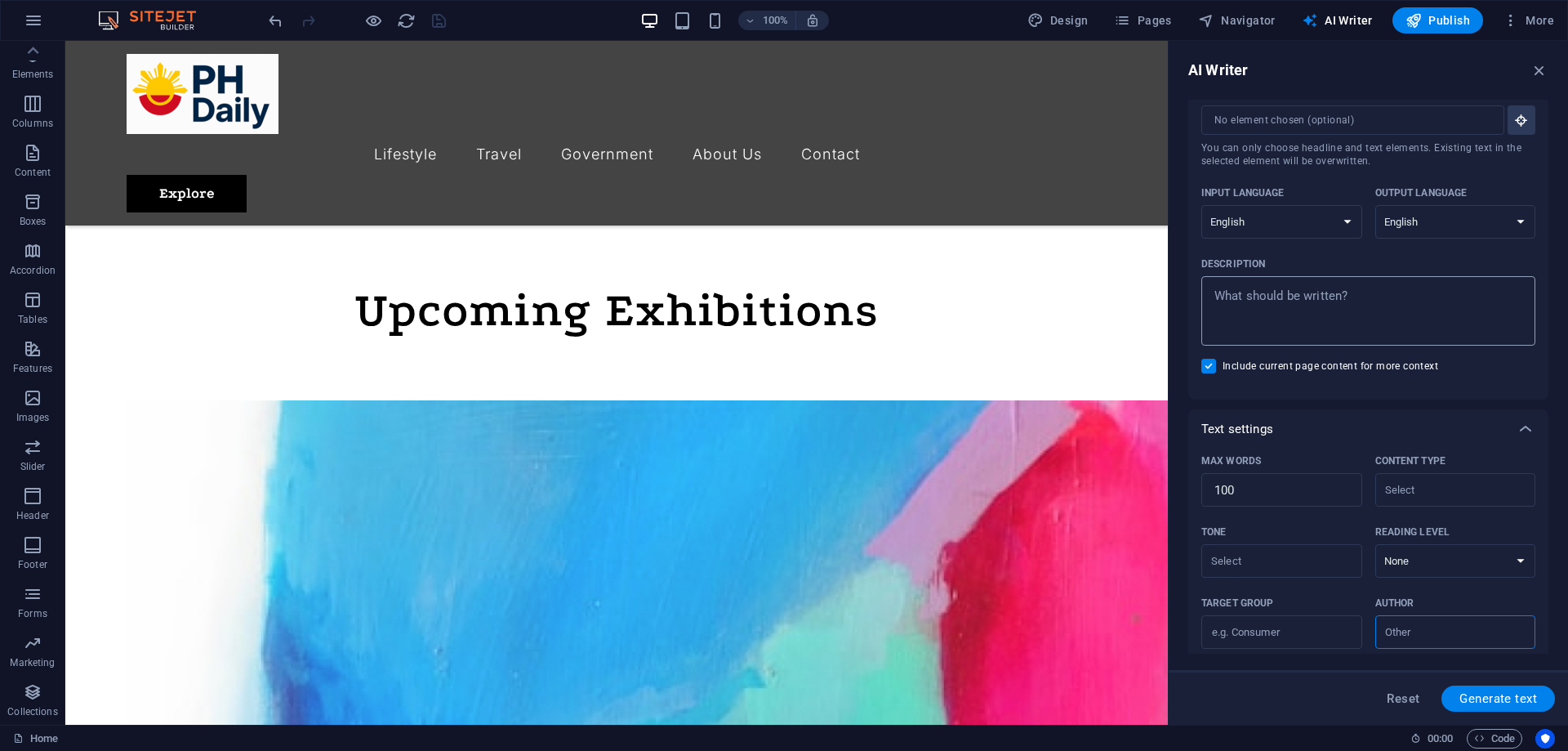
scroll to position [0, 0]
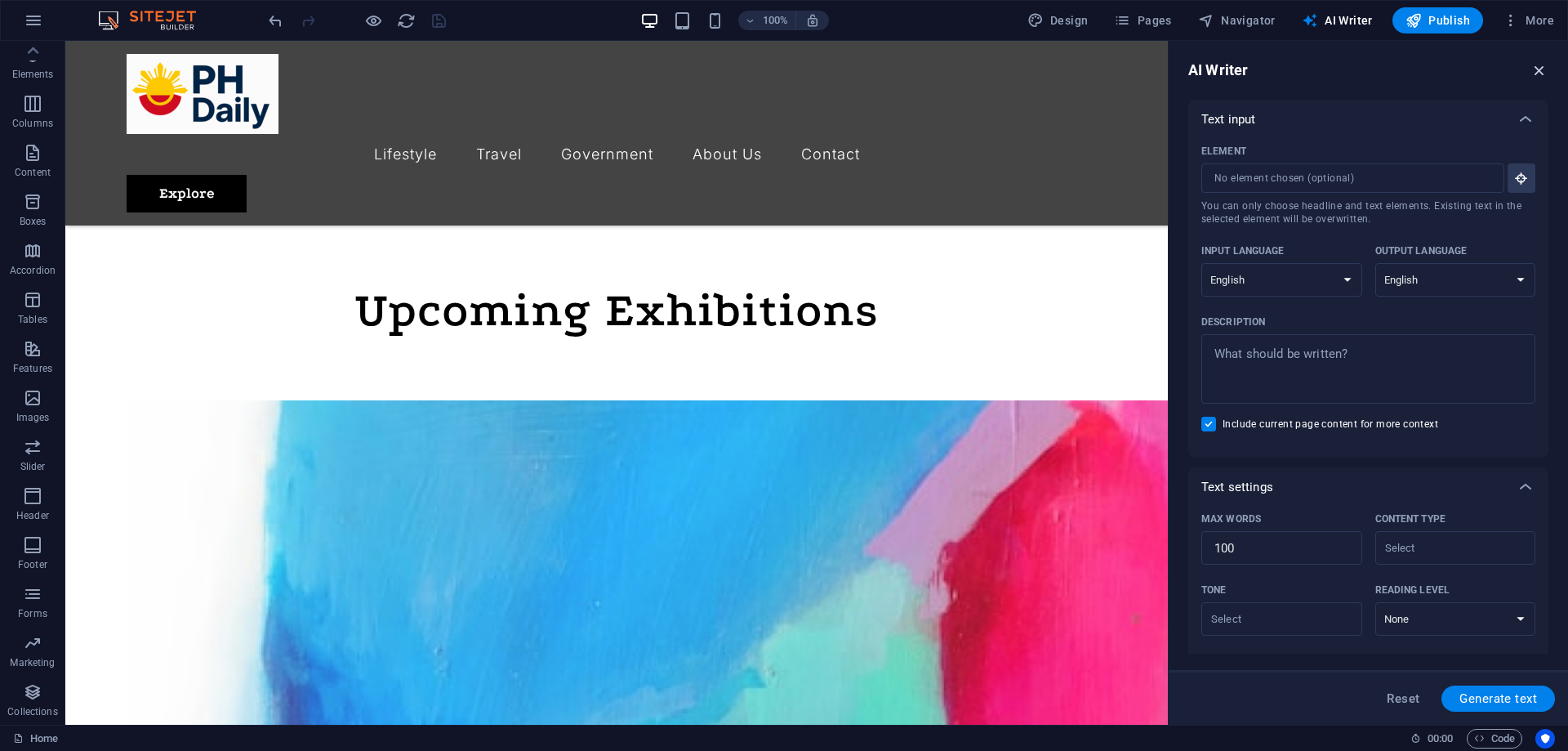
drag, startPoint x: 1541, startPoint y: 68, endPoint x: 1462, endPoint y: 23, distance: 90.9
click at [1541, 68] on icon "button" at bounding box center [1539, 70] width 18 height 18
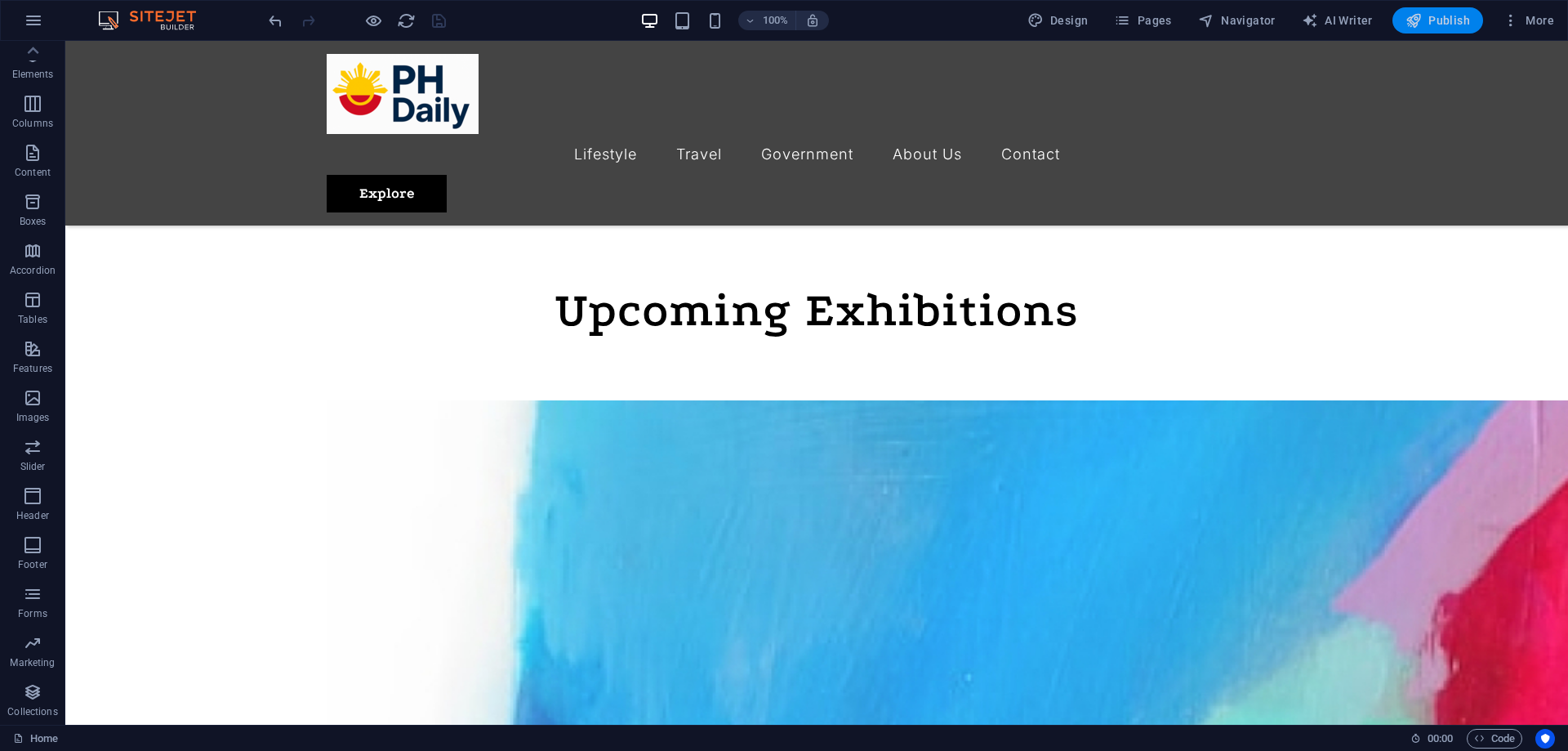
click at [1451, 16] on span "Publish" at bounding box center [1438, 20] width 65 height 16
